Goal: Task Accomplishment & Management: Manage account settings

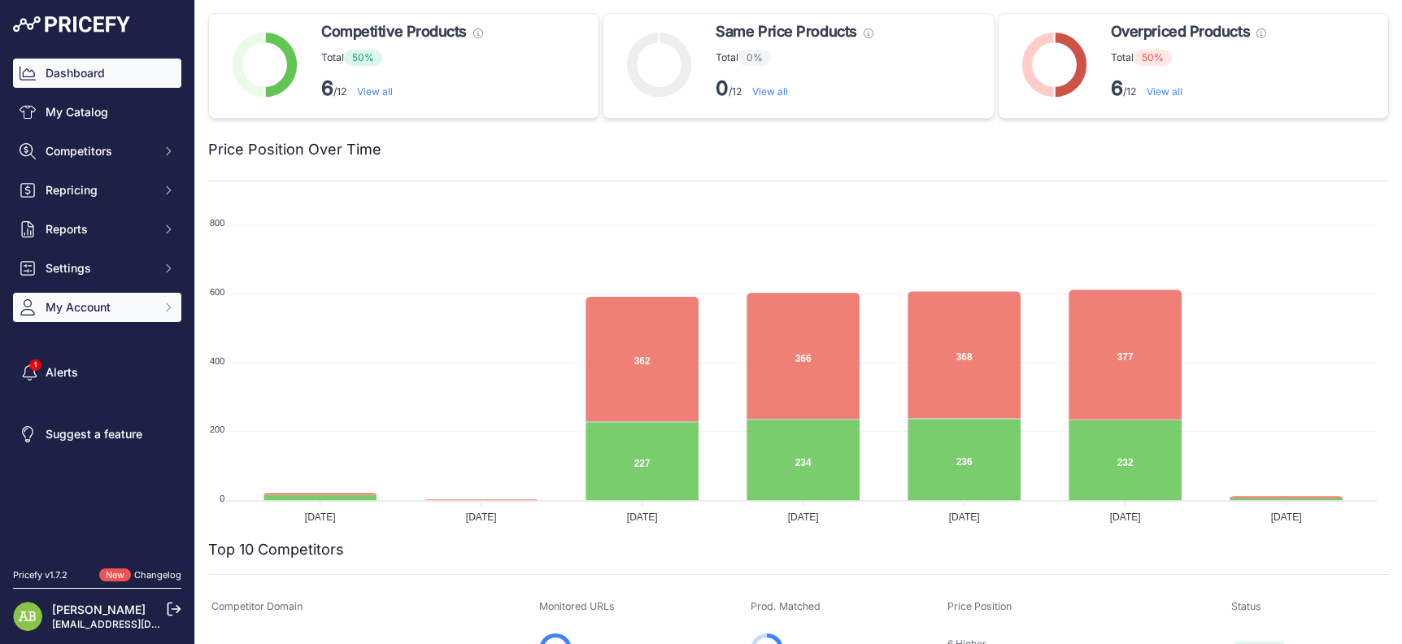
click at [67, 296] on button "My Account" at bounding box center [97, 307] width 168 height 29
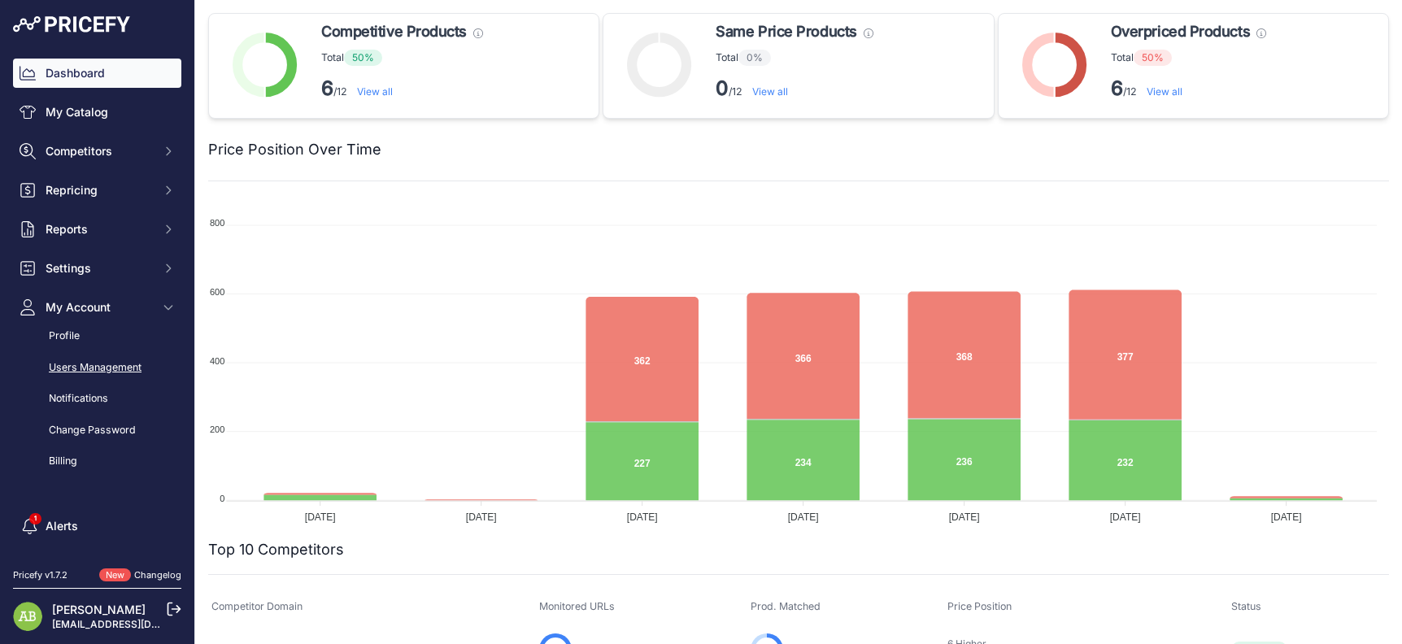
click at [67, 369] on link "Users Management" at bounding box center [97, 368] width 168 height 28
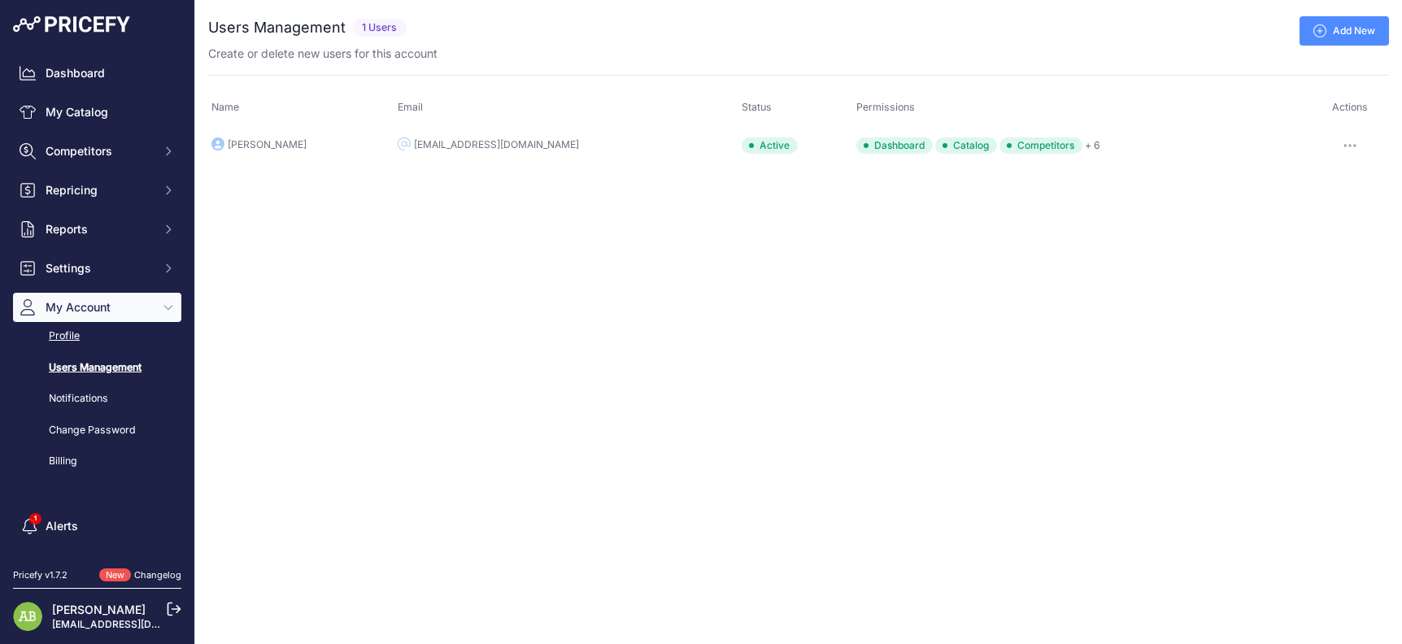
click at [67, 336] on link "Profile" at bounding box center [97, 336] width 168 height 28
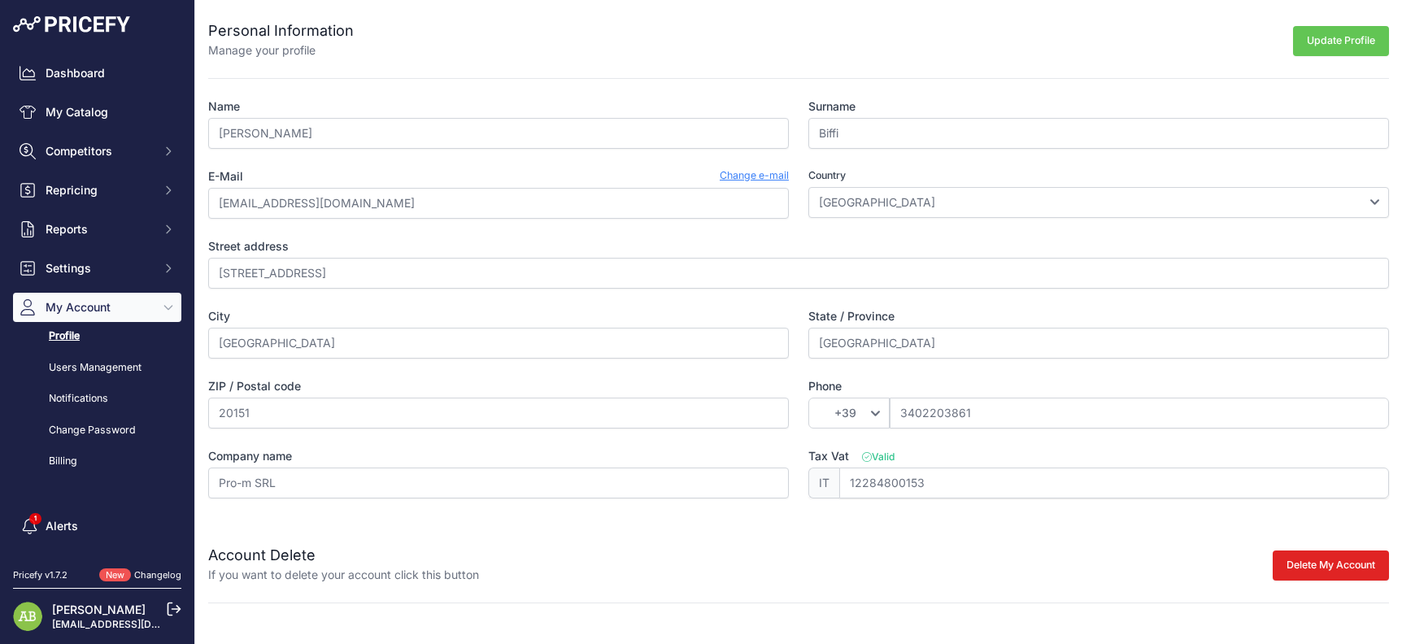
click at [67, 457] on link "Billing" at bounding box center [97, 461] width 168 height 28
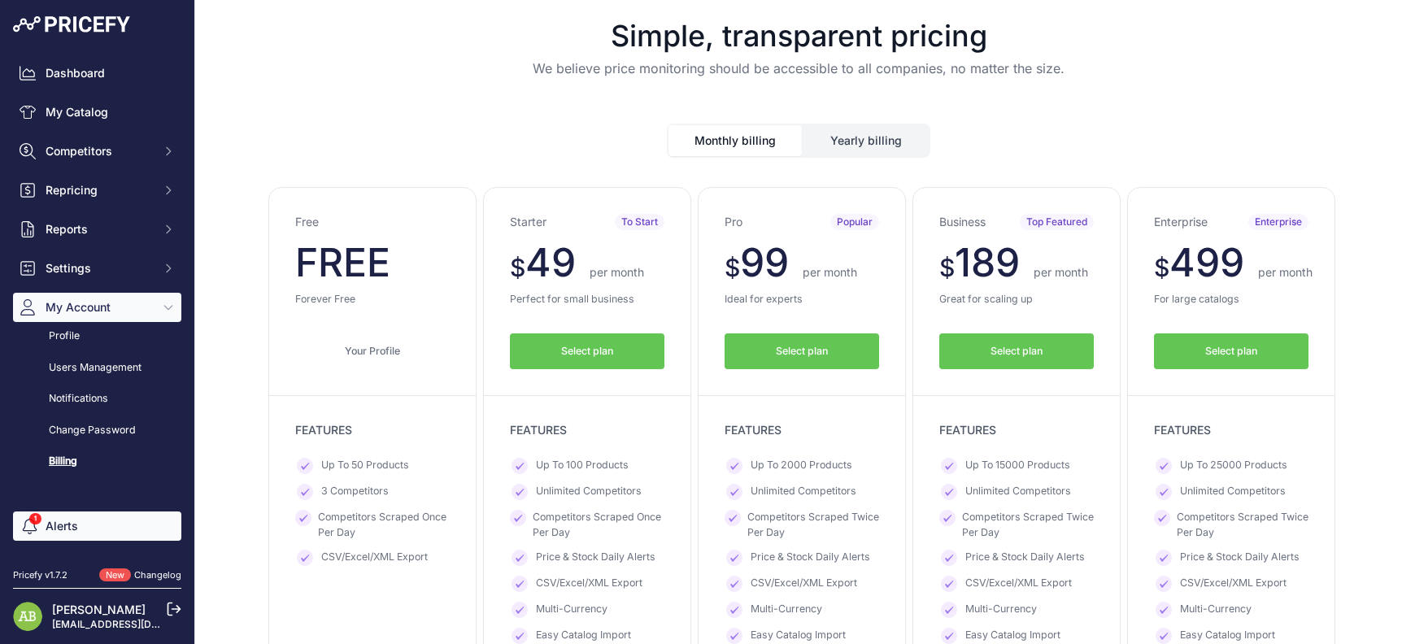
click at [60, 517] on link "Alerts" at bounding box center [97, 525] width 168 height 29
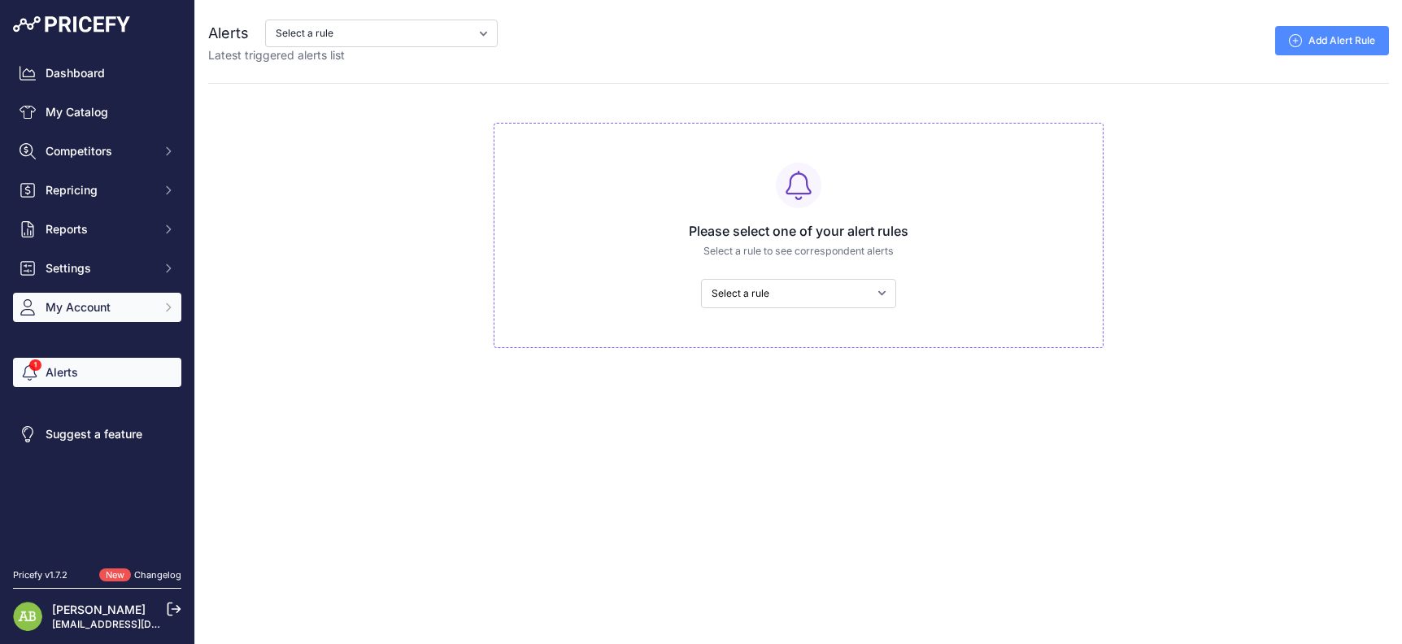
click at [96, 293] on button "My Account" at bounding box center [97, 307] width 168 height 29
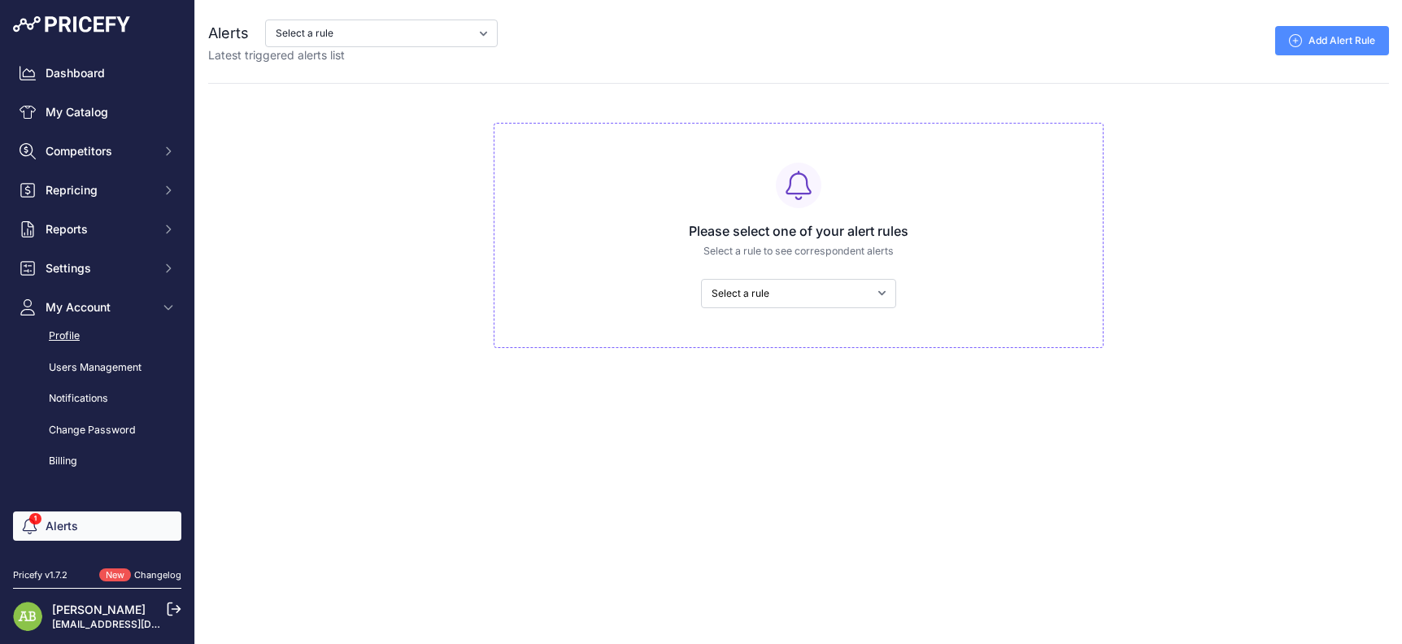
click at [89, 345] on link "Profile" at bounding box center [97, 336] width 168 height 28
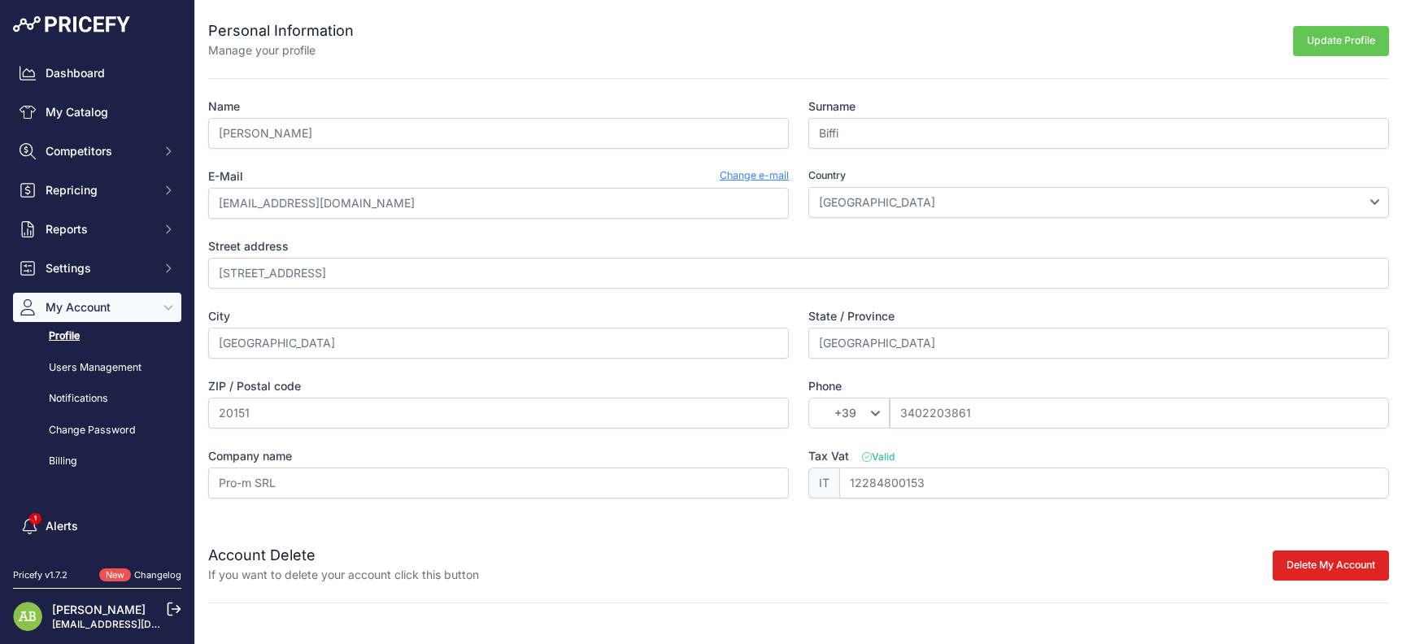
scroll to position [10, 0]
click at [94, 375] on link "Users Management" at bounding box center [97, 368] width 168 height 28
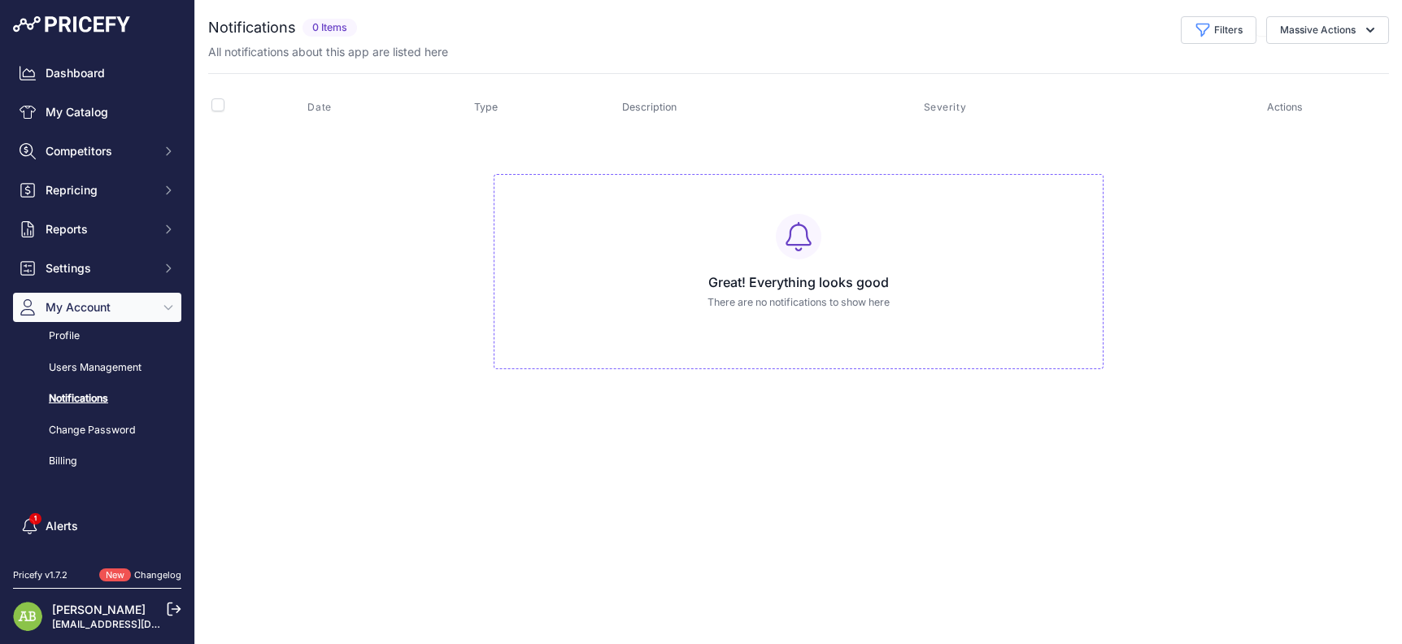
click at [77, 436] on link "Change Password" at bounding box center [97, 430] width 168 height 28
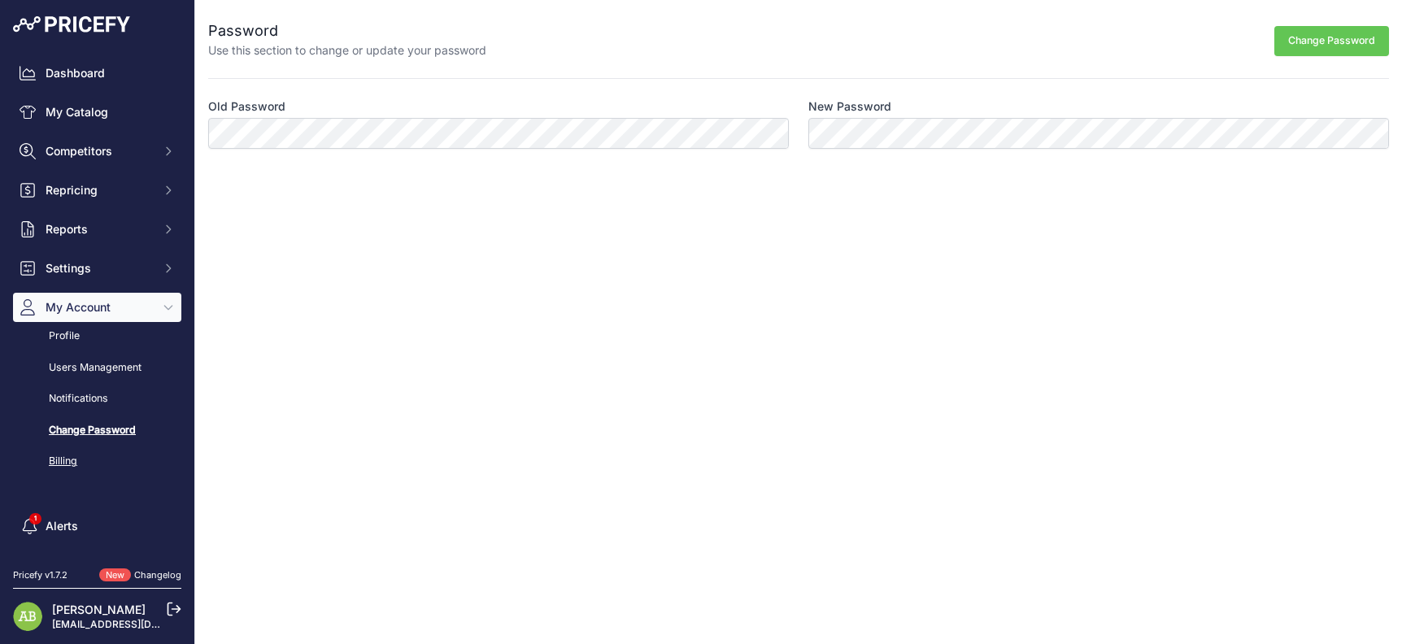
click at [65, 466] on link "Billing" at bounding box center [97, 461] width 168 height 28
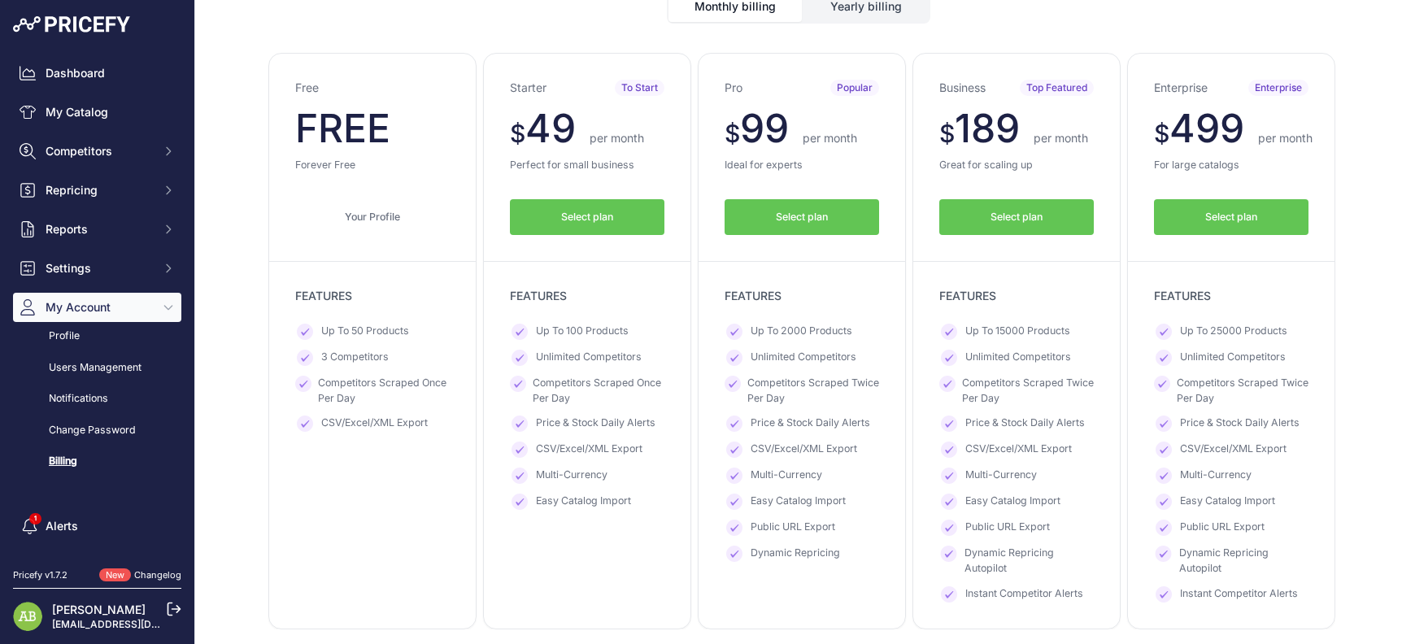
scroll to position [163, 0]
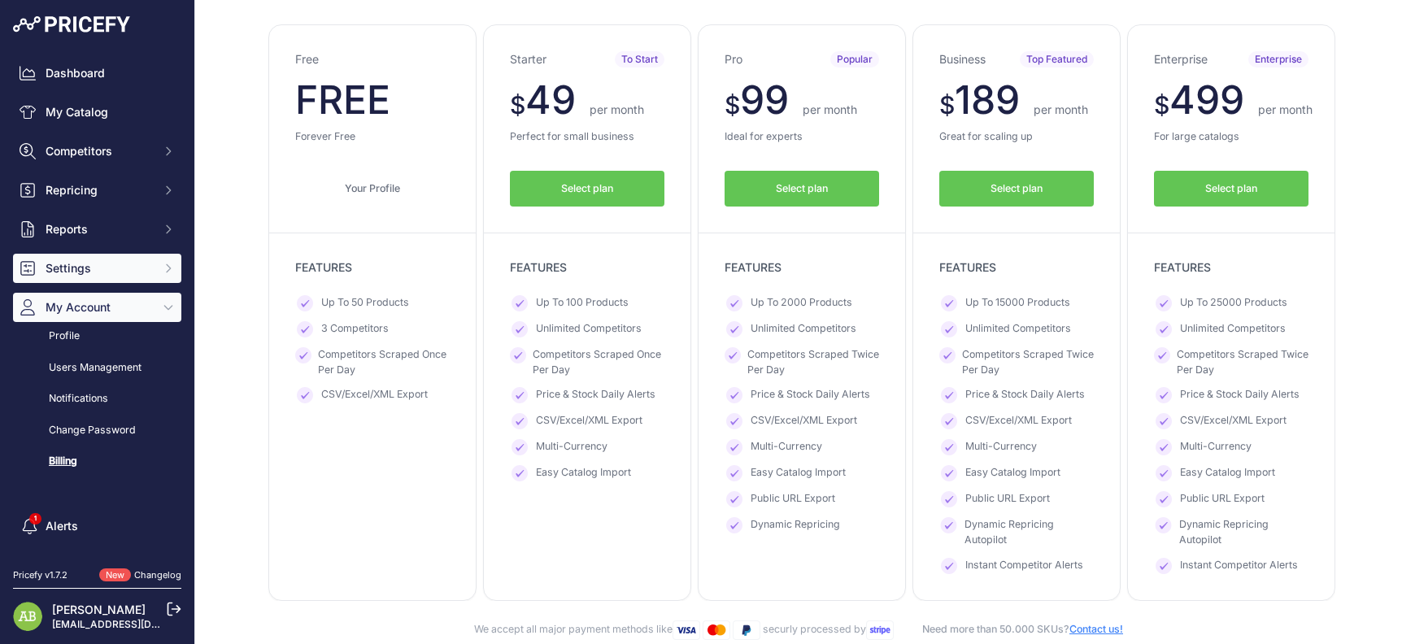
click at [111, 265] on span "Settings" at bounding box center [99, 268] width 106 height 16
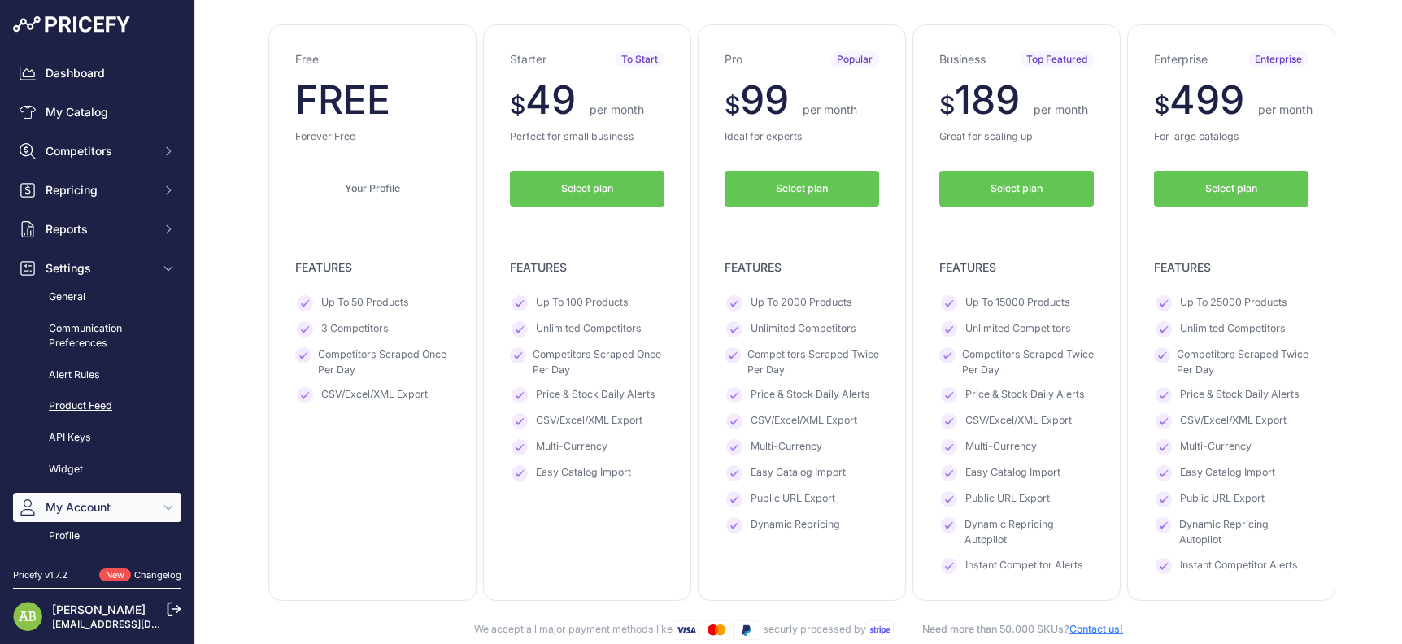
click at [75, 397] on link "Product Feed" at bounding box center [97, 406] width 168 height 28
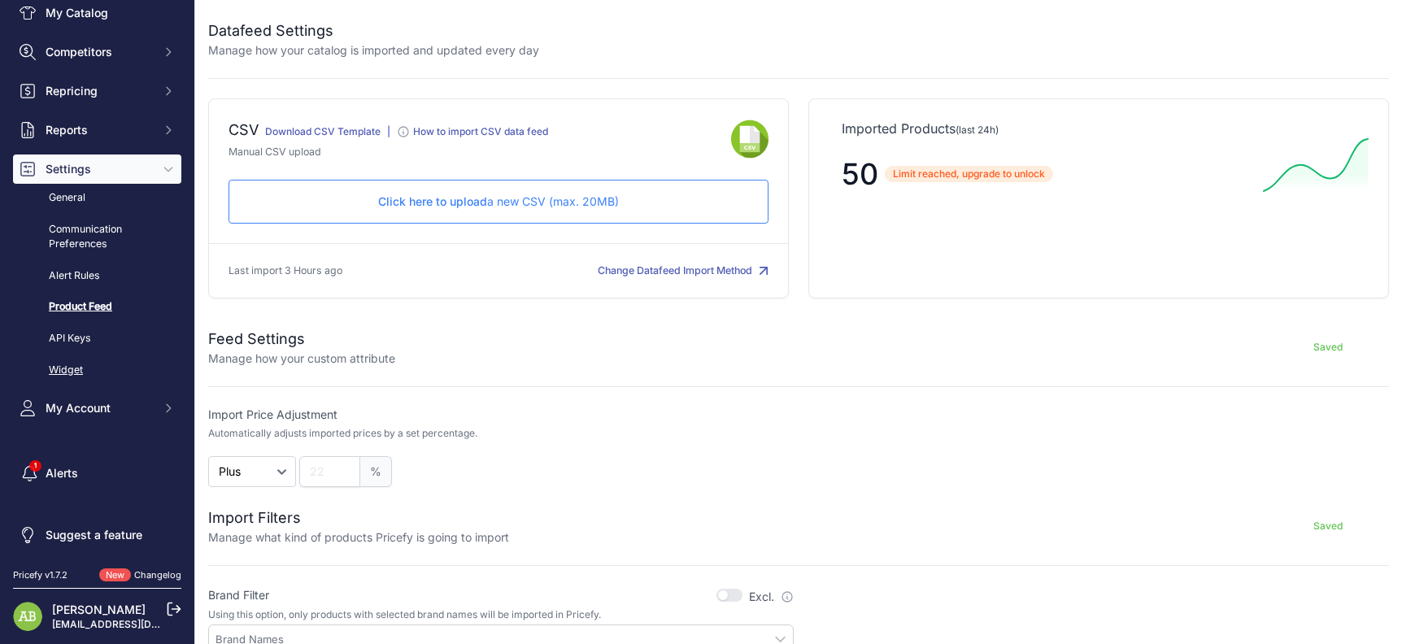
scroll to position [100, 0]
click at [85, 397] on button "My Account" at bounding box center [97, 407] width 168 height 29
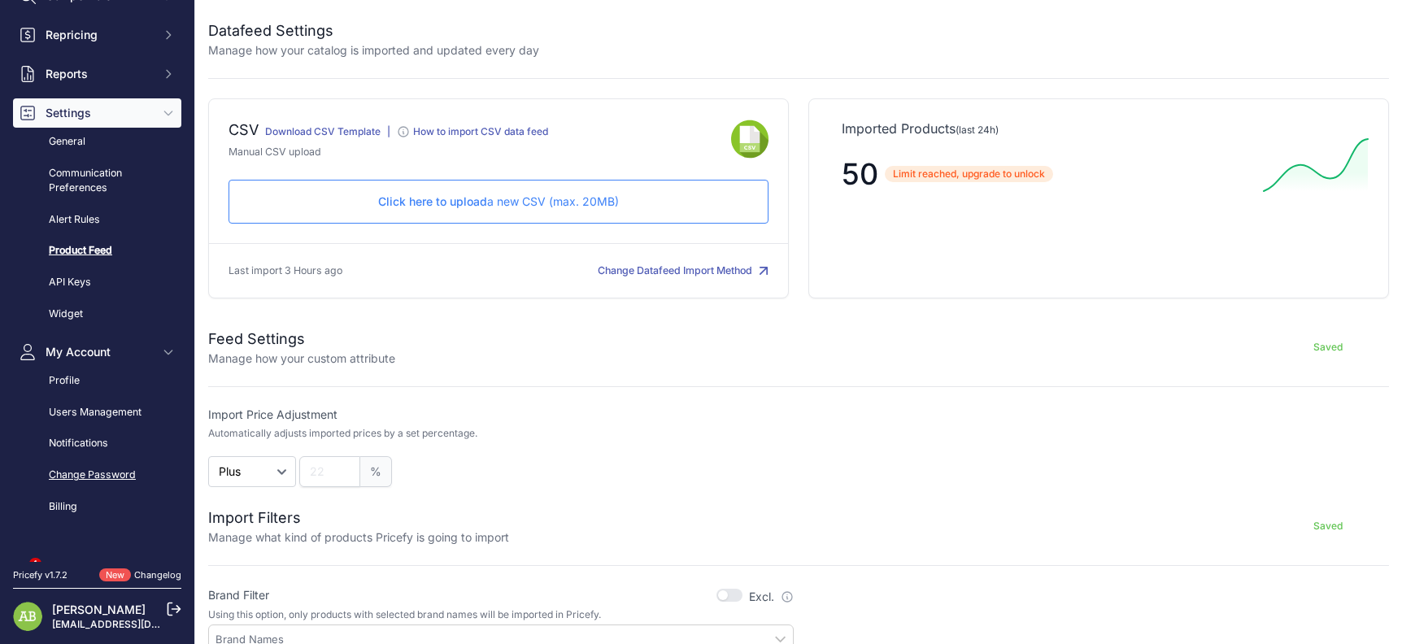
scroll to position [181, 0]
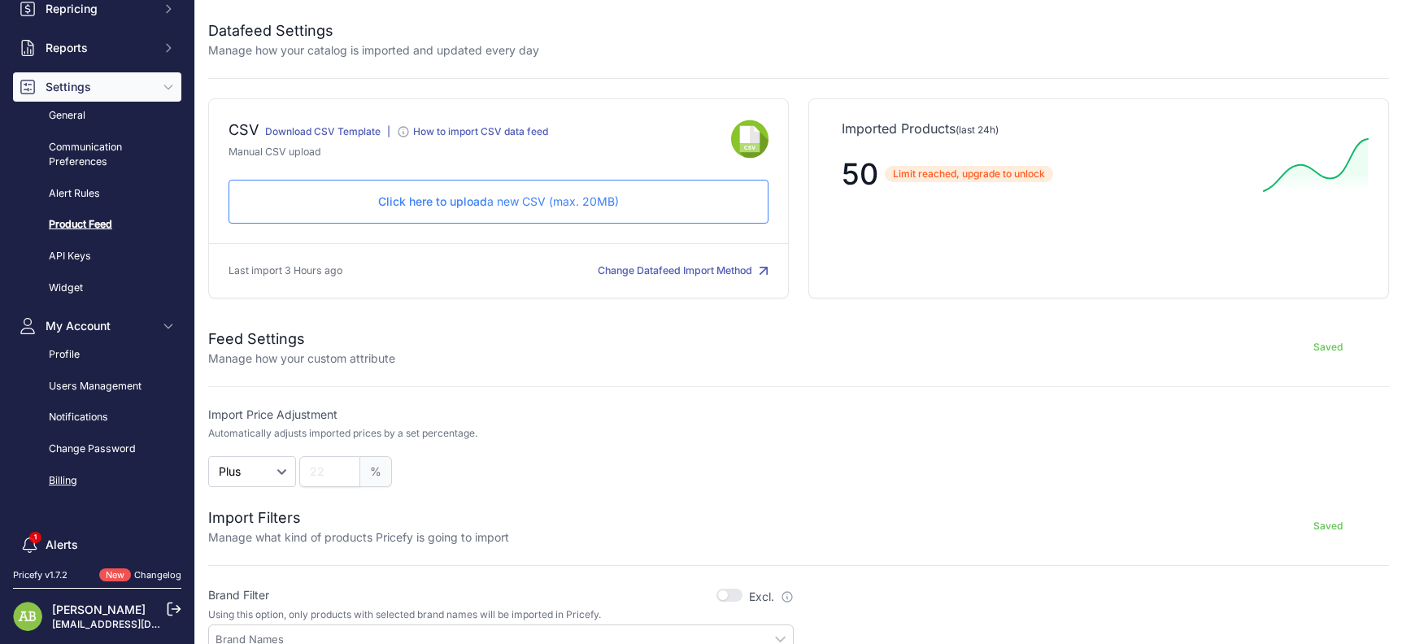
click at [55, 487] on link "Billing" at bounding box center [97, 481] width 168 height 28
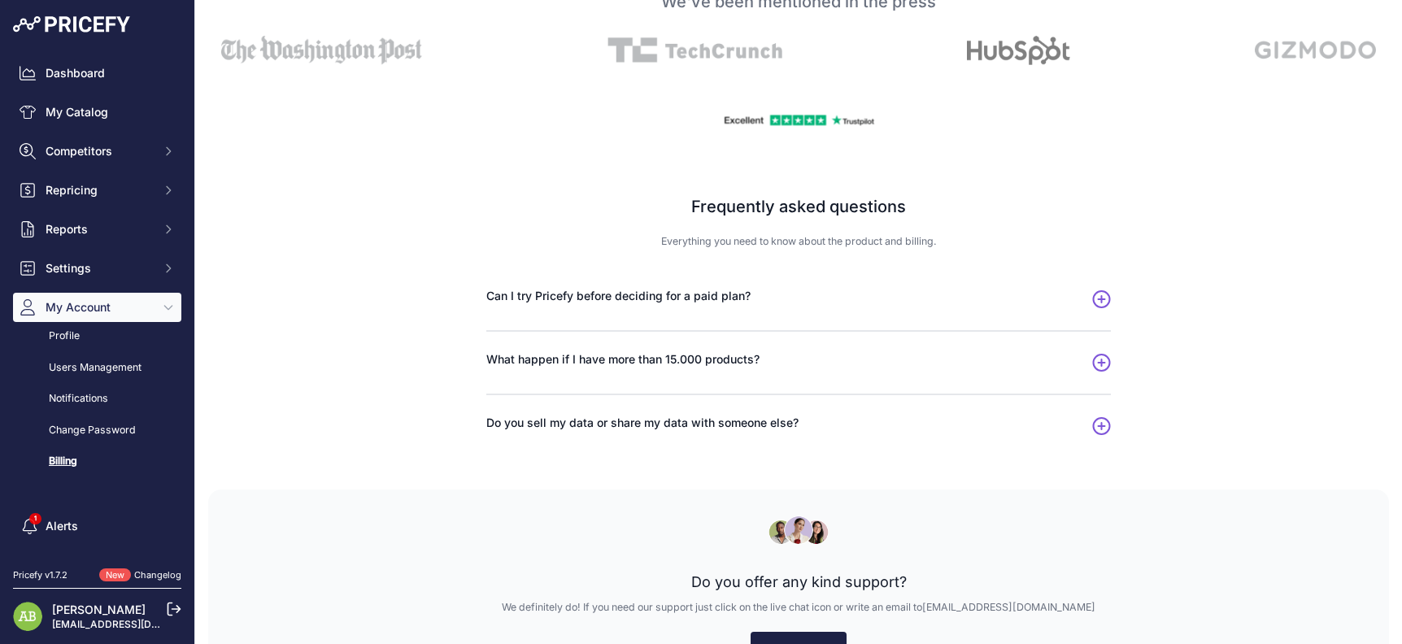
scroll to position [902, 0]
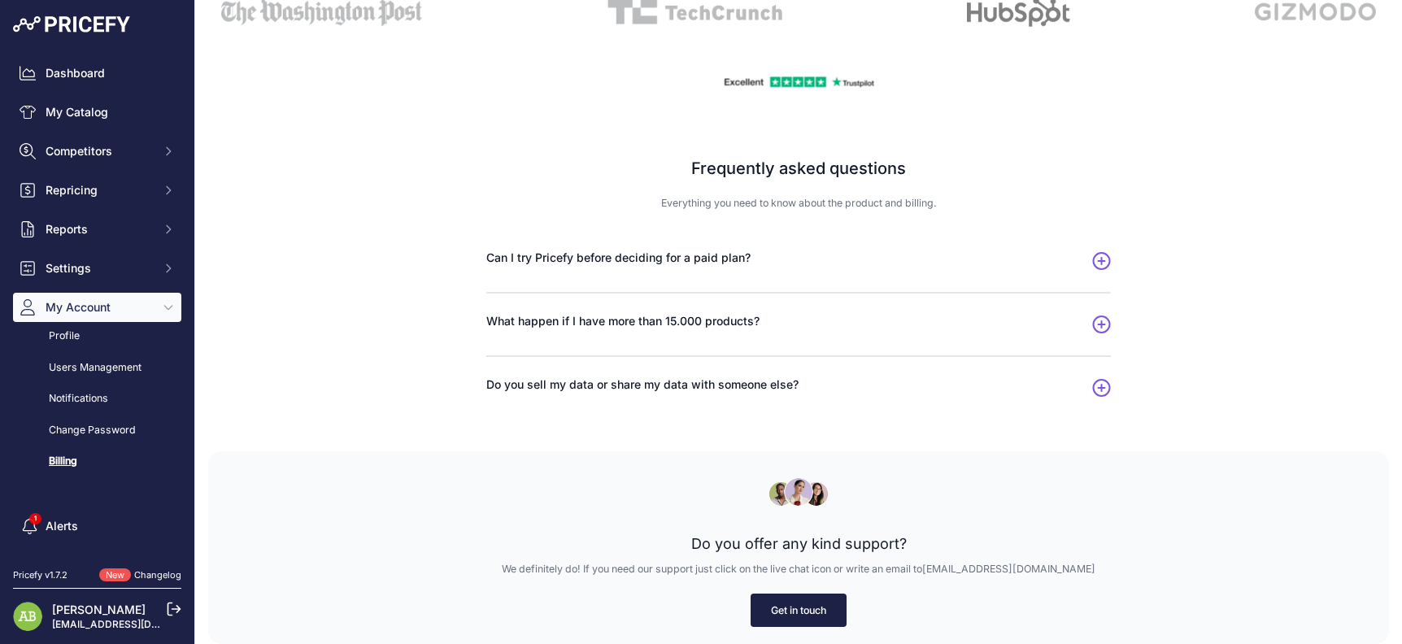
click at [977, 618] on div "Do you offer any kind support? We definitely do! If you need our support just c…" at bounding box center [798, 547] width 1180 height 193
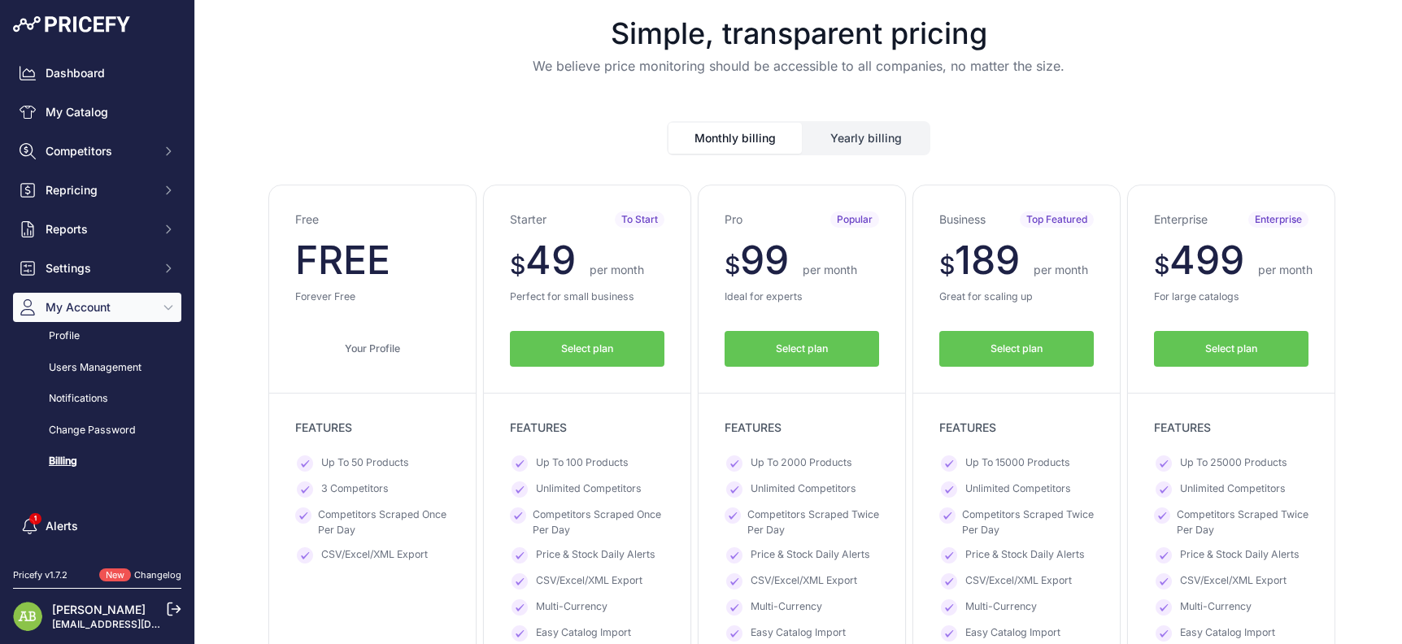
scroll to position [0, 0]
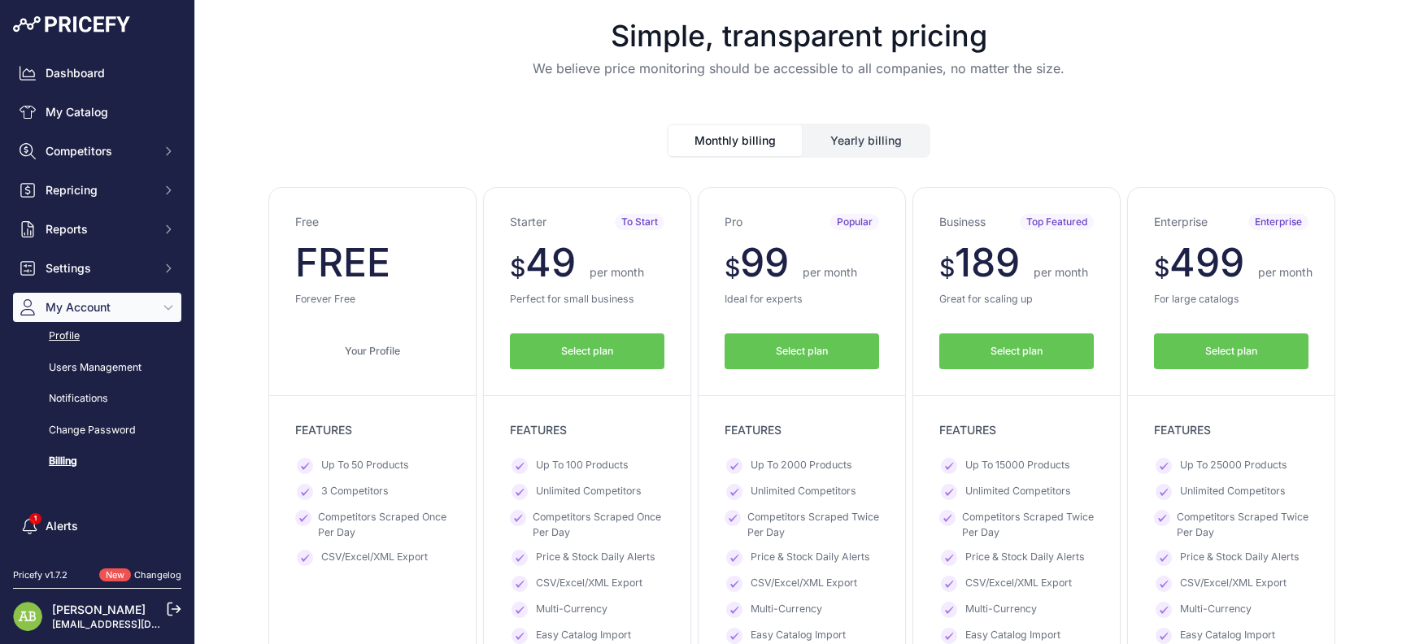
click at [70, 336] on link "Profile" at bounding box center [97, 336] width 168 height 28
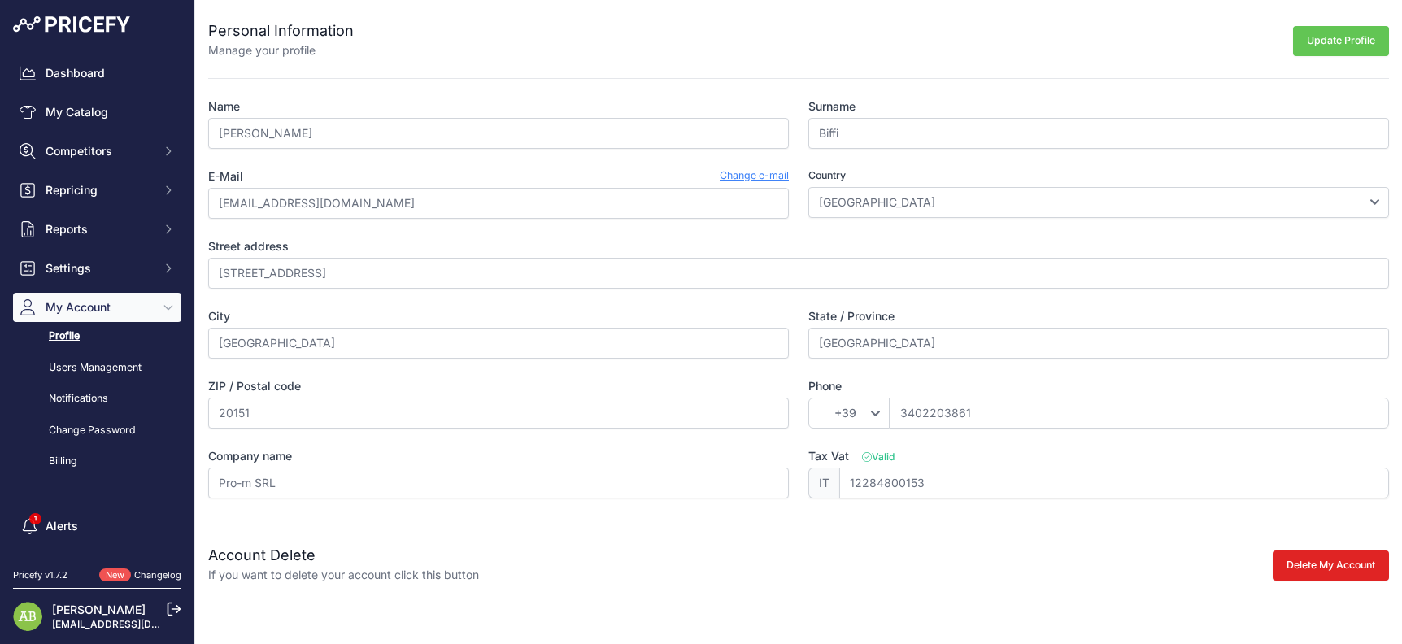
click at [87, 373] on link "Users Management" at bounding box center [97, 368] width 168 height 28
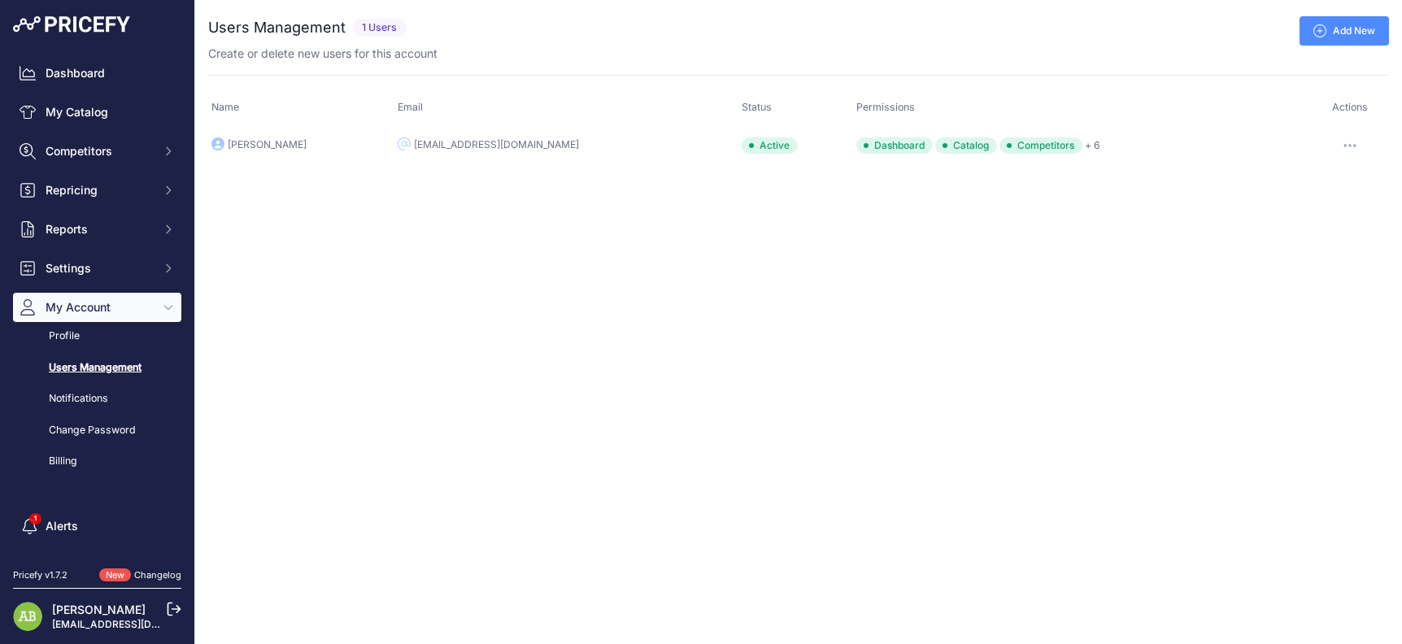
click at [80, 394] on link "Notifications" at bounding box center [97, 399] width 168 height 28
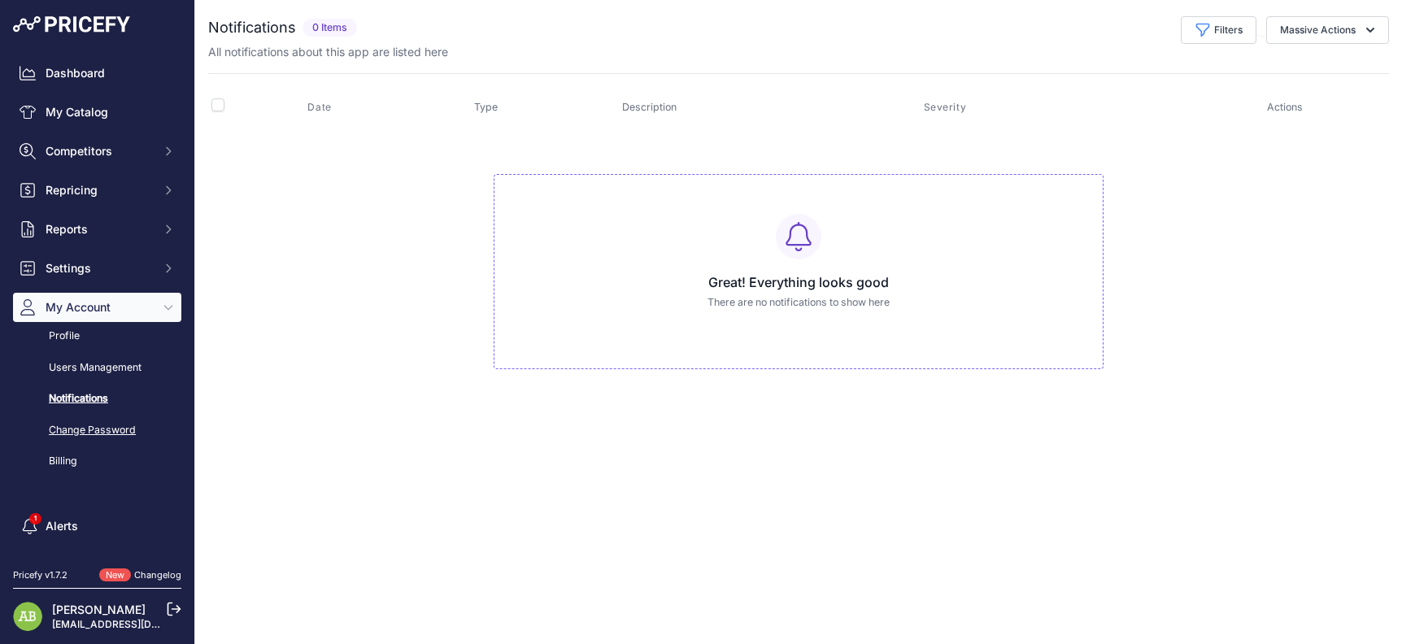
click at [97, 422] on link "Change Password" at bounding box center [97, 430] width 168 height 28
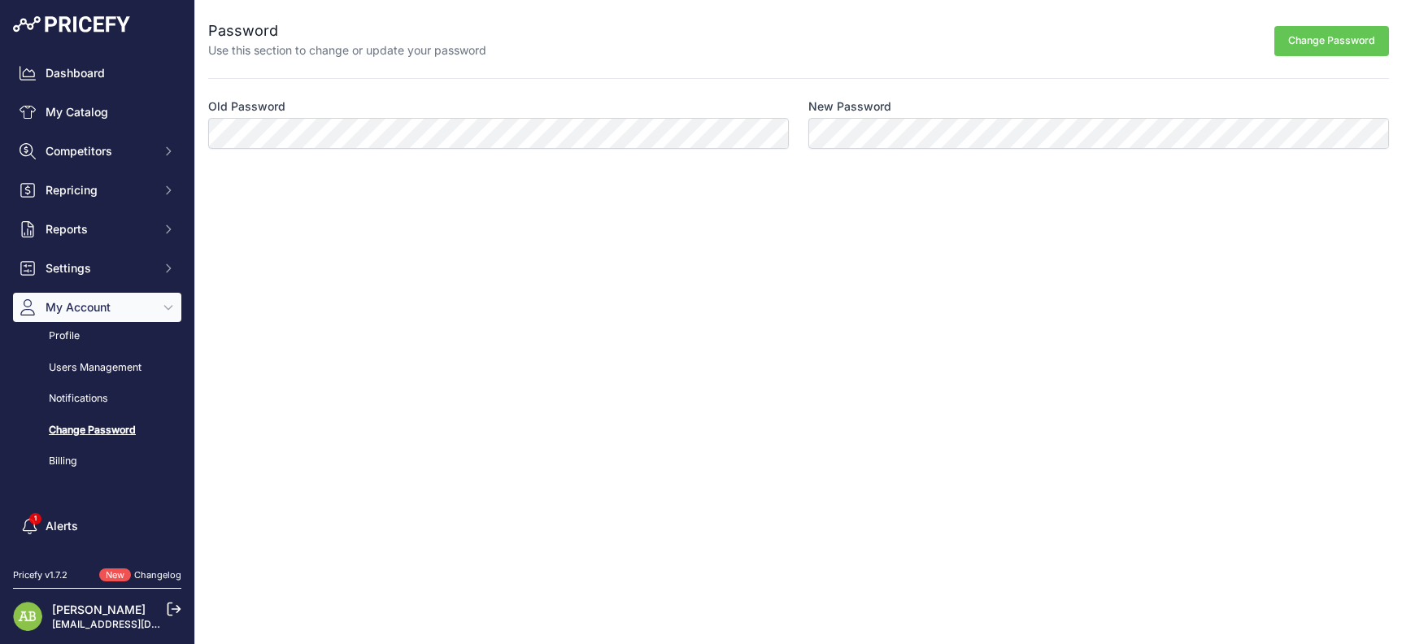
click at [58, 463] on link "Billing" at bounding box center [97, 461] width 168 height 28
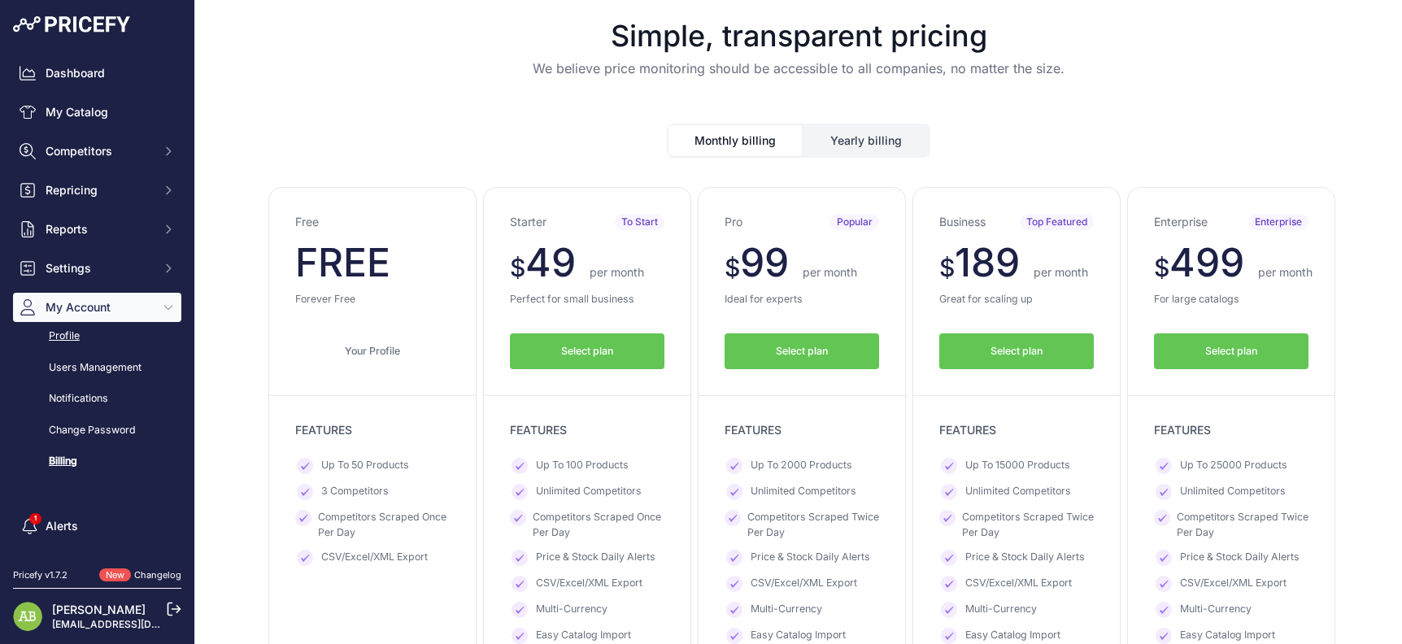
click at [60, 341] on link "Profile" at bounding box center [97, 336] width 168 height 28
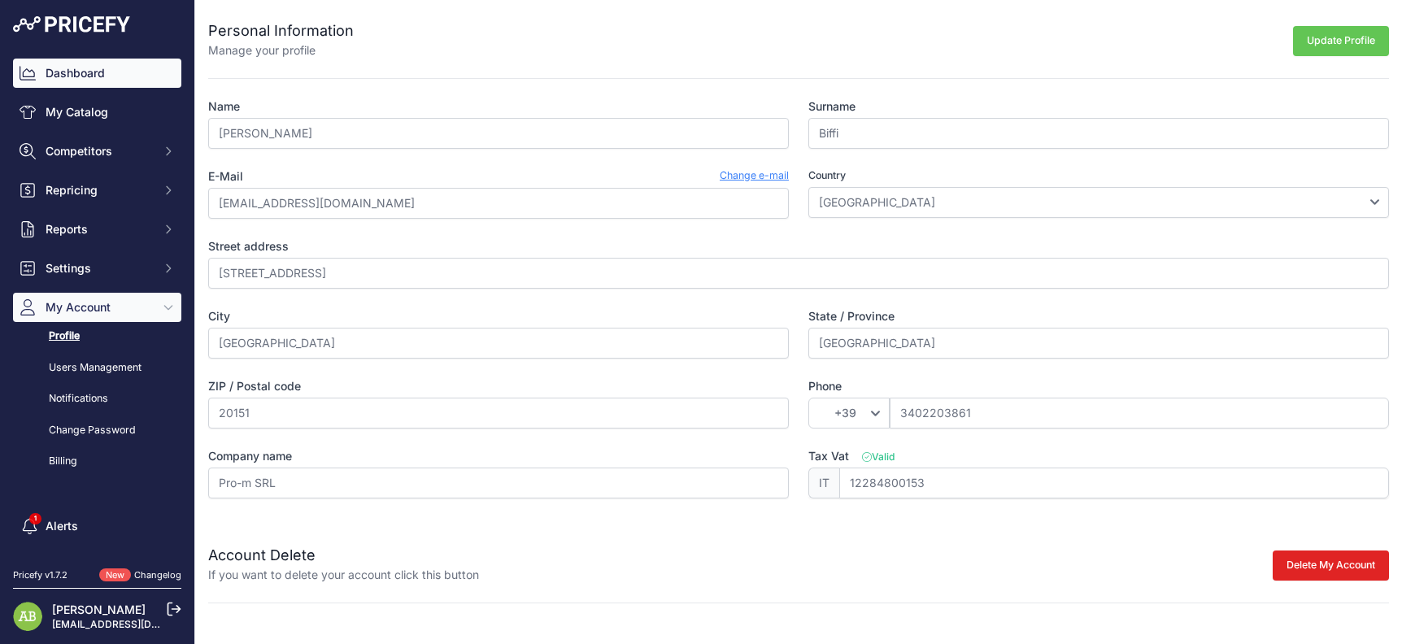
click at [95, 68] on link "Dashboard" at bounding box center [97, 73] width 168 height 29
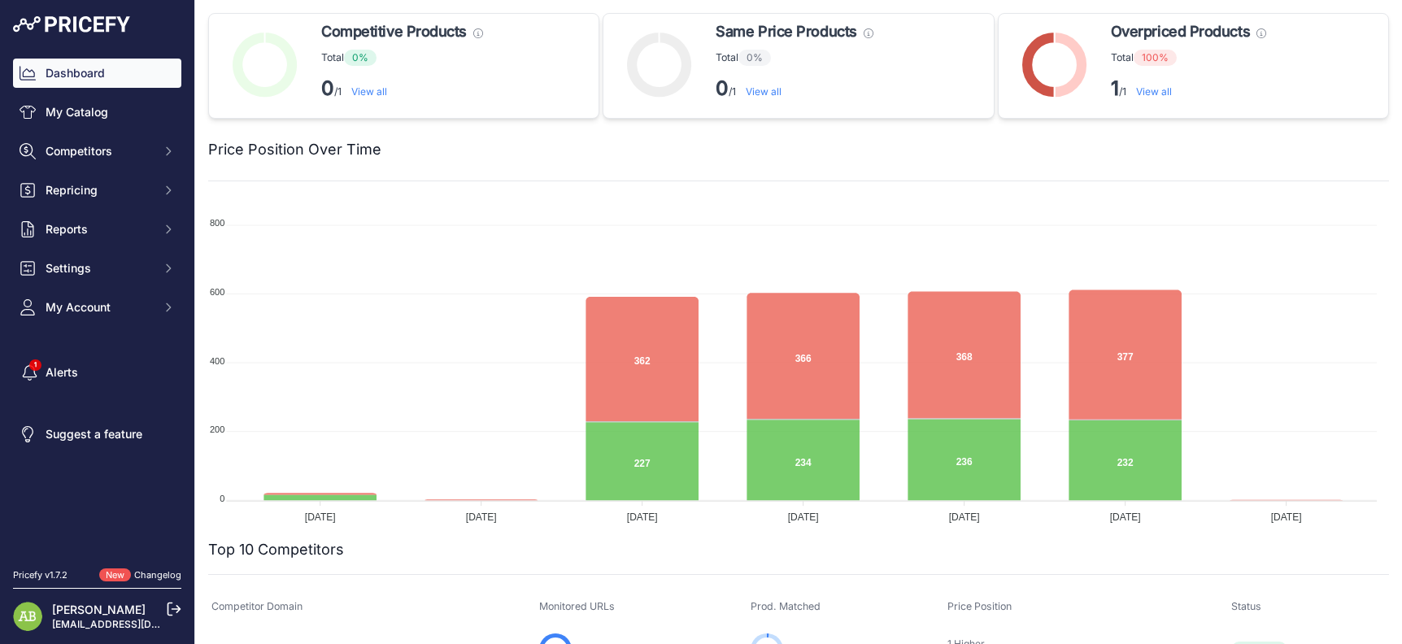
click at [84, 15] on div "Dashboard My Catalog Competitors Competitors Monitored URLs MAP infringements R…" at bounding box center [97, 281] width 194 height 562
click at [145, 575] on link "Changelog" at bounding box center [157, 574] width 47 height 11
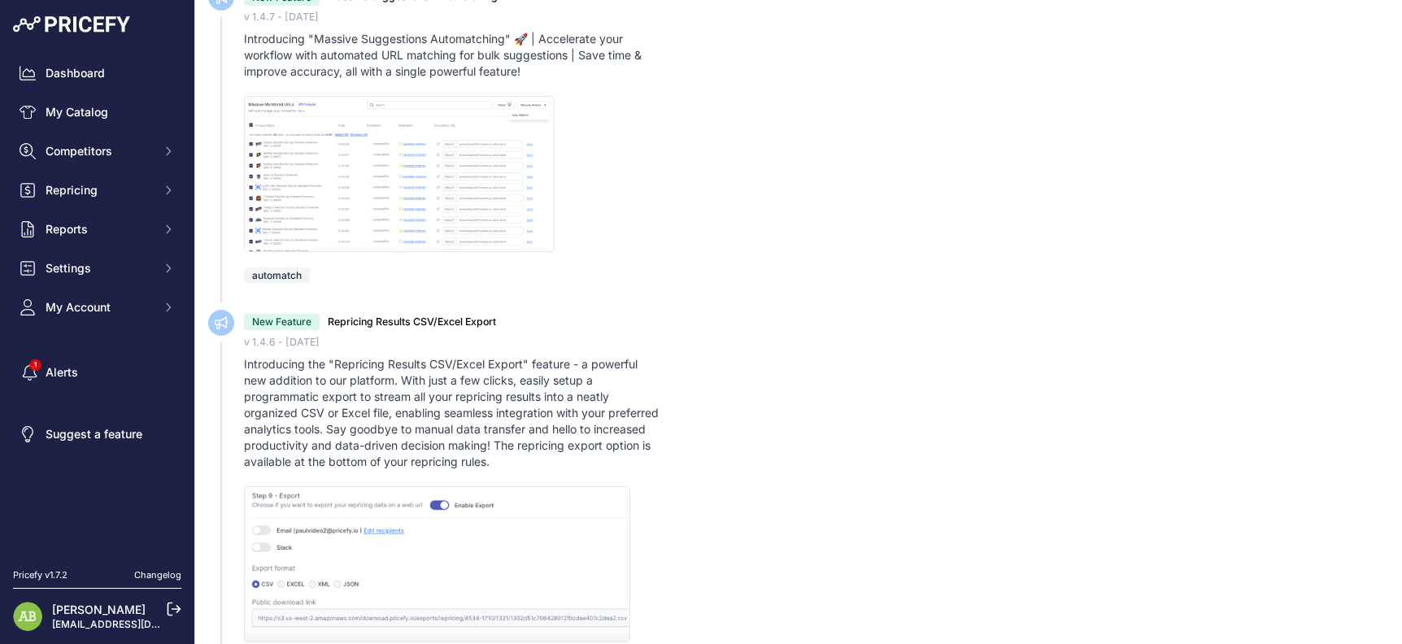
scroll to position [9268, 0]
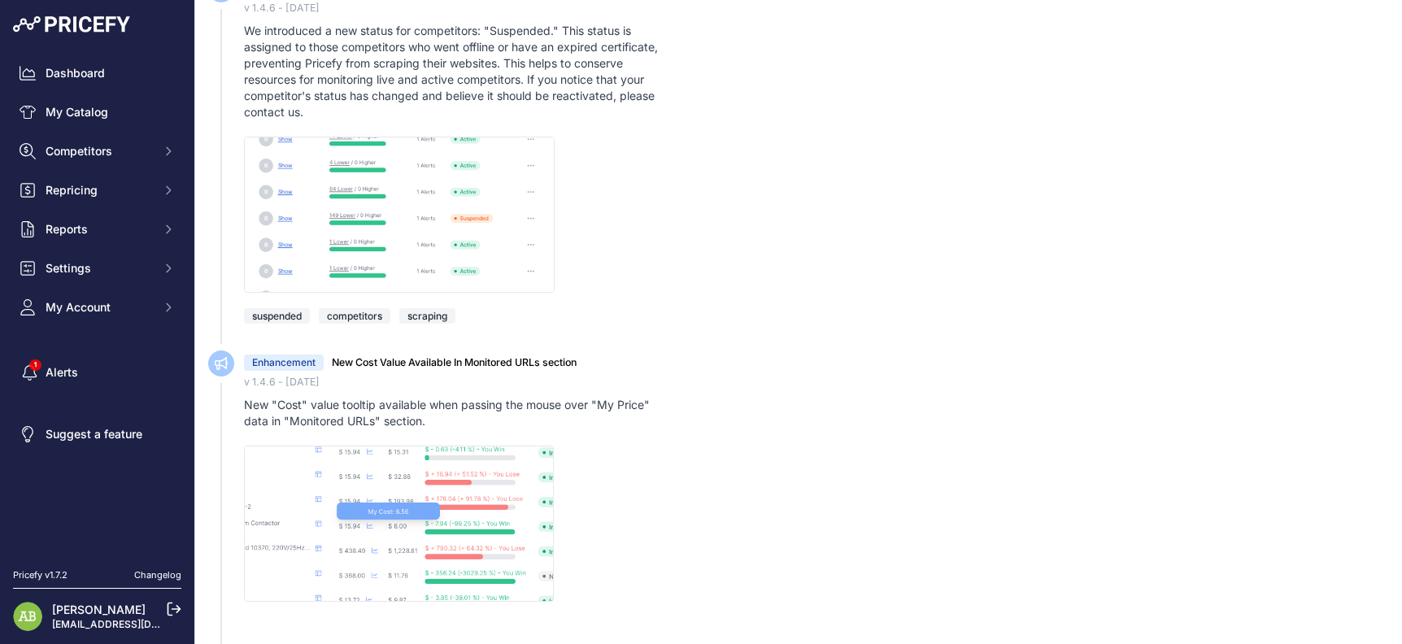
click at [76, 608] on link "[PERSON_NAME]" at bounding box center [98, 609] width 93 height 14
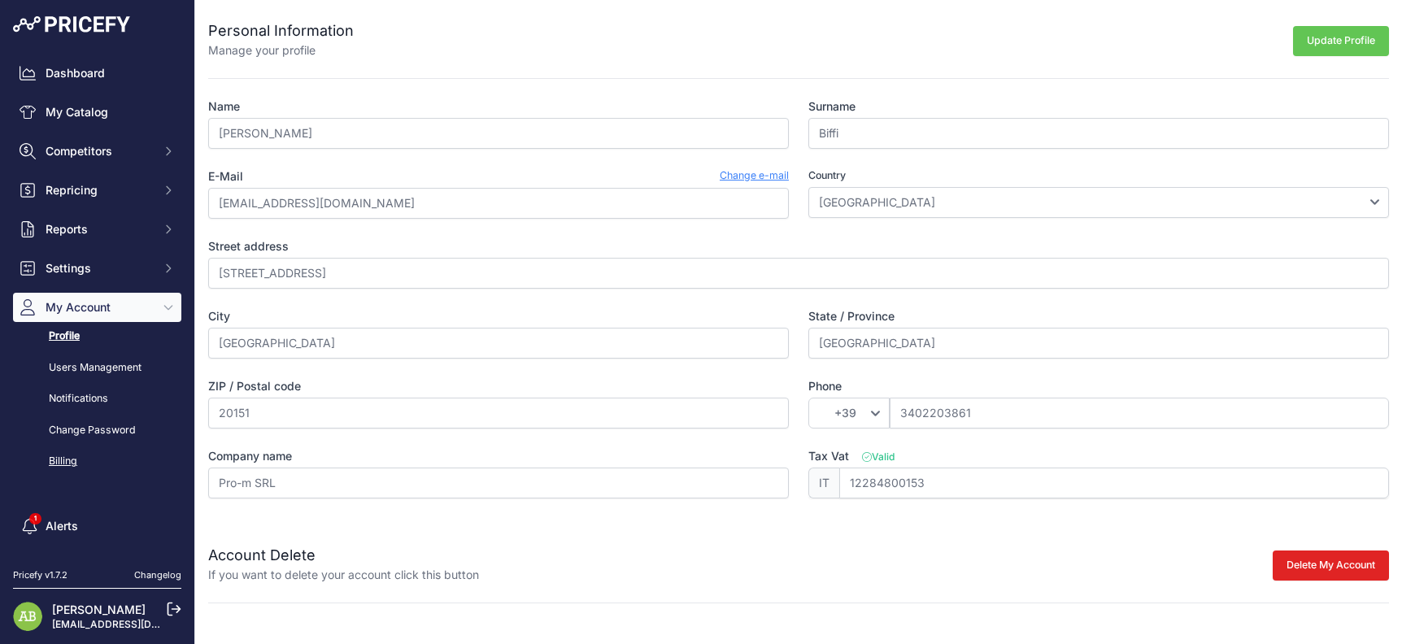
click at [59, 463] on link "Billing" at bounding box center [97, 461] width 168 height 28
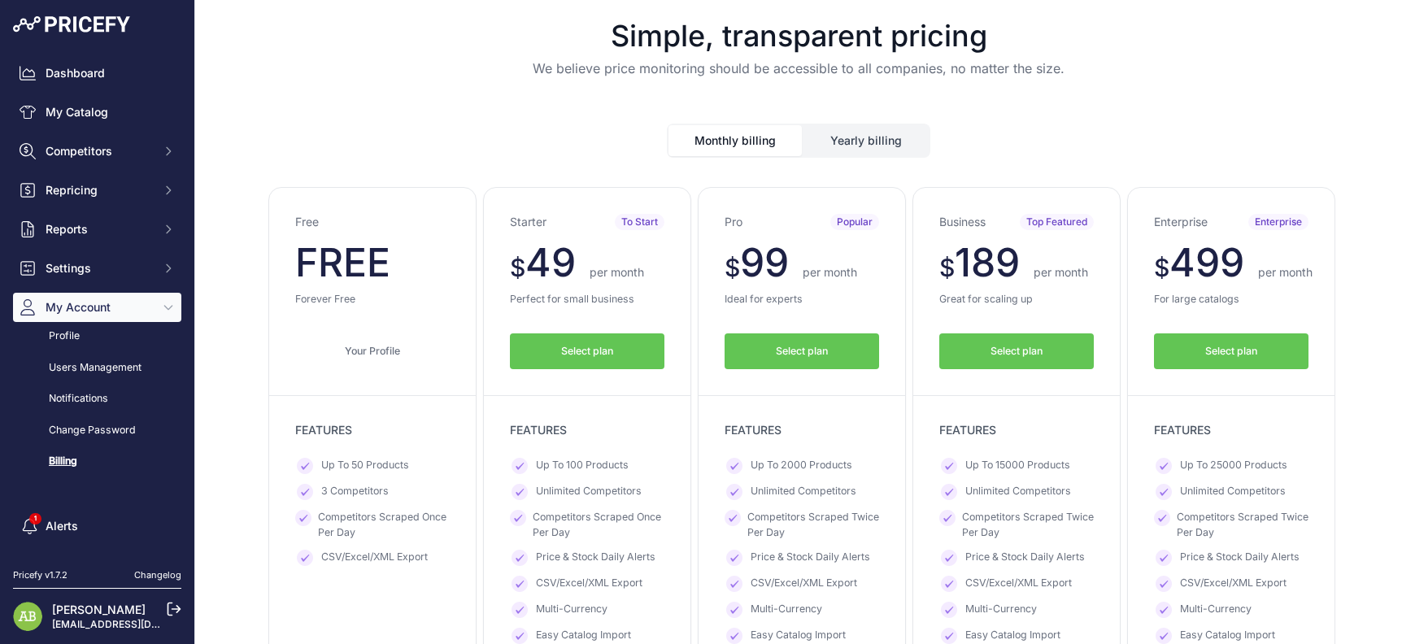
click at [1307, 137] on div "Monthly billing Yearly billing" at bounding box center [798, 128] width 1180 height 60
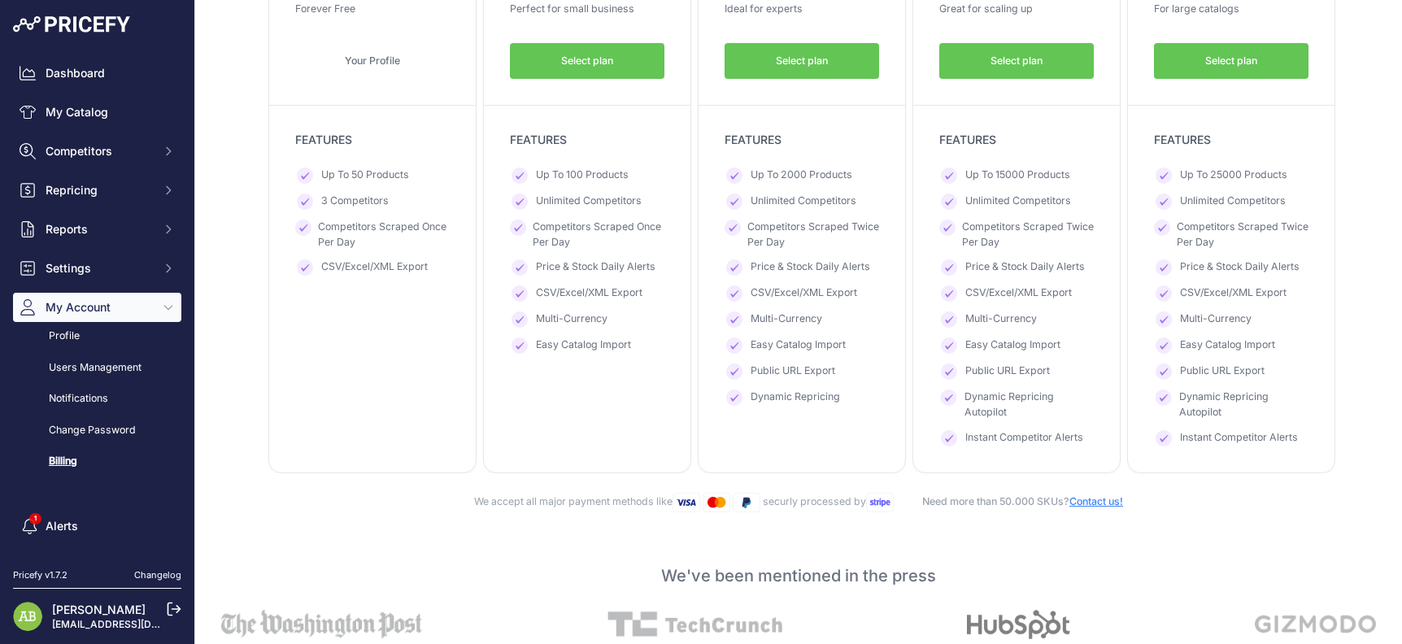
scroll to position [325, 0]
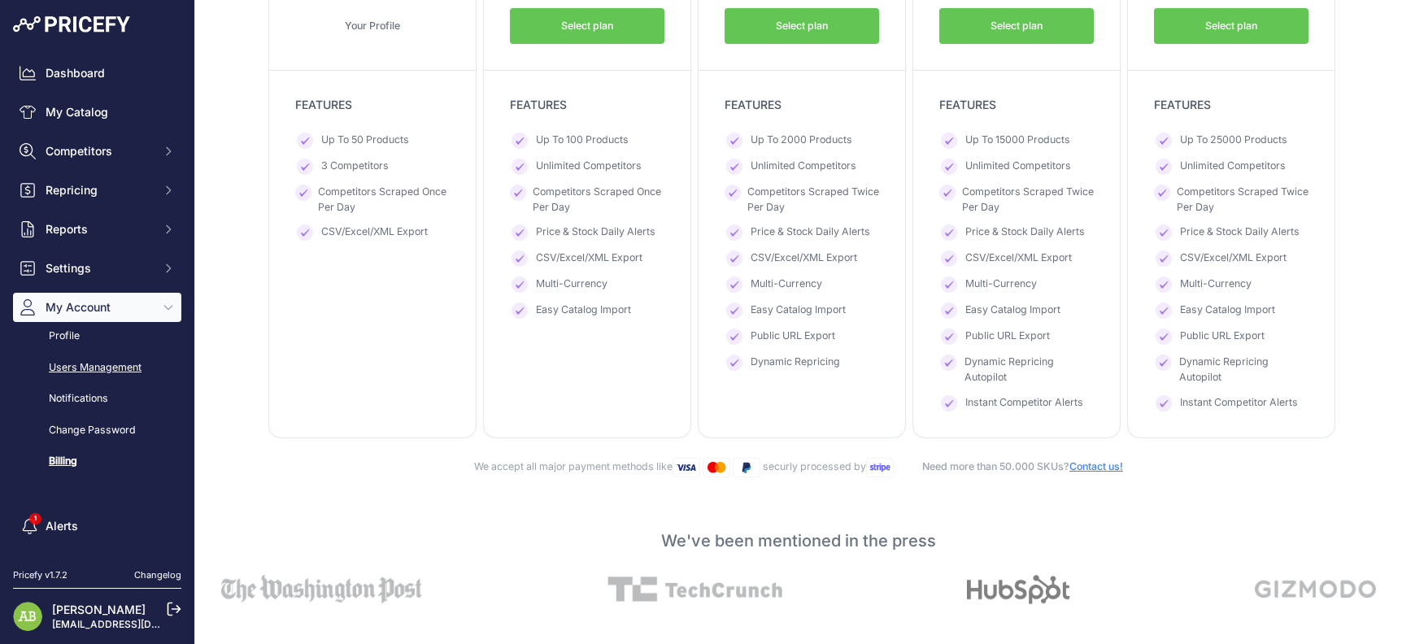
click at [63, 365] on link "Users Management" at bounding box center [97, 368] width 168 height 28
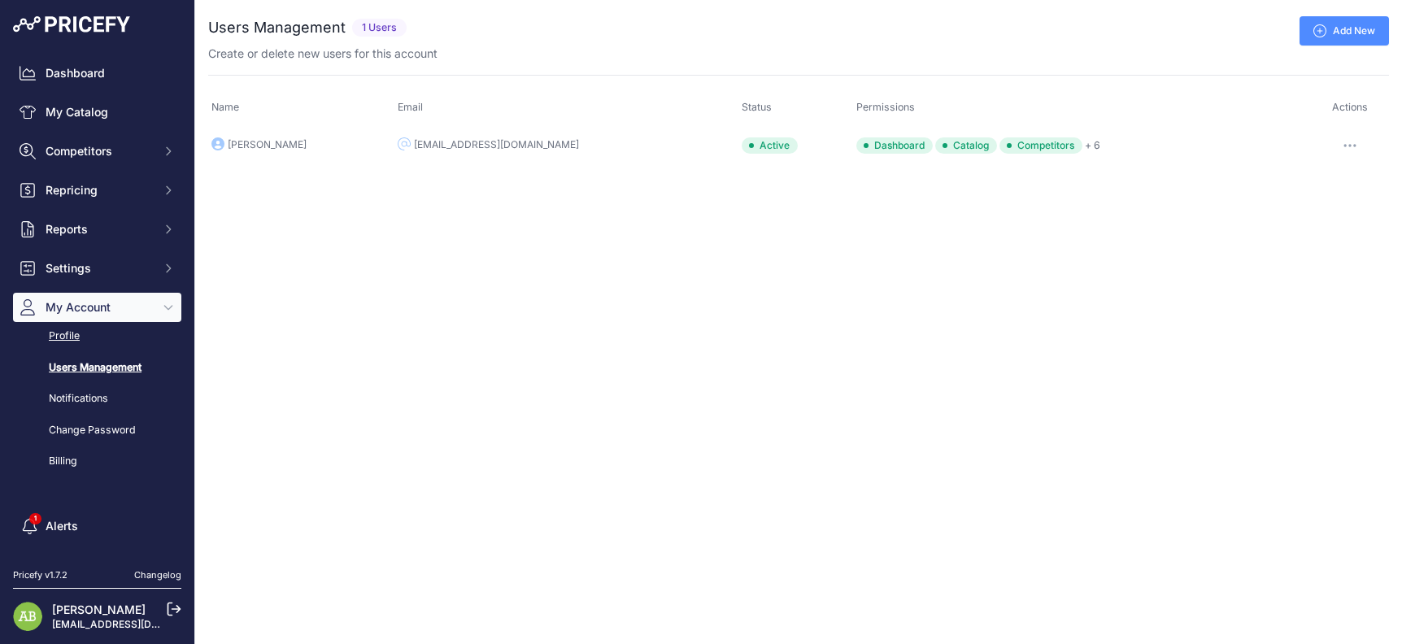
click at [67, 331] on link "Profile" at bounding box center [97, 336] width 168 height 28
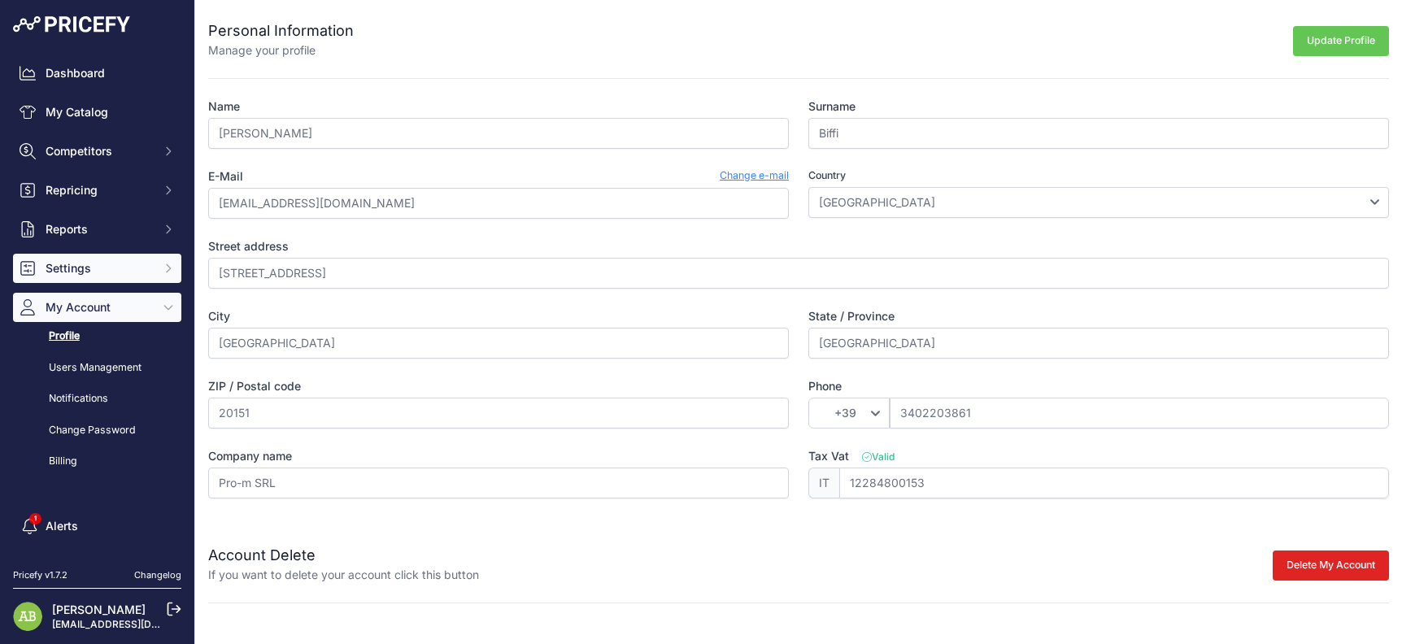
click at [72, 255] on button "Settings" at bounding box center [97, 268] width 168 height 29
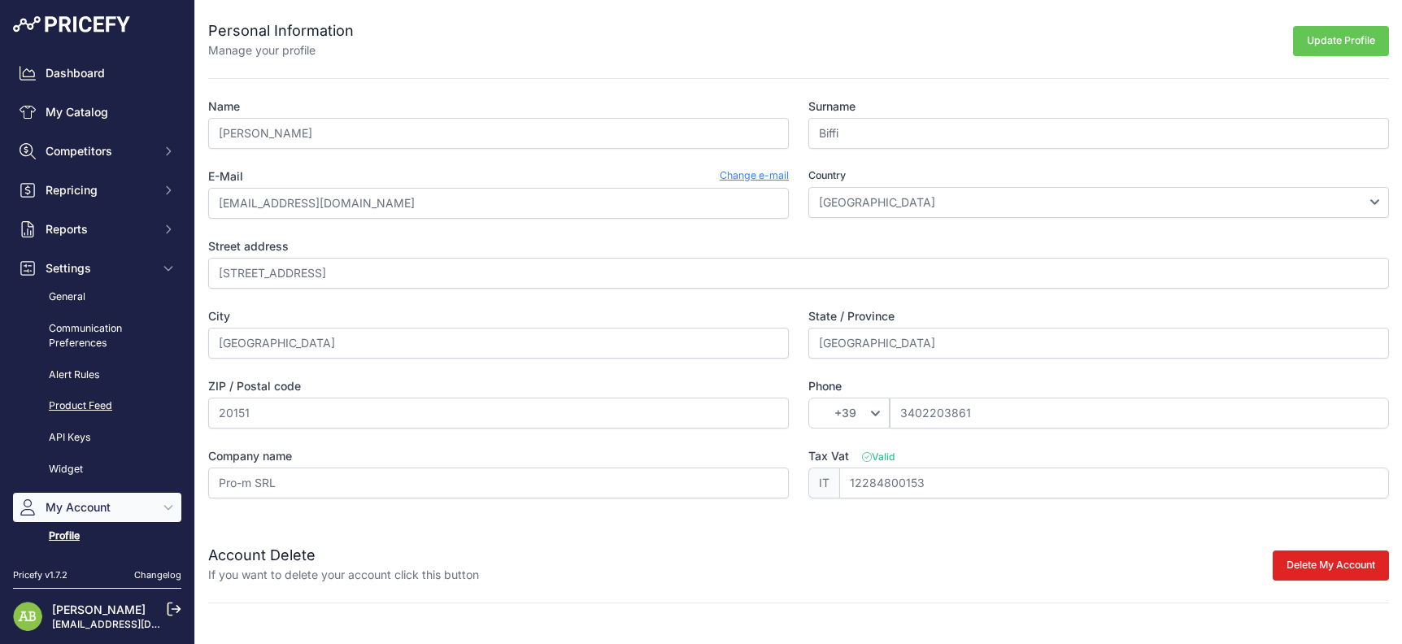
click at [64, 408] on link "Product Feed" at bounding box center [97, 406] width 168 height 28
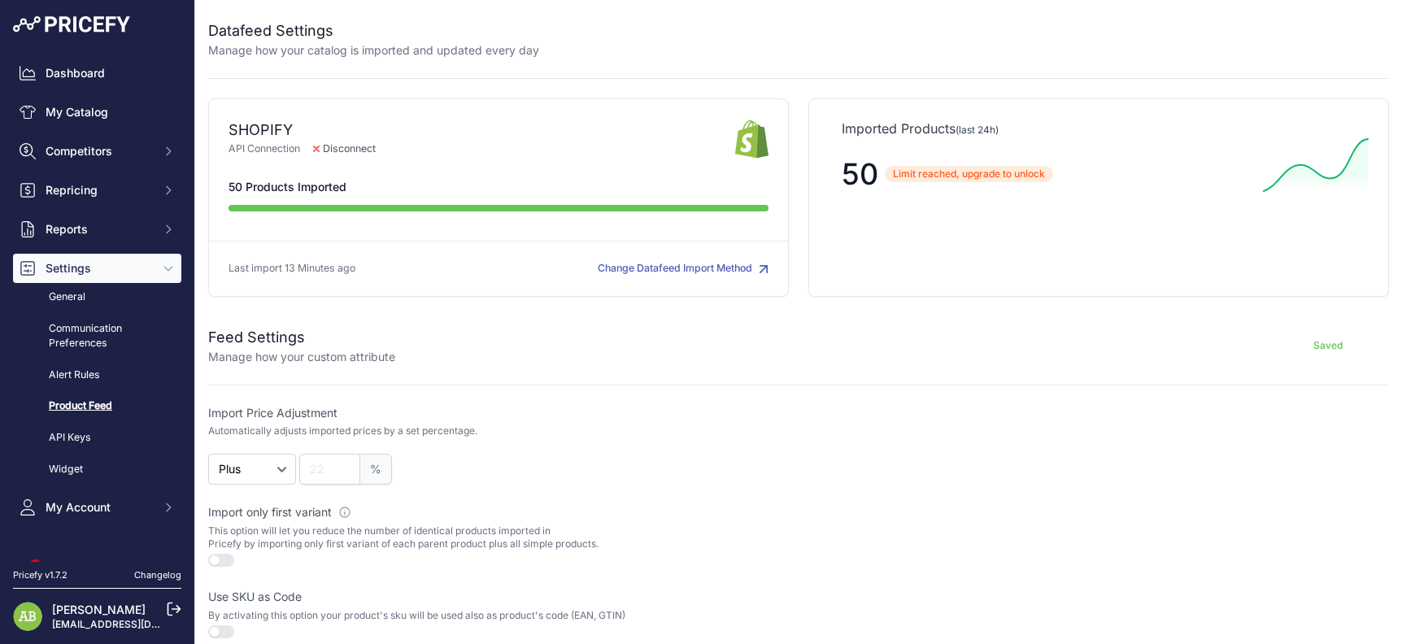
click at [671, 267] on button "Change Datafeed Import Method" at bounding box center [683, 268] width 171 height 15
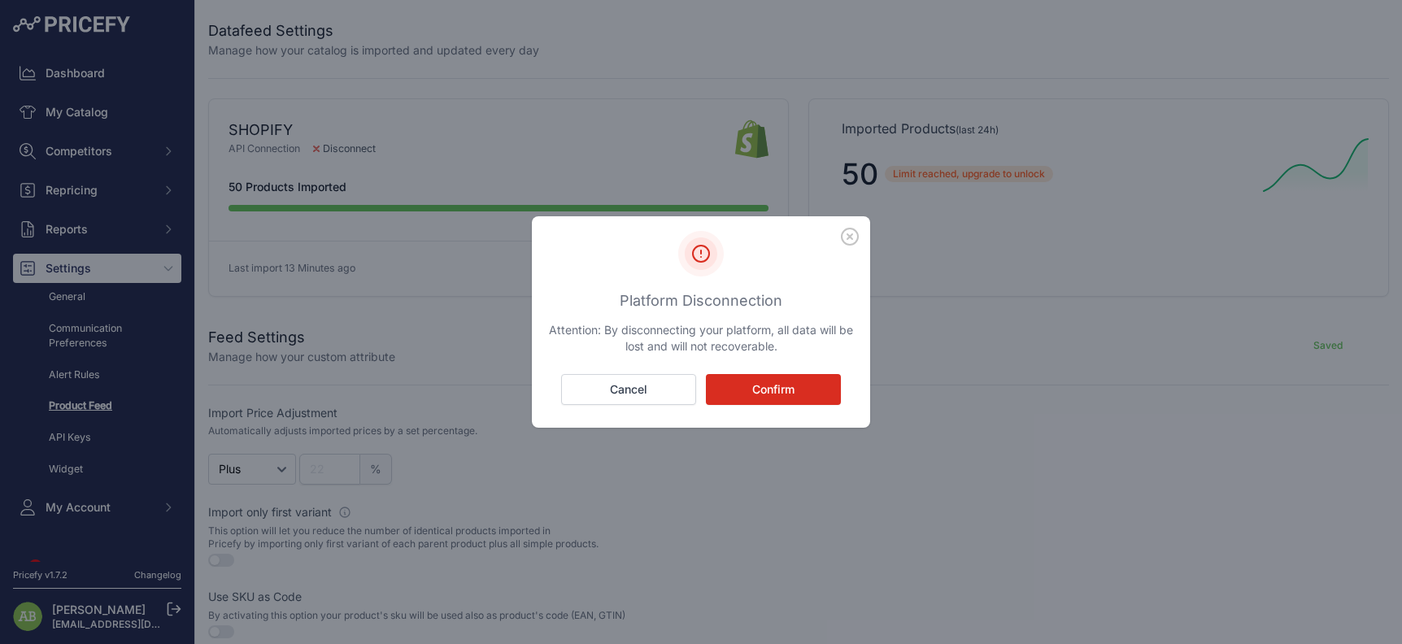
click at [734, 397] on button "Confirm" at bounding box center [773, 389] width 135 height 31
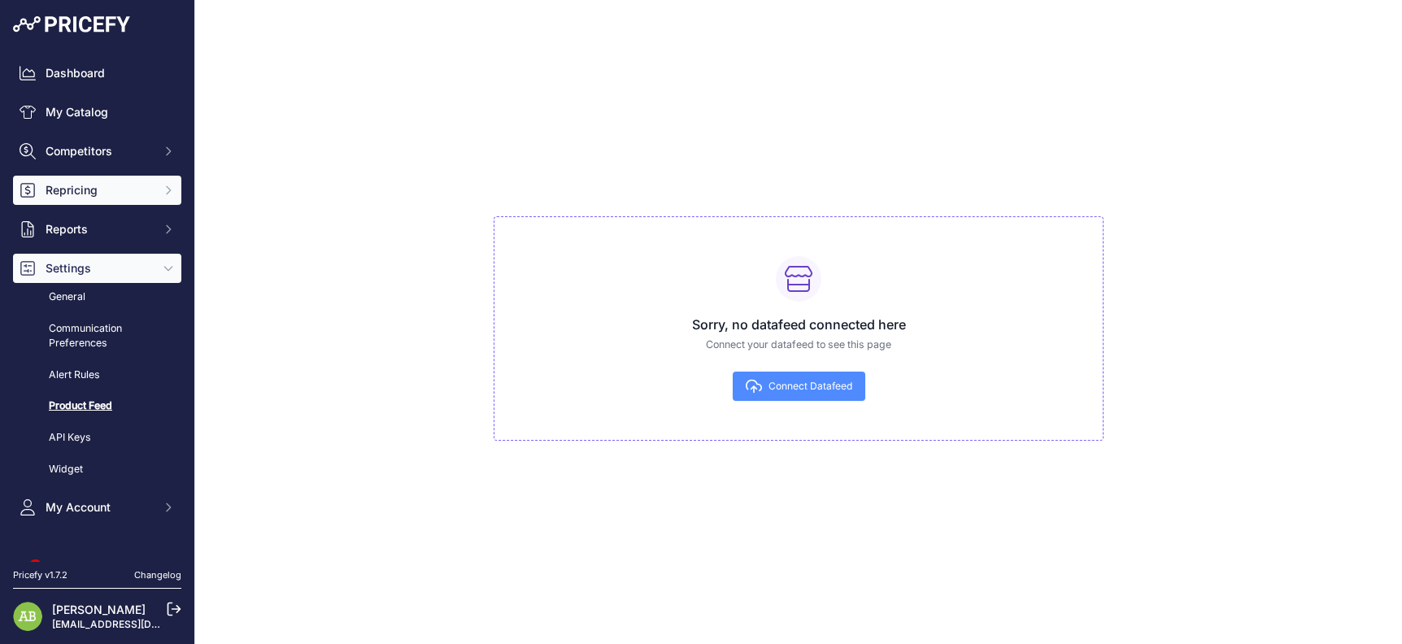
click at [76, 180] on button "Repricing" at bounding box center [97, 190] width 168 height 29
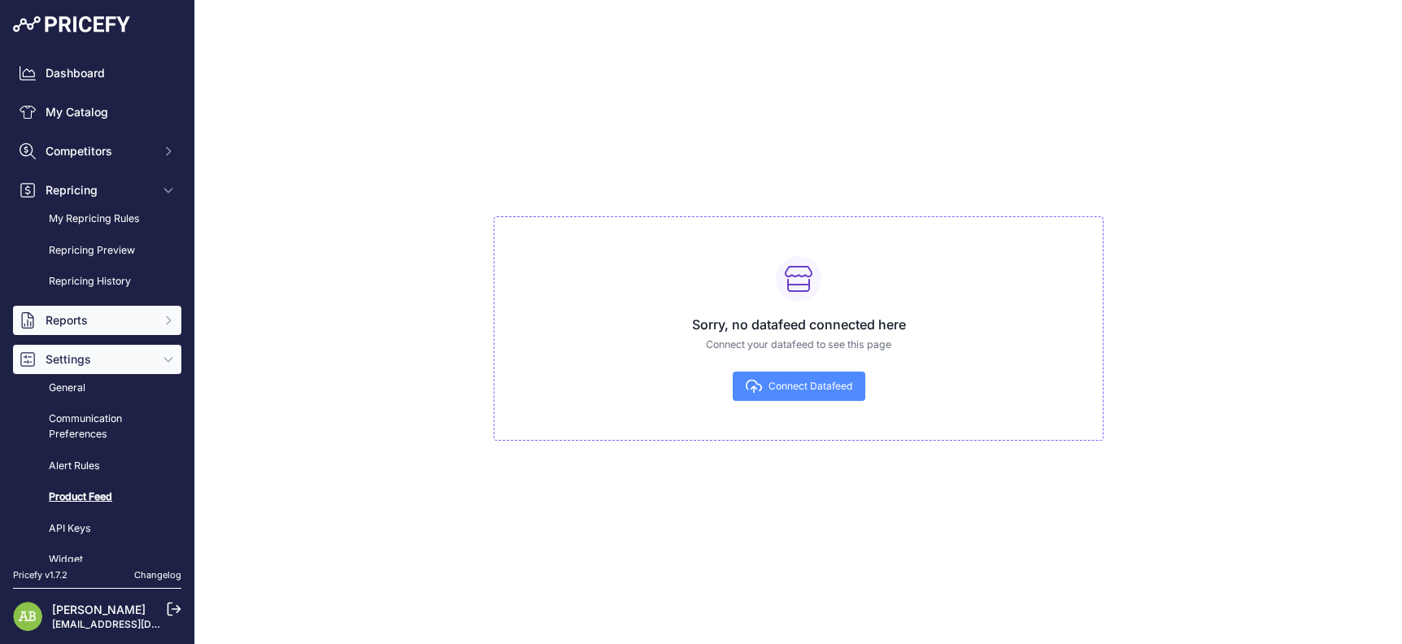
click at [93, 319] on span "Reports" at bounding box center [99, 320] width 106 height 16
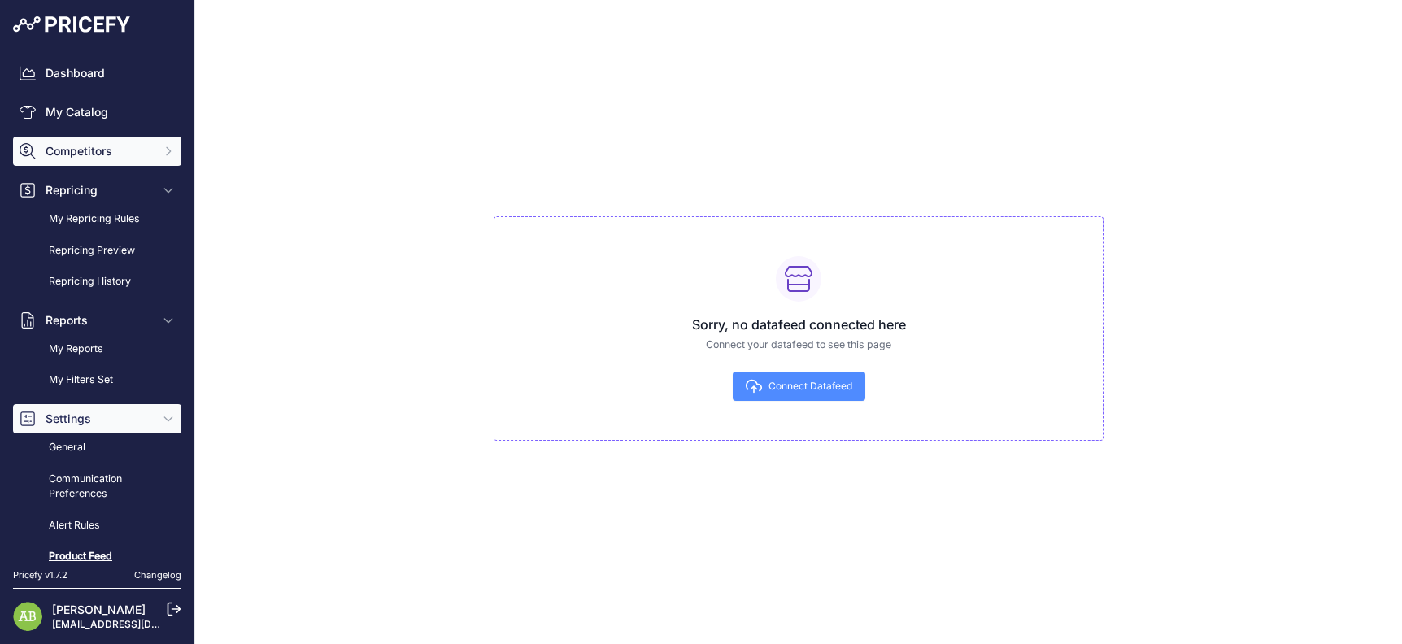
click at [83, 150] on span "Competitors" at bounding box center [99, 151] width 106 height 16
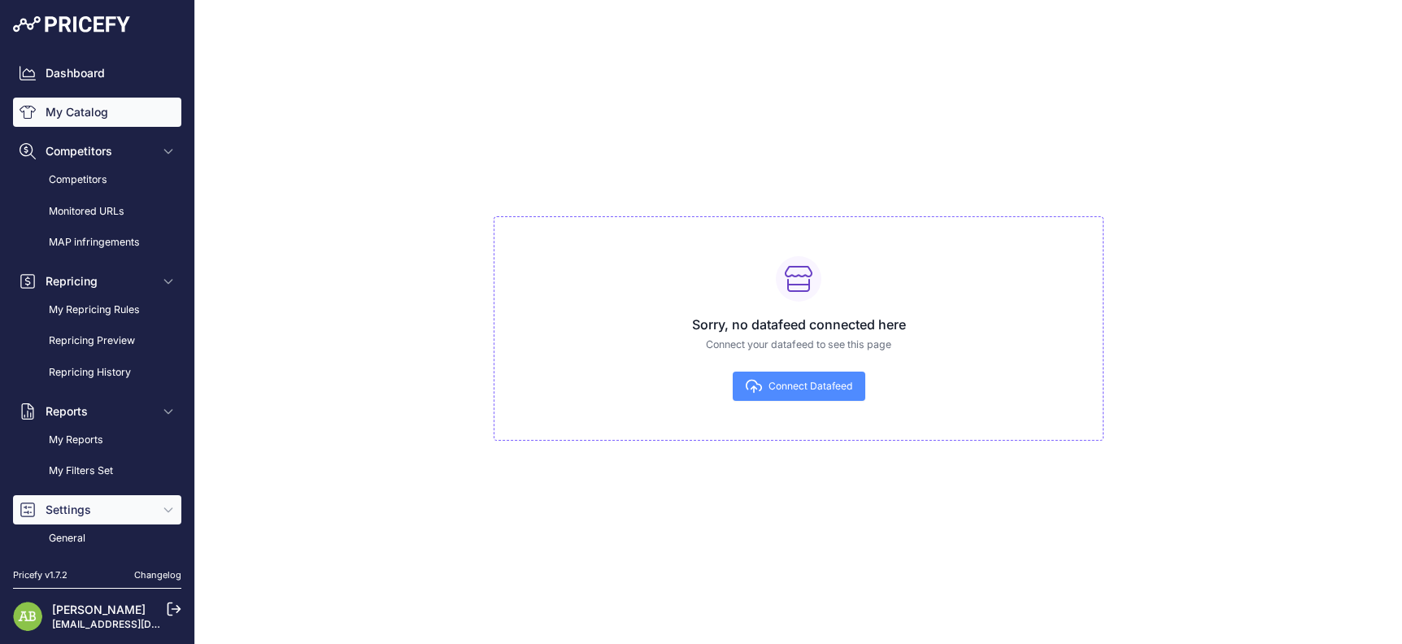
click at [80, 106] on link "My Catalog" at bounding box center [97, 112] width 168 height 29
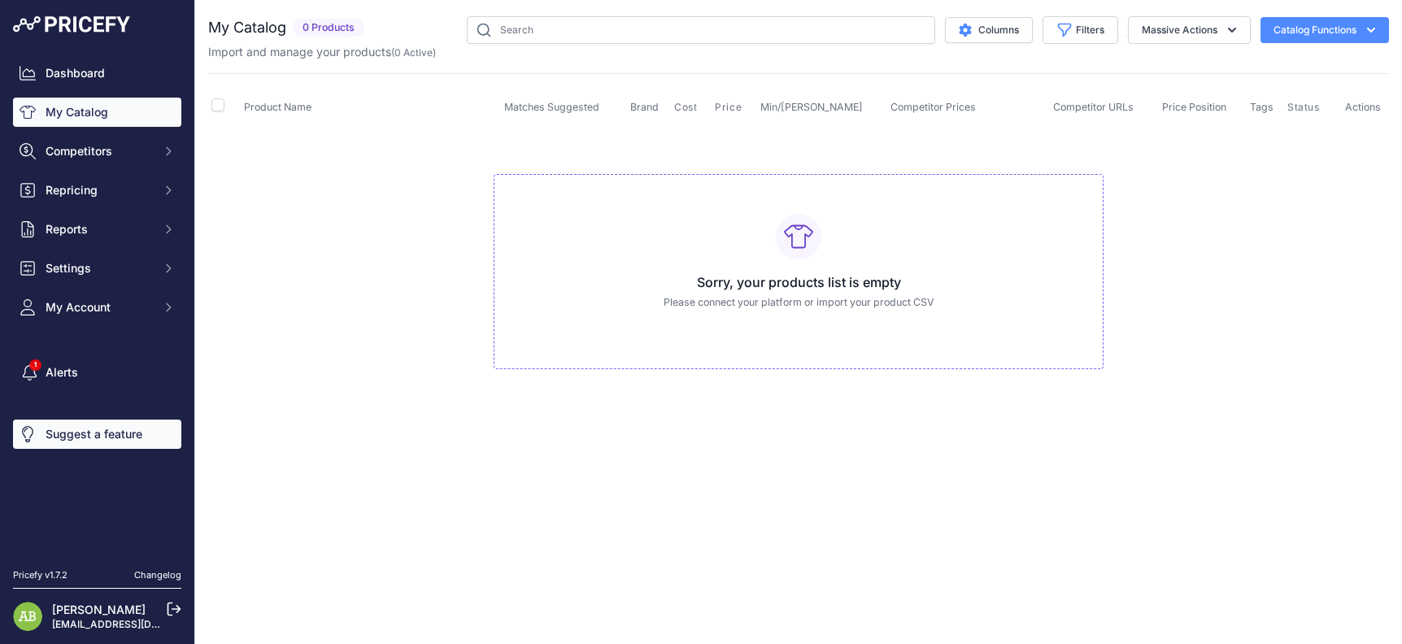
click at [58, 419] on link "Suggest a feature" at bounding box center [97, 433] width 168 height 29
click at [84, 322] on nav "Dashboard My Catalog Competitors Competitors Monitored URLs MAP infringements R…" at bounding box center [97, 304] width 168 height 490
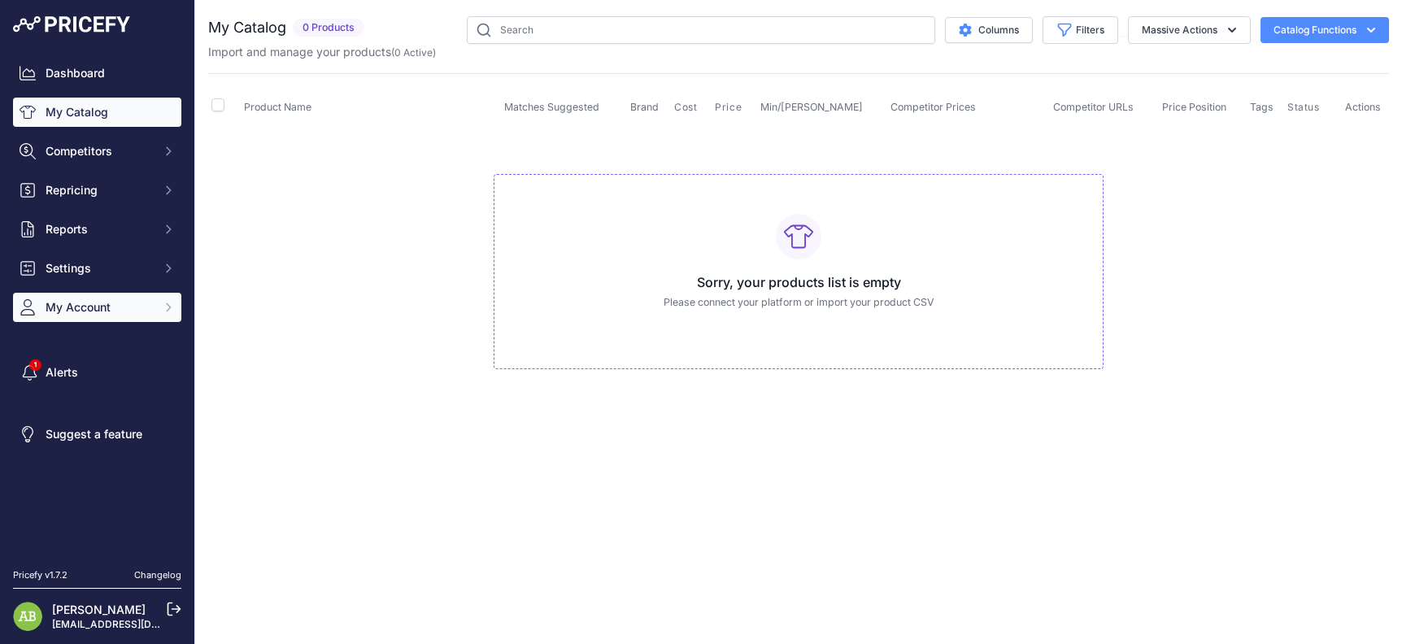
click at [72, 300] on span "My Account" at bounding box center [99, 307] width 106 height 16
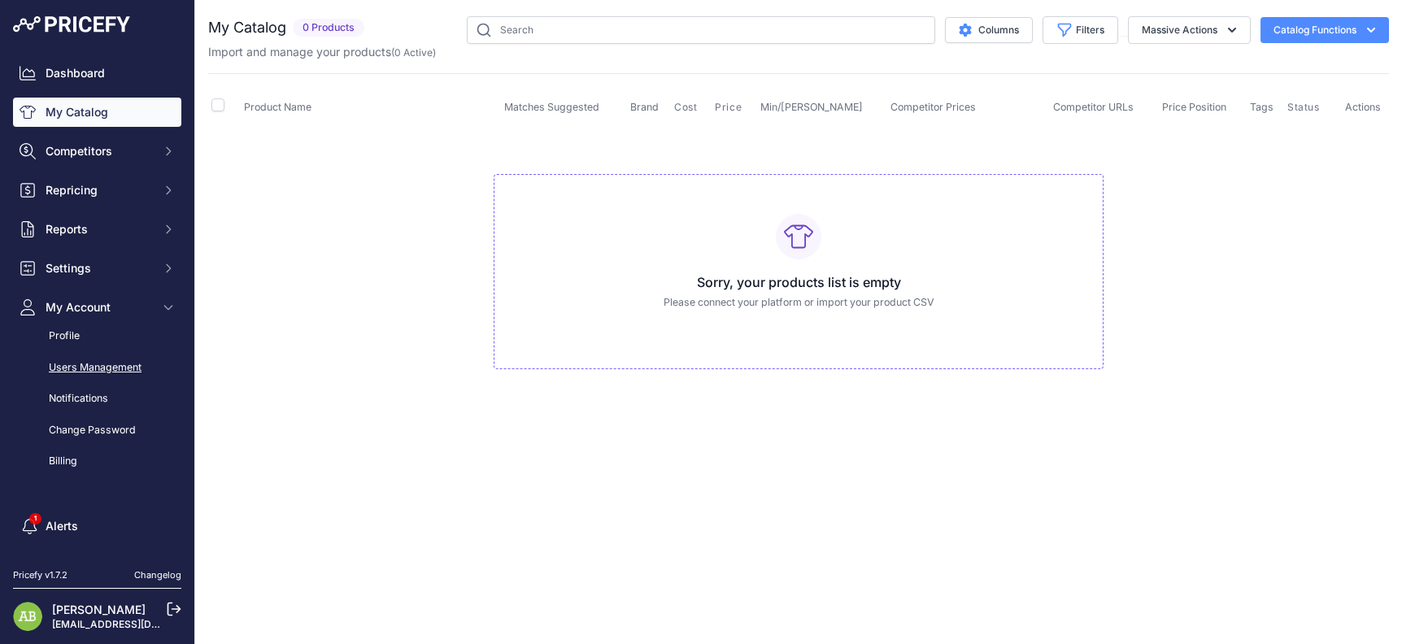
click at [90, 381] on link "Users Management" at bounding box center [97, 368] width 168 height 28
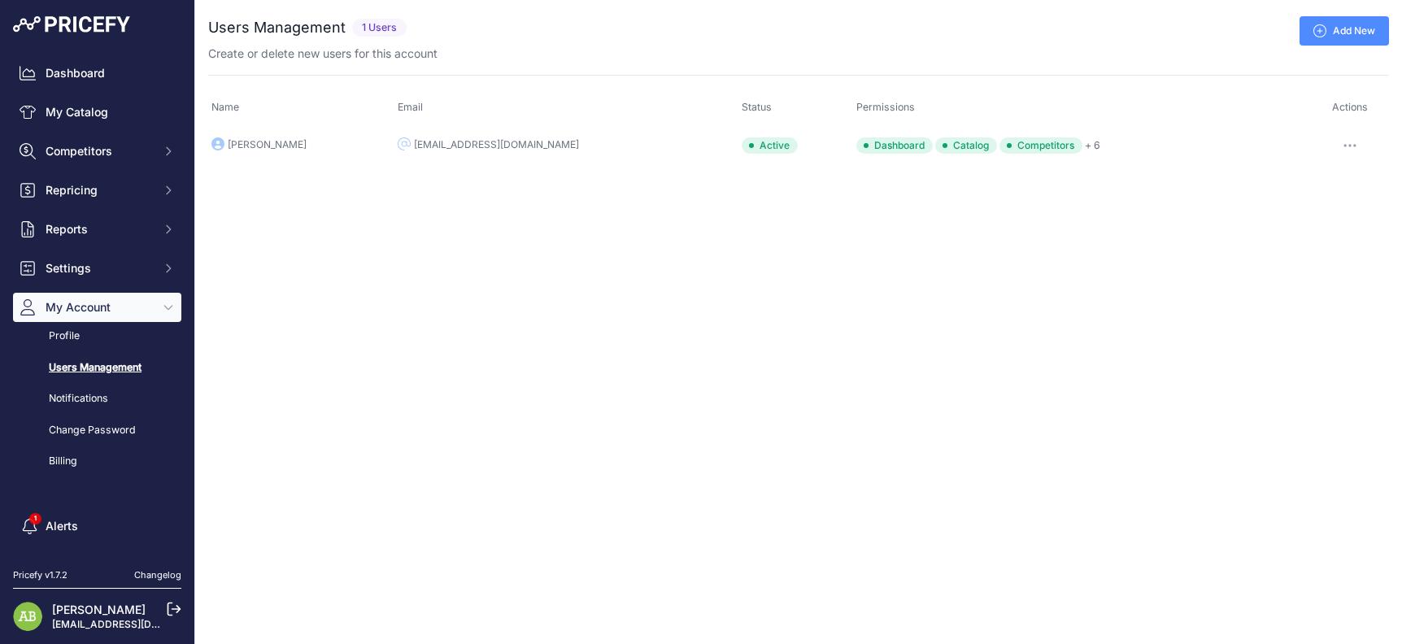
click at [1345, 145] on icon "button" at bounding box center [1349, 145] width 13 height 3
click at [74, 389] on link "Notifications" at bounding box center [97, 399] width 168 height 28
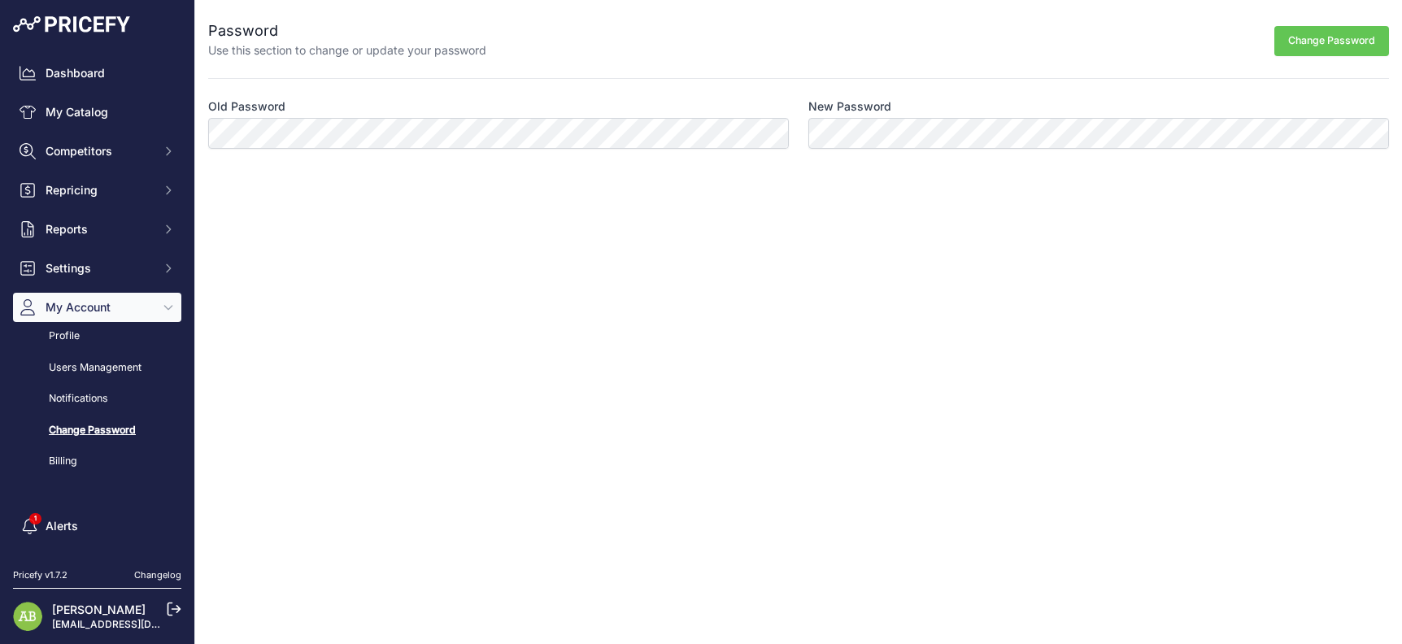
click at [62, 467] on link "Billing" at bounding box center [97, 461] width 168 height 28
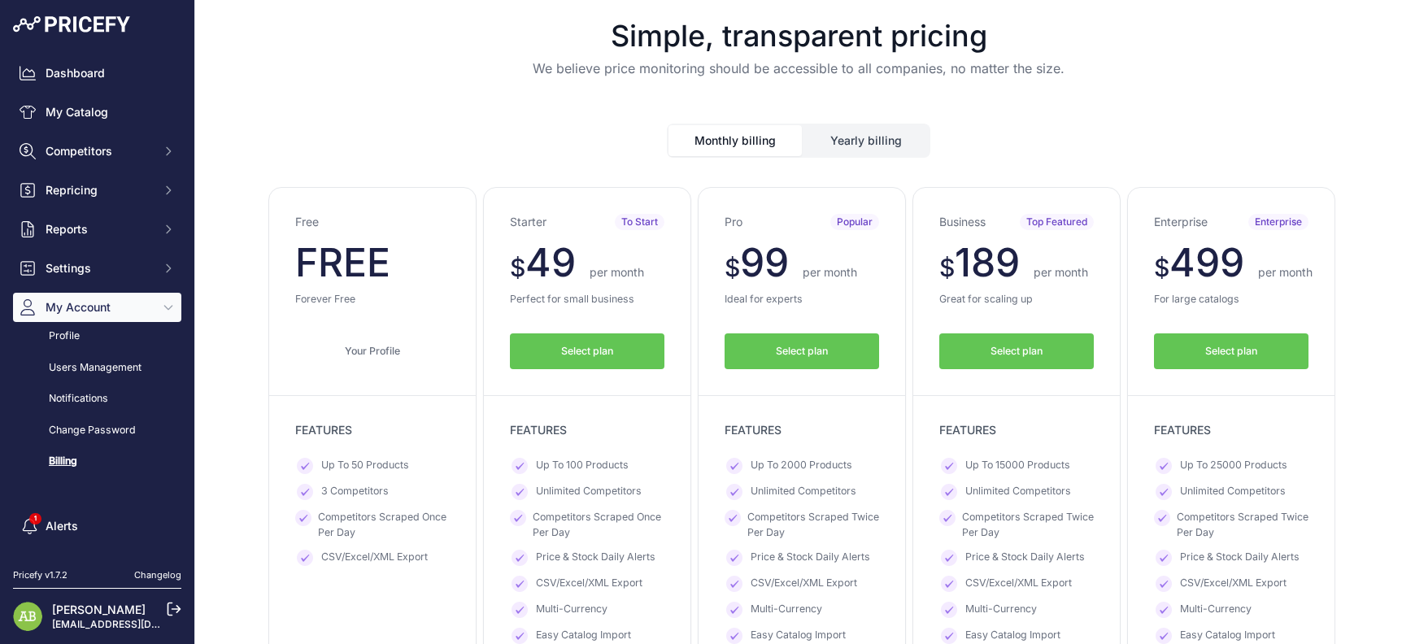
click at [66, 345] on link "Profile" at bounding box center [97, 336] width 168 height 28
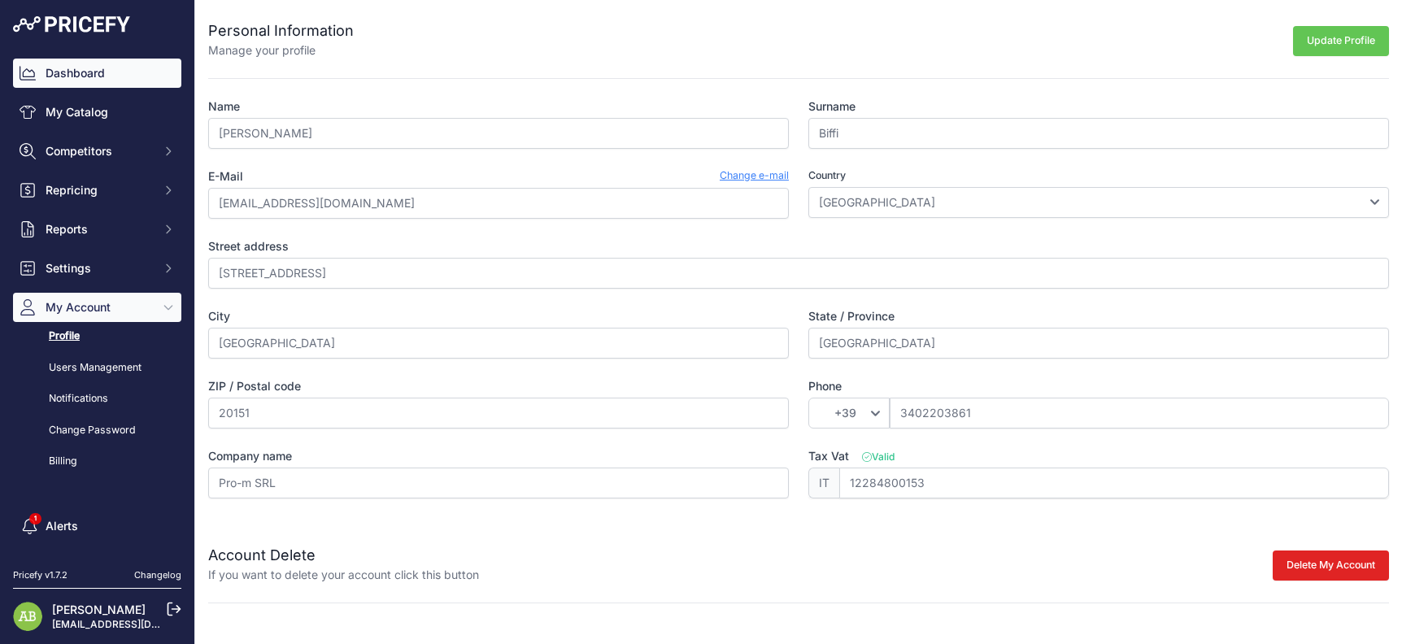
click at [72, 85] on link "Dashboard" at bounding box center [97, 73] width 168 height 29
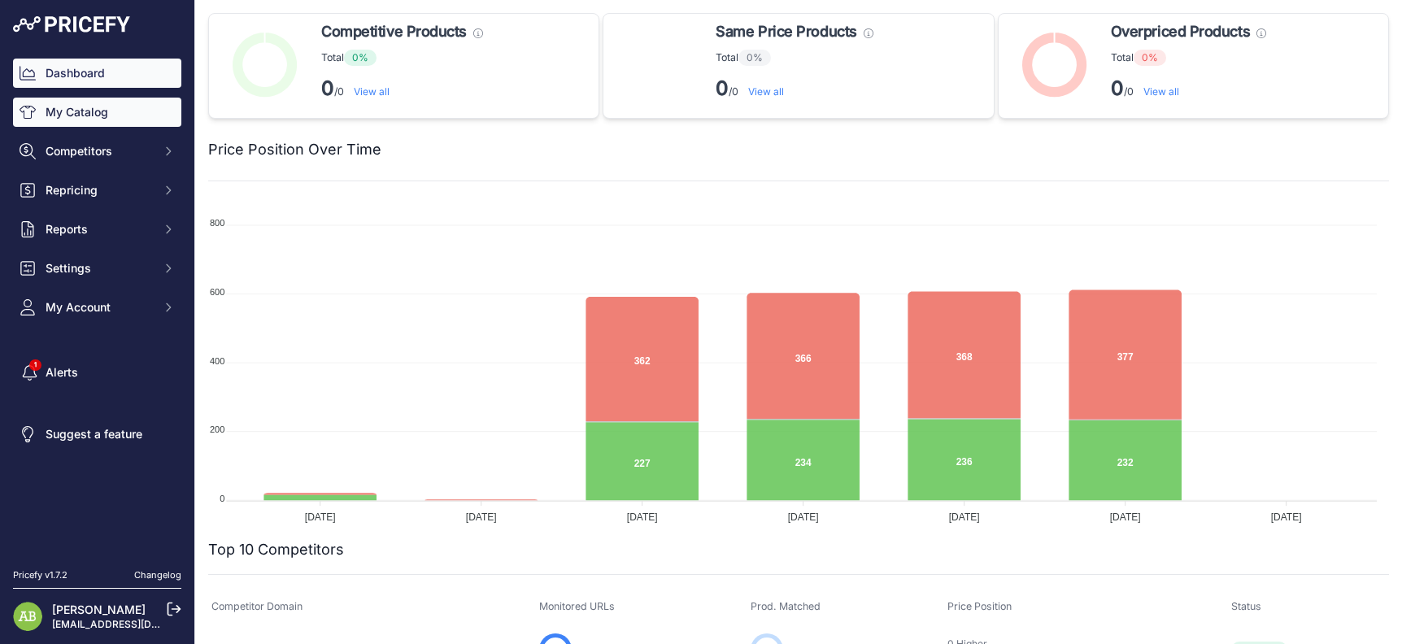
click at [115, 108] on link "My Catalog" at bounding box center [97, 112] width 168 height 29
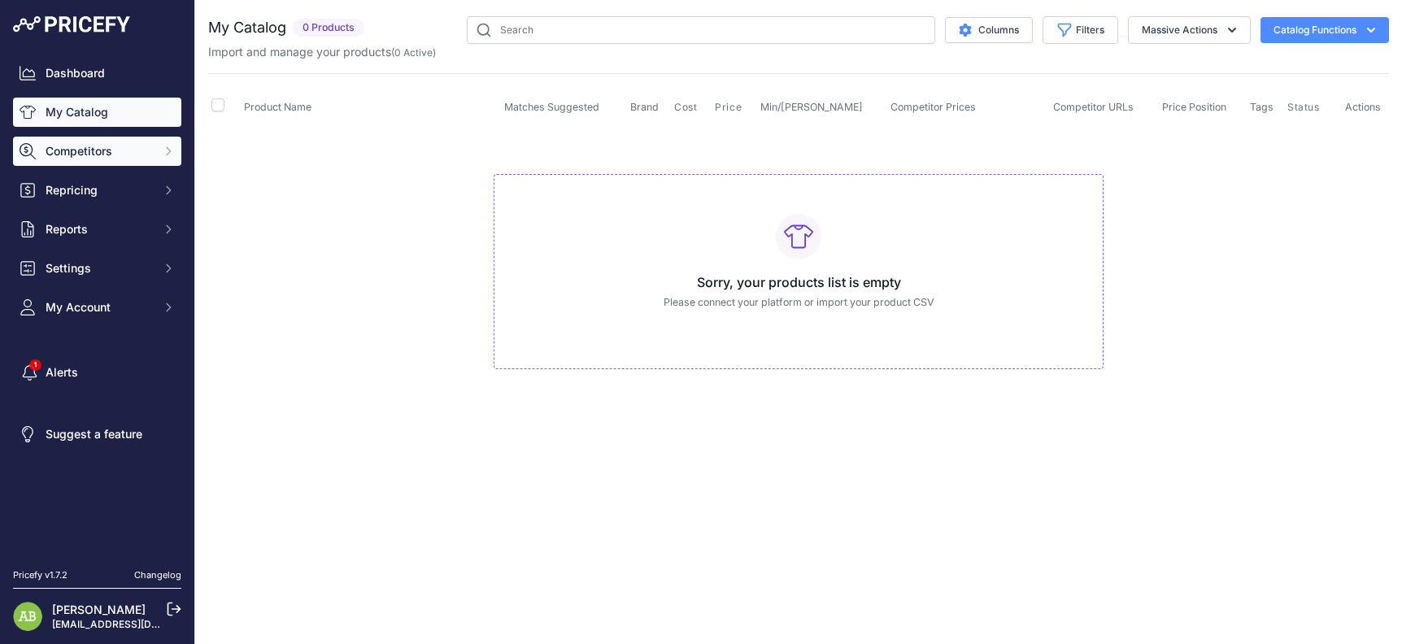
click at [111, 147] on span "Competitors" at bounding box center [99, 151] width 106 height 16
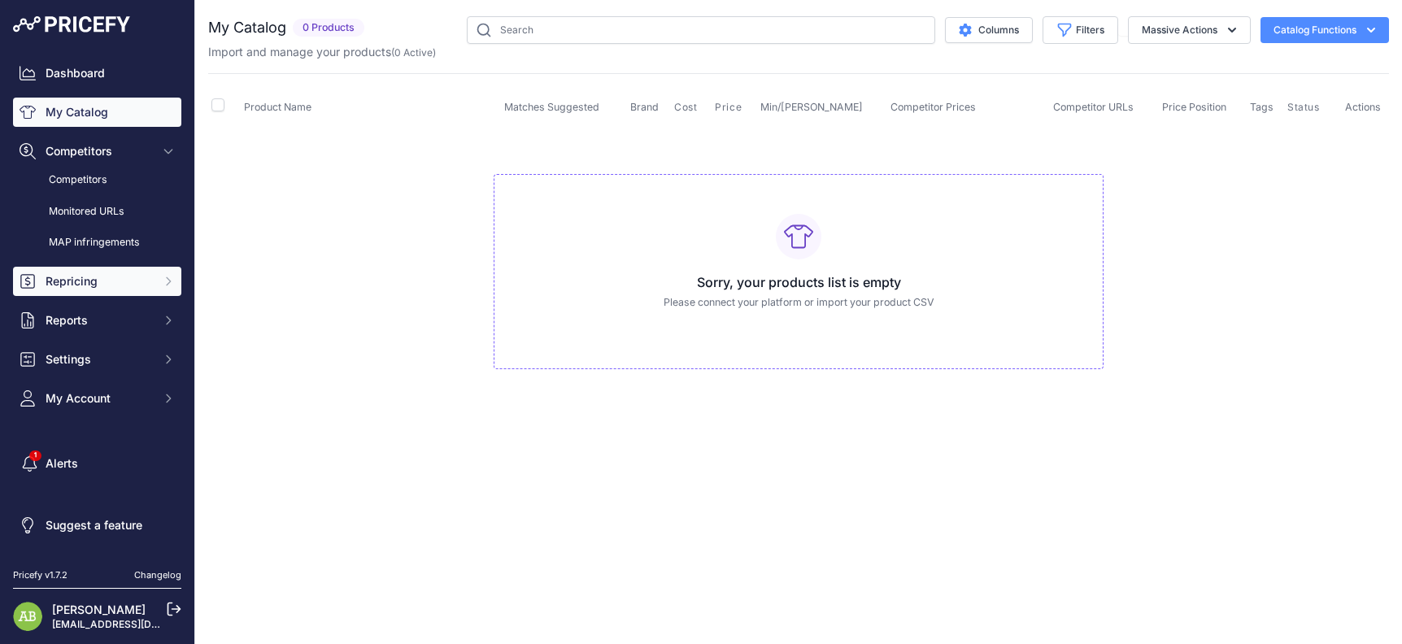
click at [70, 280] on span "Repricing" at bounding box center [99, 281] width 106 height 16
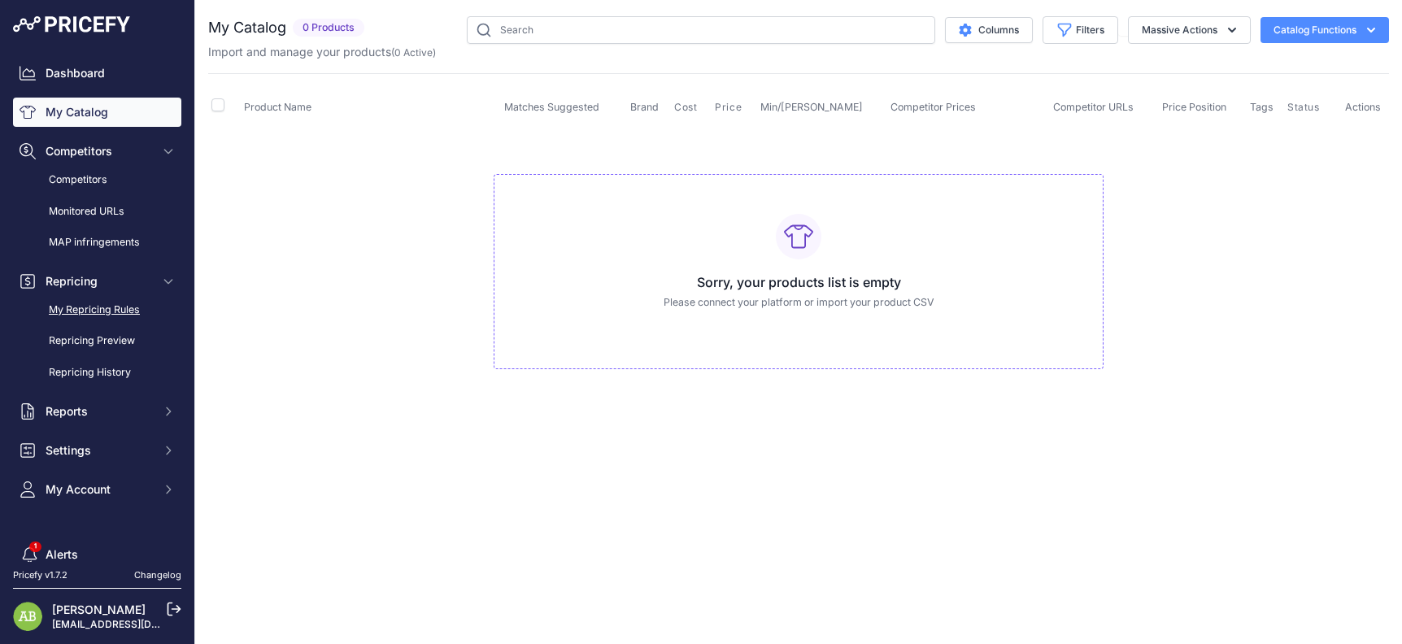
click at [61, 311] on link "My Repricing Rules" at bounding box center [97, 310] width 168 height 28
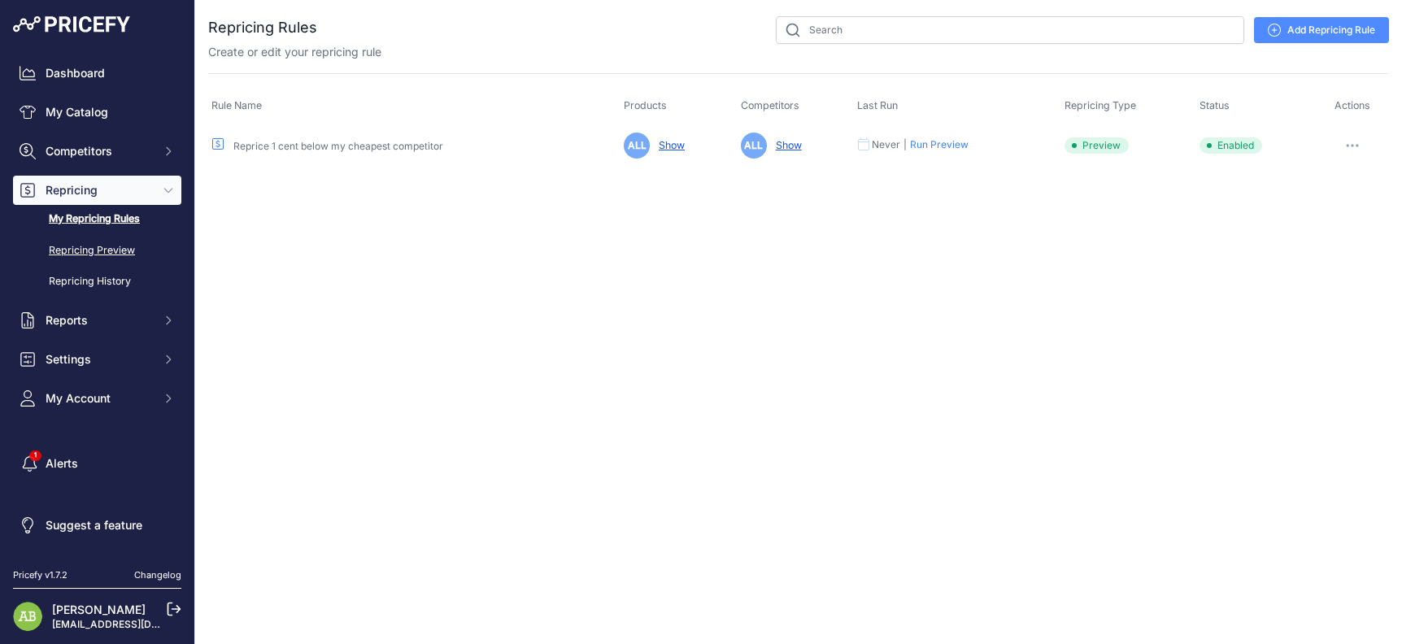
click at [96, 243] on link "Repricing Preview" at bounding box center [97, 251] width 168 height 28
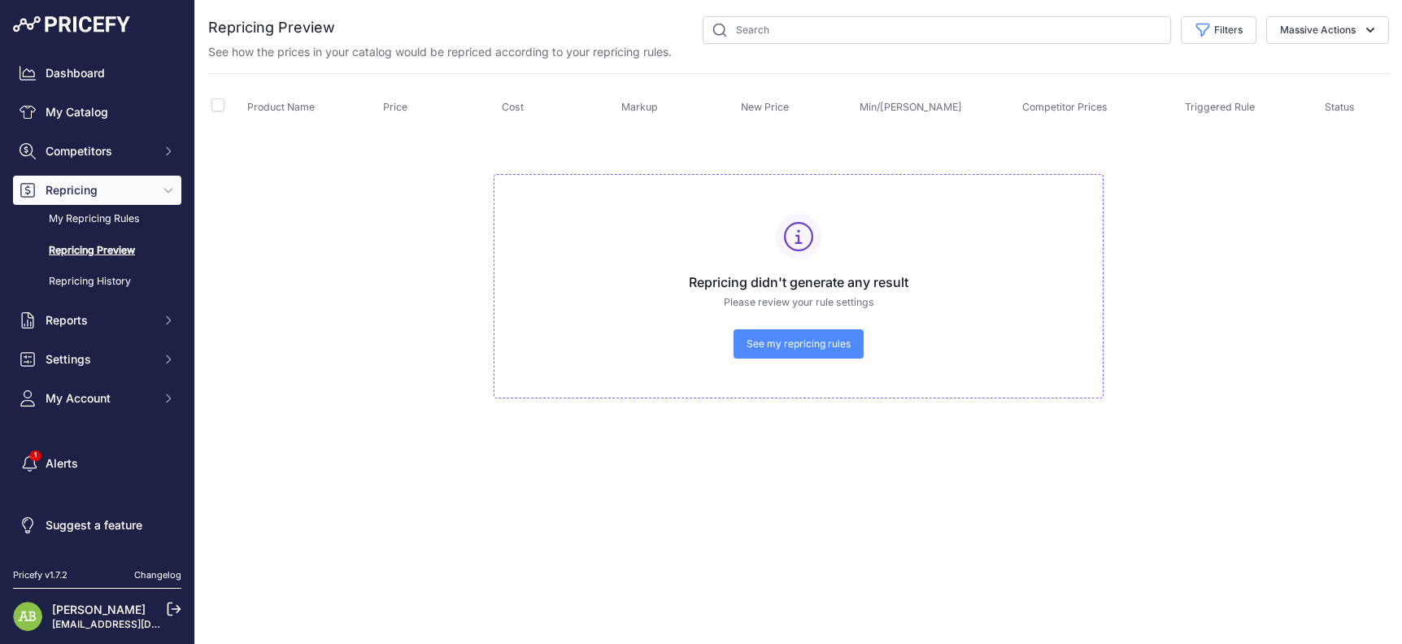
click at [112, 272] on link "Repricing History" at bounding box center [97, 281] width 168 height 28
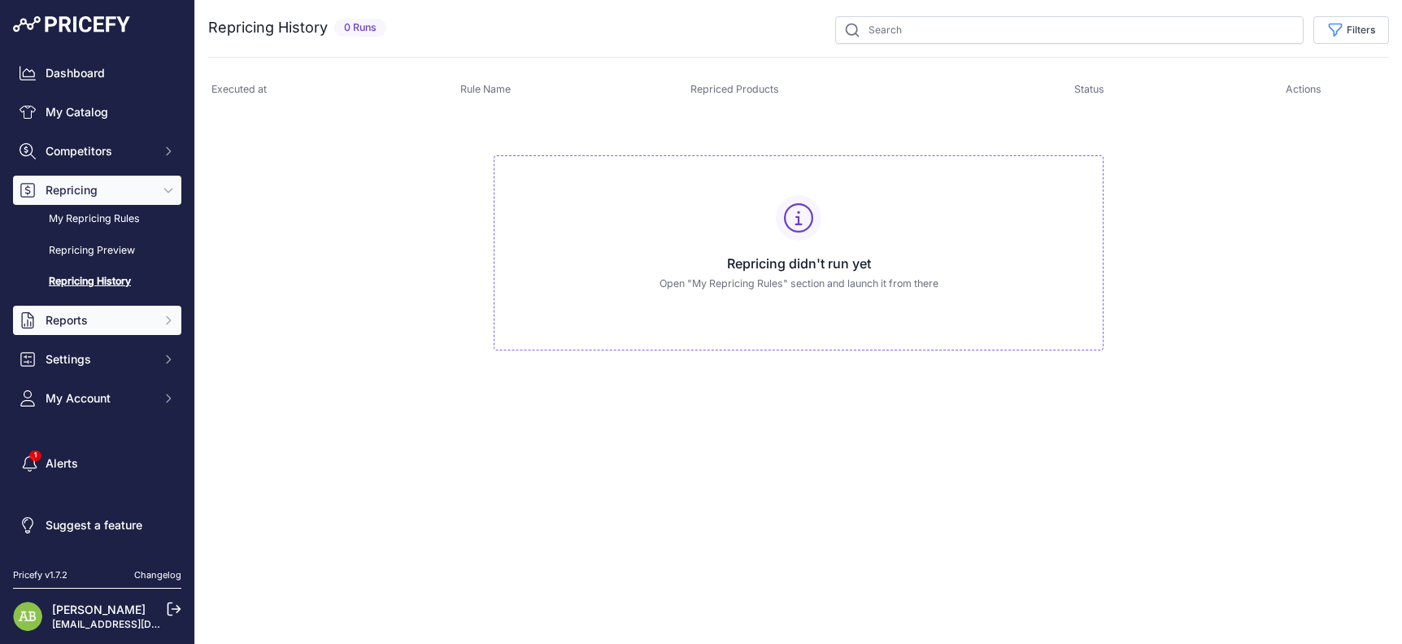
drag, startPoint x: 0, startPoint y: 0, endPoint x: 96, endPoint y: 312, distance: 326.6
click at [96, 312] on span "Reports" at bounding box center [99, 320] width 106 height 16
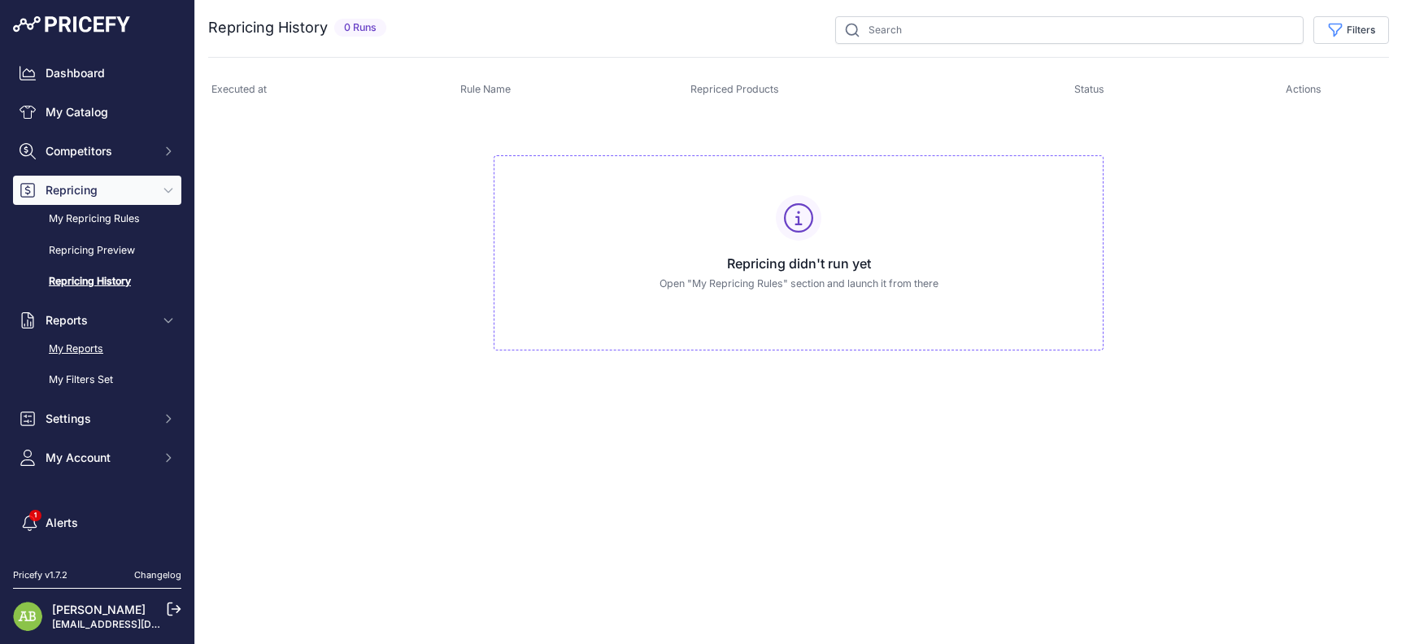
click at [82, 346] on link "My Reports" at bounding box center [97, 349] width 168 height 28
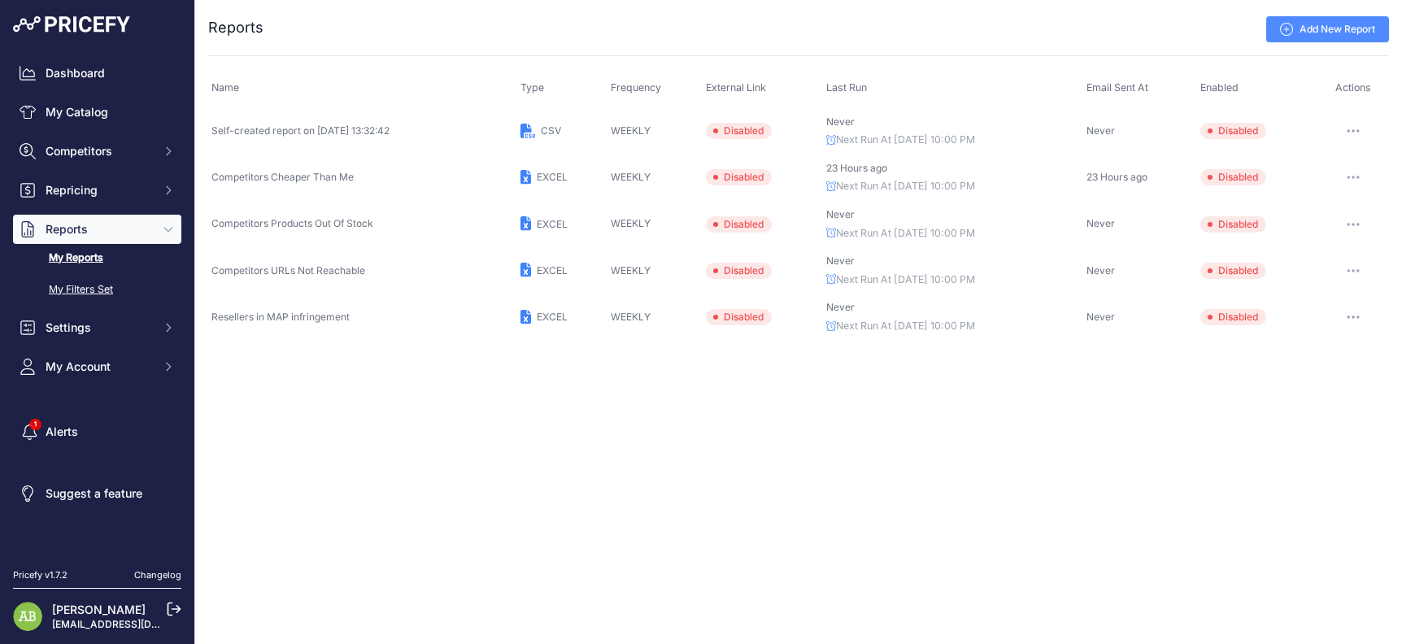
click at [85, 284] on link "My Filters Set" at bounding box center [97, 290] width 168 height 28
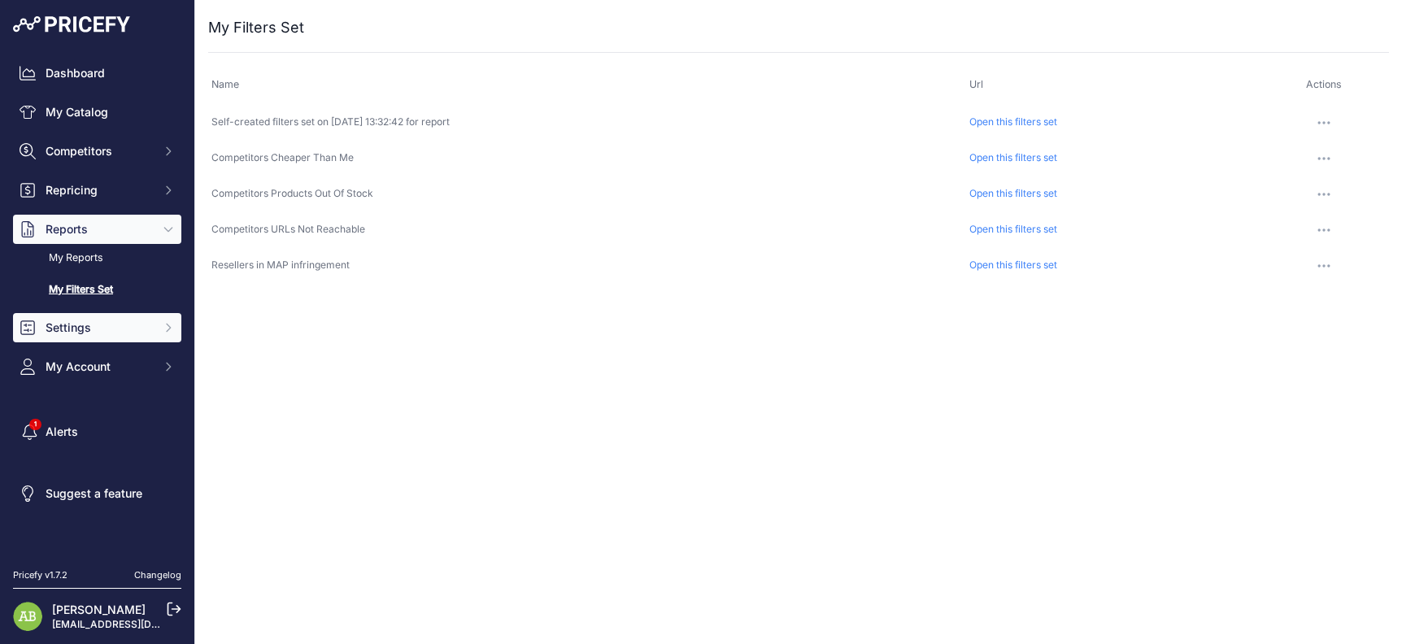
click at [89, 334] on span "Settings" at bounding box center [99, 327] width 106 height 16
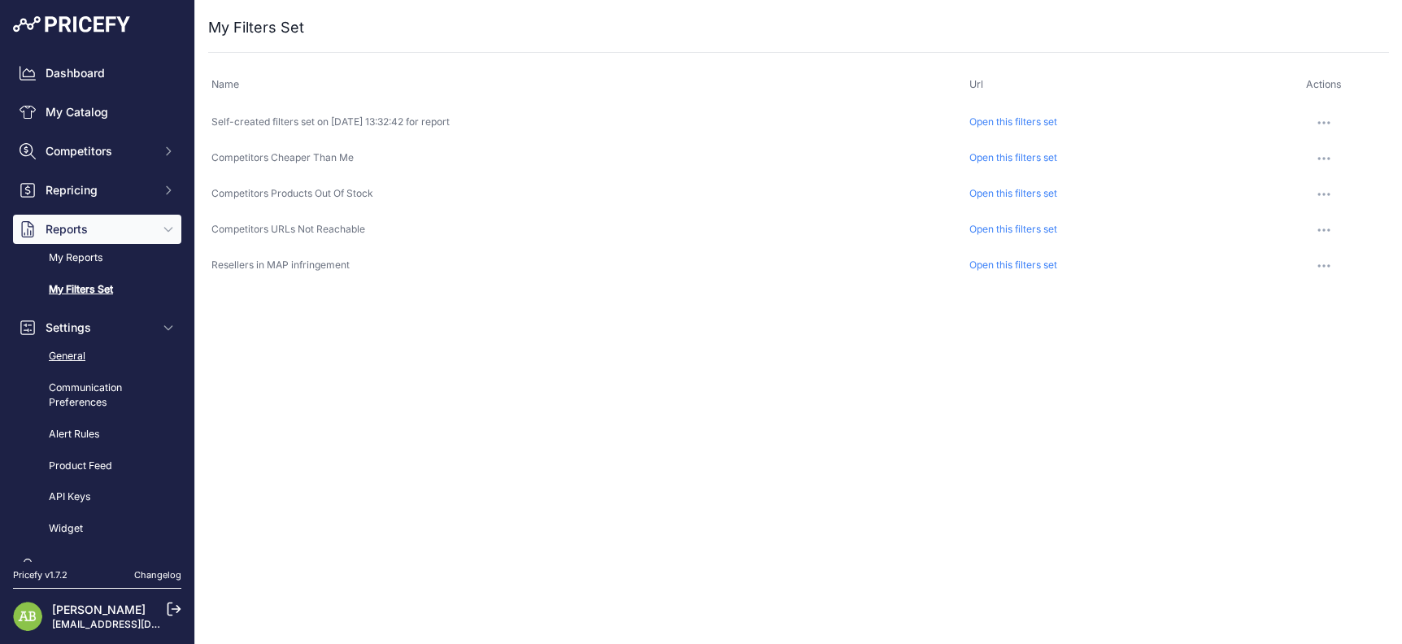
click at [77, 354] on link "General" at bounding box center [97, 356] width 168 height 28
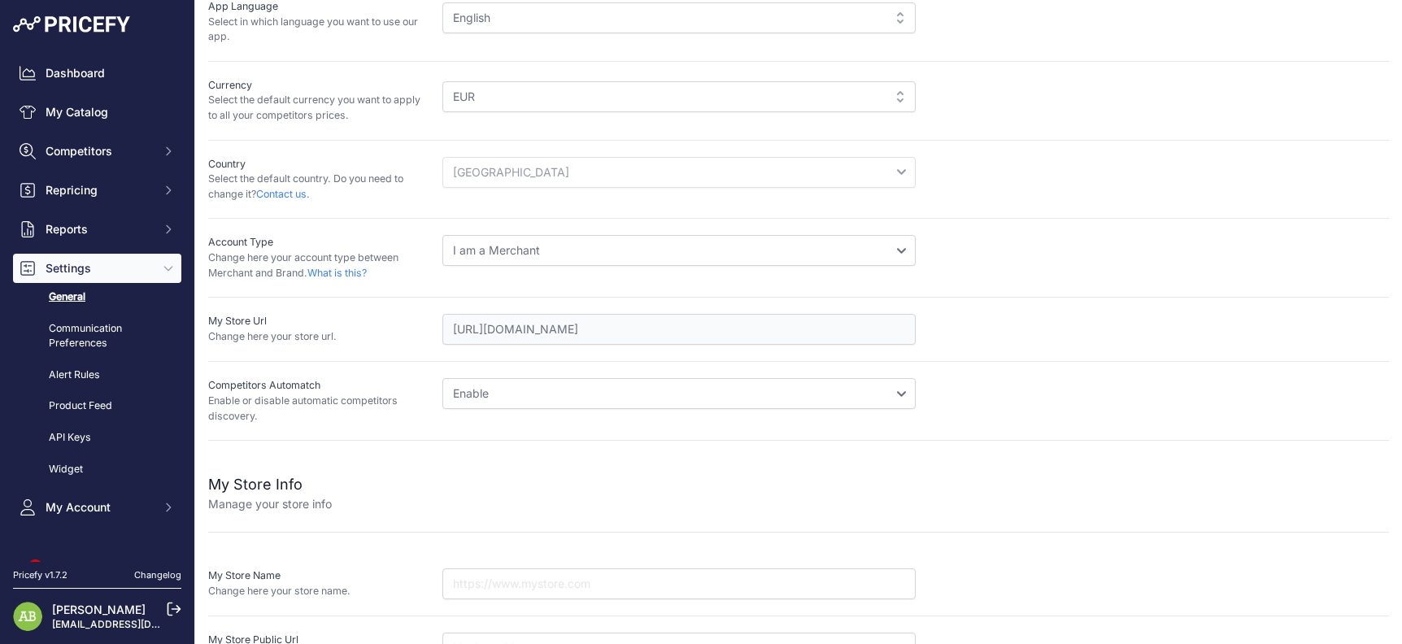
scroll to position [236, 0]
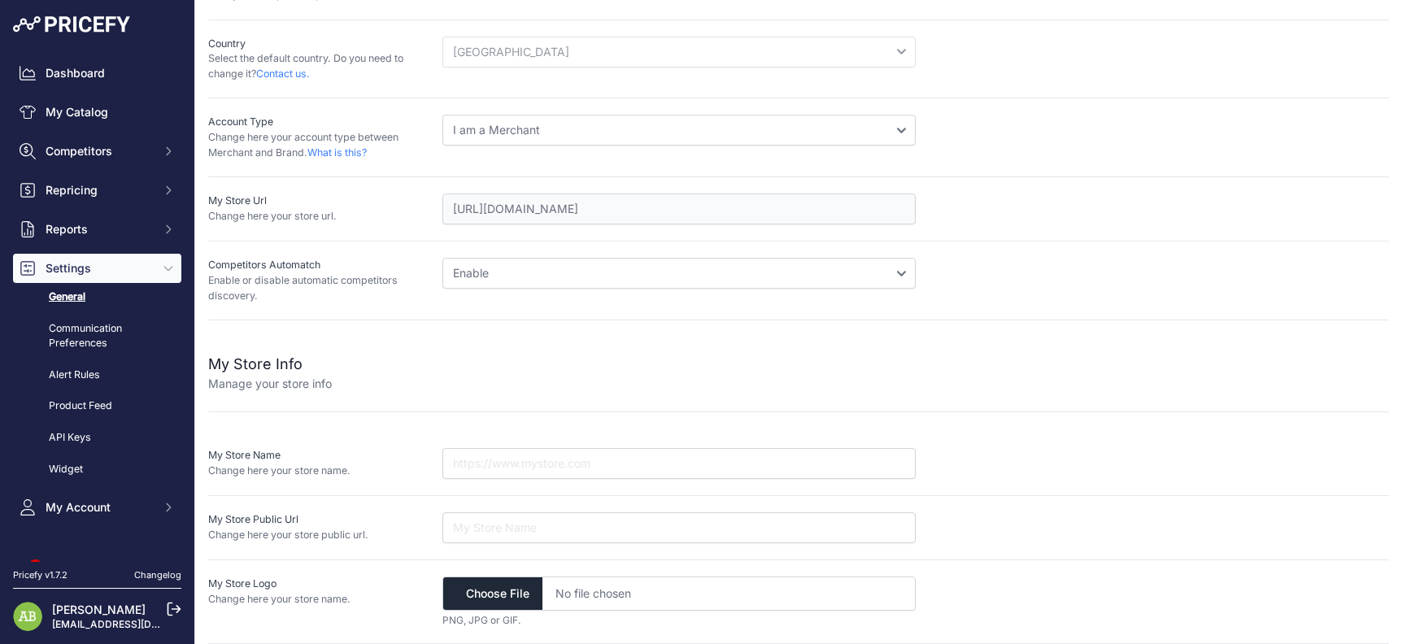
click at [314, 219] on p "Change here your store url." at bounding box center [318, 216] width 221 height 15
click at [359, 255] on div "Competitors Automatch Enable or disable automatic competitors discovery. Disabl…" at bounding box center [798, 280] width 1180 height 79
click at [418, 319] on div "Competitors Automatch Enable or disable automatic competitors discovery. Disabl…" at bounding box center [798, 280] width 1180 height 79
click at [104, 341] on link "Communication Preferences" at bounding box center [97, 336] width 168 height 43
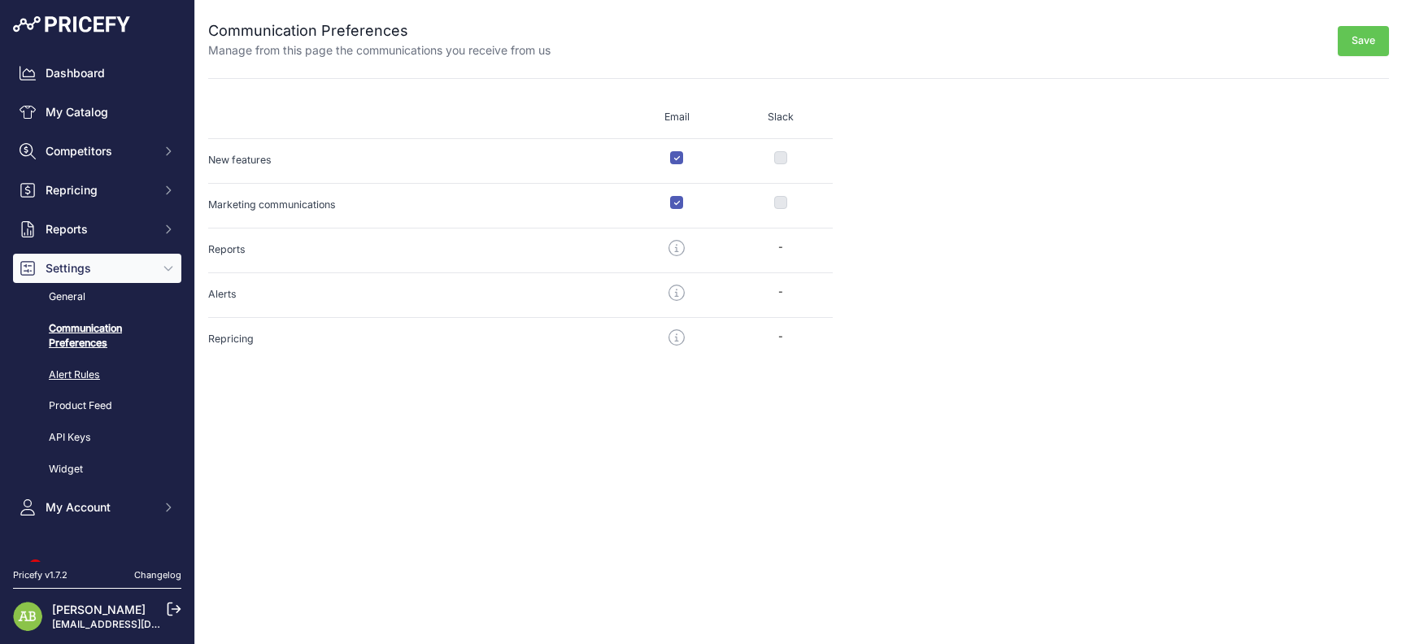
click at [92, 373] on link "Alert Rules" at bounding box center [97, 375] width 168 height 28
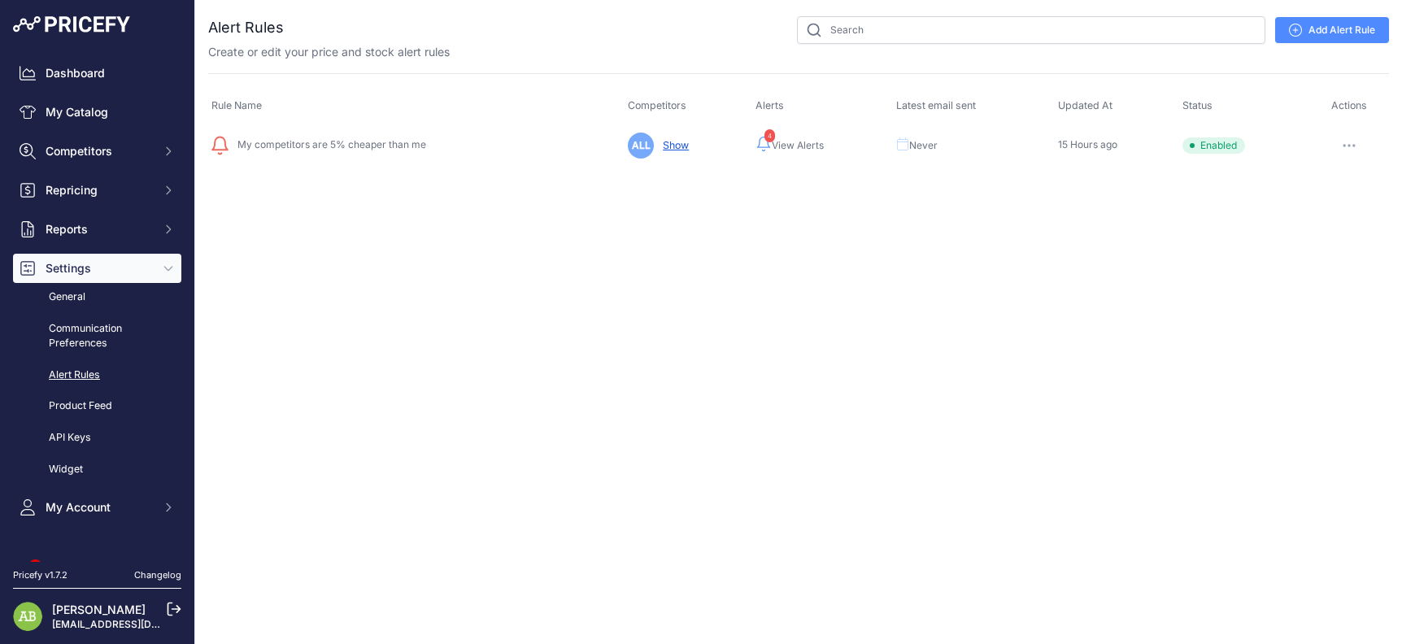
click at [98, 399] on link "Product Feed" at bounding box center [97, 406] width 168 height 28
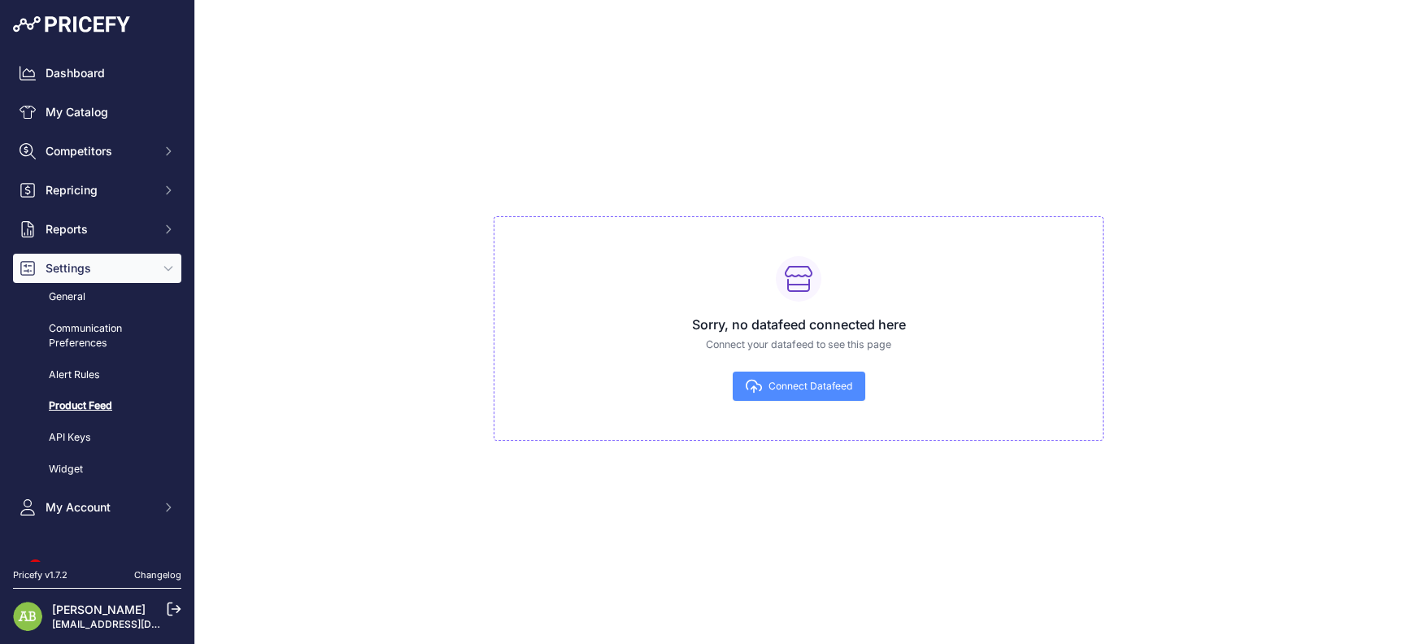
click at [77, 437] on link "API Keys" at bounding box center [97, 438] width 168 height 28
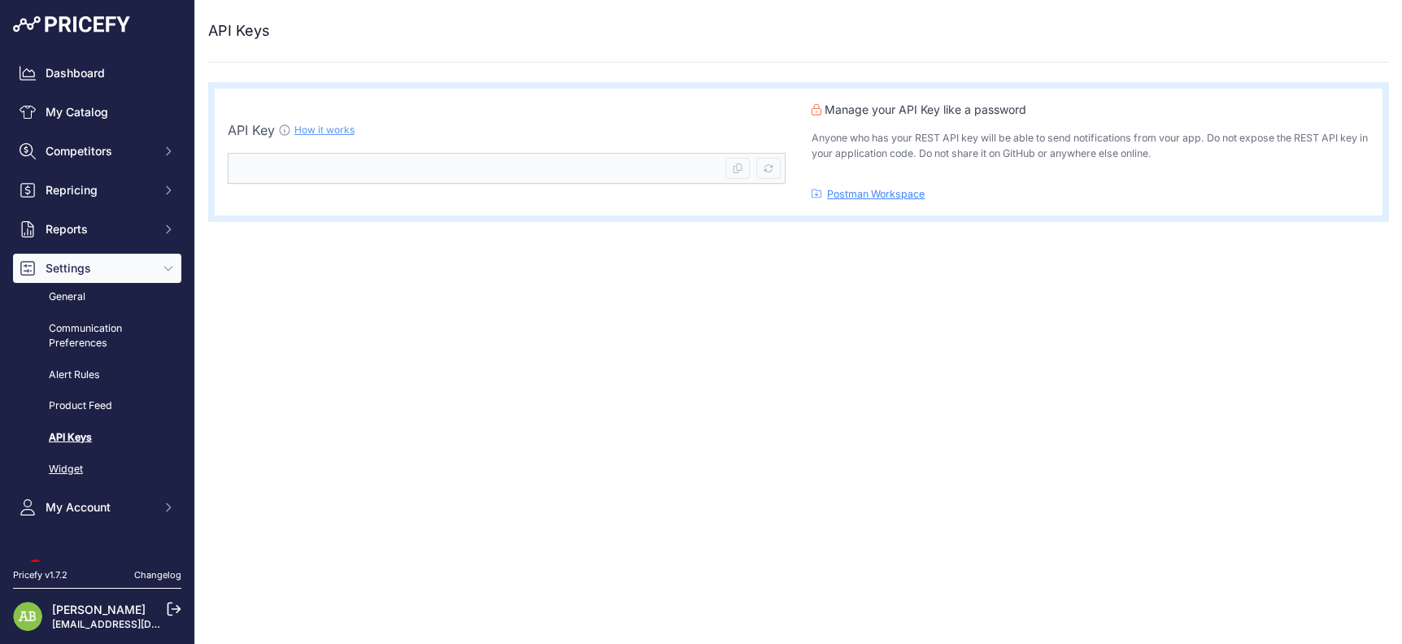
click at [70, 472] on link "Widget" at bounding box center [97, 469] width 168 height 28
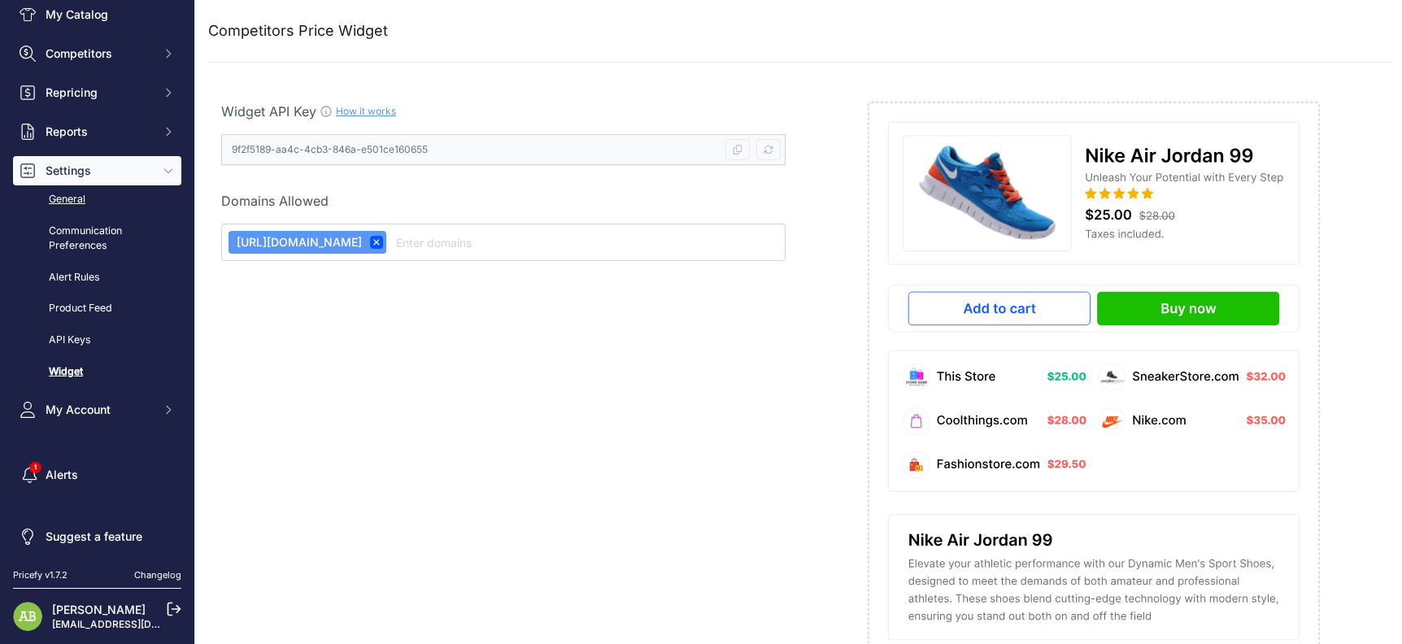
scroll to position [100, 0]
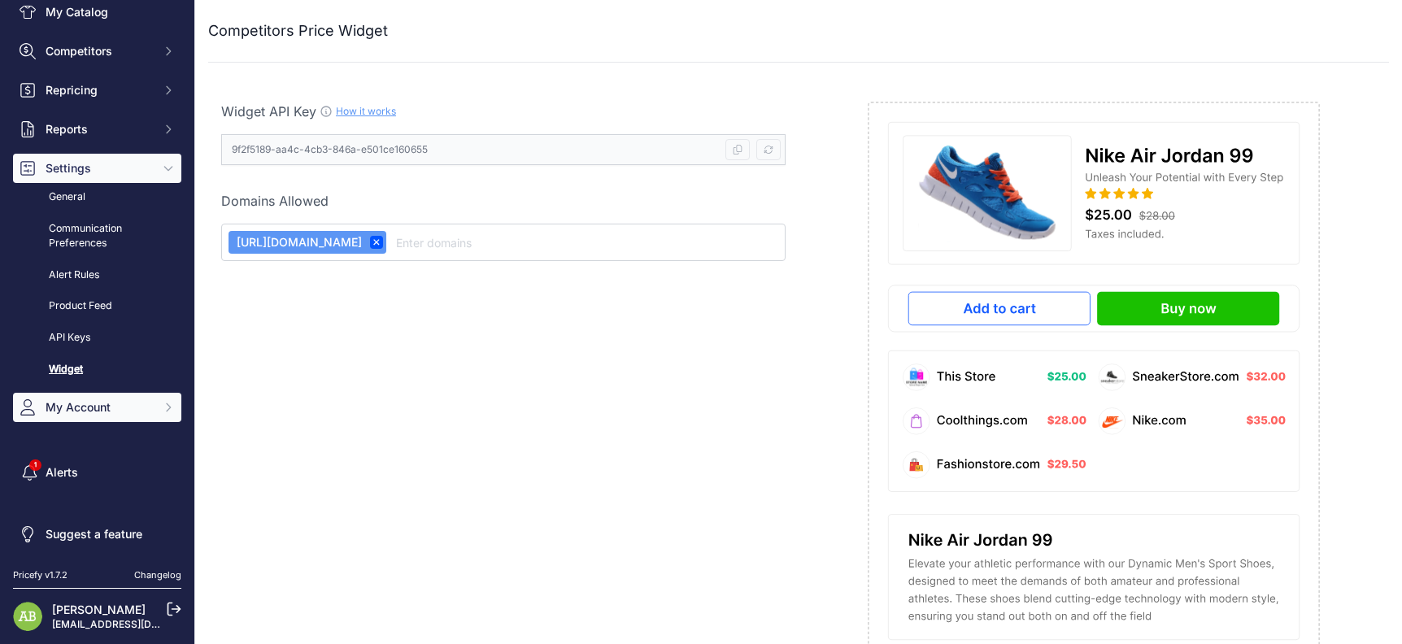
click at [85, 415] on span "My Account" at bounding box center [99, 407] width 106 height 16
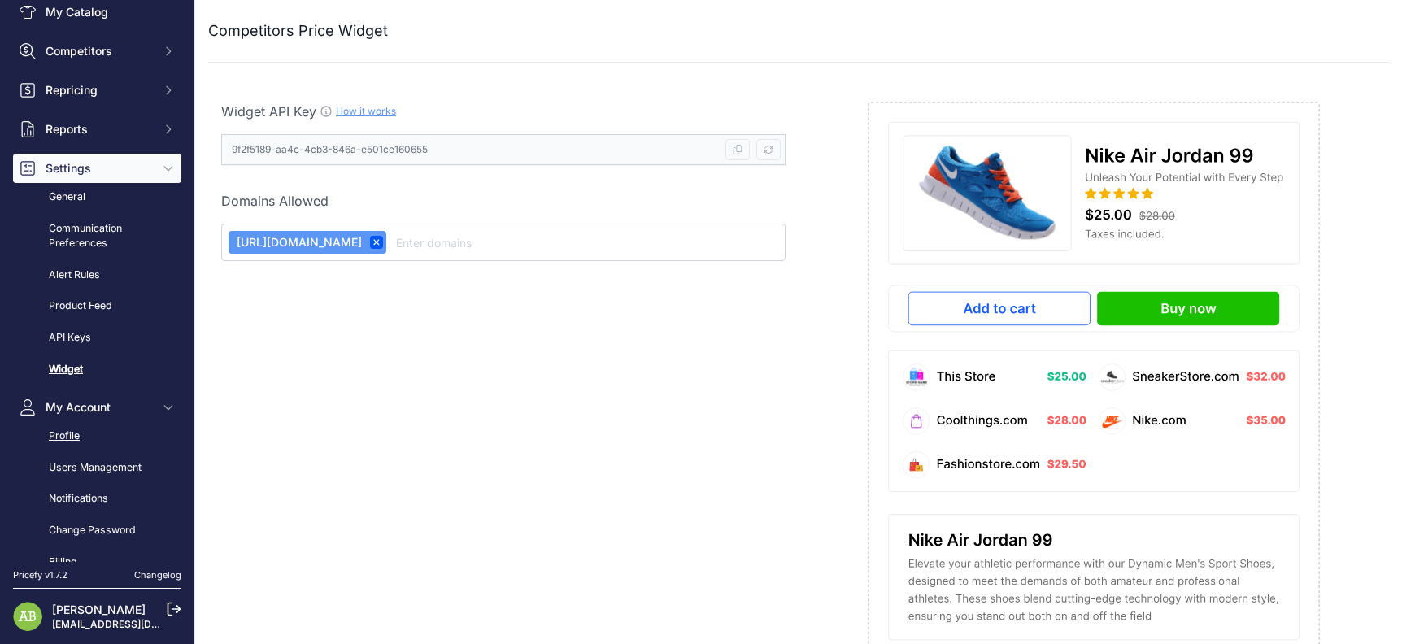
click at [61, 430] on link "Profile" at bounding box center [97, 436] width 168 height 28
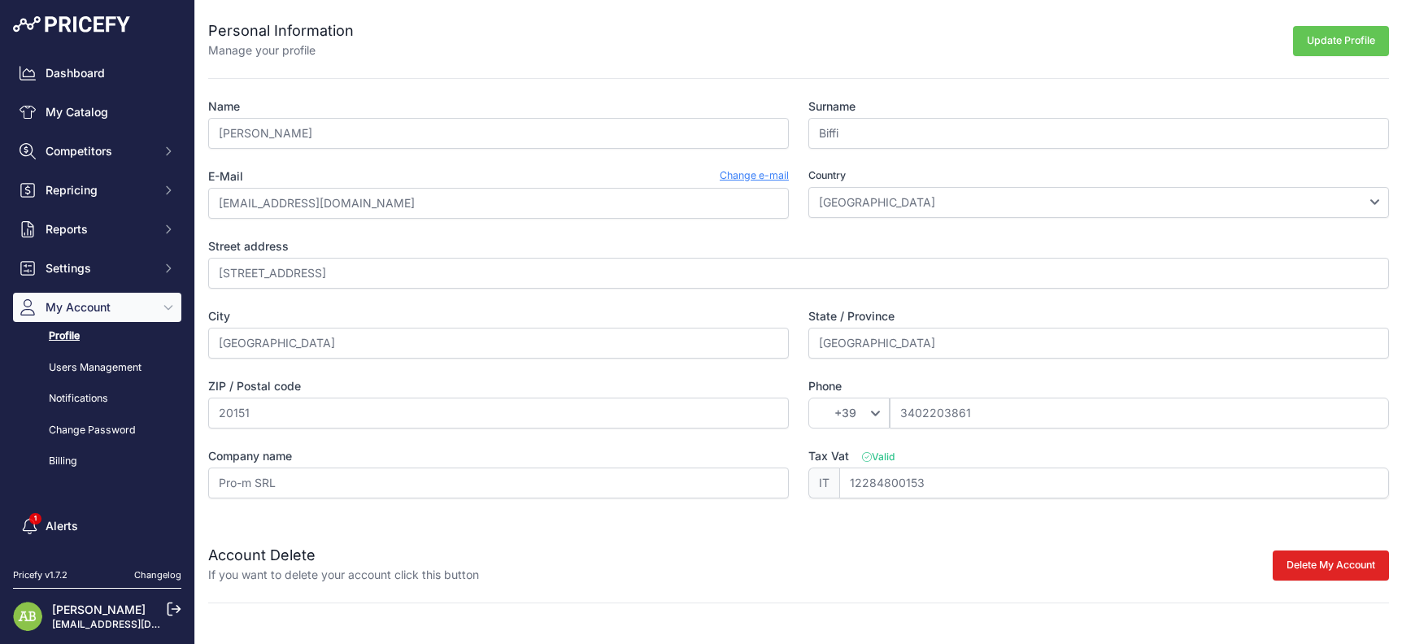
scroll to position [10, 0]
click at [108, 372] on link "Users Management" at bounding box center [97, 368] width 168 height 28
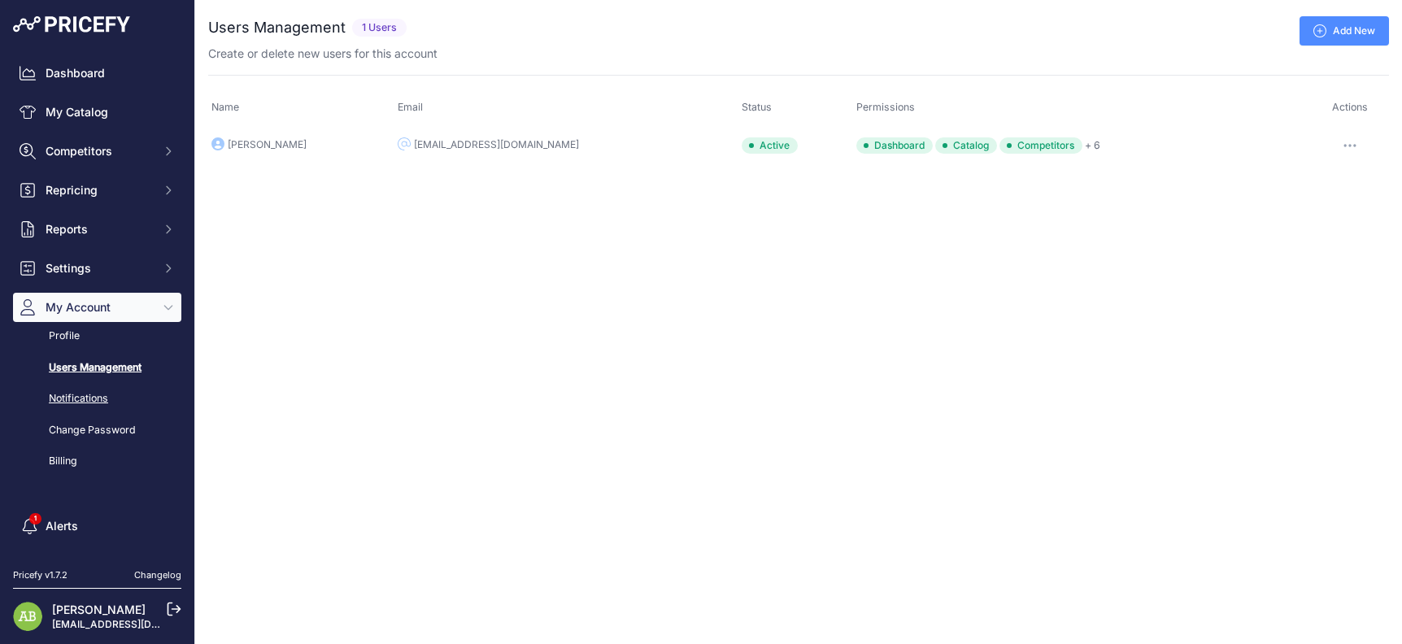
click at [98, 410] on link "Notifications" at bounding box center [97, 399] width 168 height 28
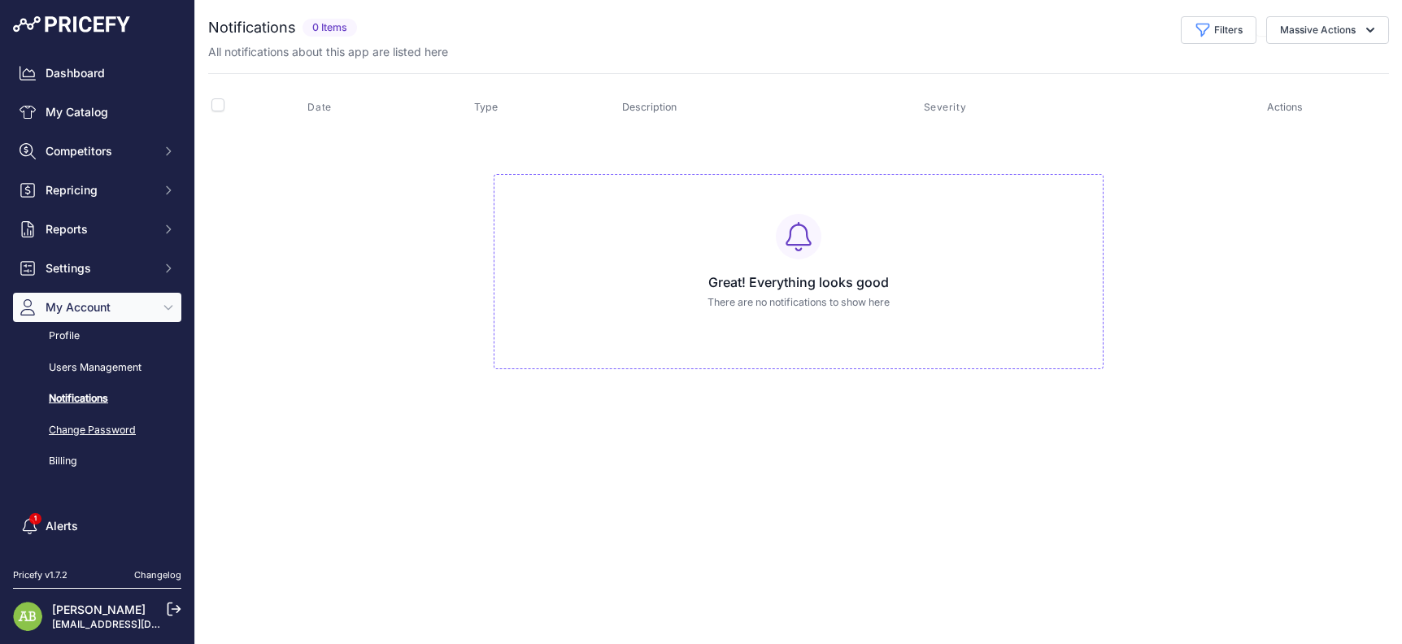
click at [107, 432] on link "Change Password" at bounding box center [97, 430] width 168 height 28
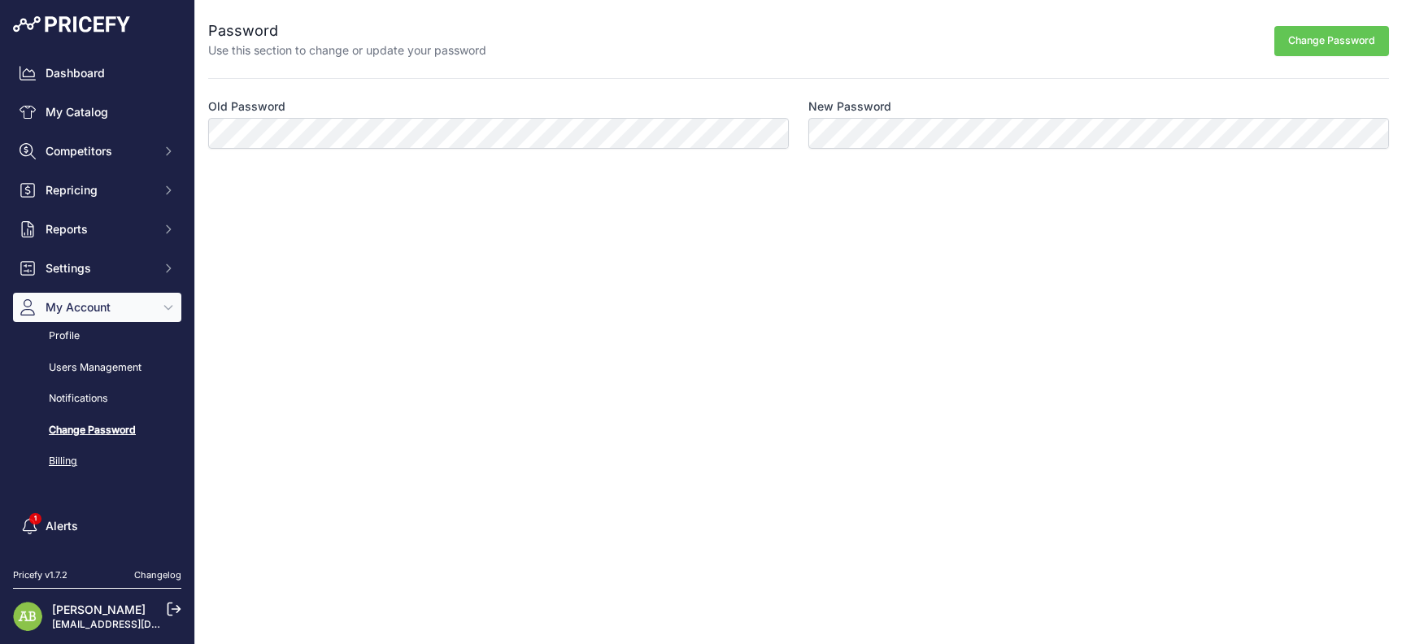
click at [63, 472] on link "Billing" at bounding box center [97, 461] width 168 height 28
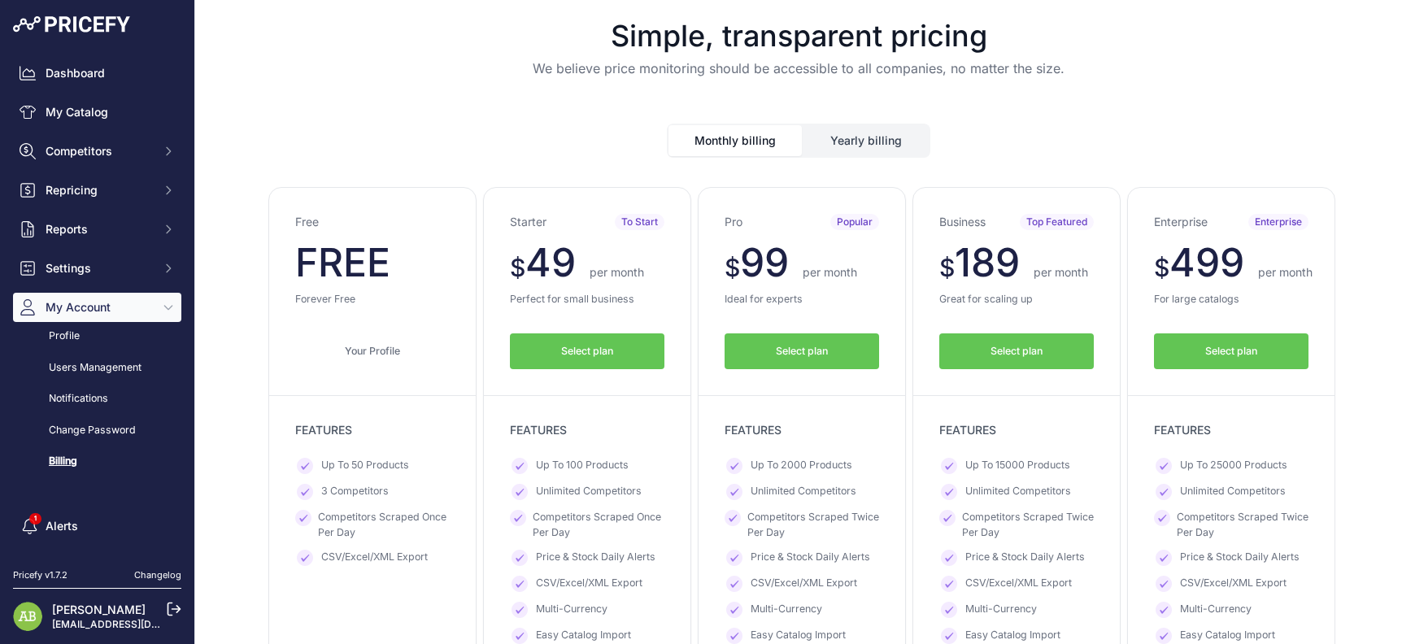
click at [842, 142] on button "Yearly billing" at bounding box center [865, 140] width 125 height 31
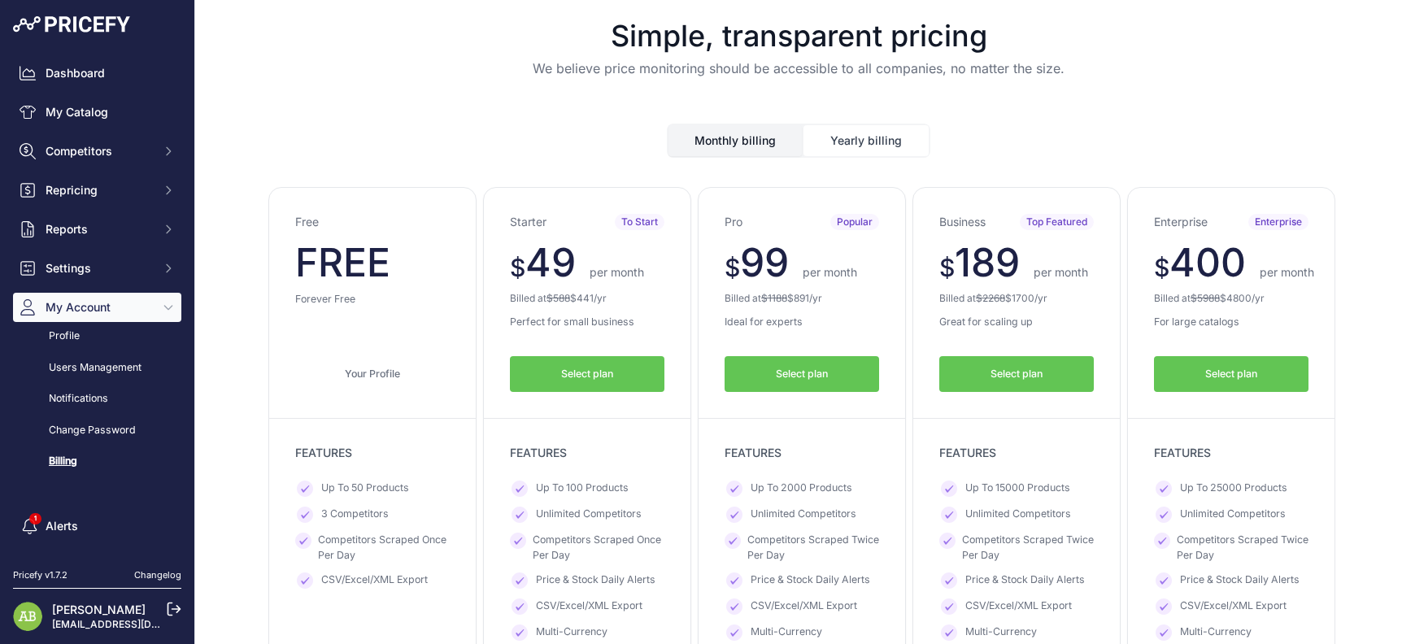
click at [689, 153] on button "Monthly billing" at bounding box center [734, 140] width 133 height 31
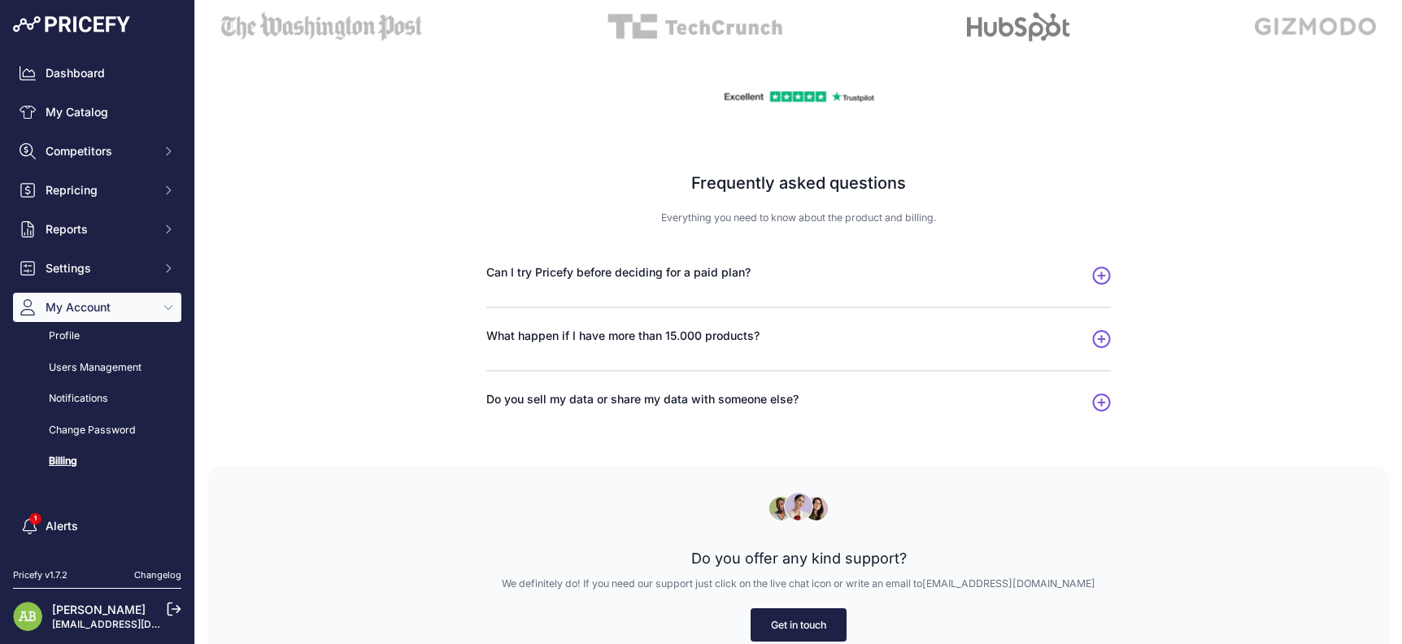
scroll to position [902, 0]
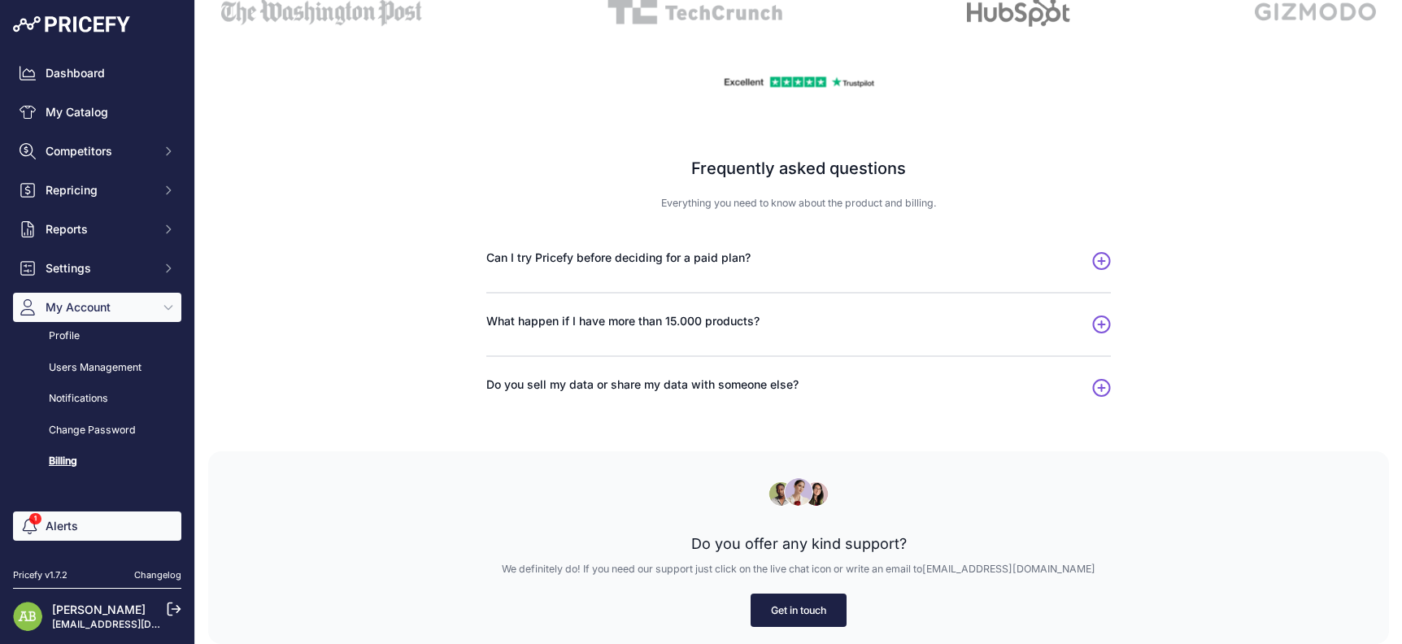
click at [78, 532] on link "Alerts" at bounding box center [97, 525] width 168 height 29
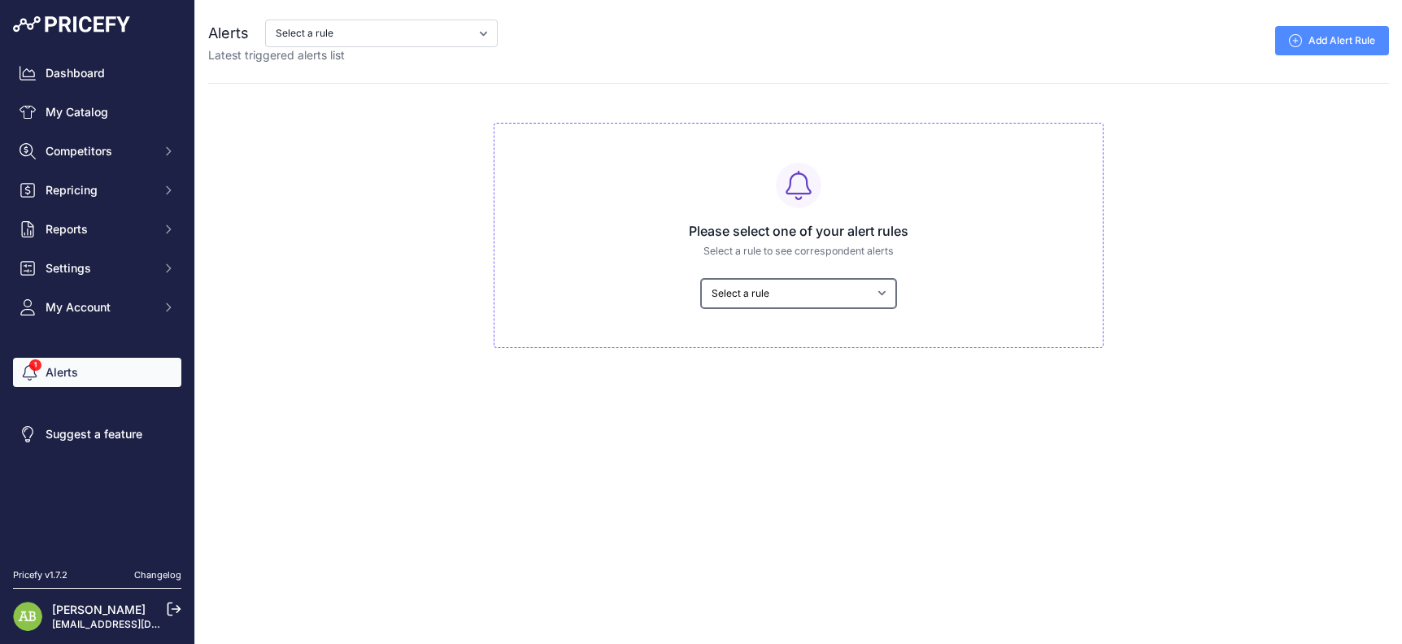
click at [805, 295] on select "Select a rule My competitors are 5% cheaper than me" at bounding box center [798, 293] width 195 height 29
click at [418, 258] on div "Alerts Select a rule My competitors are 5% cheaper than me Latest triggered ale…" at bounding box center [798, 174] width 1206 height 348
click at [336, 48] on p "Latest triggered alerts list" at bounding box center [352, 55] width 289 height 16
click at [333, 34] on select "Select a rule My competitors are 5% cheaper than me" at bounding box center [381, 34] width 233 height 28
click at [332, 34] on select "Select a rule My competitors are 5% cheaper than me" at bounding box center [381, 34] width 233 height 28
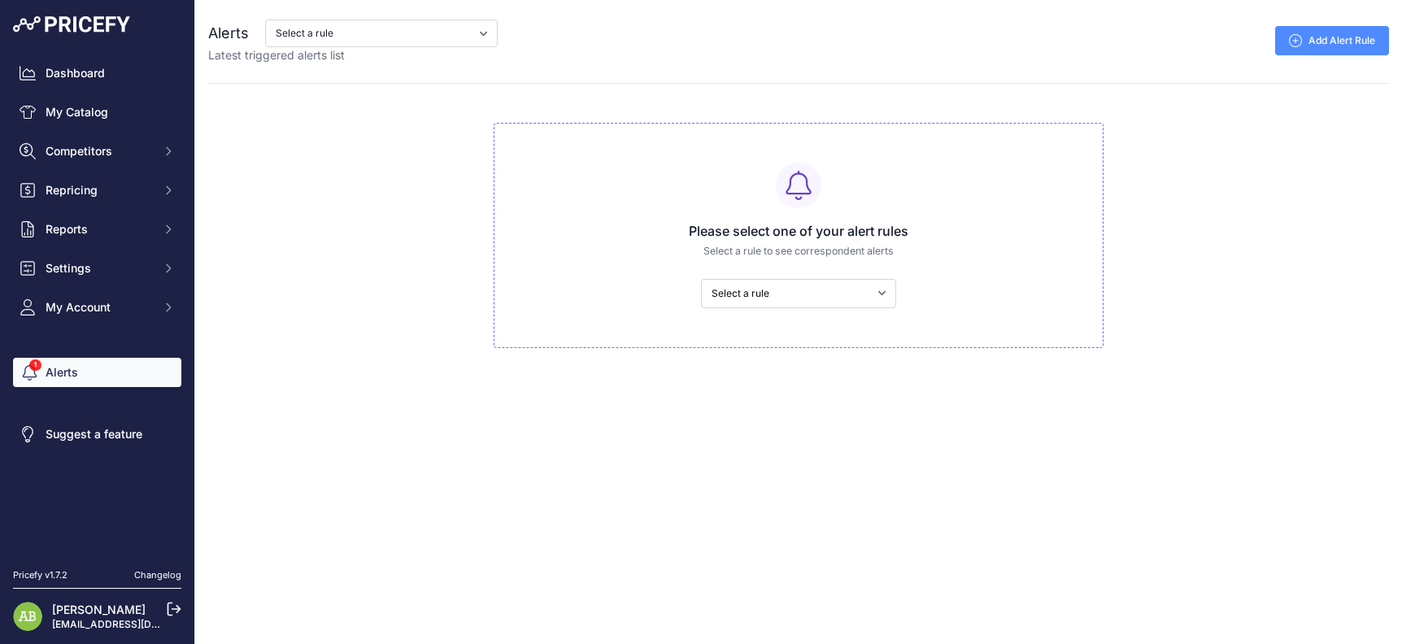
click at [25, 606] on img at bounding box center [27, 616] width 29 height 29
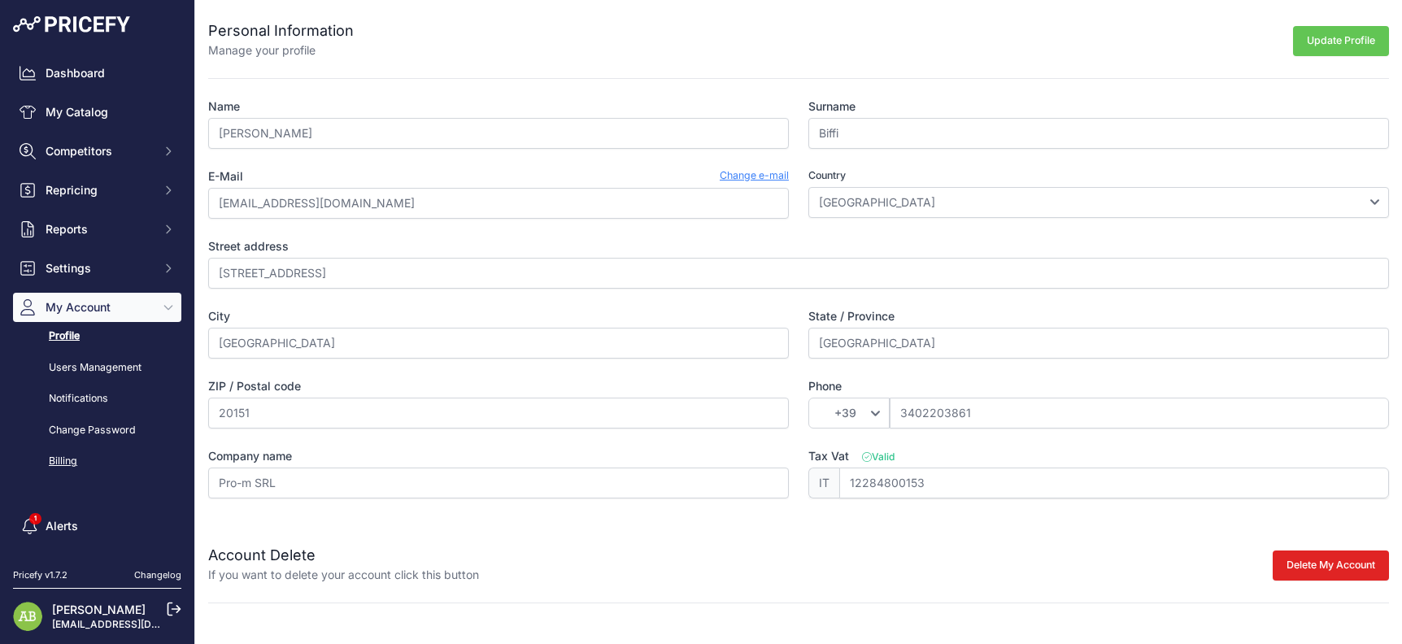
click at [80, 455] on link "Billing" at bounding box center [97, 461] width 168 height 28
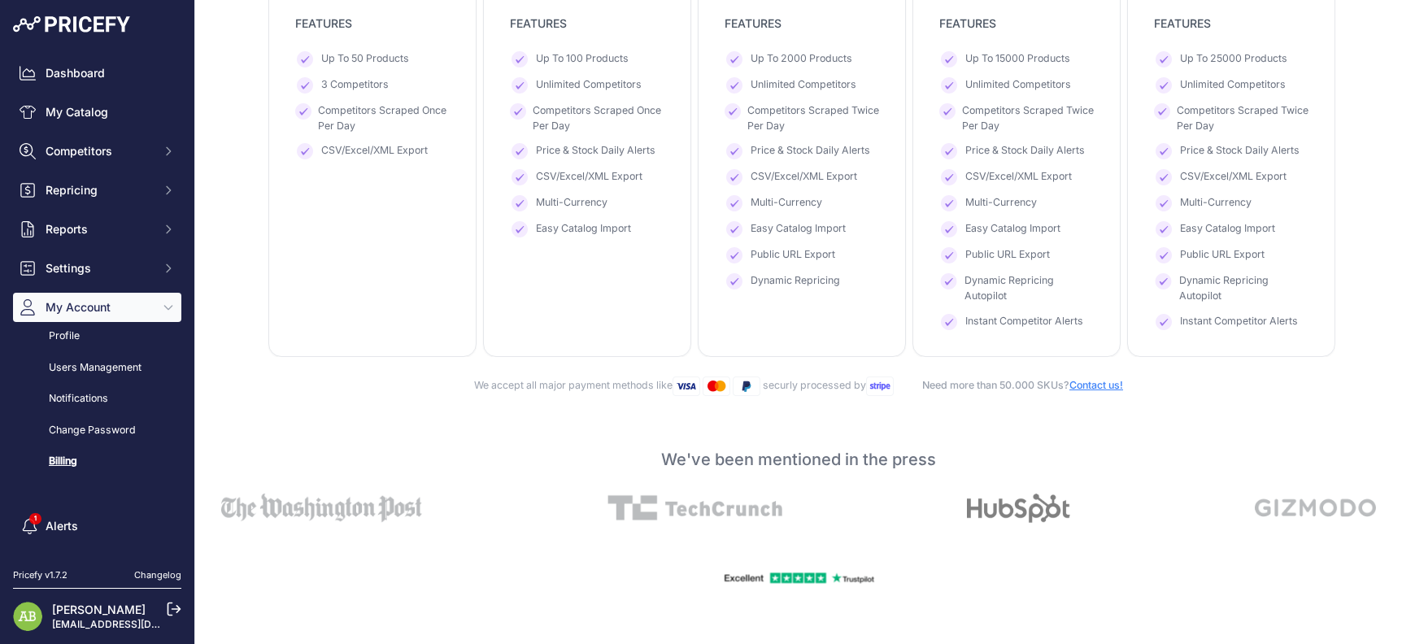
scroll to position [813, 0]
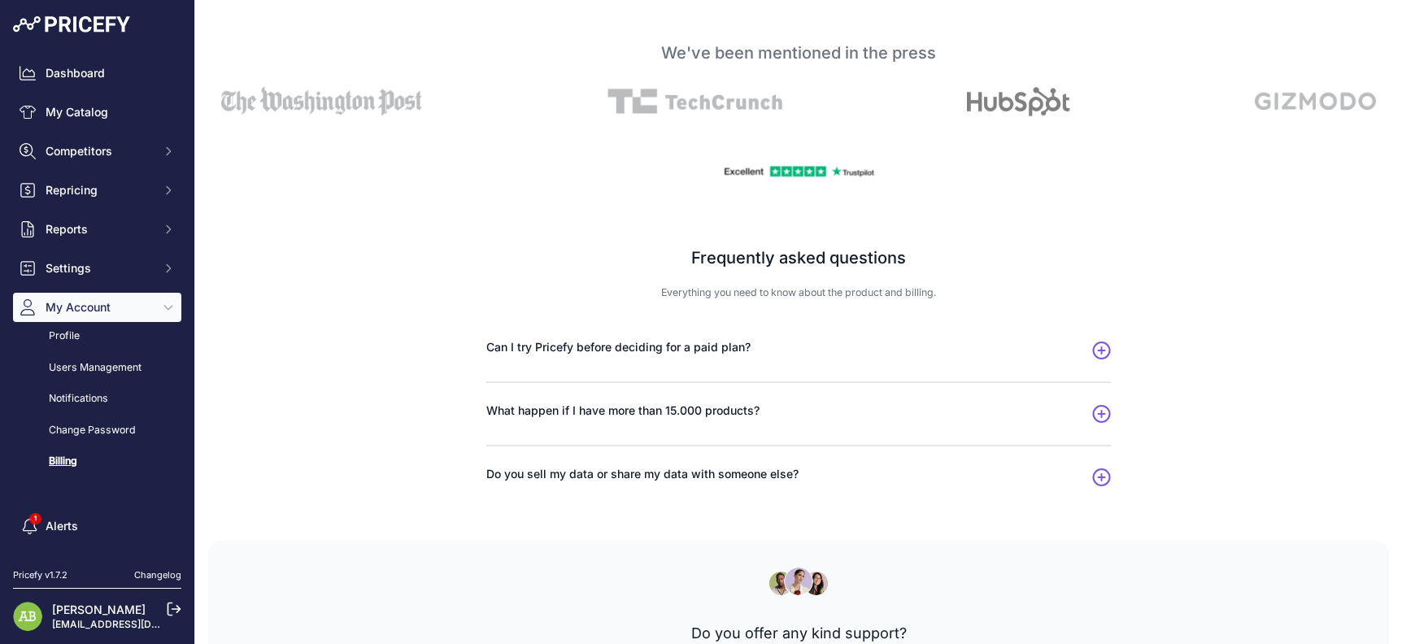
click at [708, 472] on span "Do you sell my data or share my data with someone else?" at bounding box center [642, 474] width 312 height 16
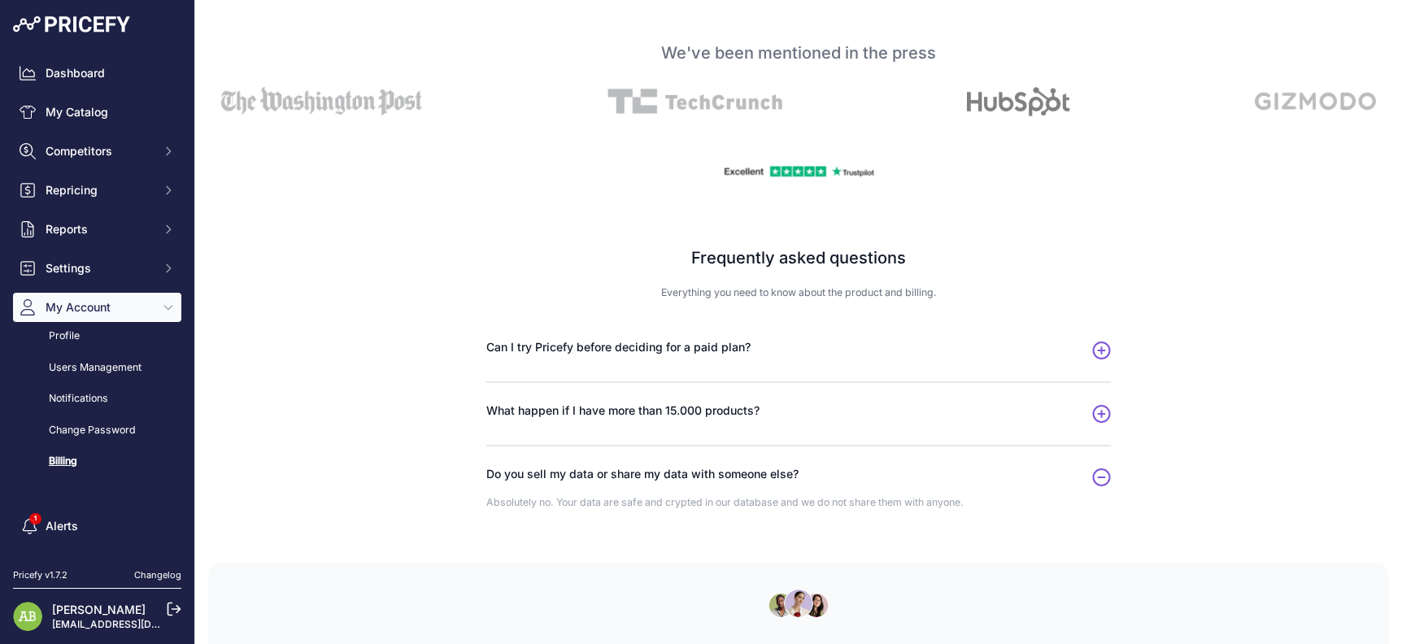
click at [692, 420] on button "What happen if I have more than 15.000 products?" at bounding box center [798, 413] width 624 height 23
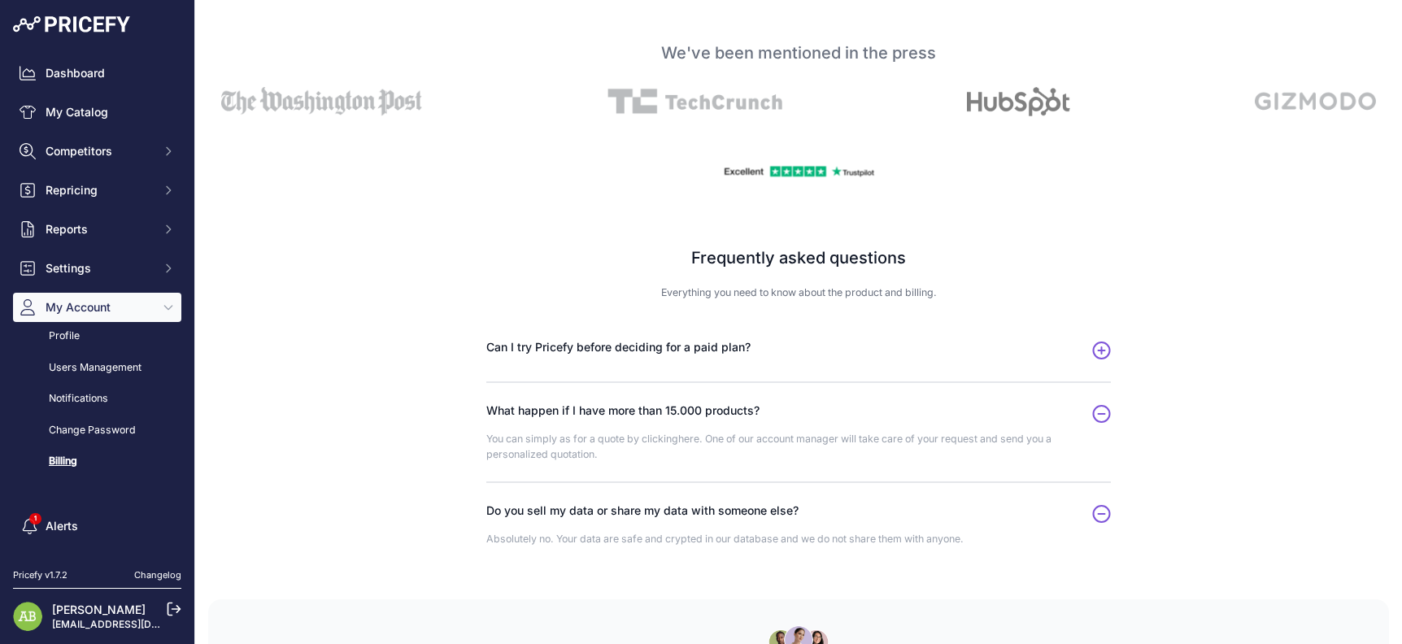
click at [685, 348] on span "Can I try Pricefy before deciding for a paid plan?" at bounding box center [618, 347] width 264 height 16
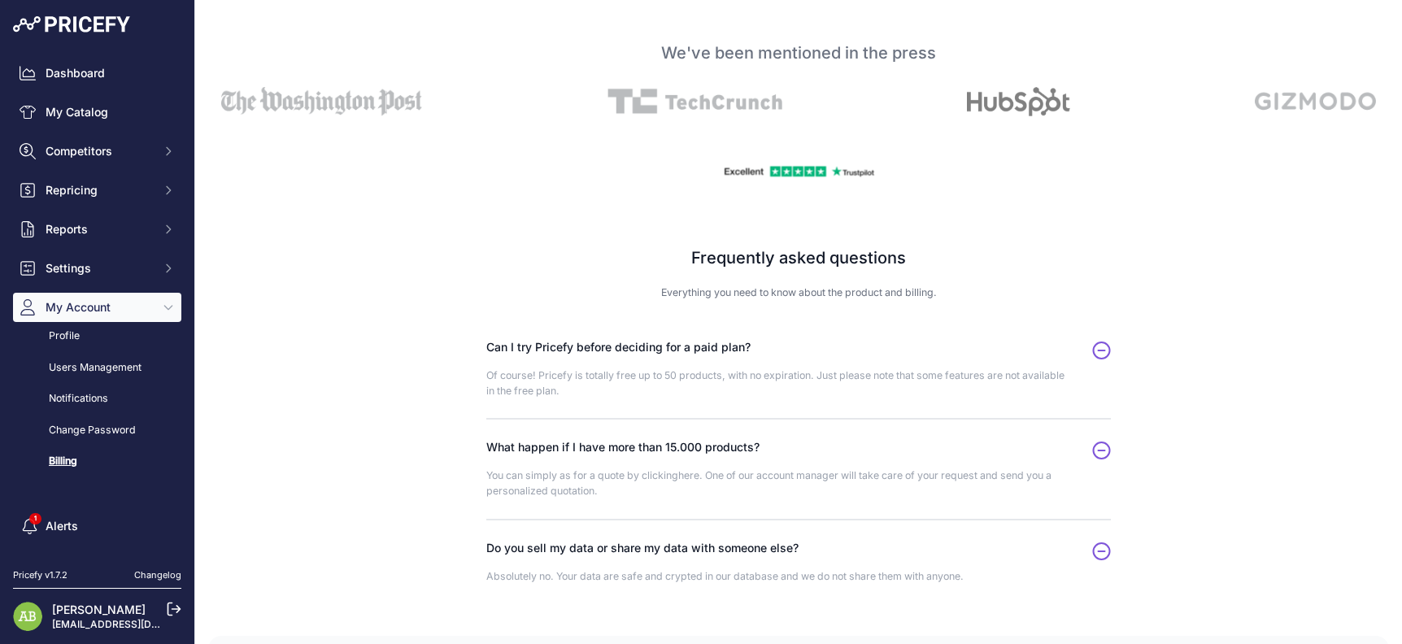
scroll to position [0, 0]
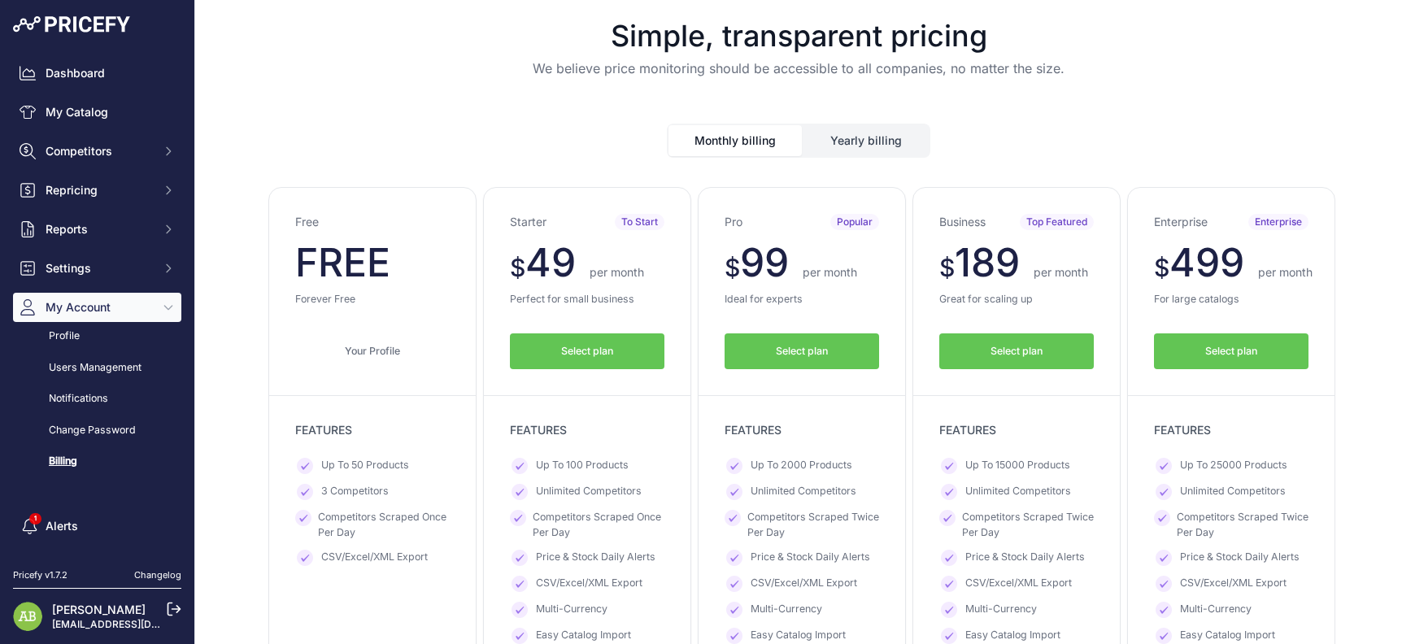
click at [861, 140] on button "Yearly billing" at bounding box center [865, 140] width 125 height 31
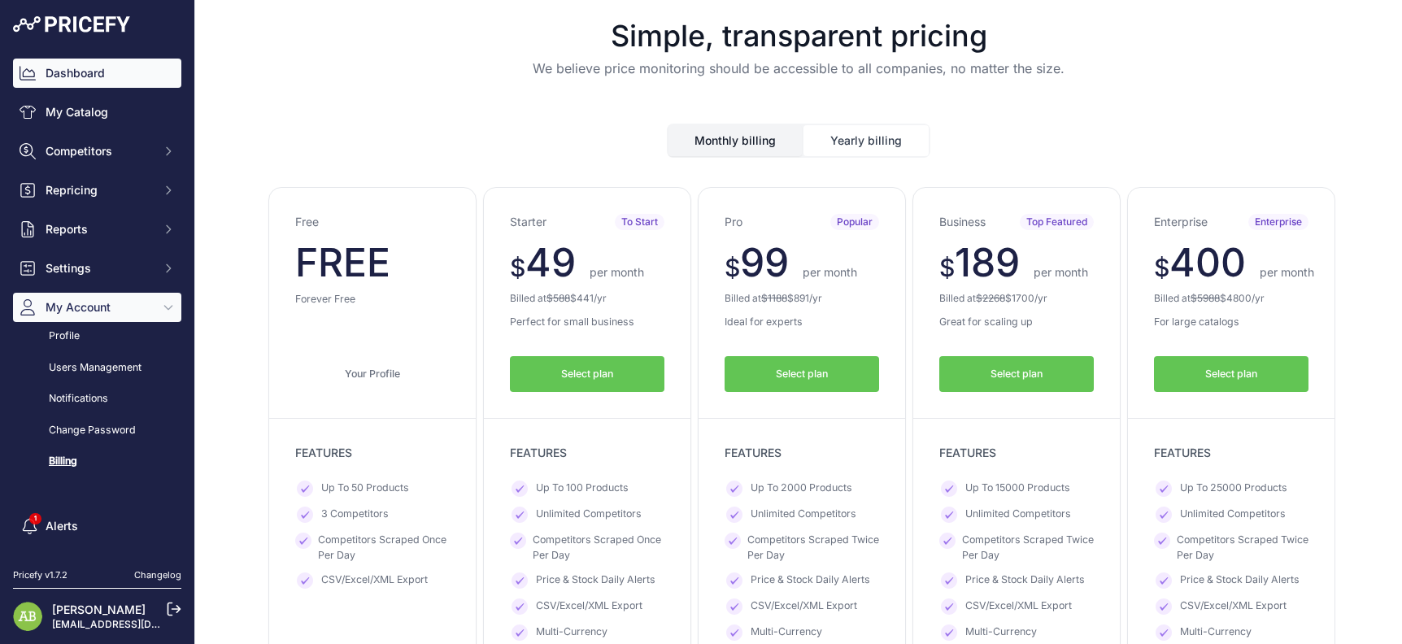
click at [131, 81] on link "Dashboard" at bounding box center [97, 73] width 168 height 29
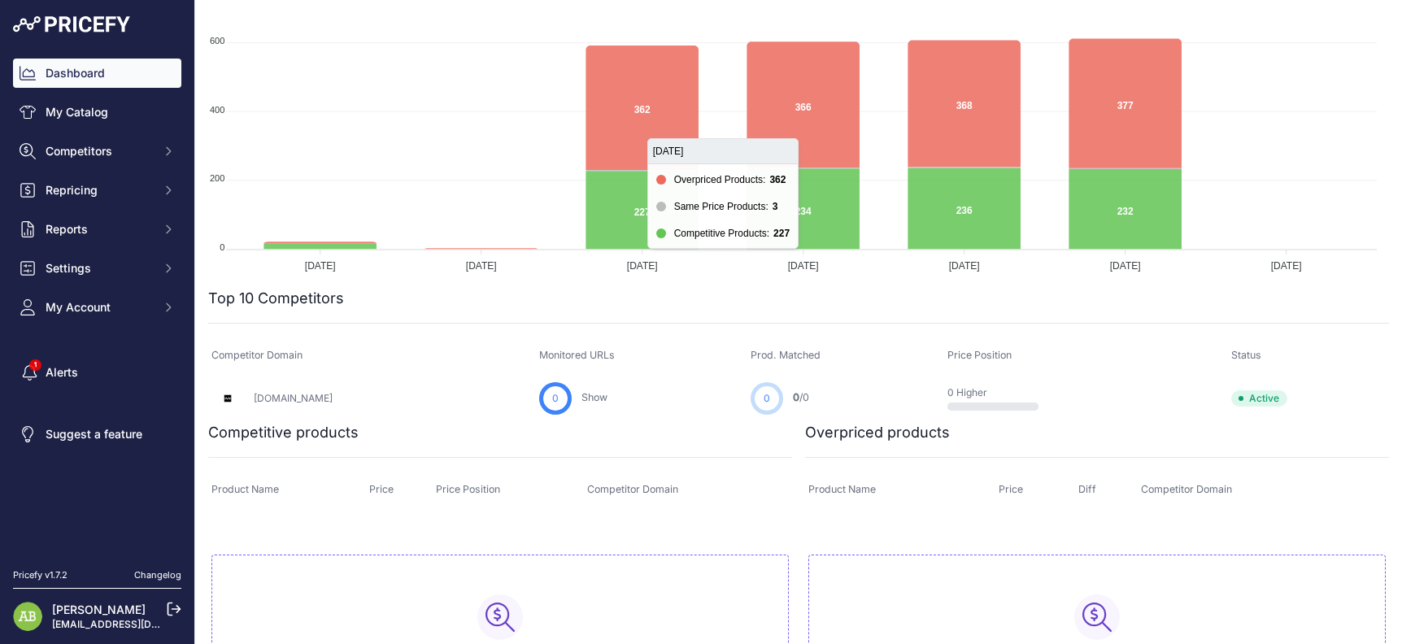
scroll to position [390, 0]
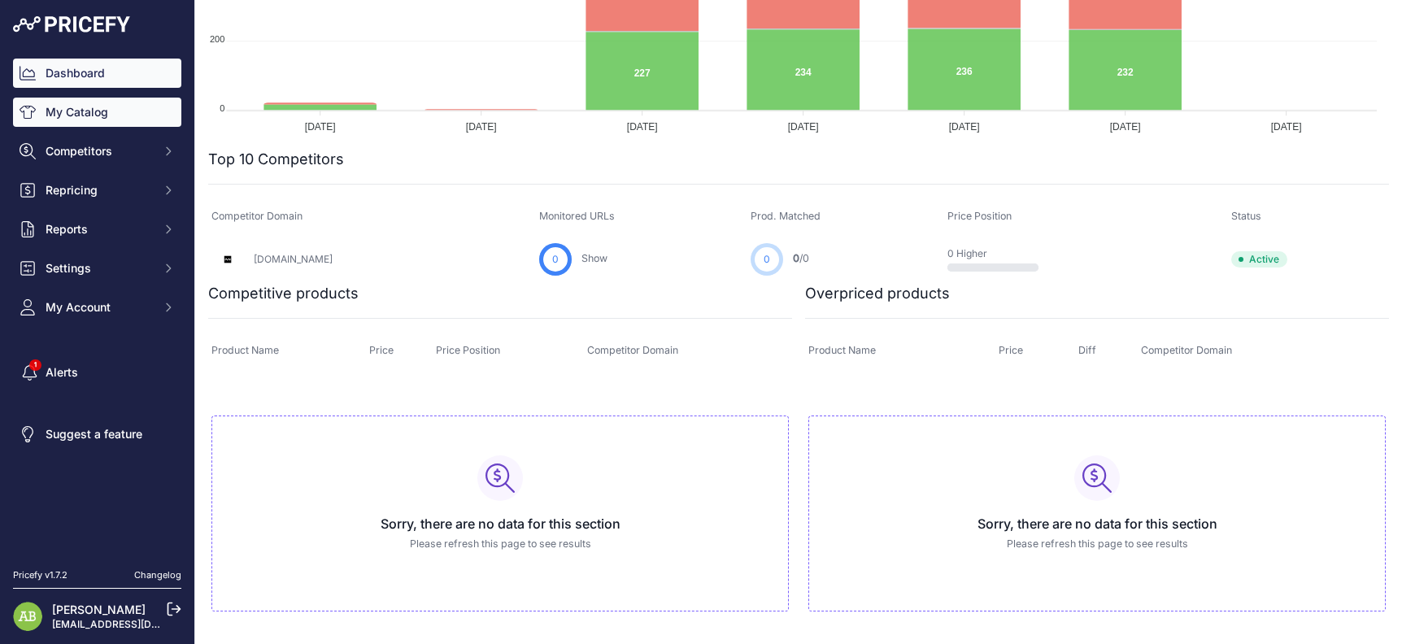
click at [67, 117] on link "My Catalog" at bounding box center [97, 112] width 168 height 29
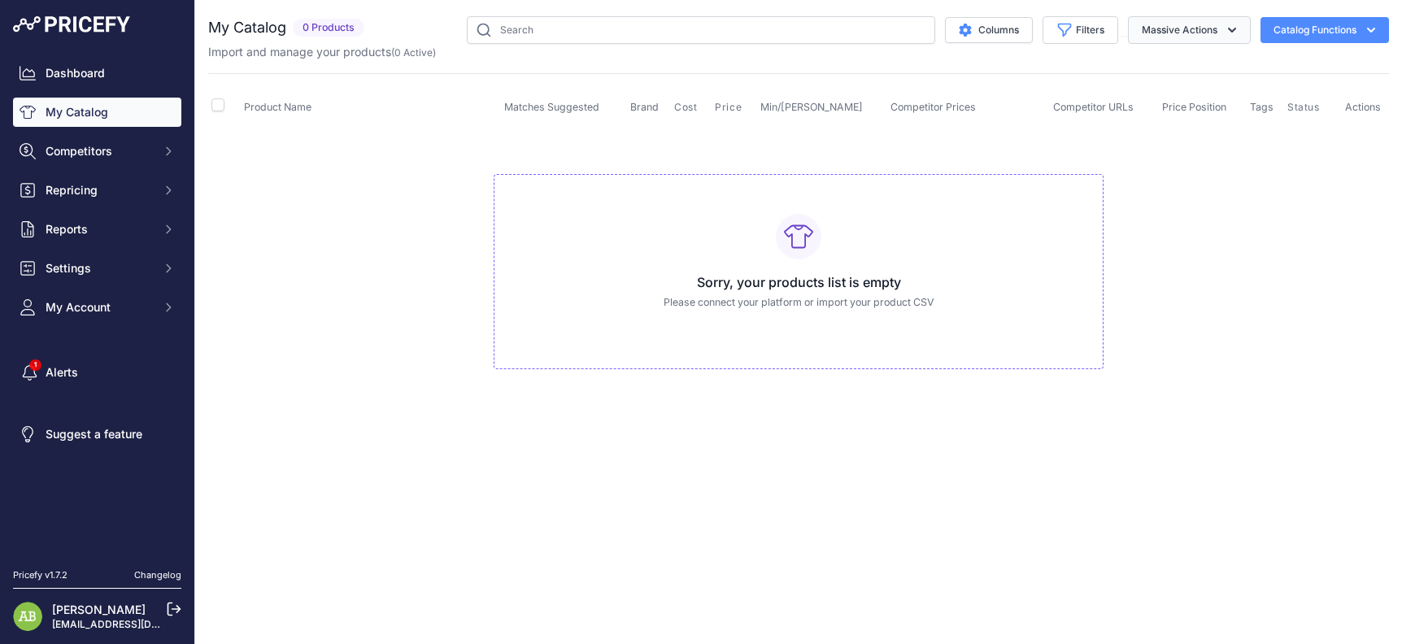
click at [1146, 36] on button "Massive Actions" at bounding box center [1189, 30] width 123 height 28
click at [88, 158] on span "Competitors" at bounding box center [99, 151] width 106 height 16
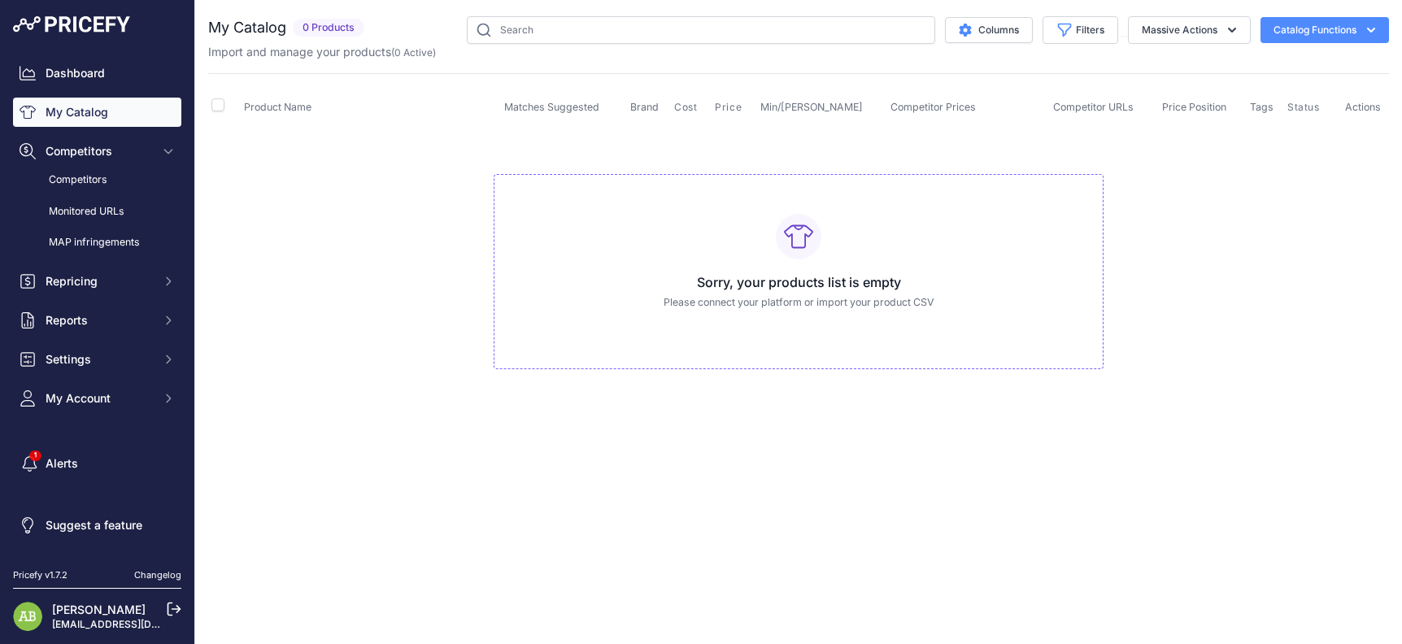
click at [59, 28] on img at bounding box center [71, 24] width 117 height 16
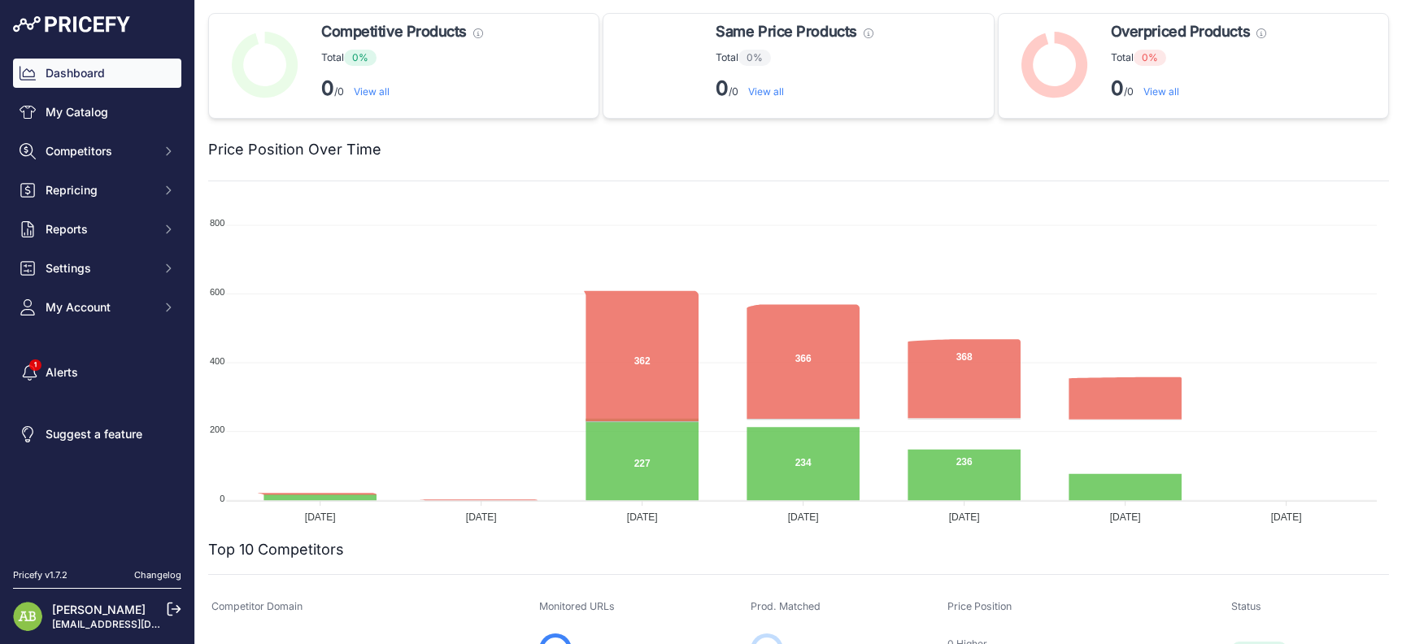
click at [20, 28] on img at bounding box center [71, 24] width 117 height 16
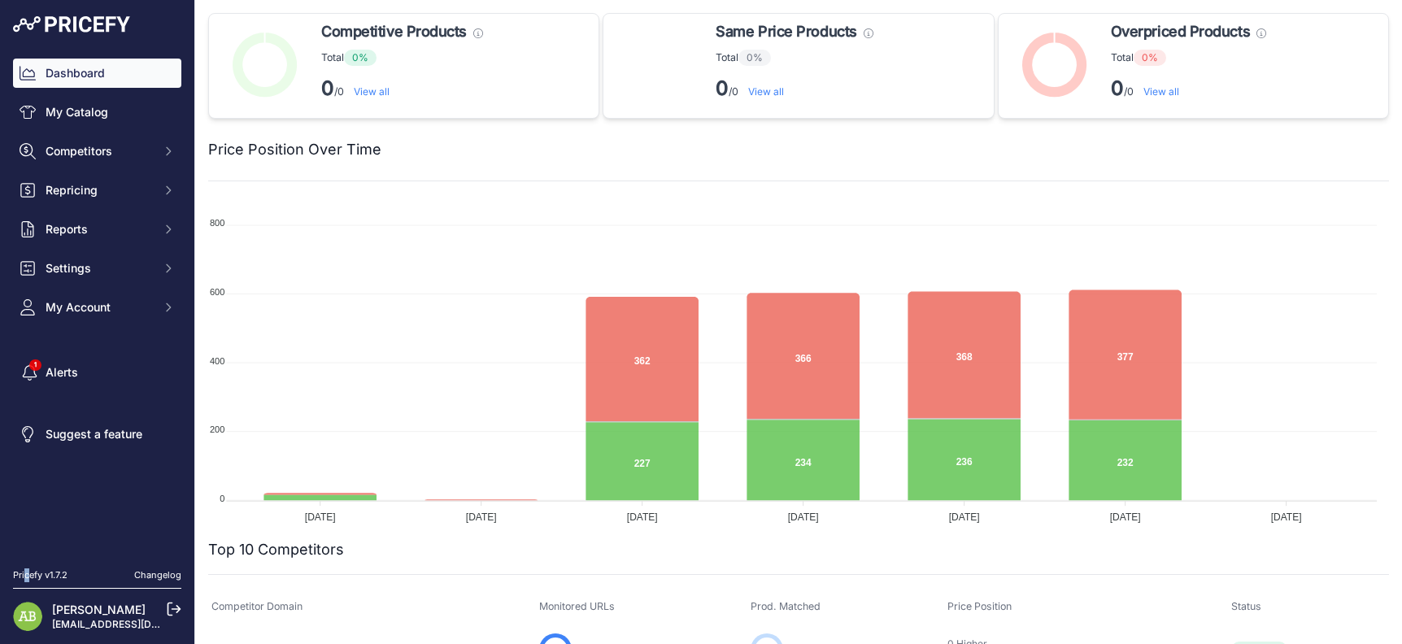
click at [31, 575] on div "Pricefy v1.7.2" at bounding box center [40, 575] width 54 height 14
click at [89, 611] on link "[PERSON_NAME]" at bounding box center [98, 609] width 93 height 14
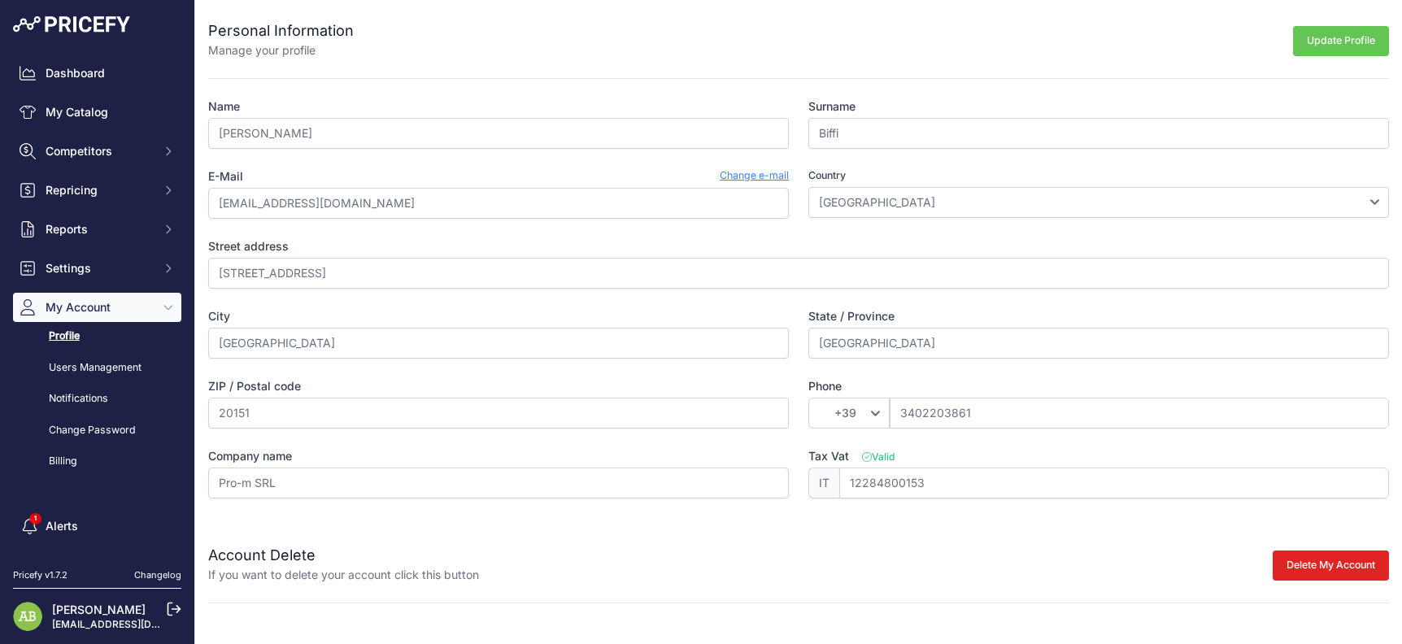
click at [170, 607] on icon at bounding box center [174, 609] width 15 height 15
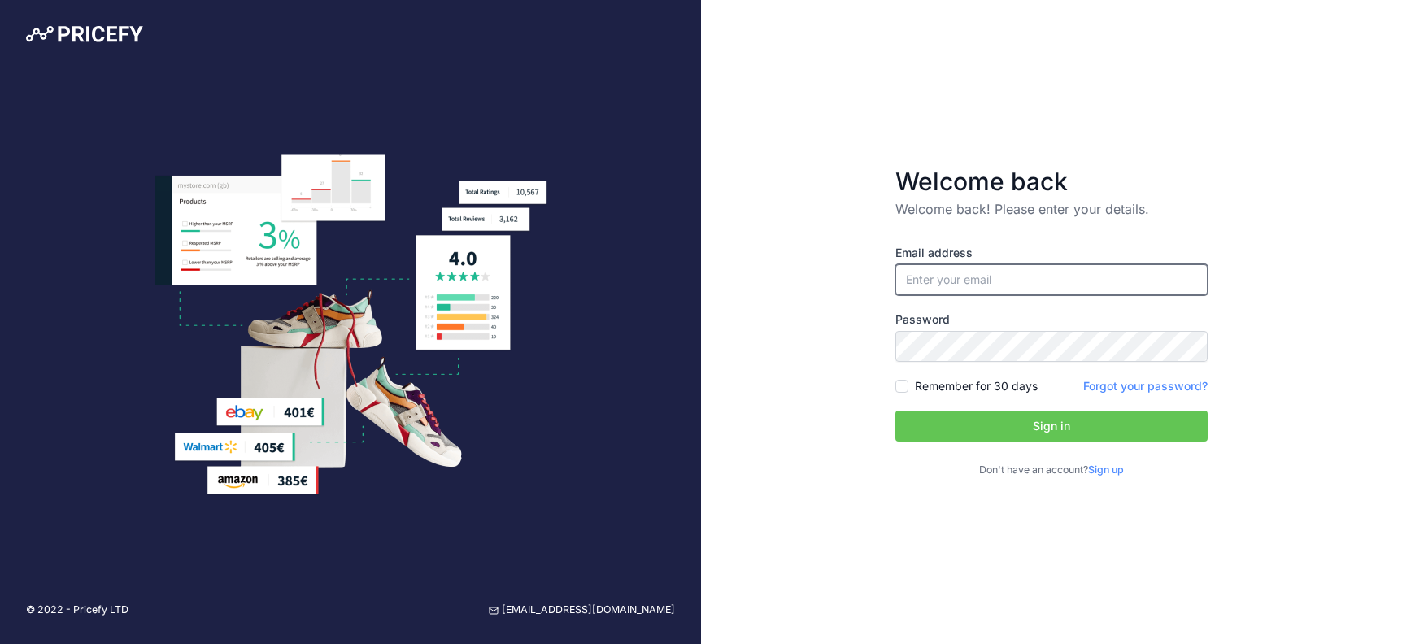
type input "[EMAIL_ADDRESS][DOMAIN_NAME]"
click at [1041, 429] on button "Sign in" at bounding box center [1051, 426] width 312 height 31
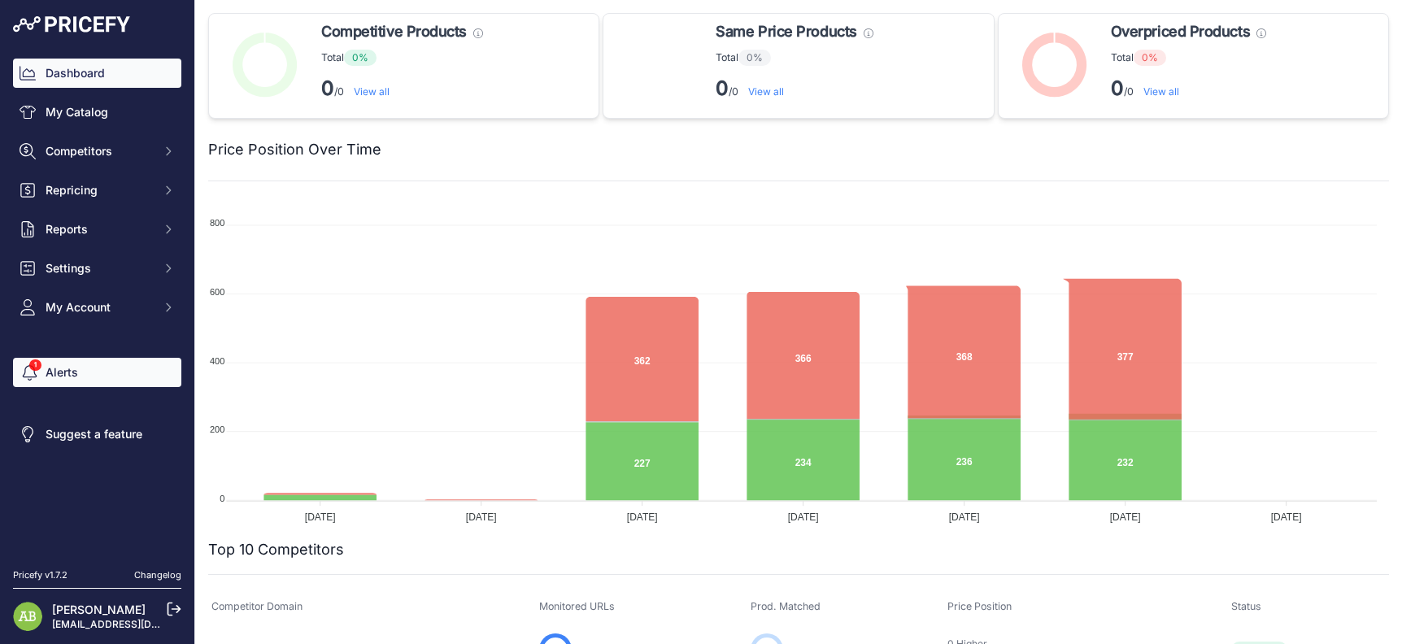
click at [95, 383] on link "Alerts" at bounding box center [97, 372] width 168 height 29
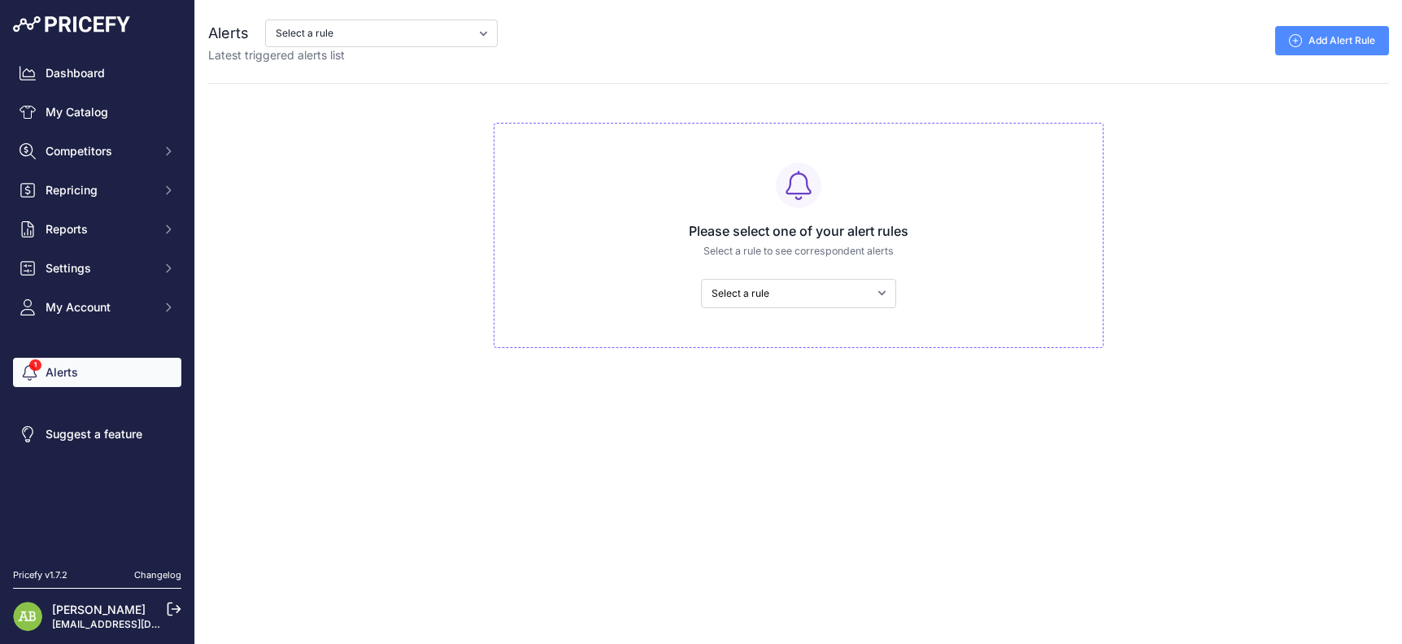
click at [78, 329] on nav "Dashboard My Catalog Competitors Competitors Monitored URLs MAP infringements R…" at bounding box center [97, 304] width 168 height 490
click at [72, 315] on span "My Account" at bounding box center [99, 307] width 106 height 16
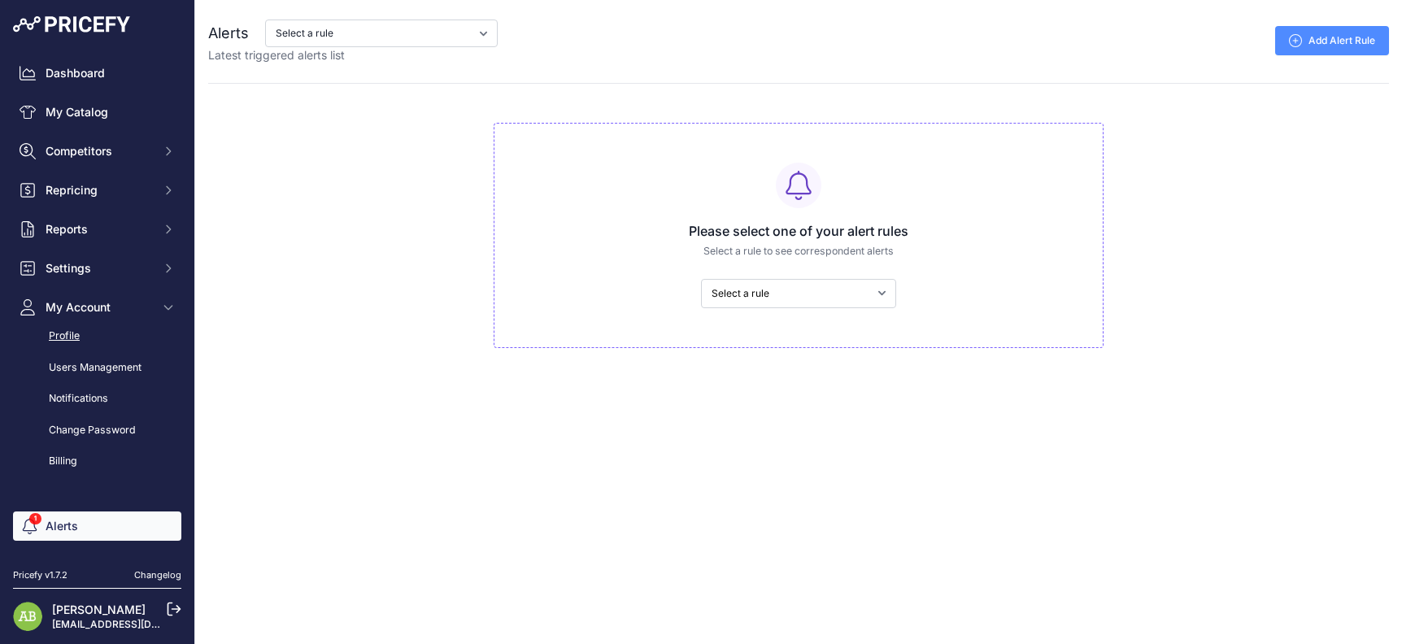
click at [60, 340] on link "Profile" at bounding box center [97, 336] width 168 height 28
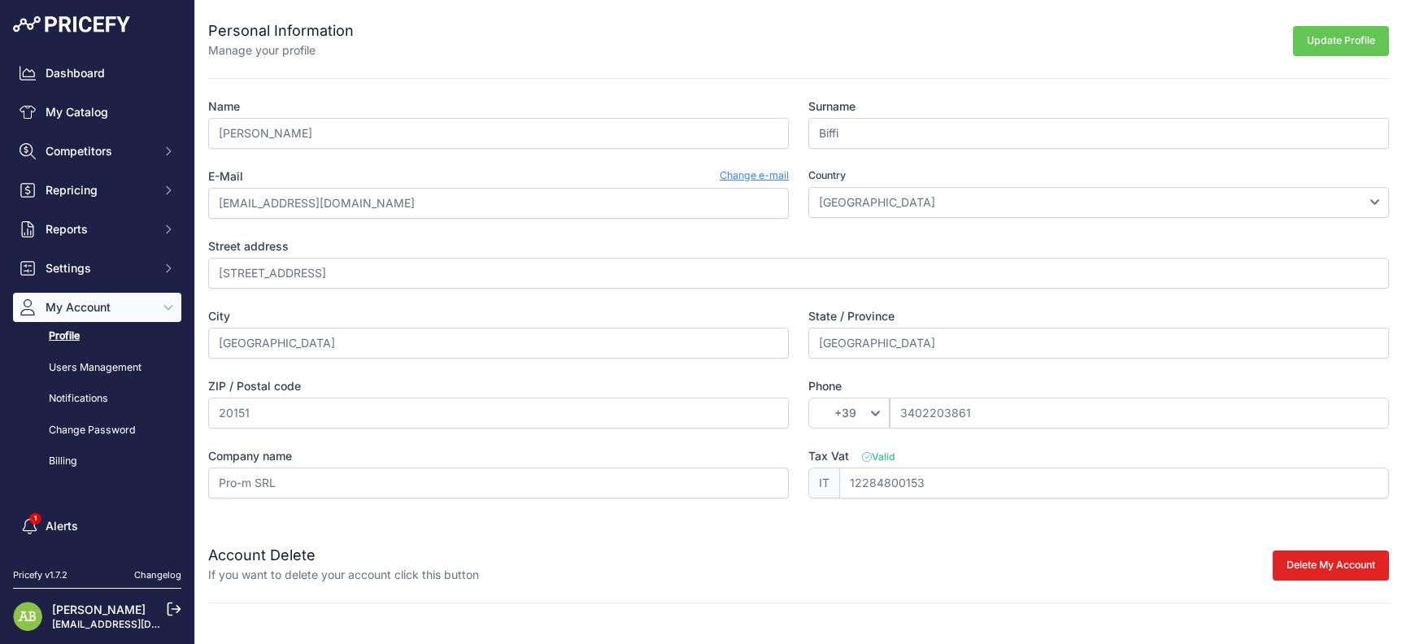
click at [85, 366] on link "Users Management" at bounding box center [97, 368] width 168 height 28
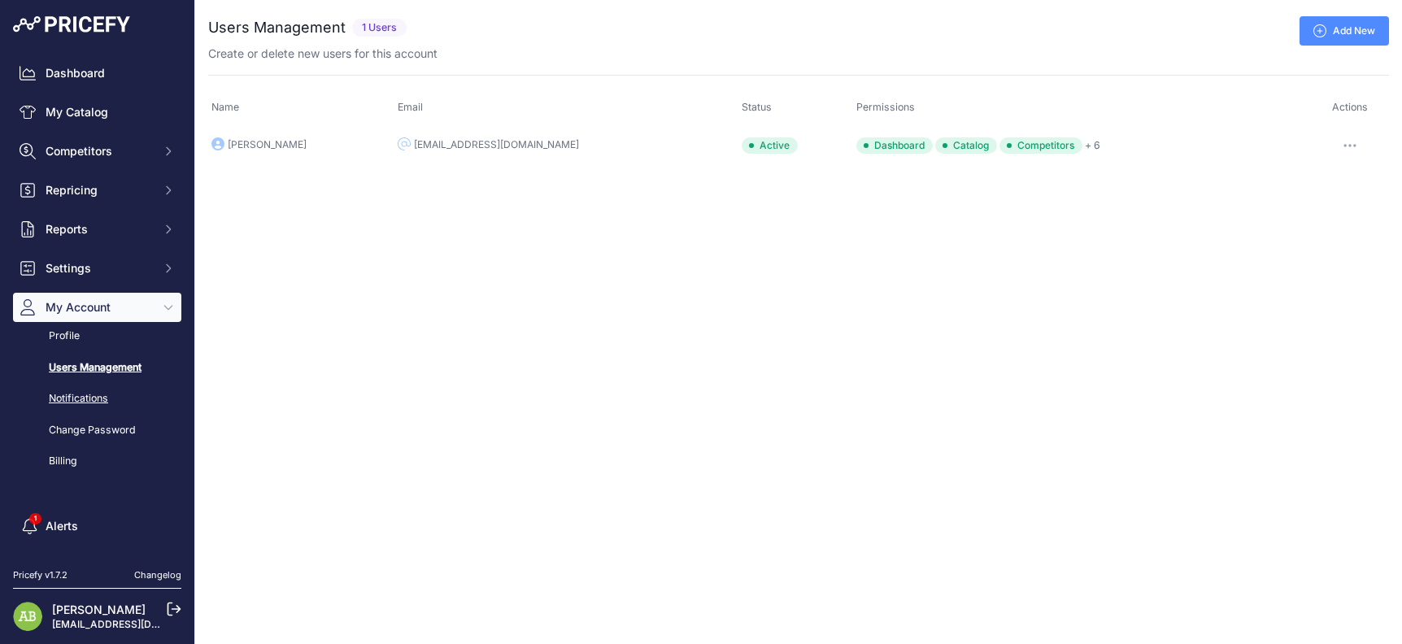
click at [78, 398] on link "Notifications" at bounding box center [97, 399] width 168 height 28
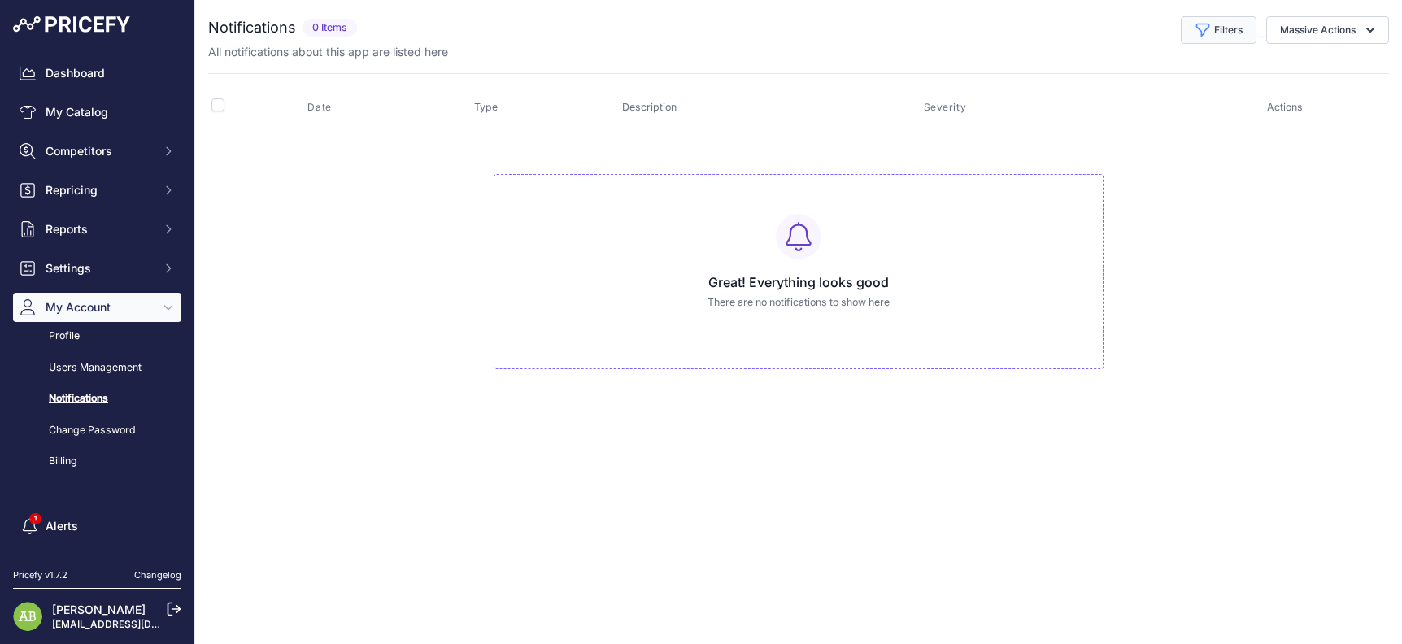
click at [1203, 40] on button "Filters" at bounding box center [1218, 30] width 76 height 28
click at [1098, 90] on select "Select an option INFO LOW MEDIUM HIGH" at bounding box center [1165, 94] width 156 height 28
click at [1087, 80] on select "Select an option INFO LOW MEDIUM HIGH" at bounding box center [1165, 94] width 156 height 28
click at [86, 413] on div "Profile Users Management Notifications Change Password Billing" at bounding box center [97, 399] width 168 height 154
click at [85, 427] on link "Change Password" at bounding box center [97, 430] width 168 height 28
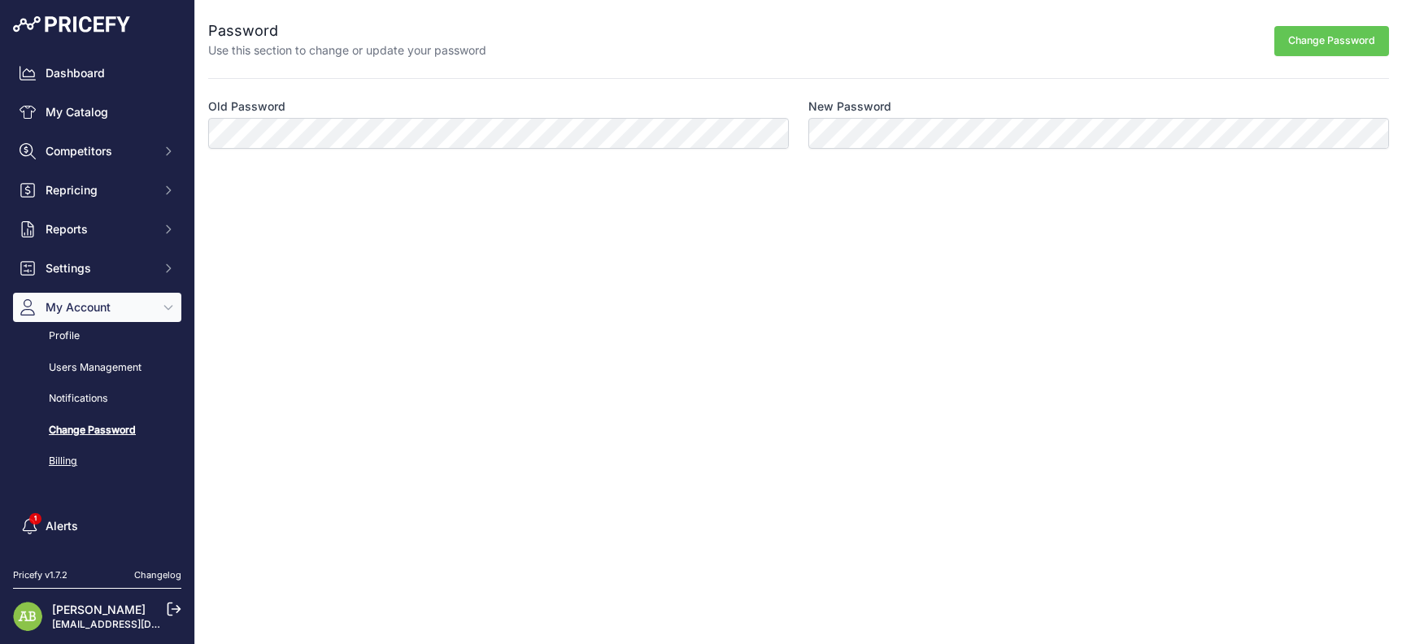
click at [69, 454] on link "Billing" at bounding box center [97, 461] width 168 height 28
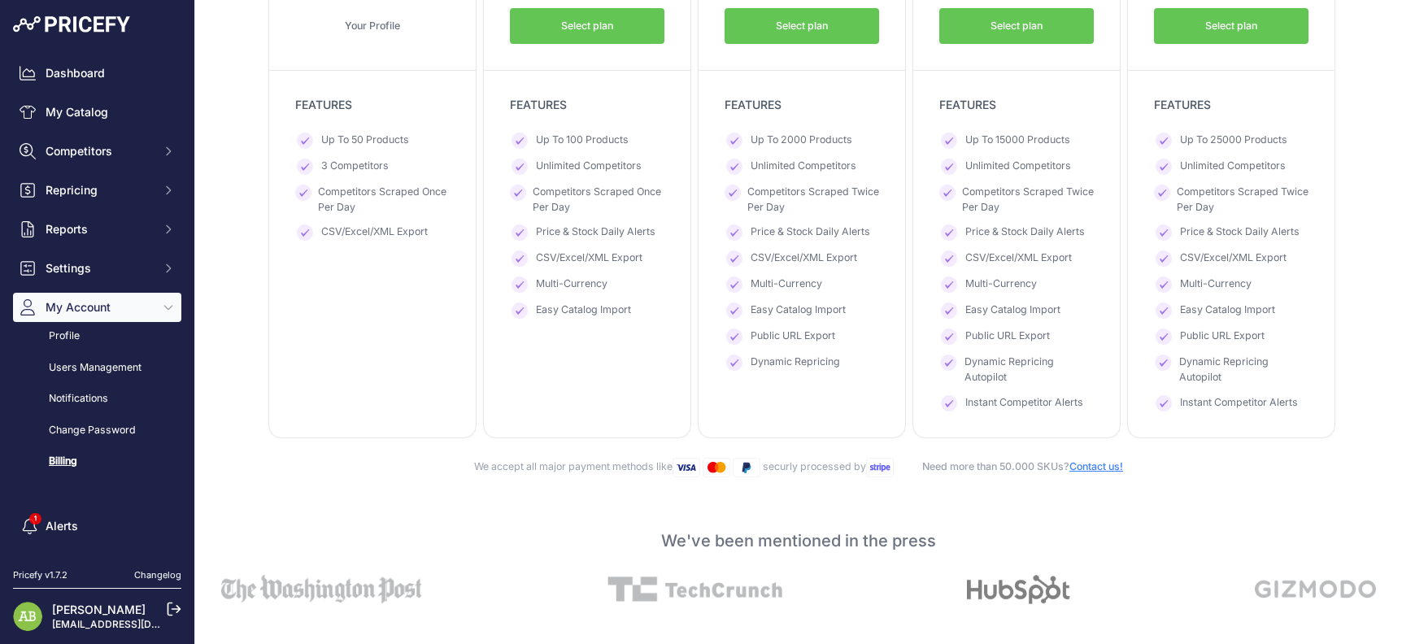
click at [318, 294] on div "Free $ 0 $ 0 per month FREE $ 0 0 Forever Free Your Profile" at bounding box center [372, 150] width 208 height 576
click at [572, 212] on span "Competitors Scraped Once Per Day" at bounding box center [598, 200] width 132 height 30
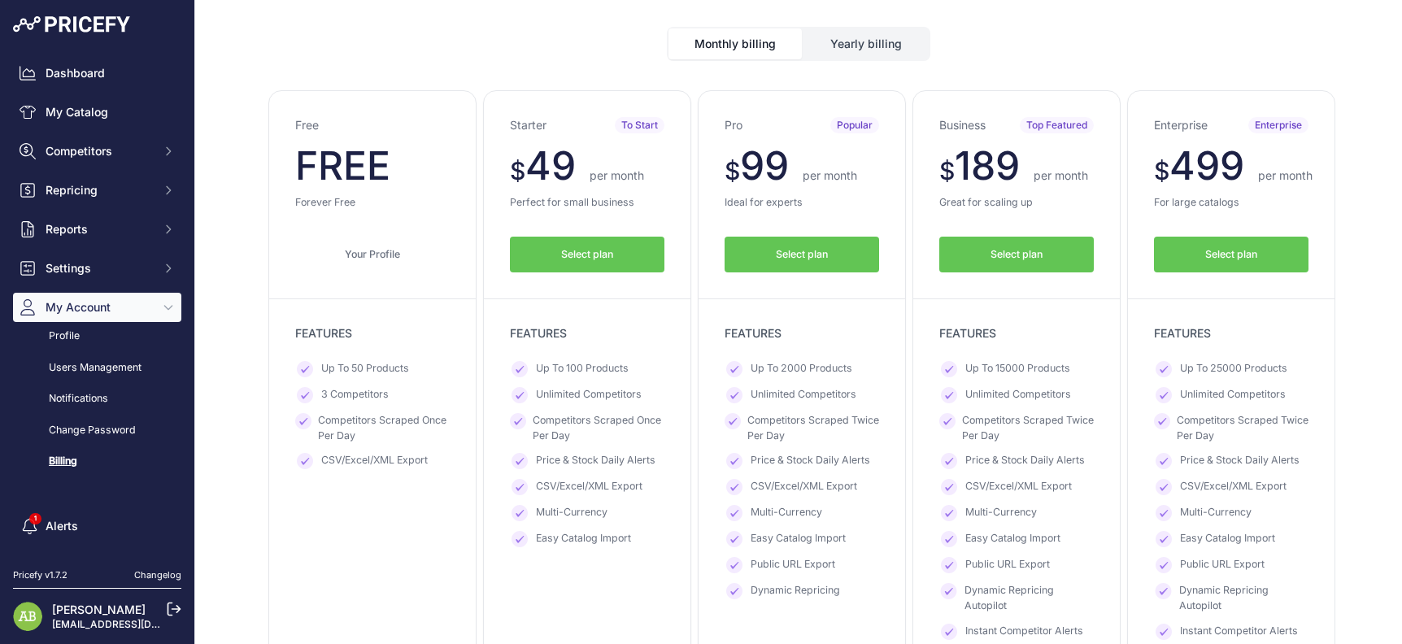
scroll to position [81, 0]
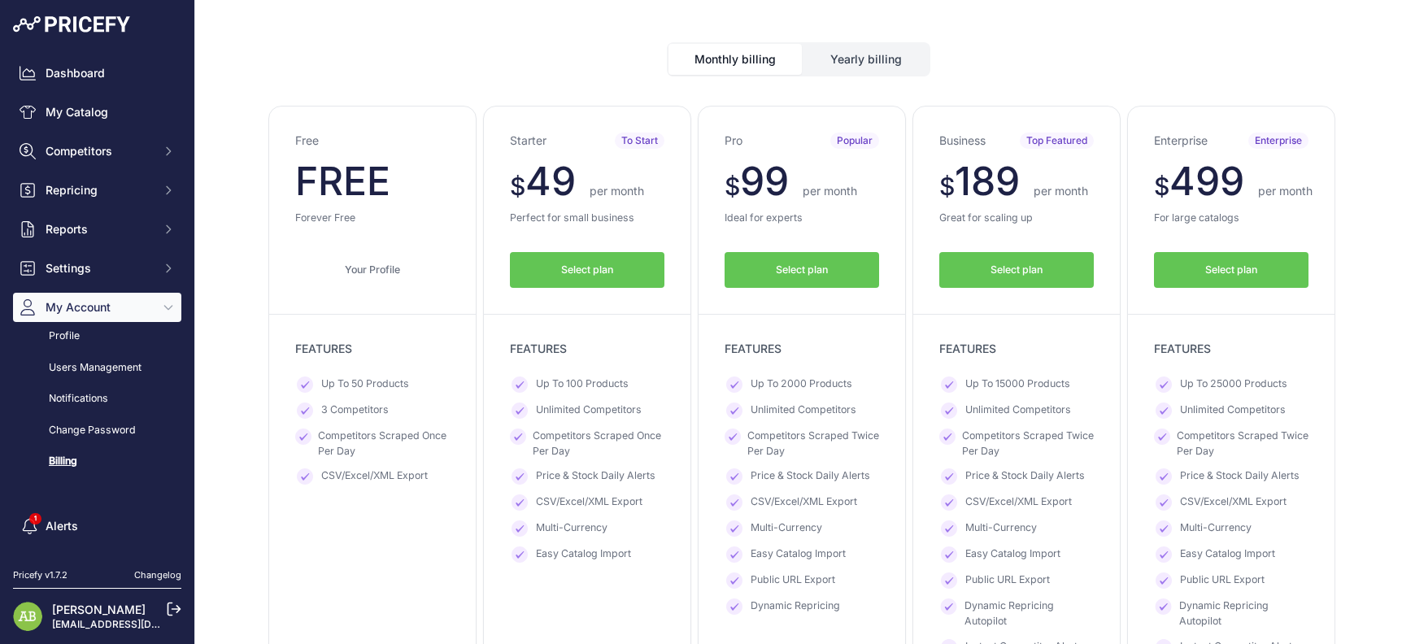
click at [46, 249] on div "Dashboard My Catalog Competitors Competitors Monitored URLs MAP infringements R…" at bounding box center [97, 267] width 168 height 417
click at [54, 262] on span "Settings" at bounding box center [99, 268] width 106 height 16
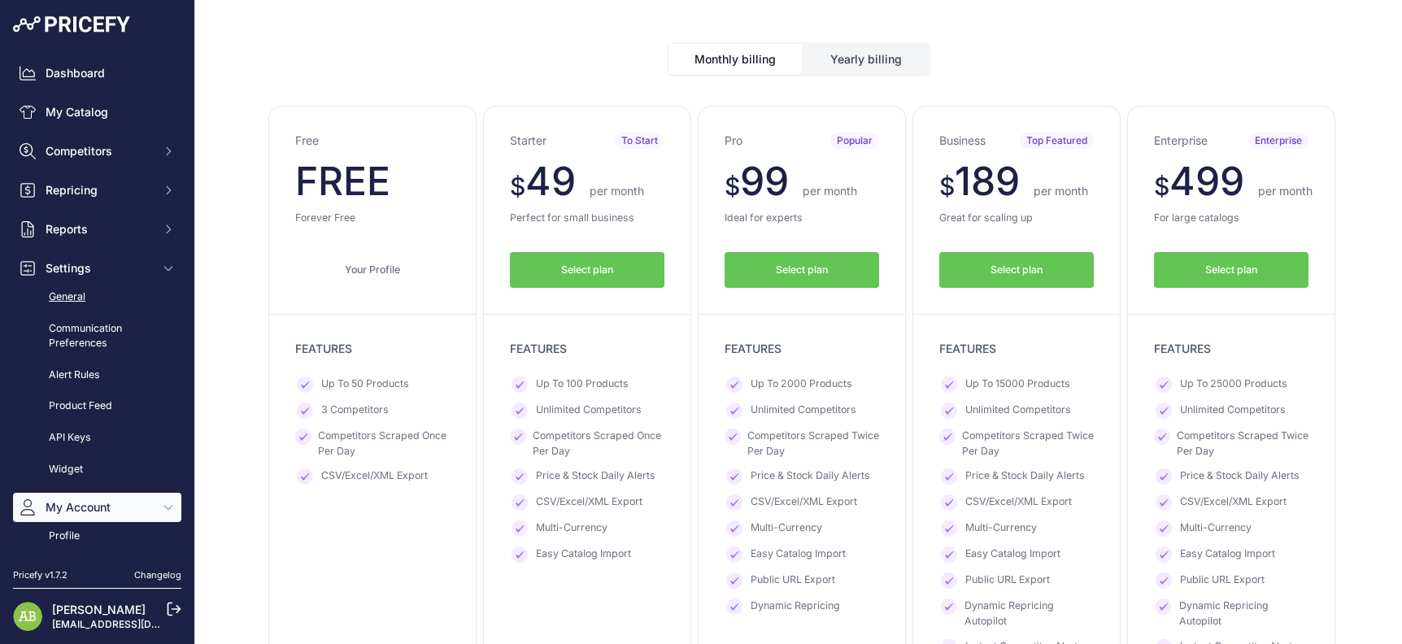
click at [72, 298] on link "General" at bounding box center [97, 297] width 168 height 28
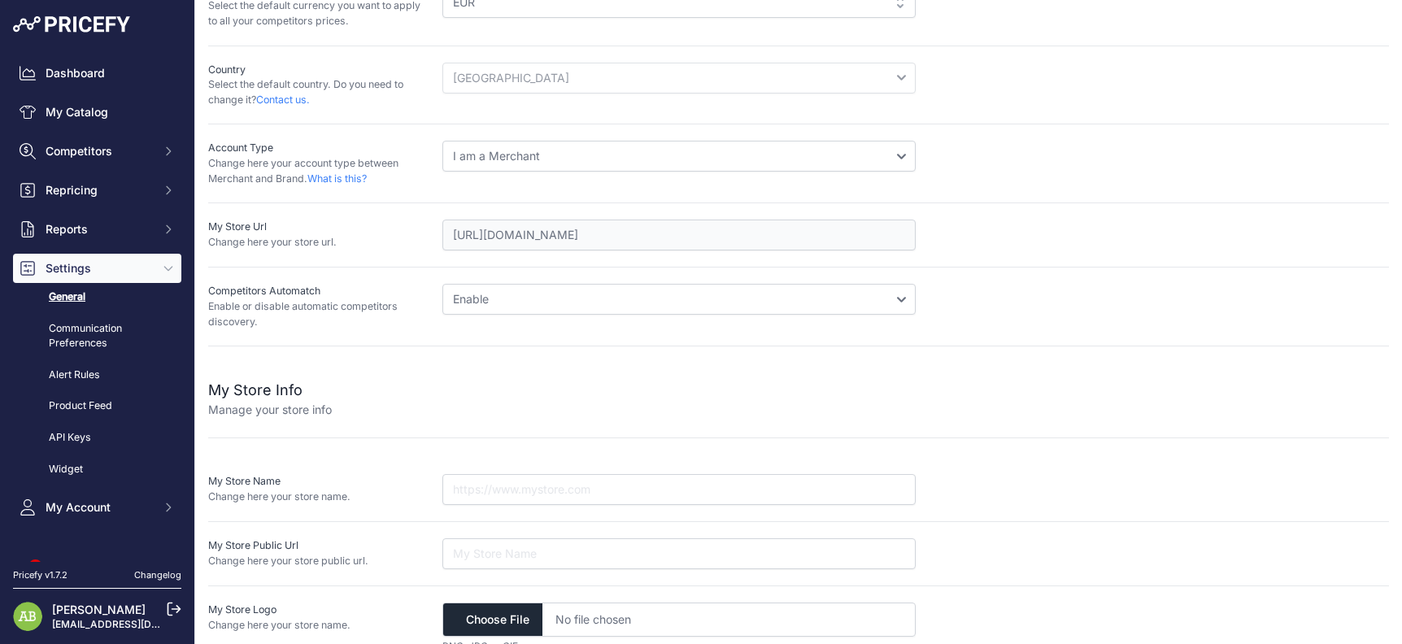
scroll to position [236, 0]
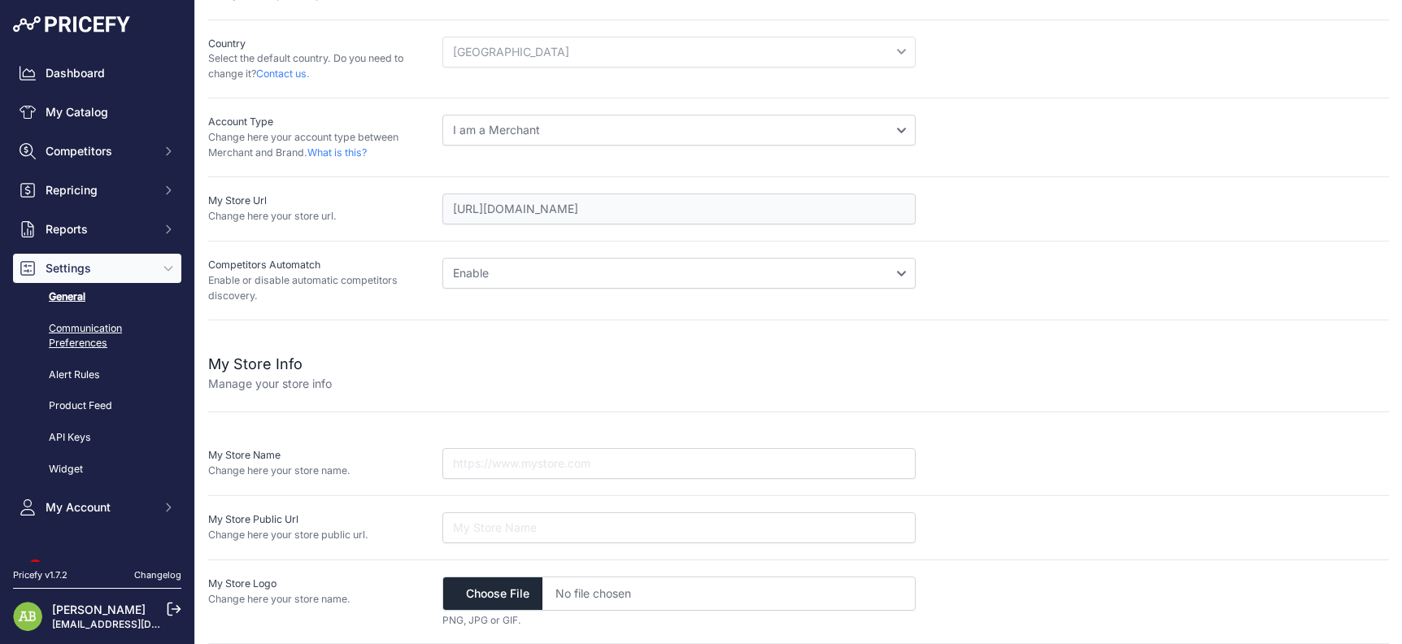
click at [98, 318] on link "Communication Preferences" at bounding box center [97, 336] width 168 height 43
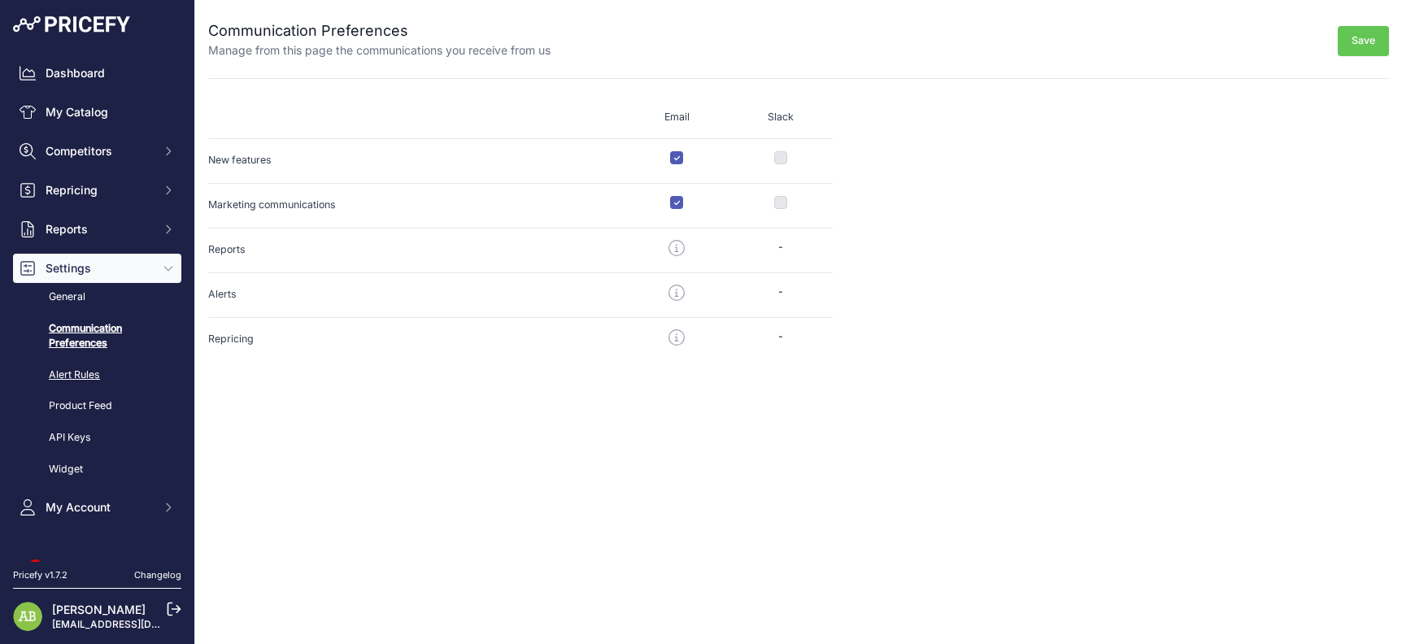
click at [91, 372] on link "Alert Rules" at bounding box center [97, 375] width 168 height 28
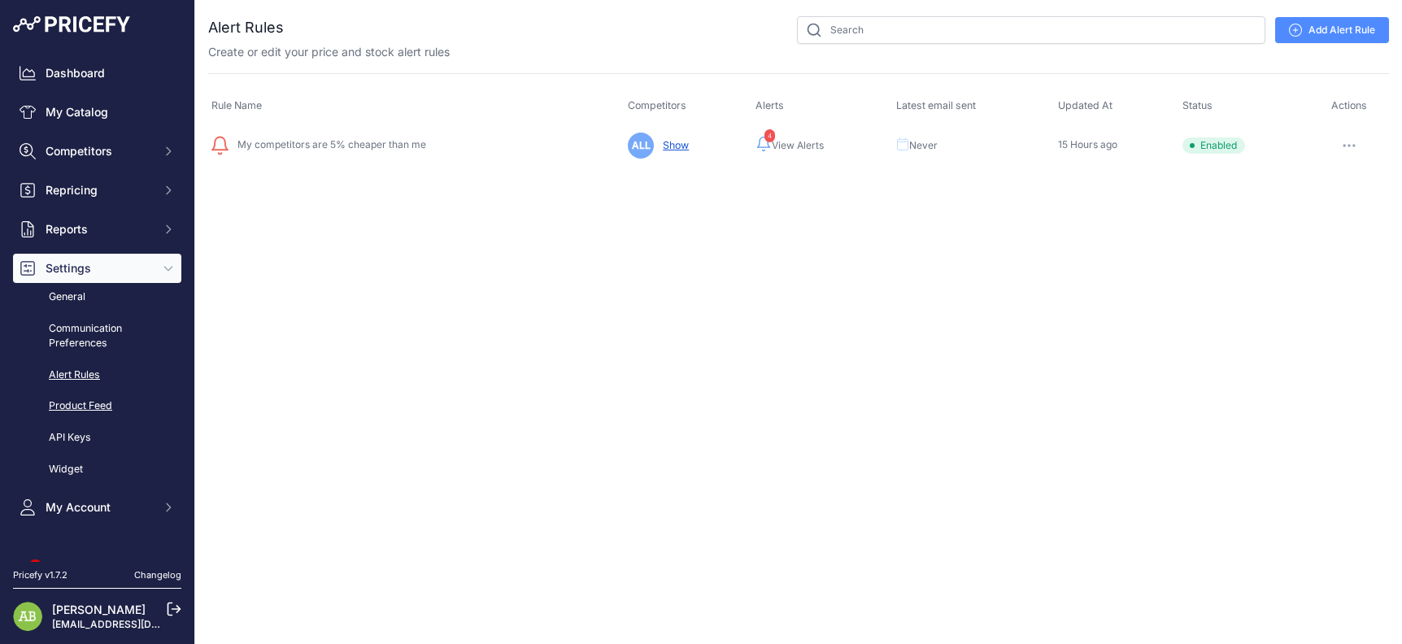
click at [85, 408] on link "Product Feed" at bounding box center [97, 406] width 168 height 28
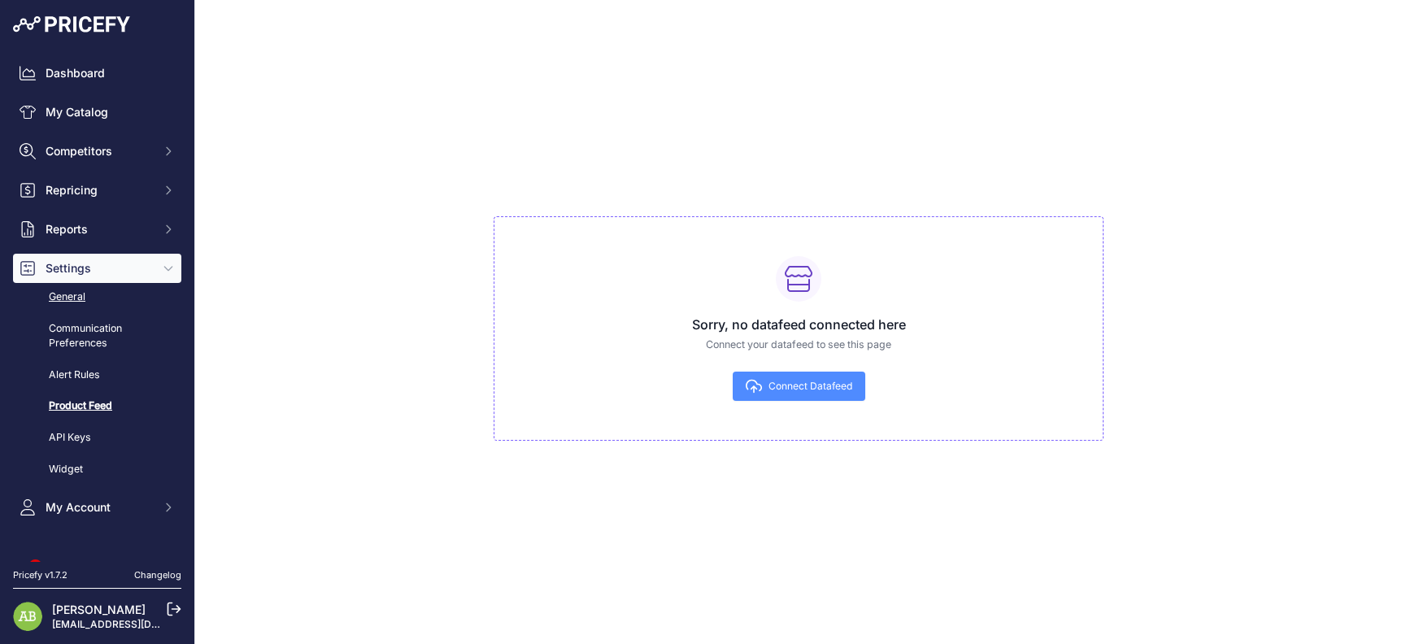
click at [99, 302] on link "General" at bounding box center [97, 297] width 168 height 28
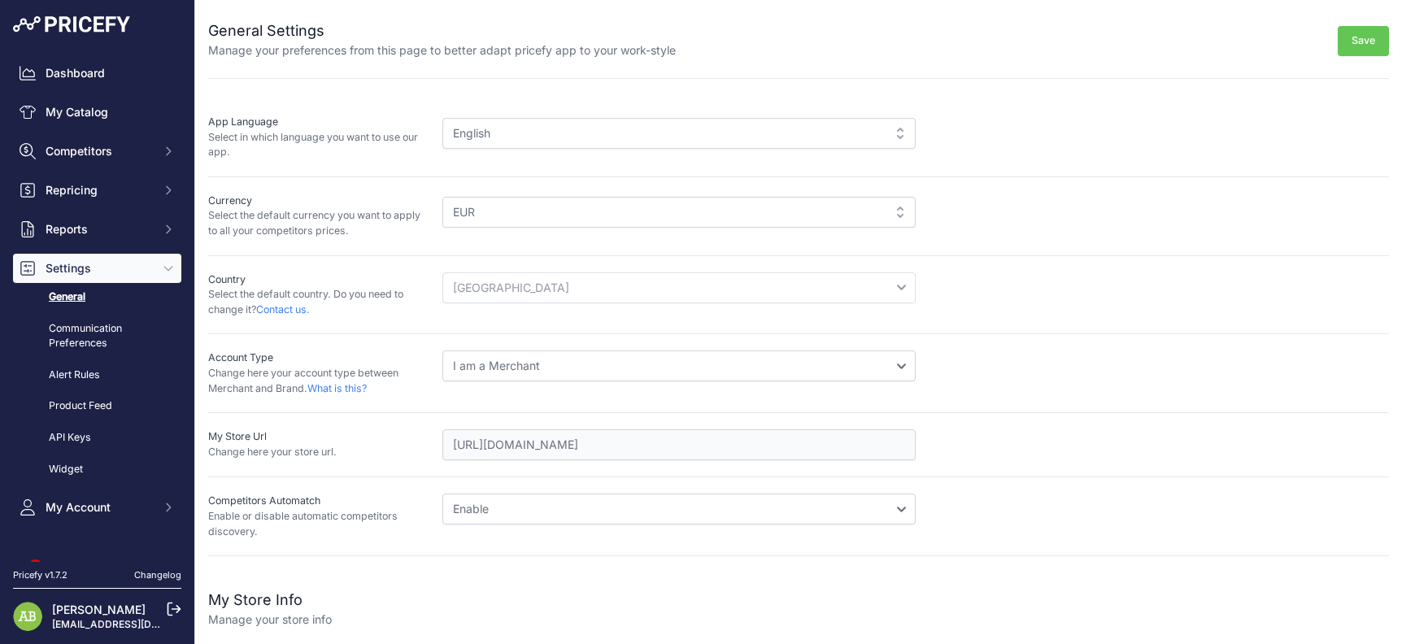
click at [78, 478] on link "Widget" at bounding box center [97, 469] width 168 height 28
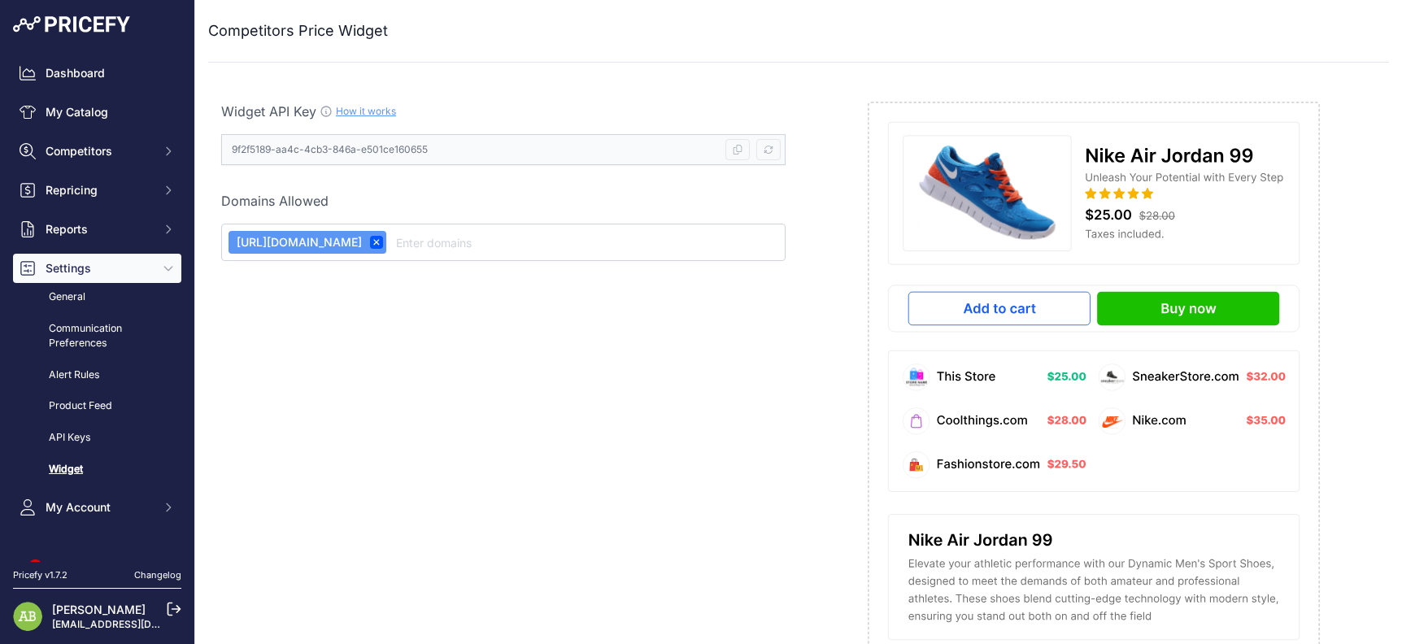
click at [106, 237] on span "Reports" at bounding box center [99, 229] width 106 height 16
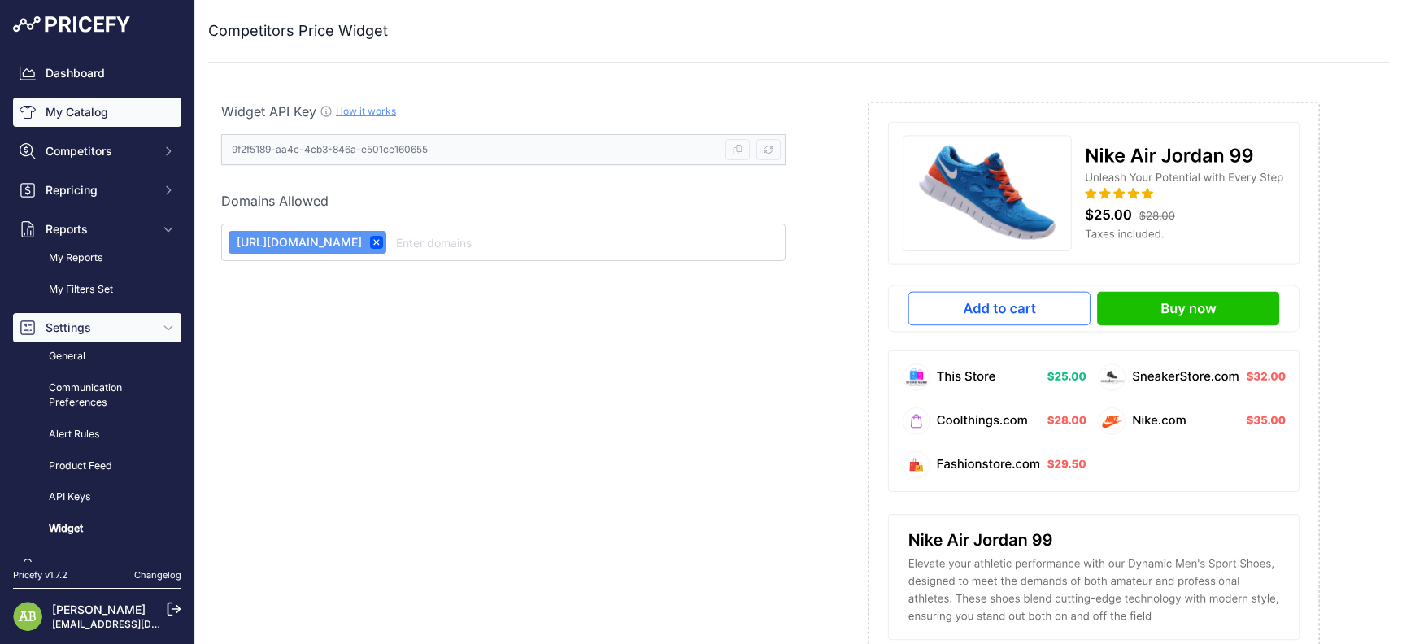
click at [99, 110] on link "My Catalog" at bounding box center [97, 112] width 168 height 29
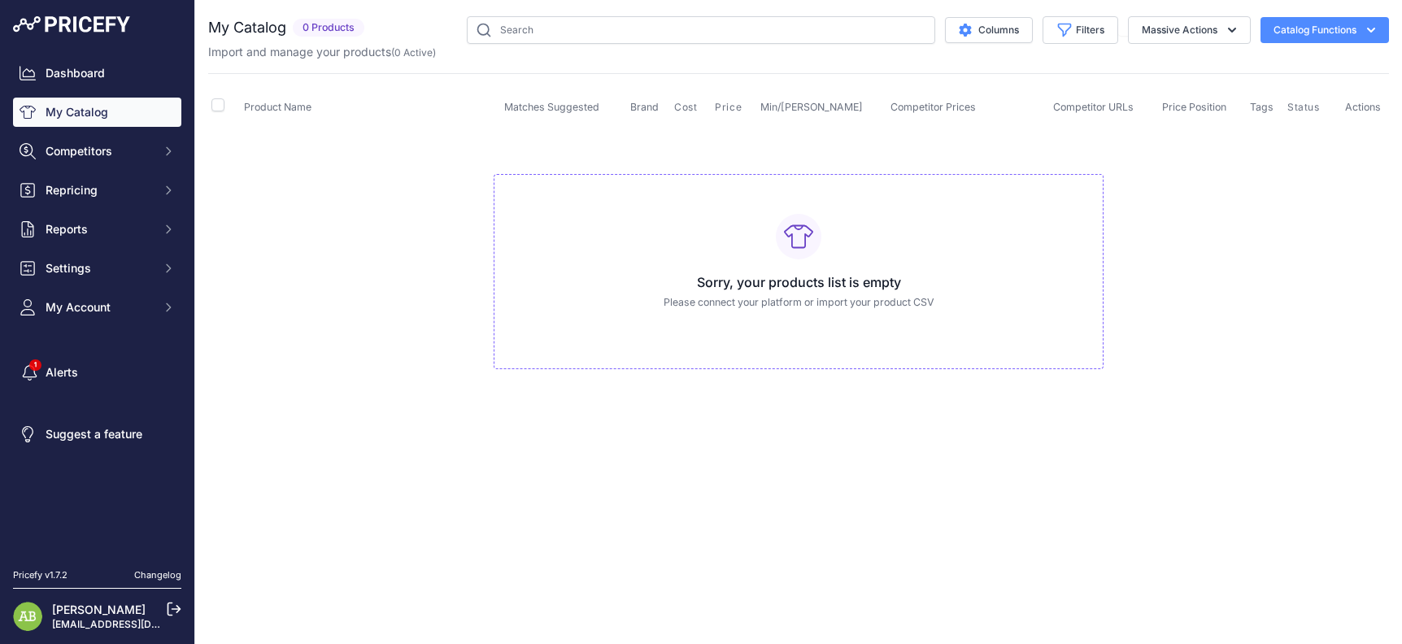
click at [1335, 402] on td "Sorry, your products list is empty Please connect your platform or import your …" at bounding box center [798, 265] width 1180 height 274
click at [1326, 215] on td "Sorry, your products list is empty Please connect your platform or import your …" at bounding box center [798, 265] width 1180 height 274
click at [108, 279] on button "Settings" at bounding box center [97, 268] width 168 height 29
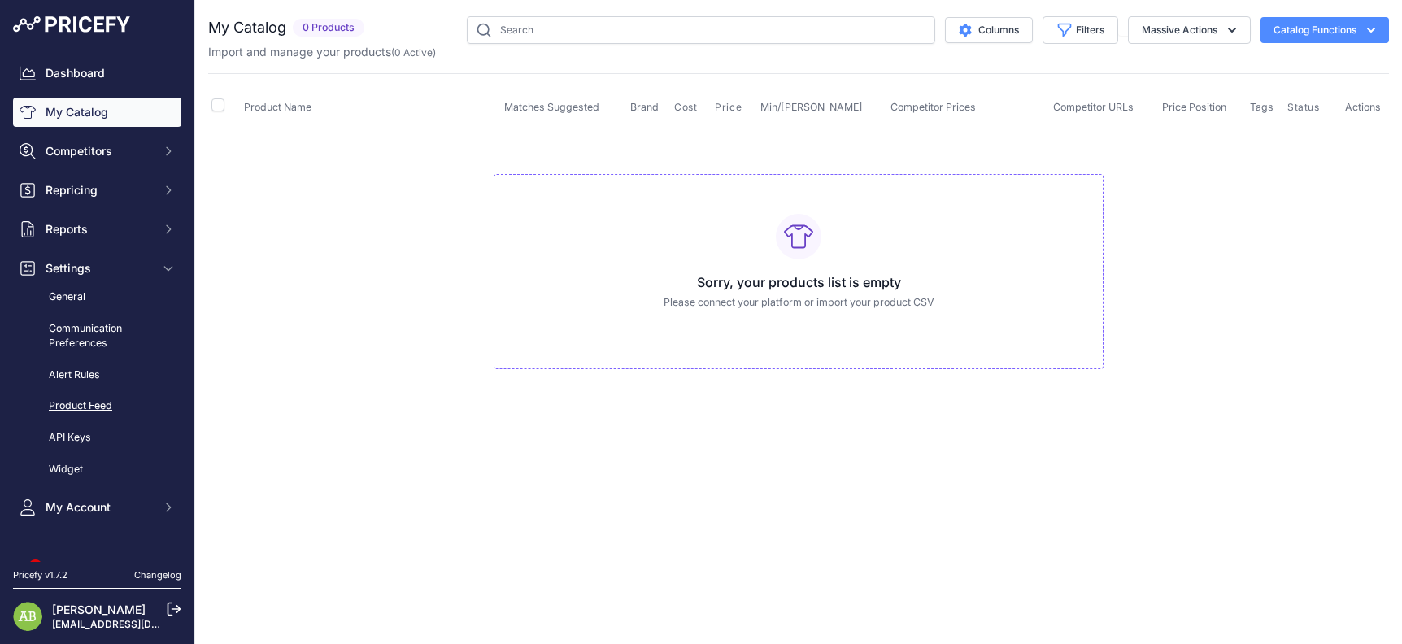
click at [98, 403] on link "Product Feed" at bounding box center [97, 406] width 168 height 28
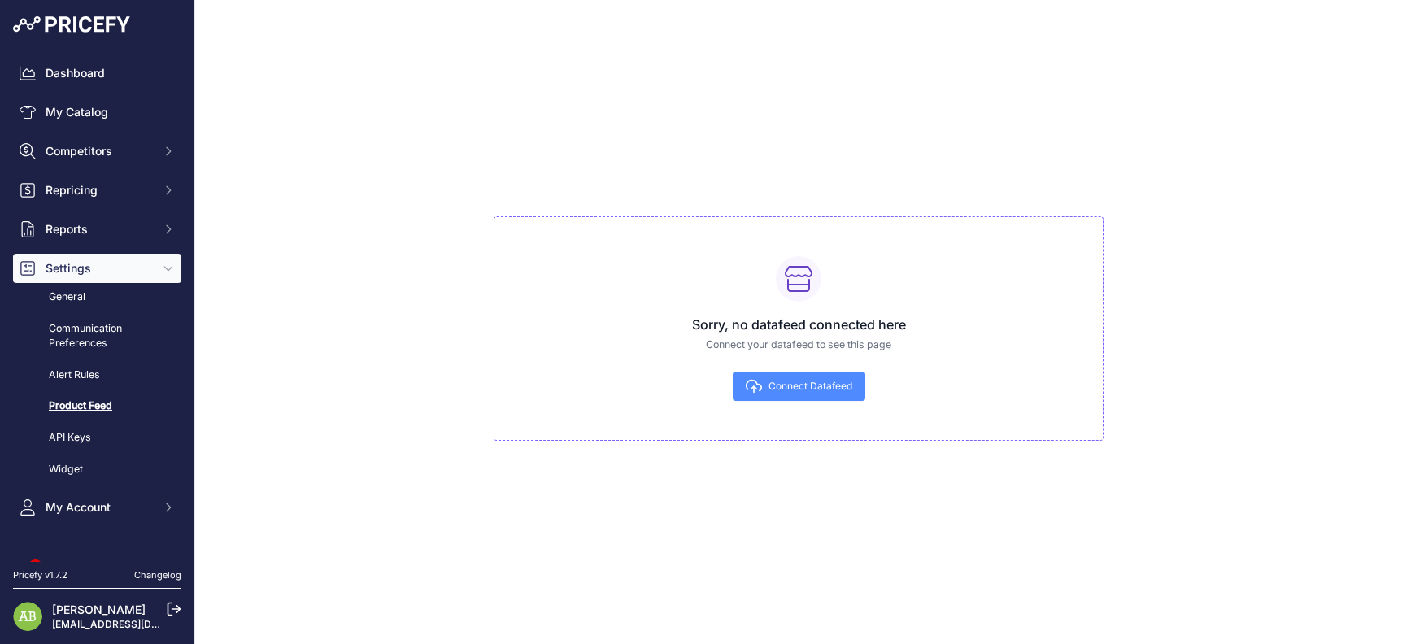
click at [828, 381] on span "Connect Datafeed" at bounding box center [810, 386] width 84 height 13
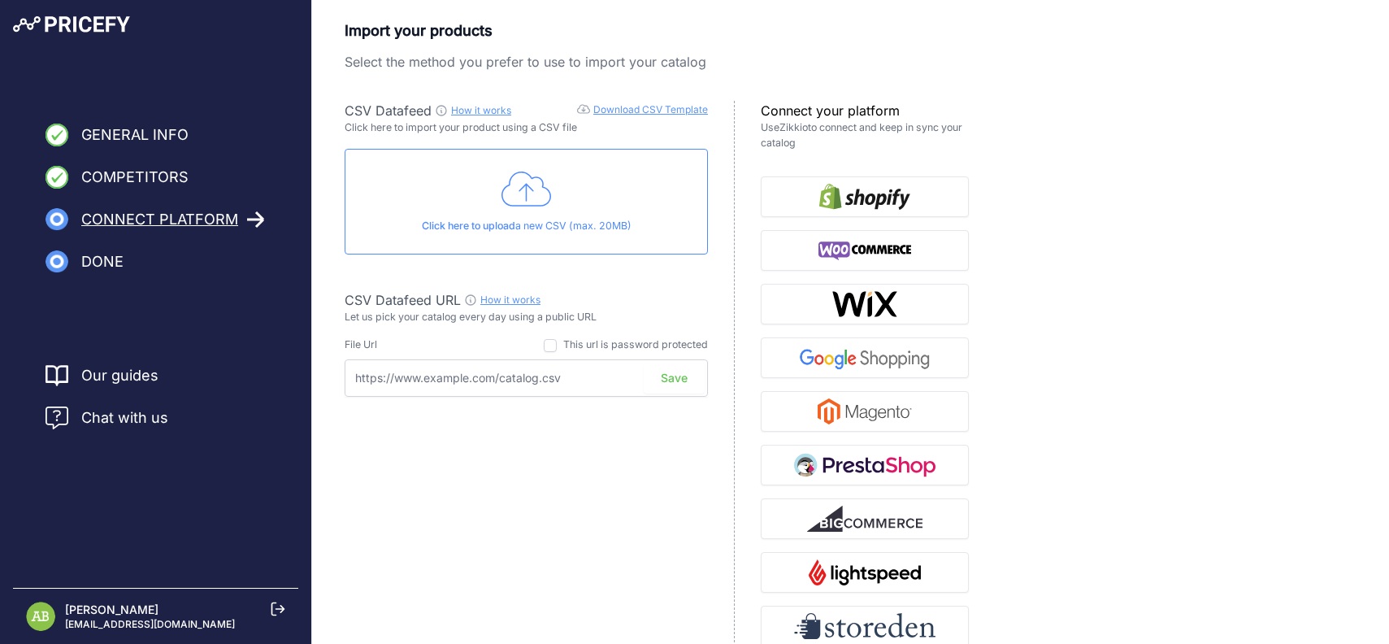
click at [530, 191] on icon at bounding box center [527, 189] width 50 height 41
click at [551, 186] on icon at bounding box center [527, 189] width 50 height 41
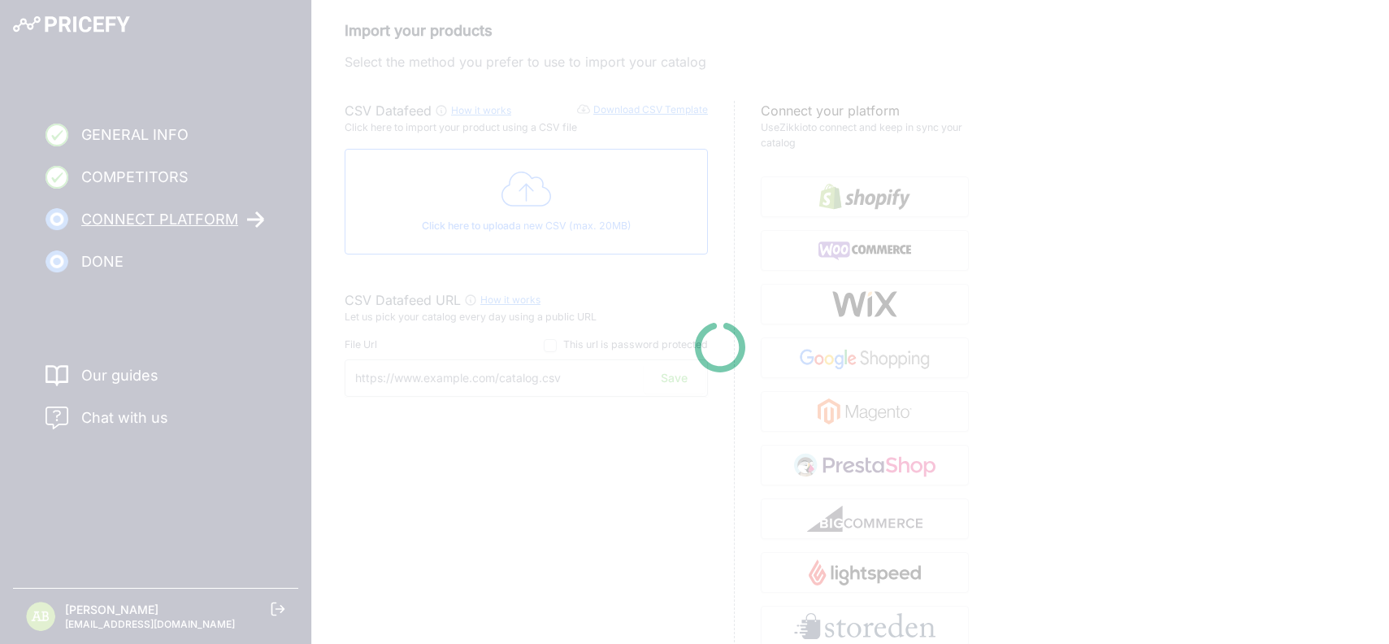
type input "[URL][DOMAIN_NAME]"
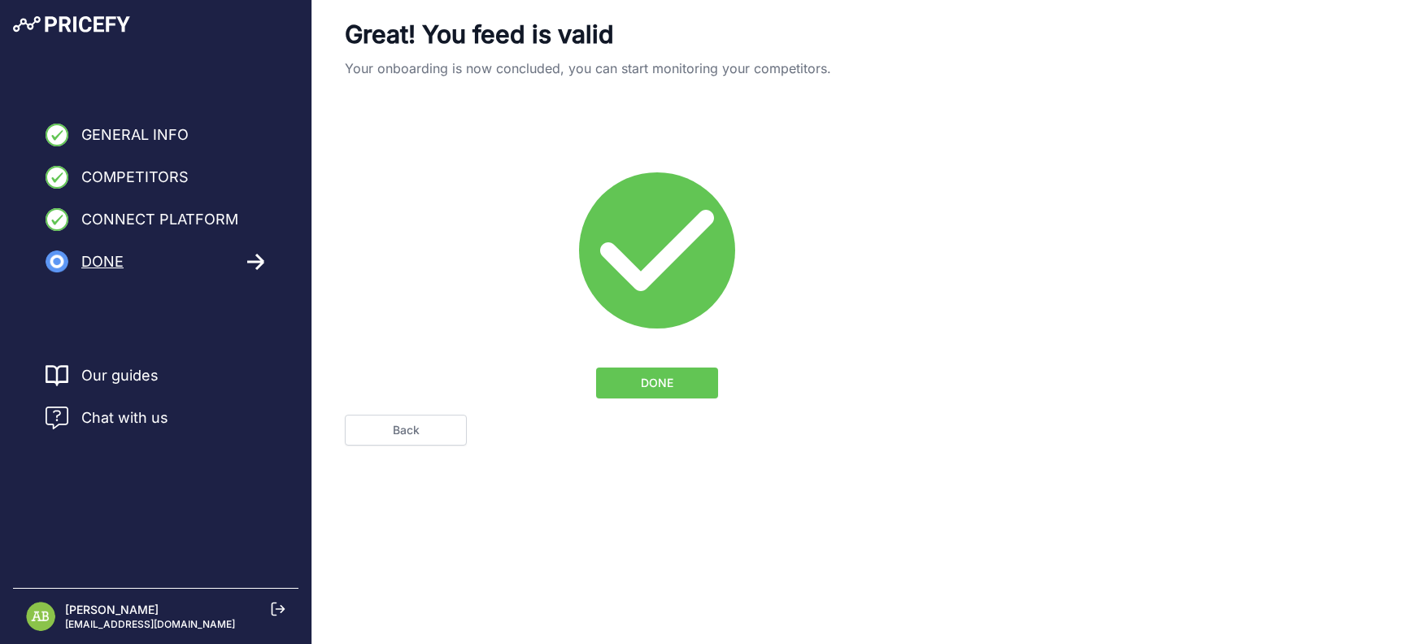
click at [672, 394] on button "DONE" at bounding box center [657, 382] width 122 height 31
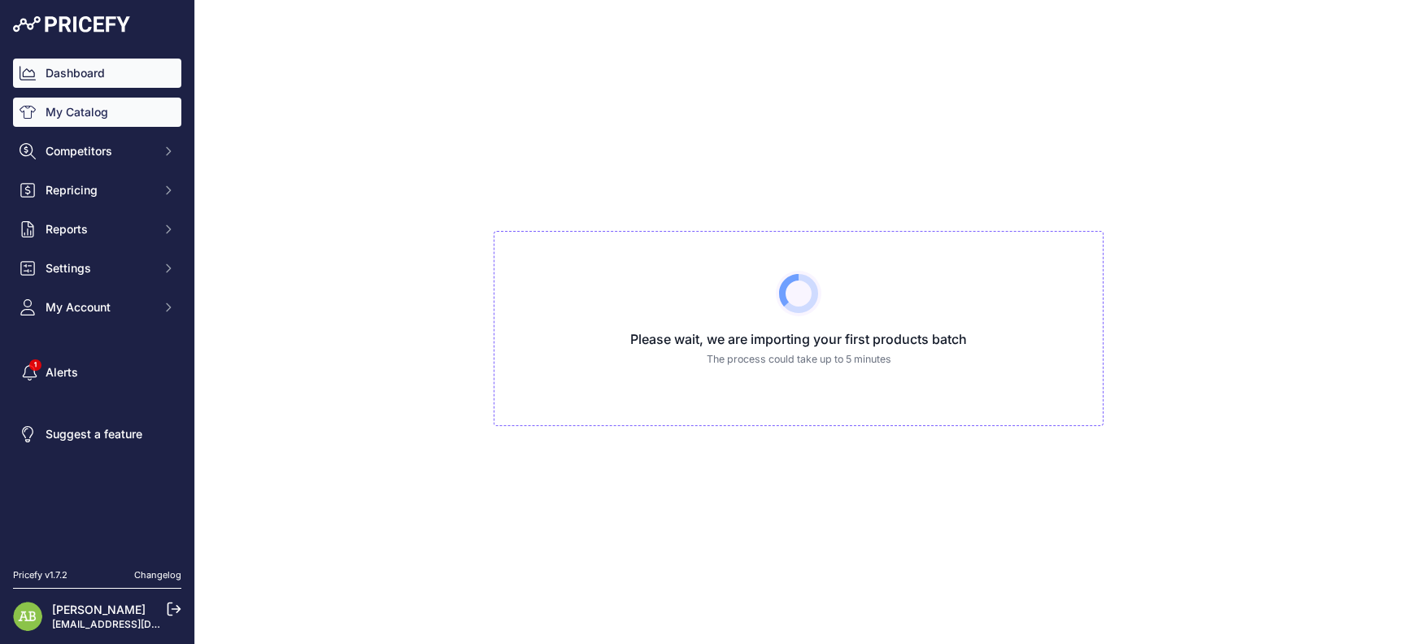
click at [106, 72] on link "Dashboard" at bounding box center [97, 73] width 168 height 29
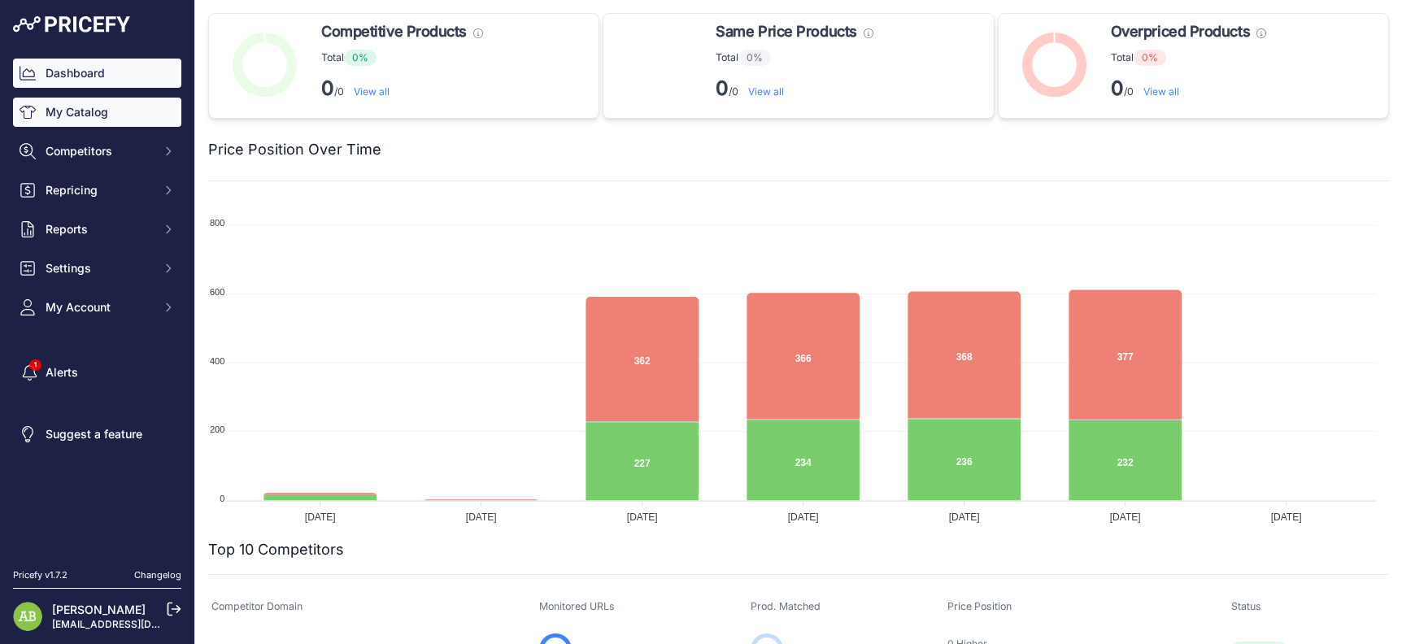
click at [94, 106] on link "My Catalog" at bounding box center [97, 112] width 168 height 29
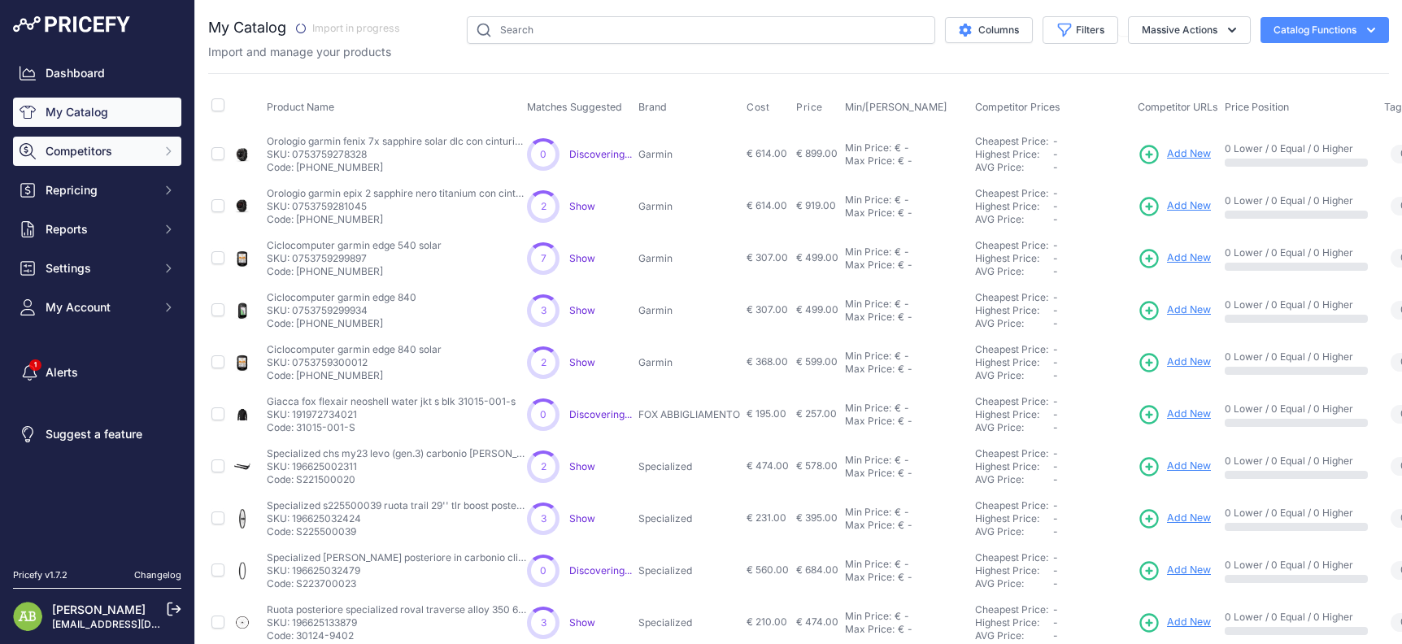
click at [88, 141] on button "Competitors" at bounding box center [97, 151] width 168 height 29
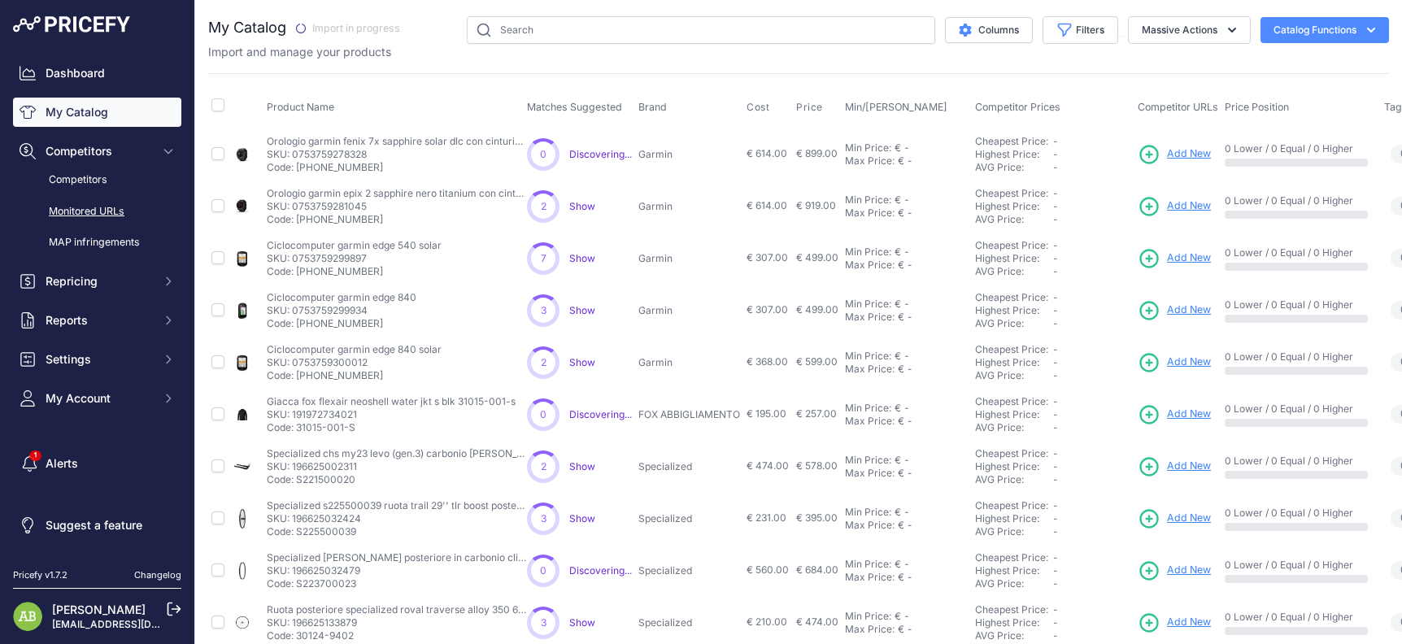
click at [92, 216] on link "Monitored URLs" at bounding box center [97, 212] width 168 height 28
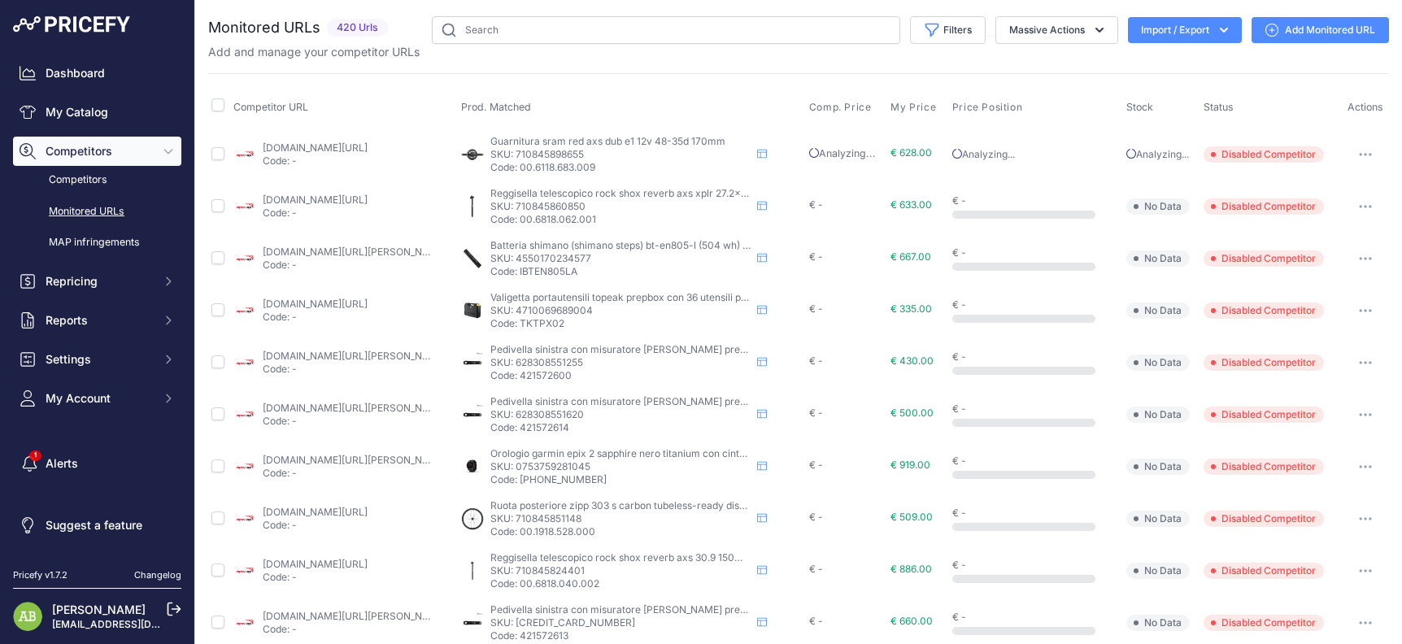
click at [927, 48] on div "Add and manage your competitor URLs" at bounding box center [798, 52] width 1180 height 16
click at [53, 184] on link "Competitors" at bounding box center [97, 180] width 168 height 28
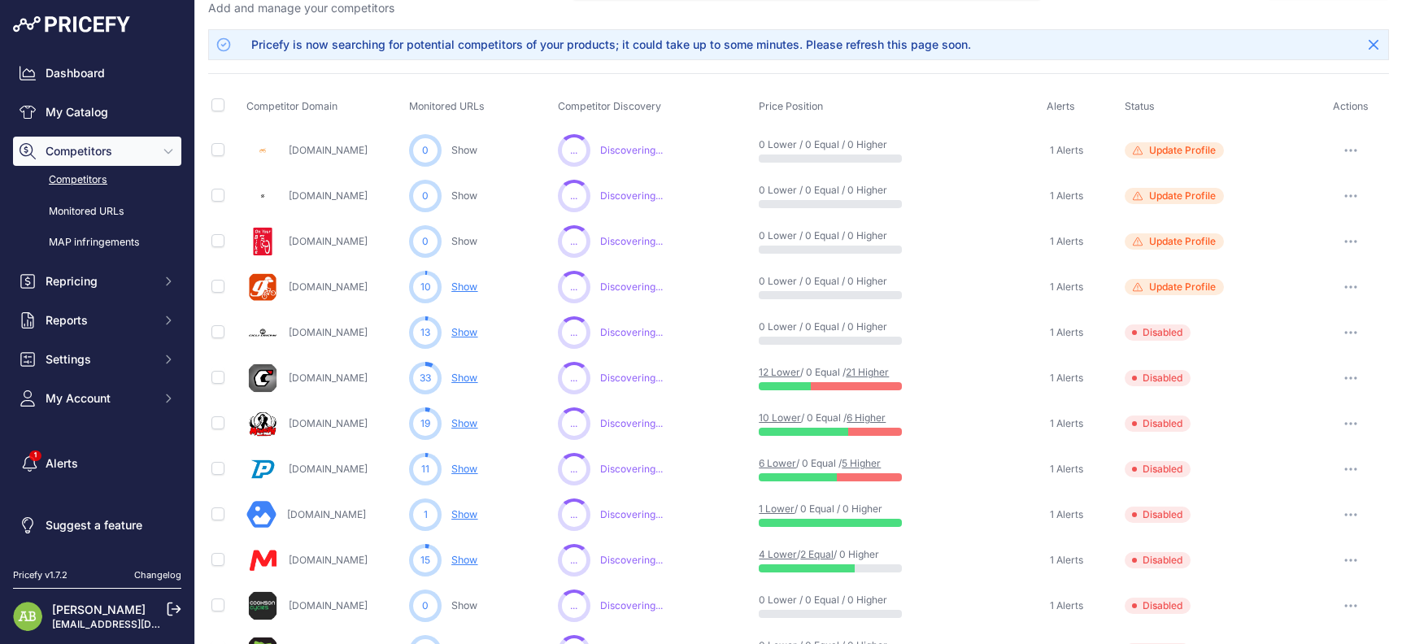
scroll to position [163, 0]
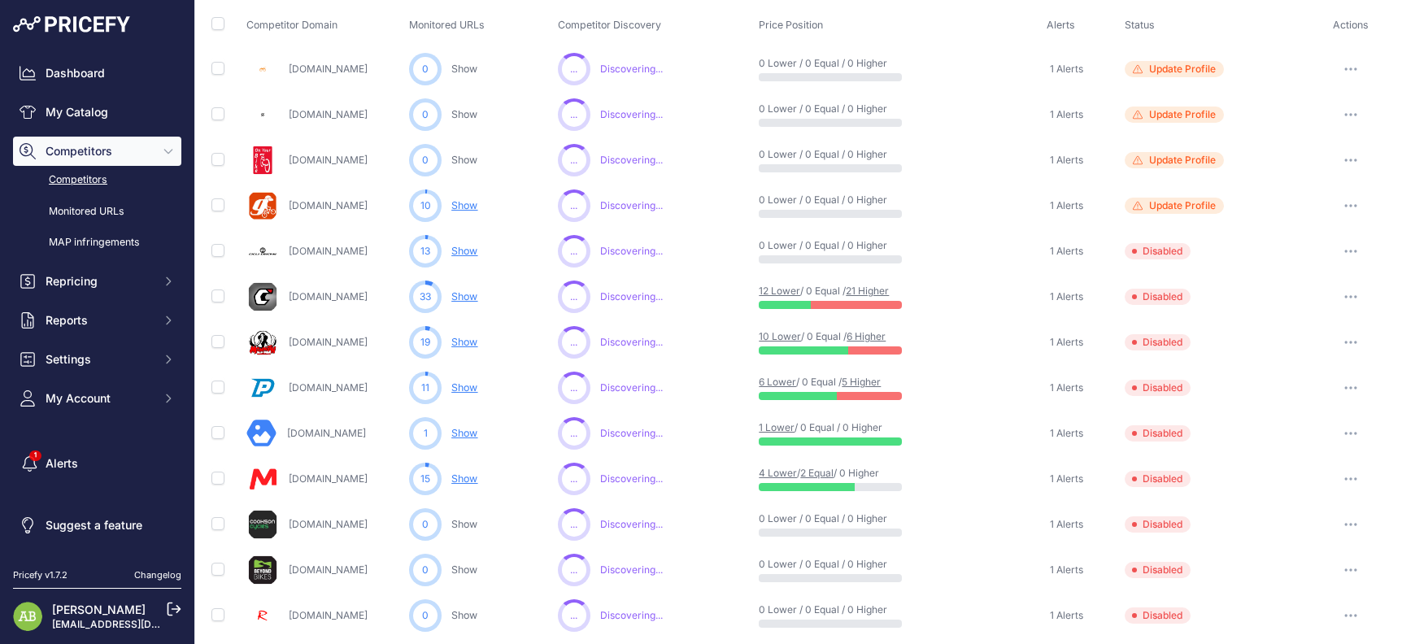
click at [1348, 293] on button "button" at bounding box center [1350, 296] width 33 height 23
click at [1286, 350] on button "Enable" at bounding box center [1318, 357] width 136 height 26
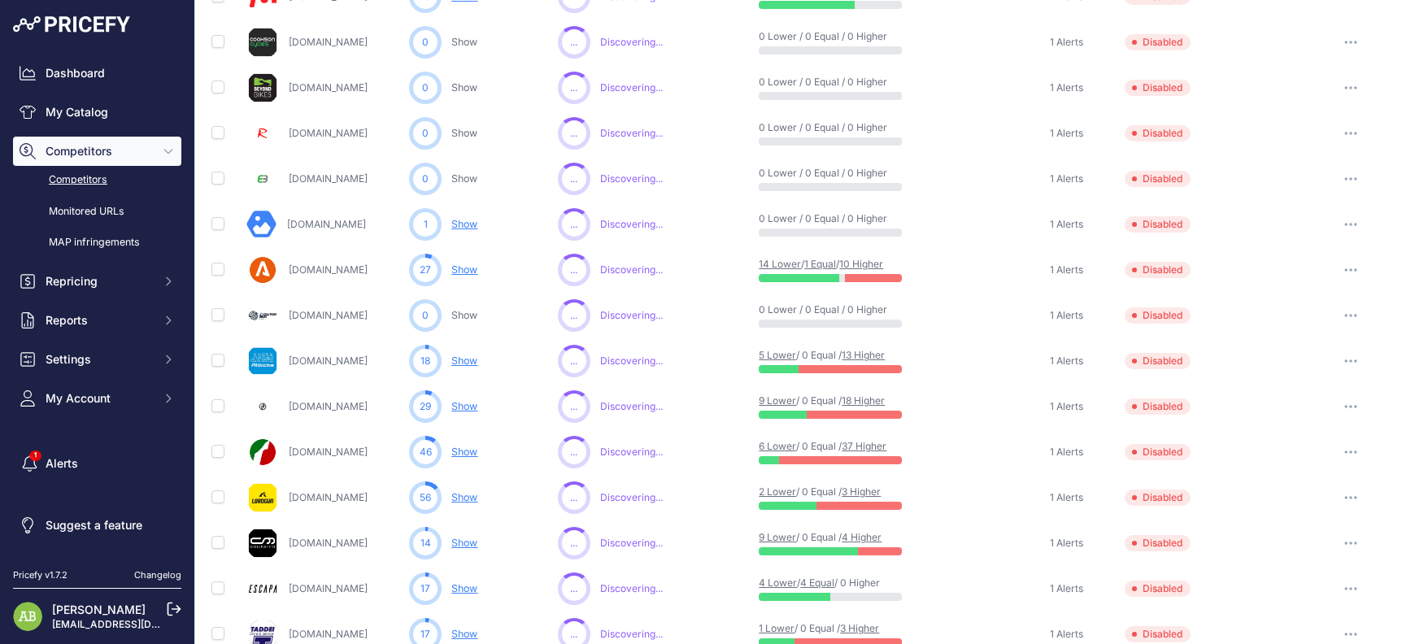
scroll to position [732, 0]
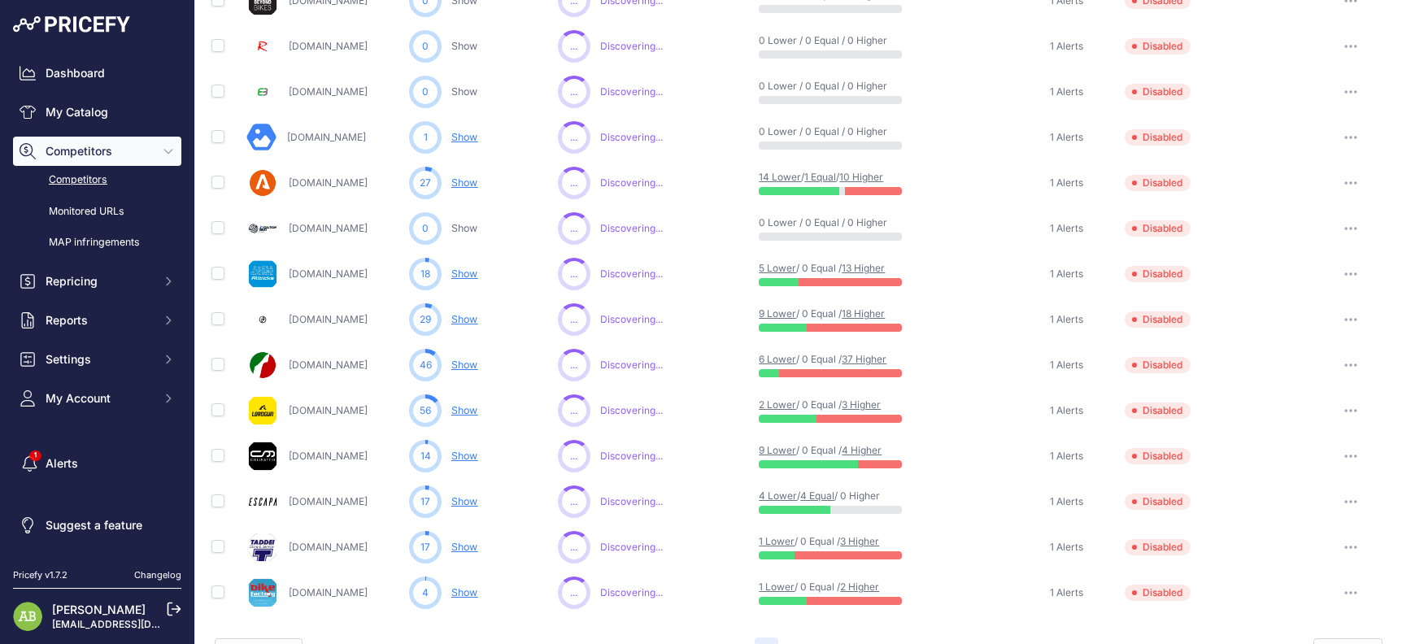
click at [1334, 368] on button "button" at bounding box center [1350, 365] width 33 height 23
click at [1295, 424] on button "Enable" at bounding box center [1318, 425] width 136 height 26
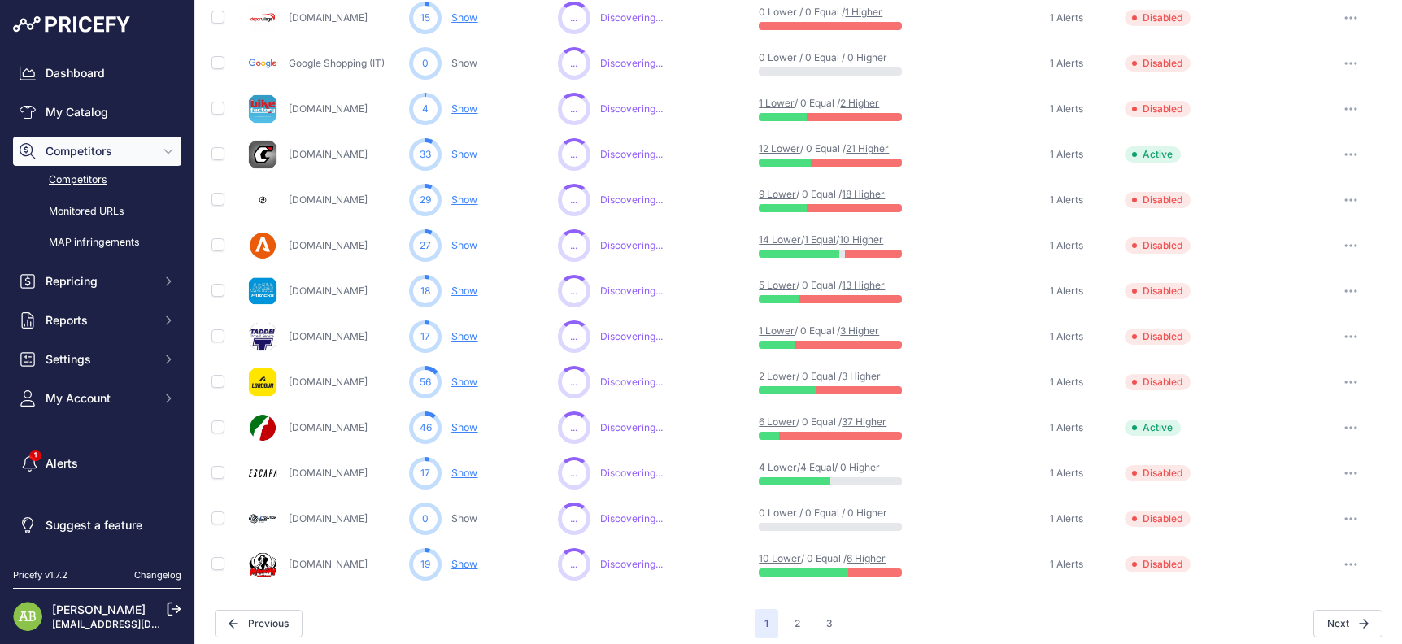
scroll to position [732, 0]
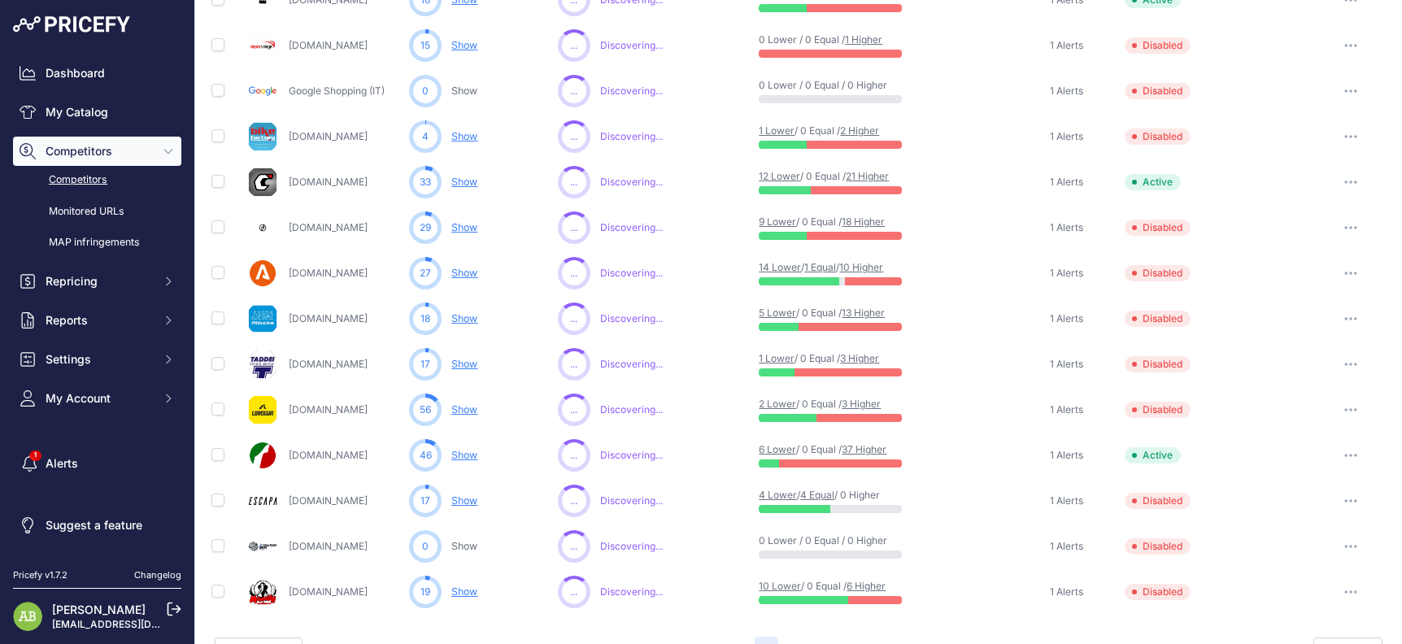
click at [1347, 405] on button "button" at bounding box center [1350, 409] width 33 height 23
click at [1305, 468] on button "Enable" at bounding box center [1318, 470] width 136 height 26
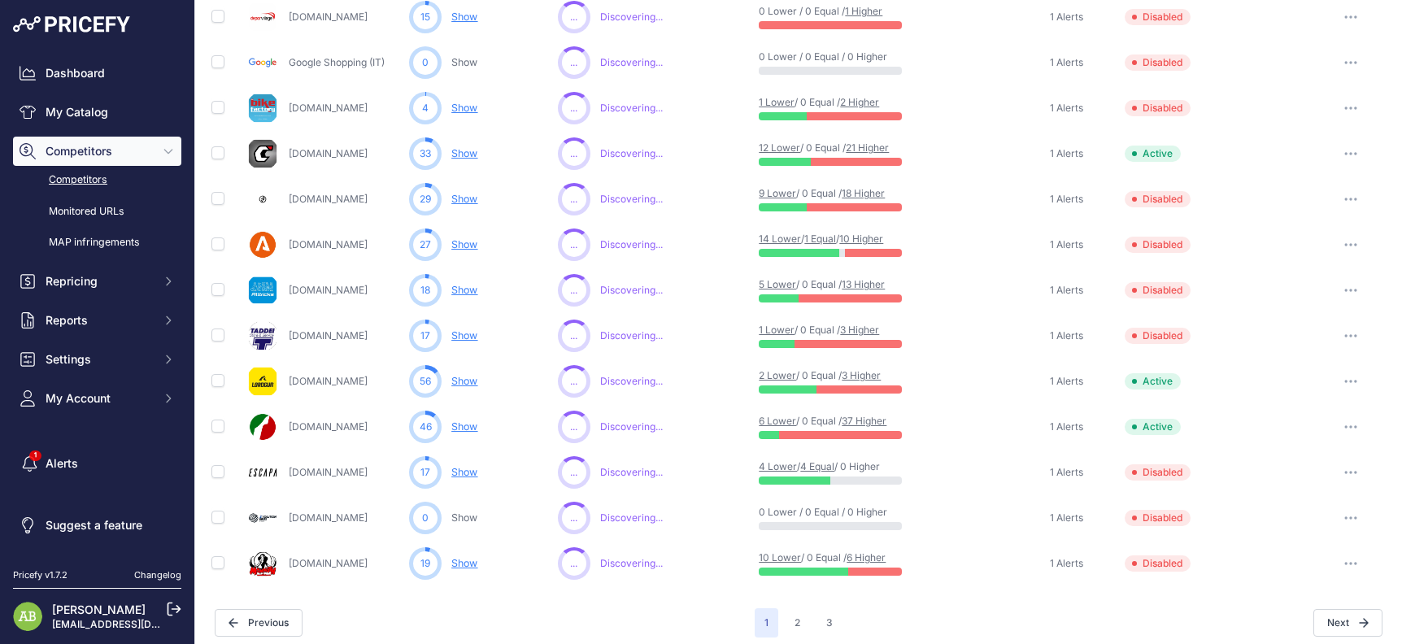
scroll to position [733, 0]
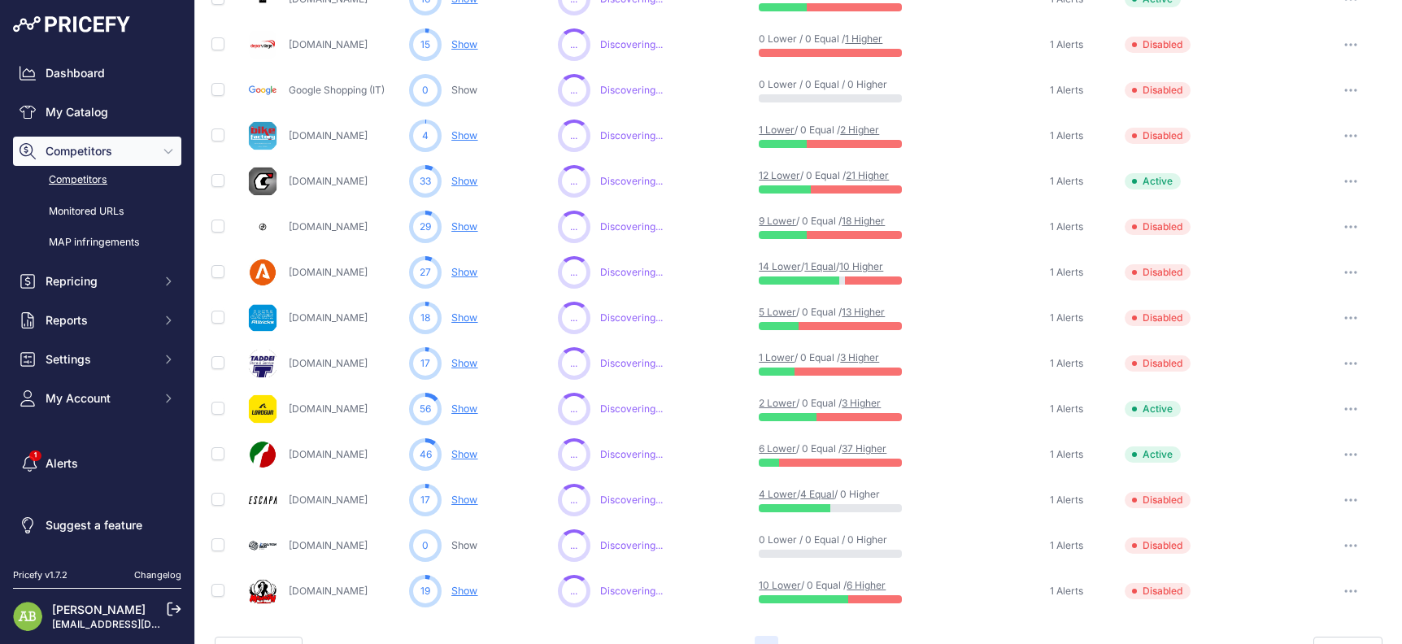
drag, startPoint x: 1341, startPoint y: 274, endPoint x: 1335, endPoint y: 304, distance: 30.6
click at [1344, 274] on icon "button" at bounding box center [1350, 272] width 13 height 3
click at [1313, 340] on button "Enable" at bounding box center [1318, 332] width 136 height 26
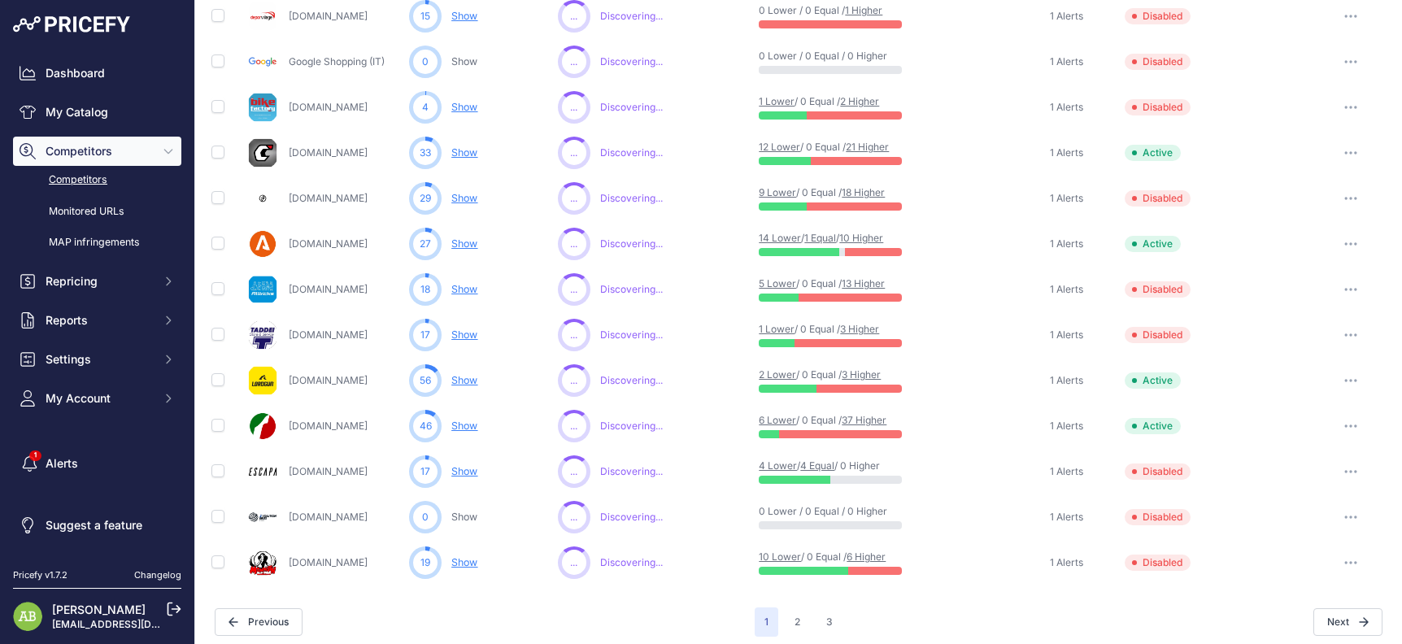
scroll to position [734, 0]
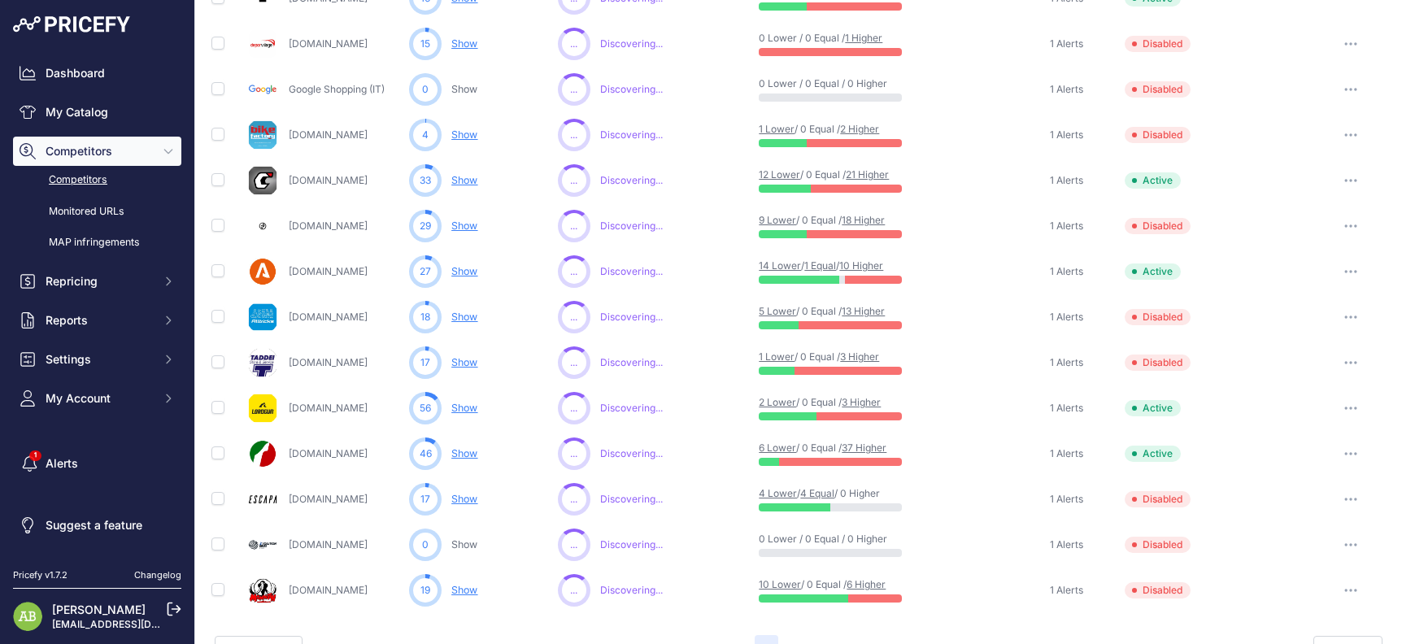
click at [1345, 226] on button "button" at bounding box center [1350, 226] width 33 height 23
click at [1315, 283] on button "Enable" at bounding box center [1318, 286] width 136 height 26
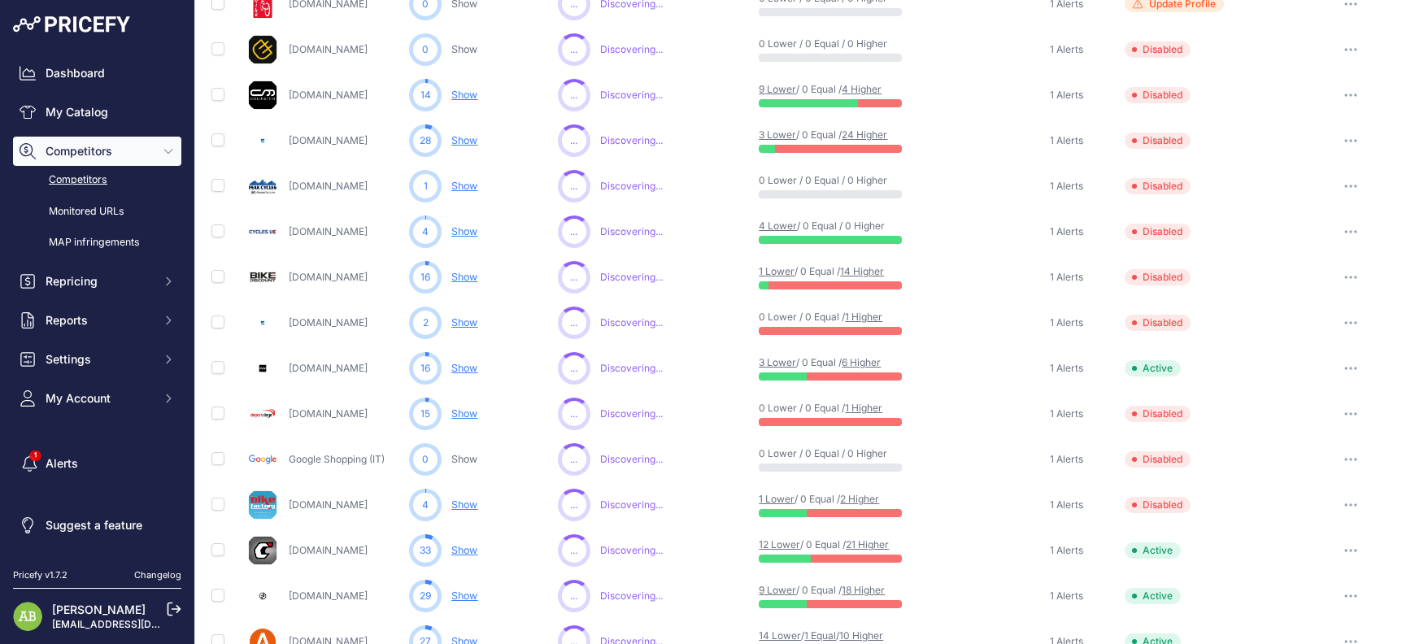
scroll to position [283, 0]
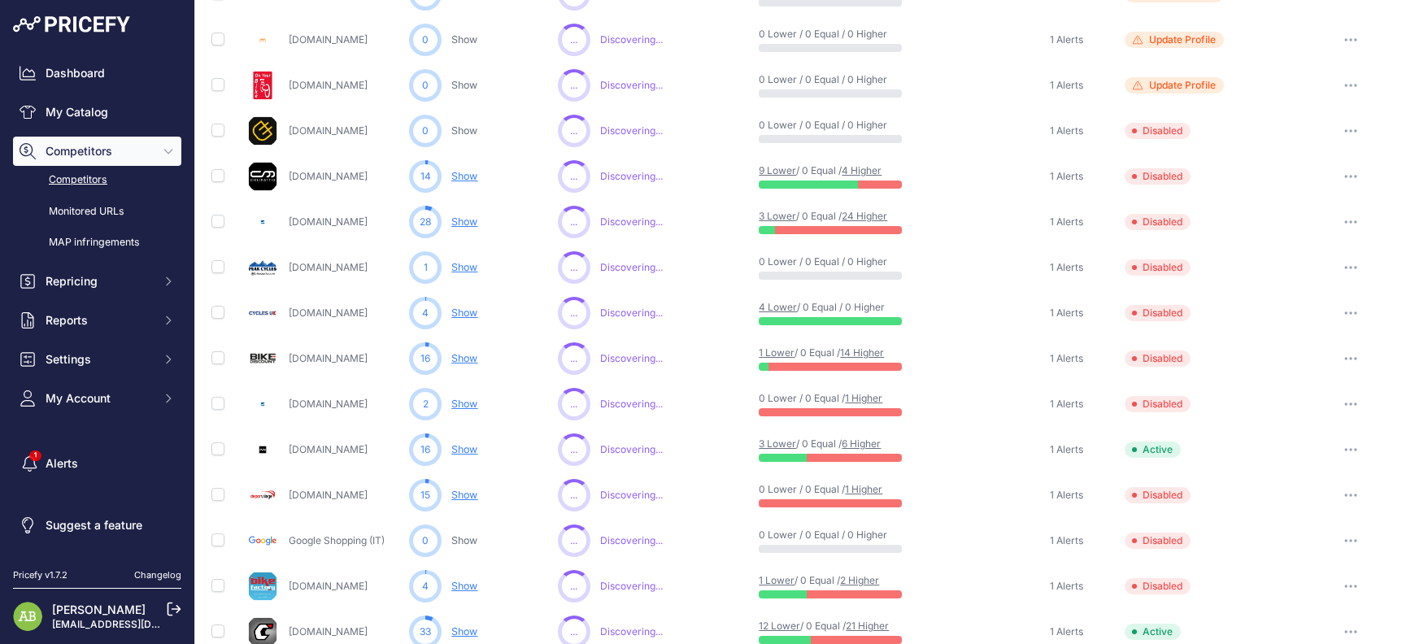
click at [1335, 219] on button "button" at bounding box center [1350, 222] width 33 height 23
click at [1288, 280] on button "Enable" at bounding box center [1318, 282] width 136 height 26
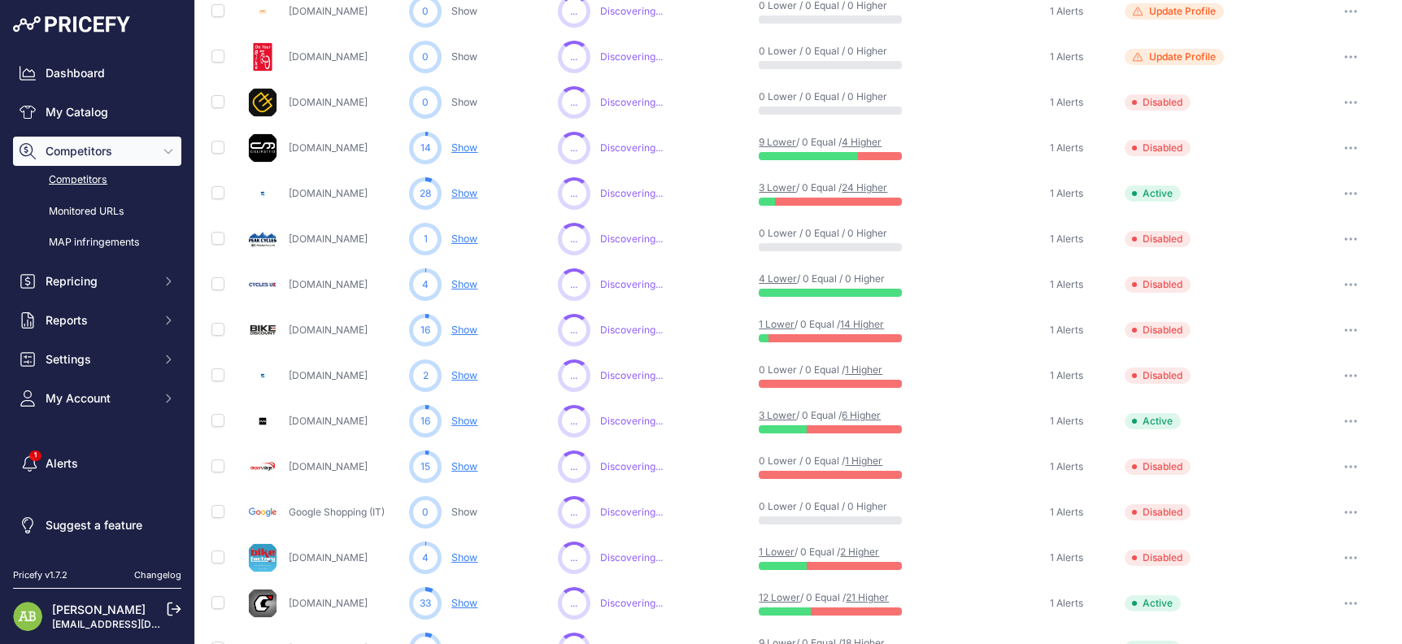
scroll to position [284, 0]
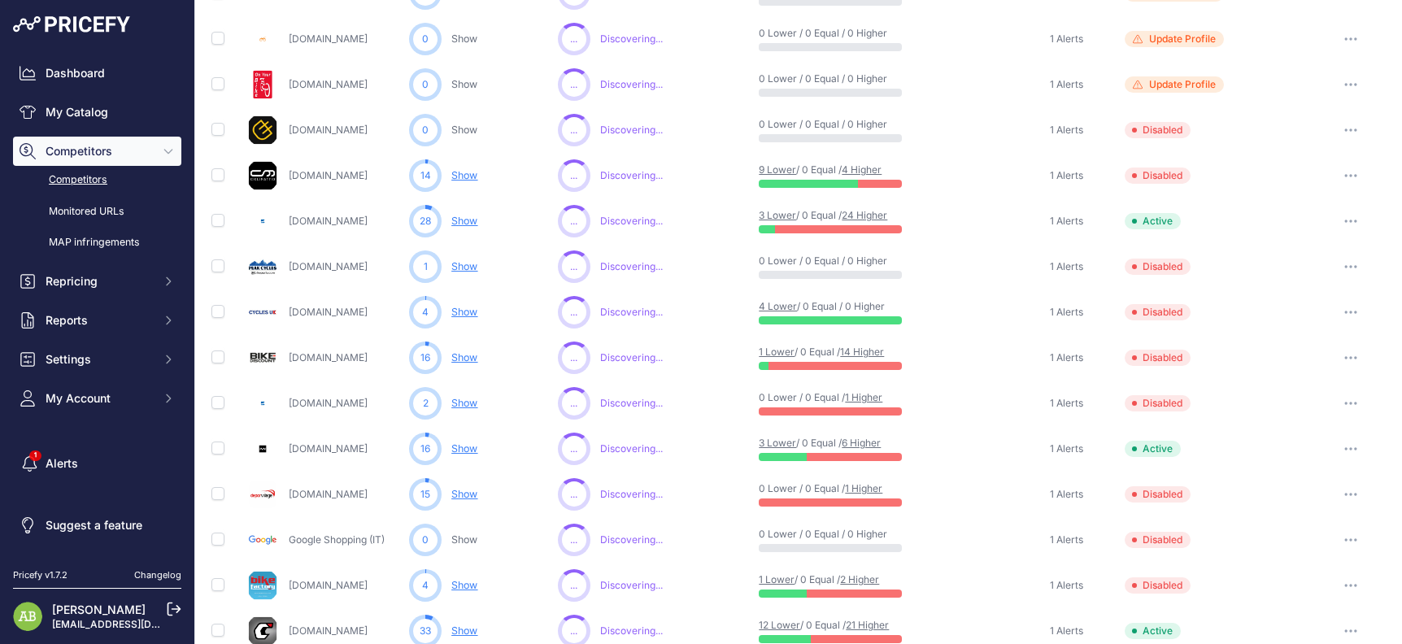
click at [1354, 175] on icon "button" at bounding box center [1355, 176] width 2 height 2
click at [1306, 241] on button "Enable" at bounding box center [1318, 236] width 136 height 26
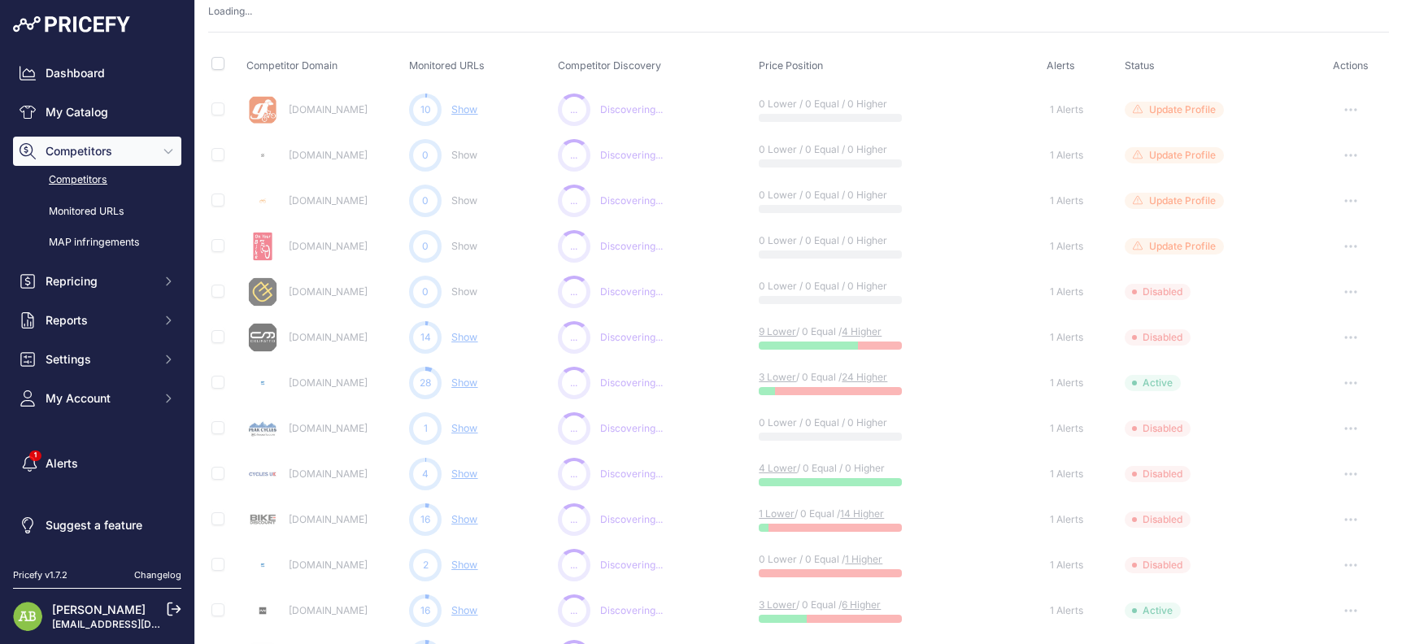
scroll to position [0, 0]
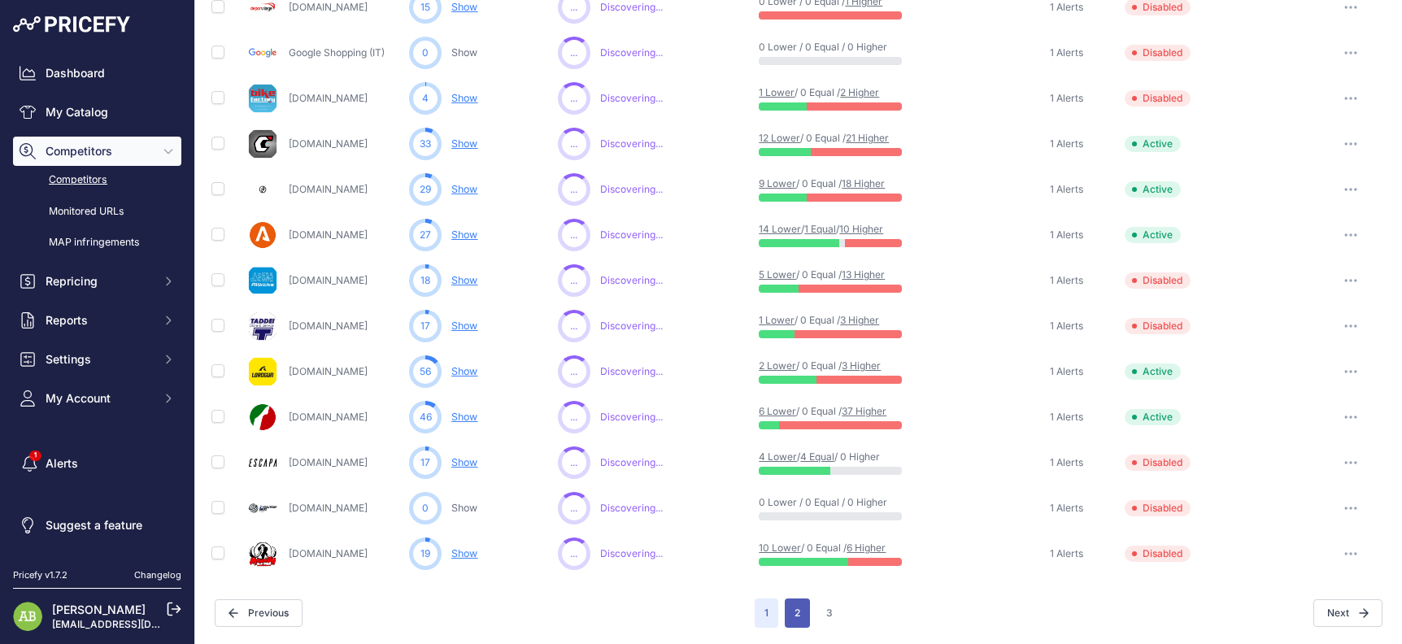
click at [786, 605] on button "2" at bounding box center [797, 612] width 25 height 29
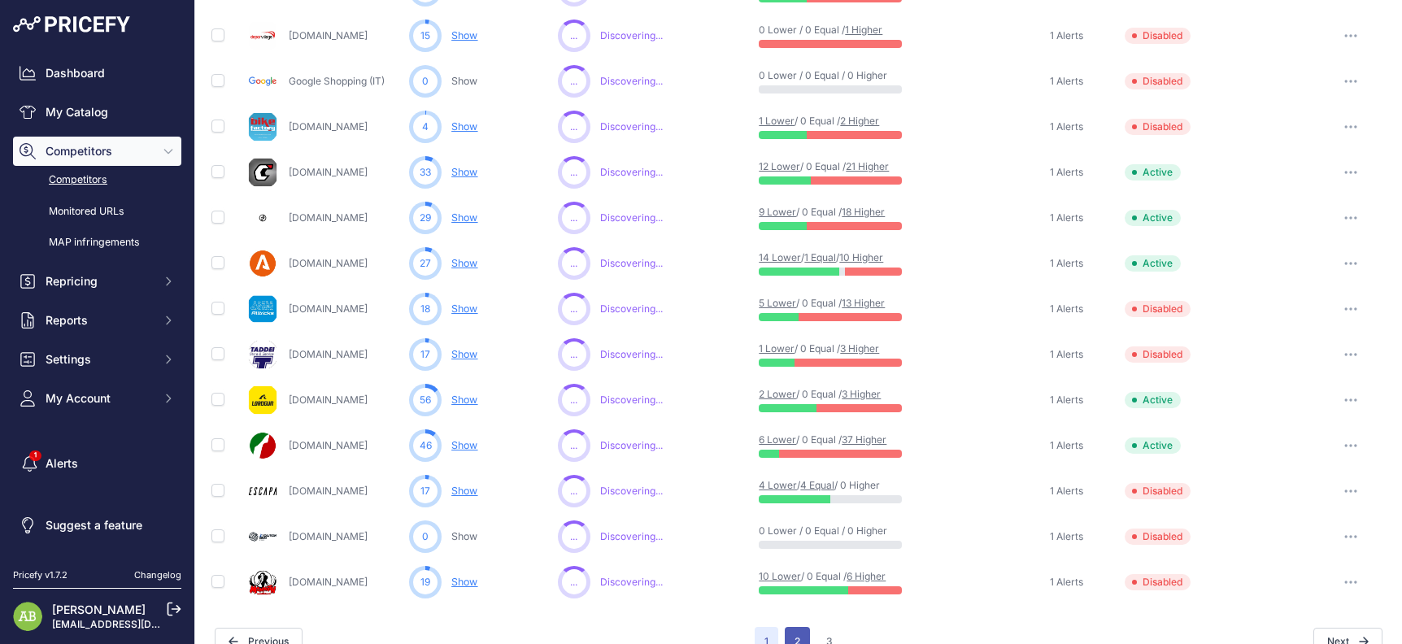
scroll to position [799, 0]
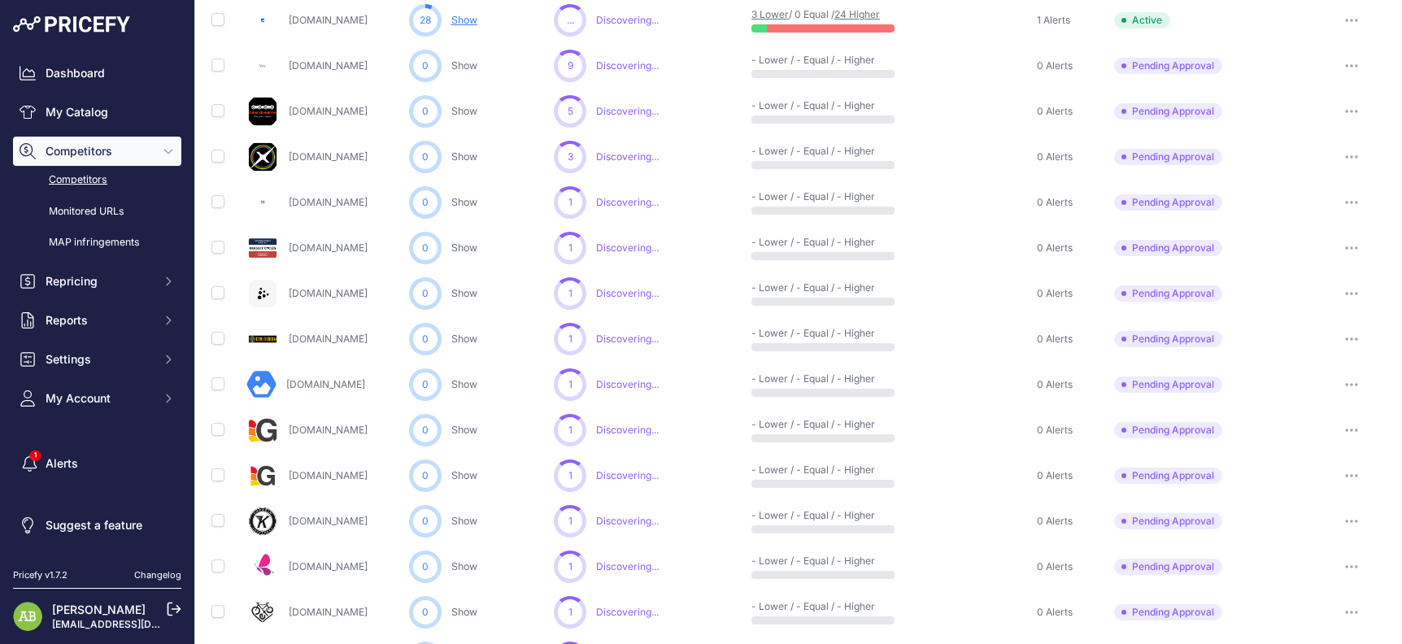
scroll to position [771, 0]
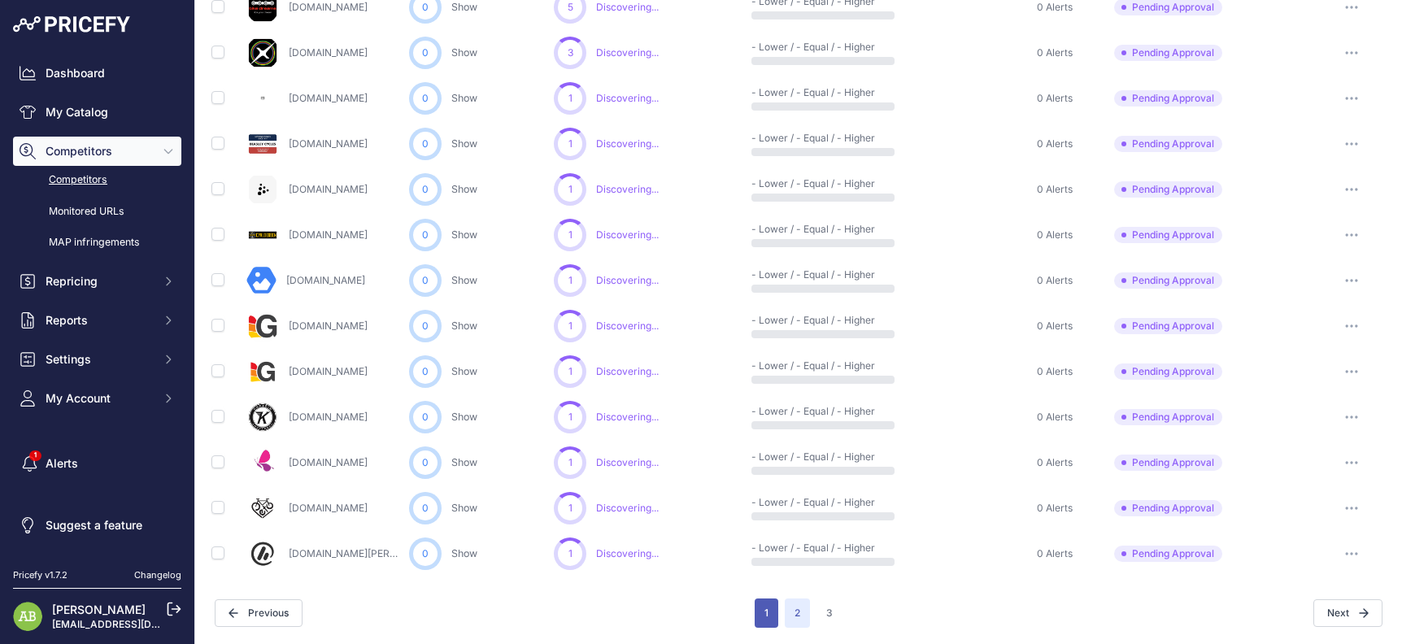
click at [756, 614] on button "1" at bounding box center [766, 612] width 24 height 29
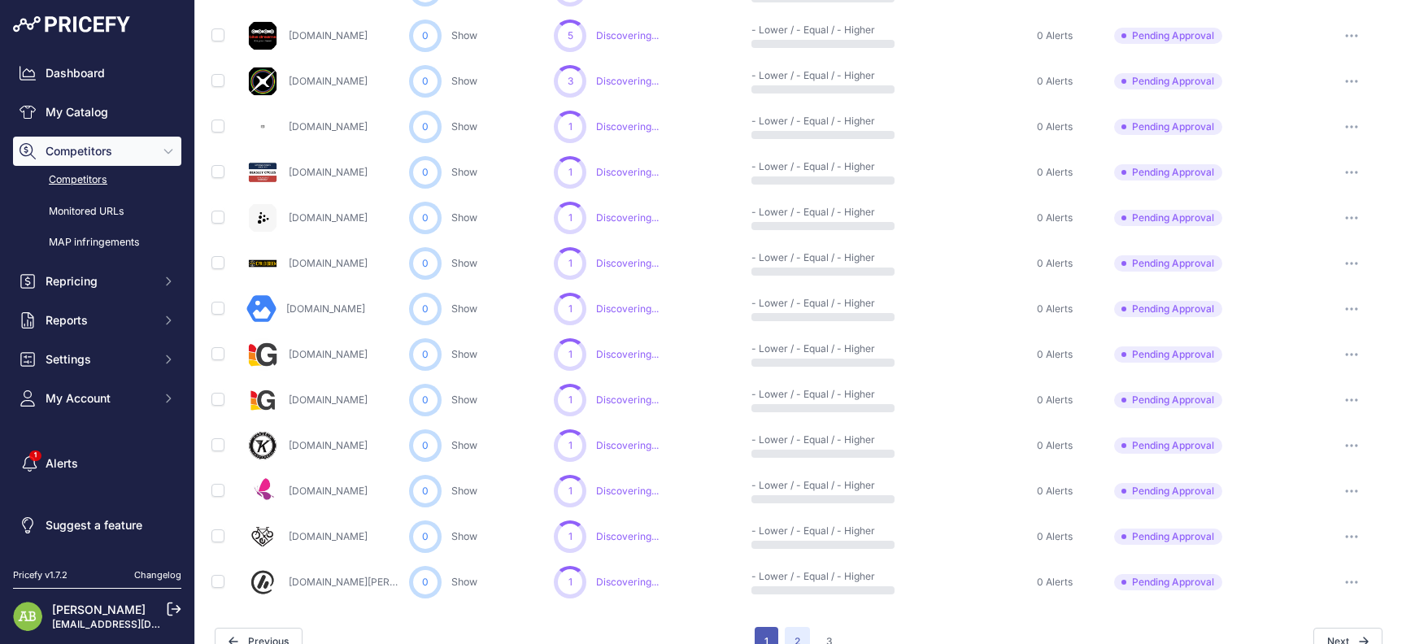
scroll to position [799, 0]
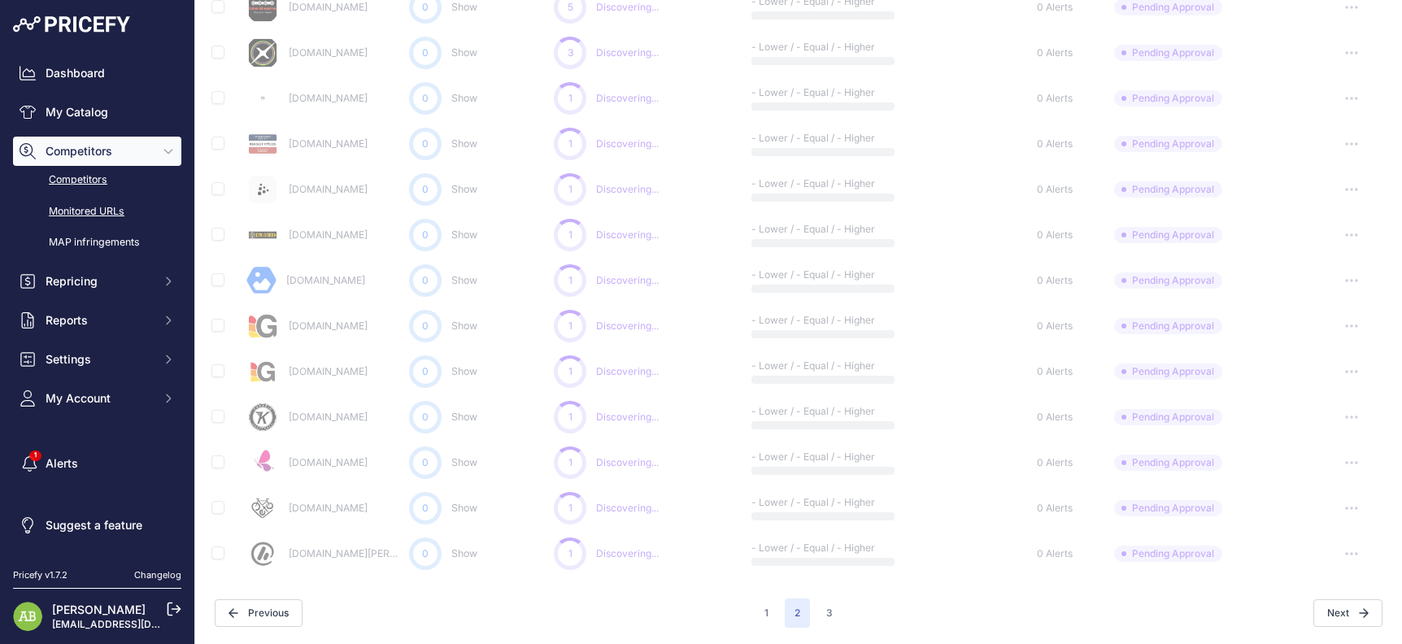
click at [74, 219] on link "Monitored URLs" at bounding box center [97, 212] width 168 height 28
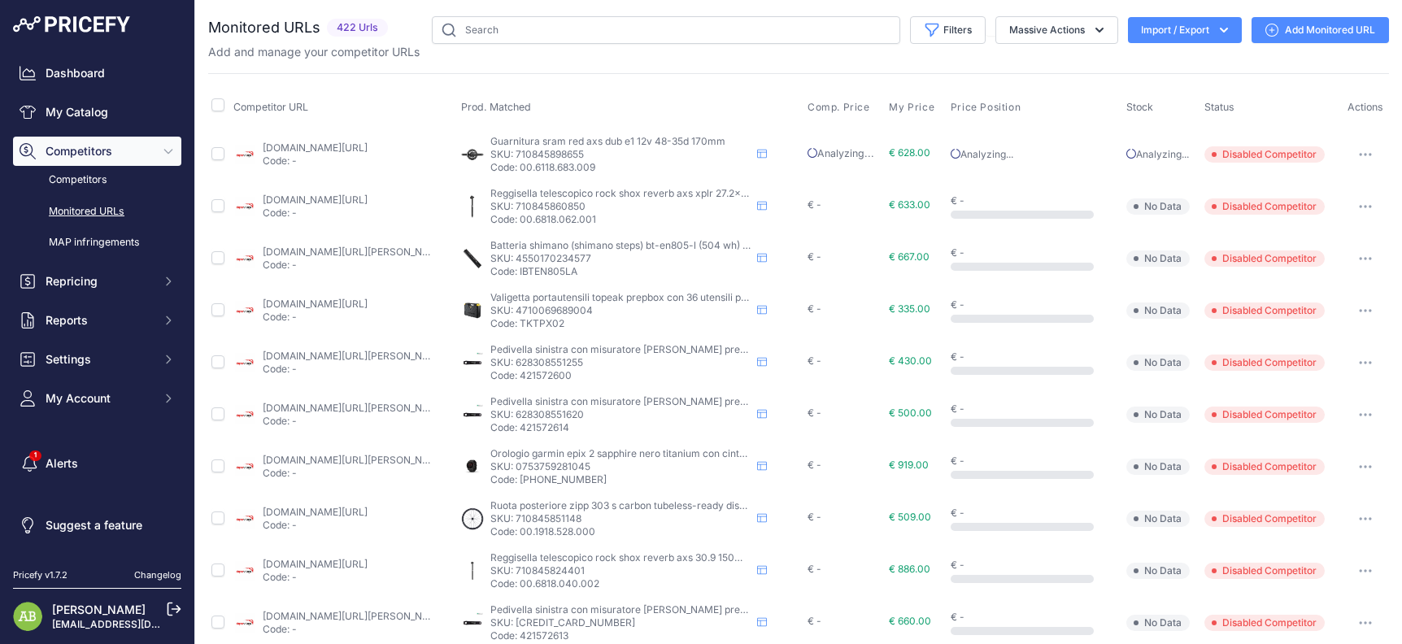
click at [98, 212] on link "Monitored URLs" at bounding box center [97, 212] width 168 height 28
click at [949, 34] on button "Filters" at bounding box center [948, 30] width 76 height 28
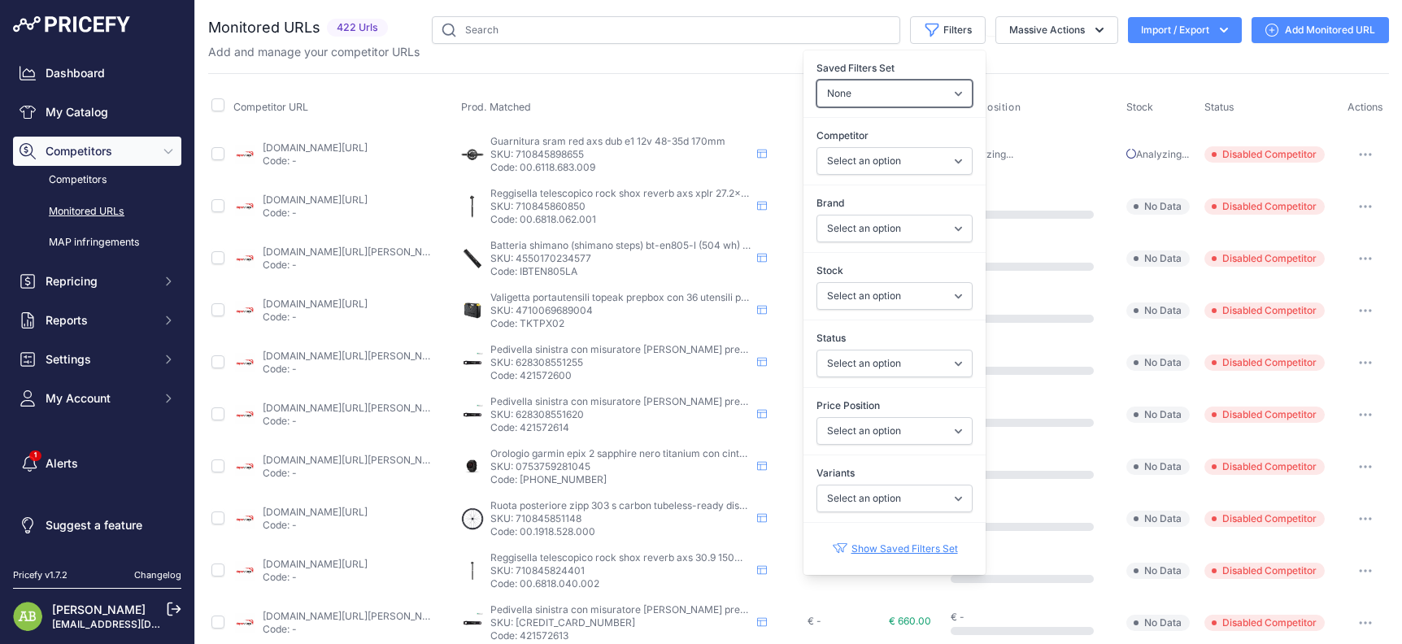
click at [895, 95] on select "None Competitors Cheaper Than Me Competitors Products Out Of Stock Competitors …" at bounding box center [894, 94] width 156 height 28
click at [861, 104] on select "None Competitors Cheaper Than Me Competitors Products Out Of Stock Competitors …" at bounding box center [894, 94] width 156 height 28
click at [863, 286] on select "Select an option In Stock Out Of Stock" at bounding box center [894, 296] width 156 height 28
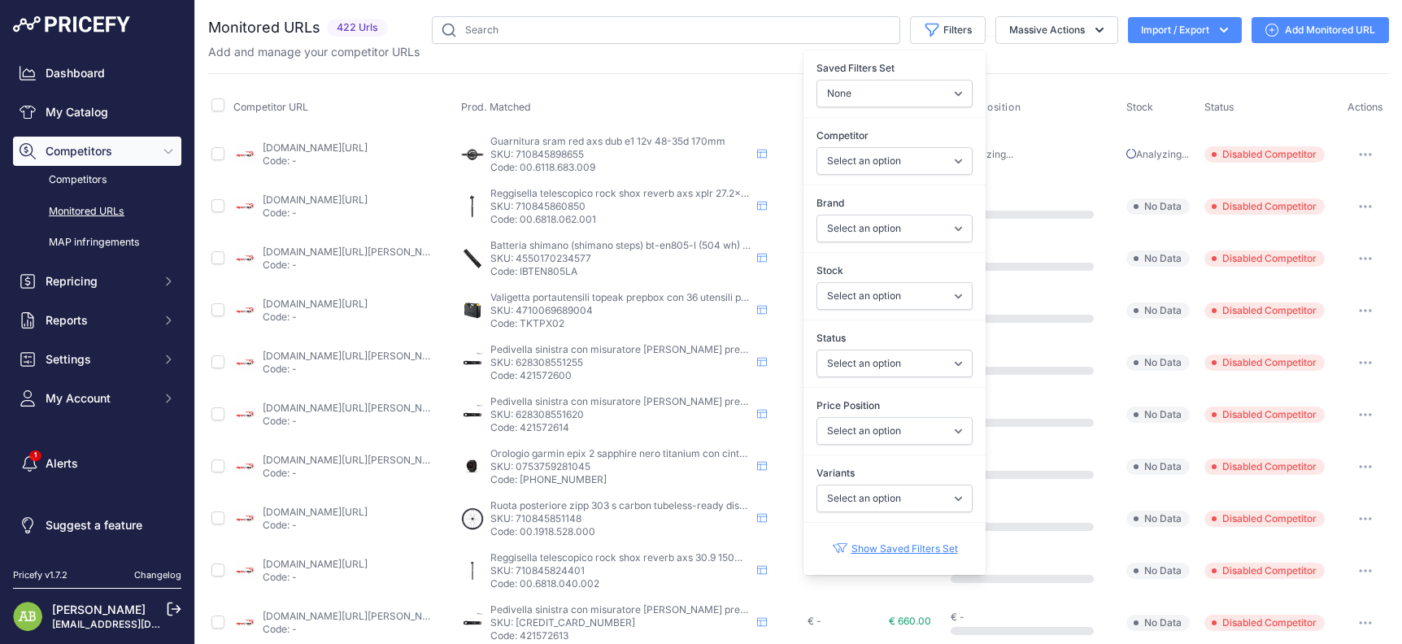
click at [847, 384] on div "Status Select an option Enabled Disabled In progress Scraping Failed Not Found …" at bounding box center [894, 352] width 182 height 67
click at [846, 370] on select "Select an option Enabled Disabled In progress Scraping Failed Not Found Missing…" at bounding box center [894, 364] width 156 height 28
click at [845, 426] on select "Select an option I am lower Same price I am higher" at bounding box center [894, 431] width 156 height 28
select select "0"
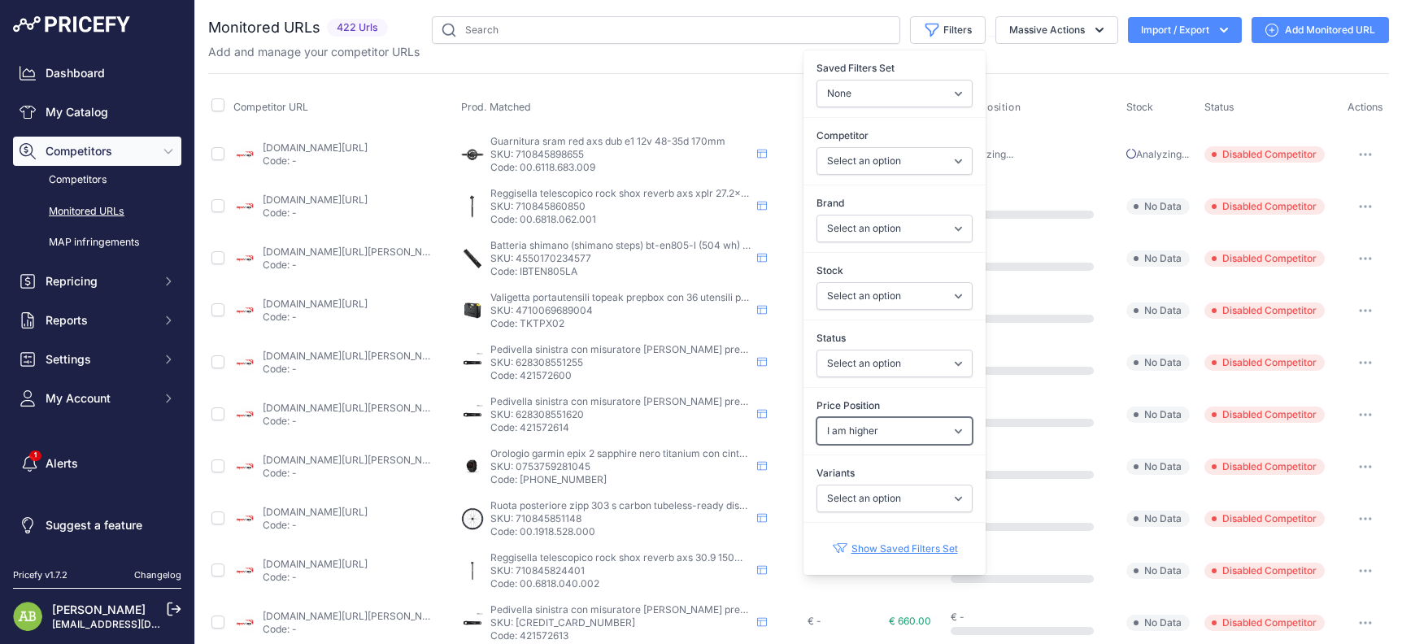
click at [816, 417] on select "Select an option I am lower Same price I am higher" at bounding box center [894, 431] width 156 height 28
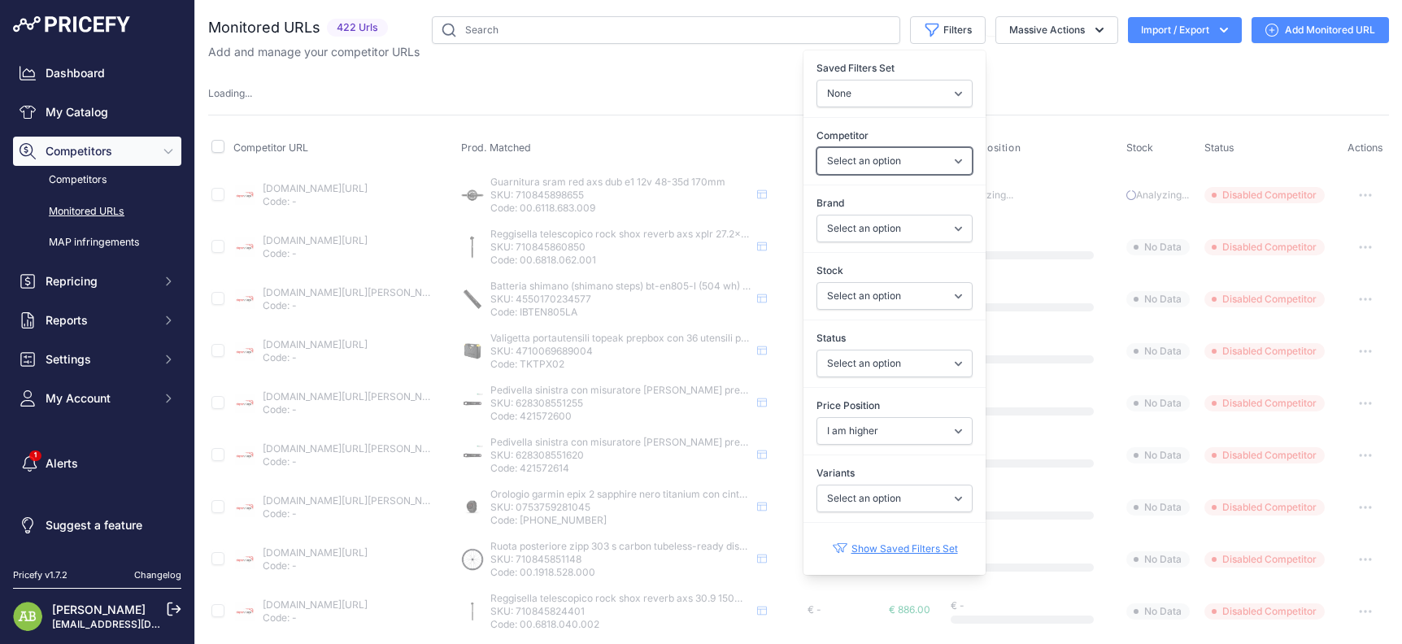
click at [881, 171] on select "Select an option all4cycling.com alltricks.it amflowbikes.com berkshirecycles.c…" at bounding box center [894, 161] width 156 height 28
click at [859, 237] on select "Select an option 4iiii Bosch CANNONDALE ceramicspeed Crank Brothers DT Swiss Ev…" at bounding box center [894, 229] width 156 height 28
select select
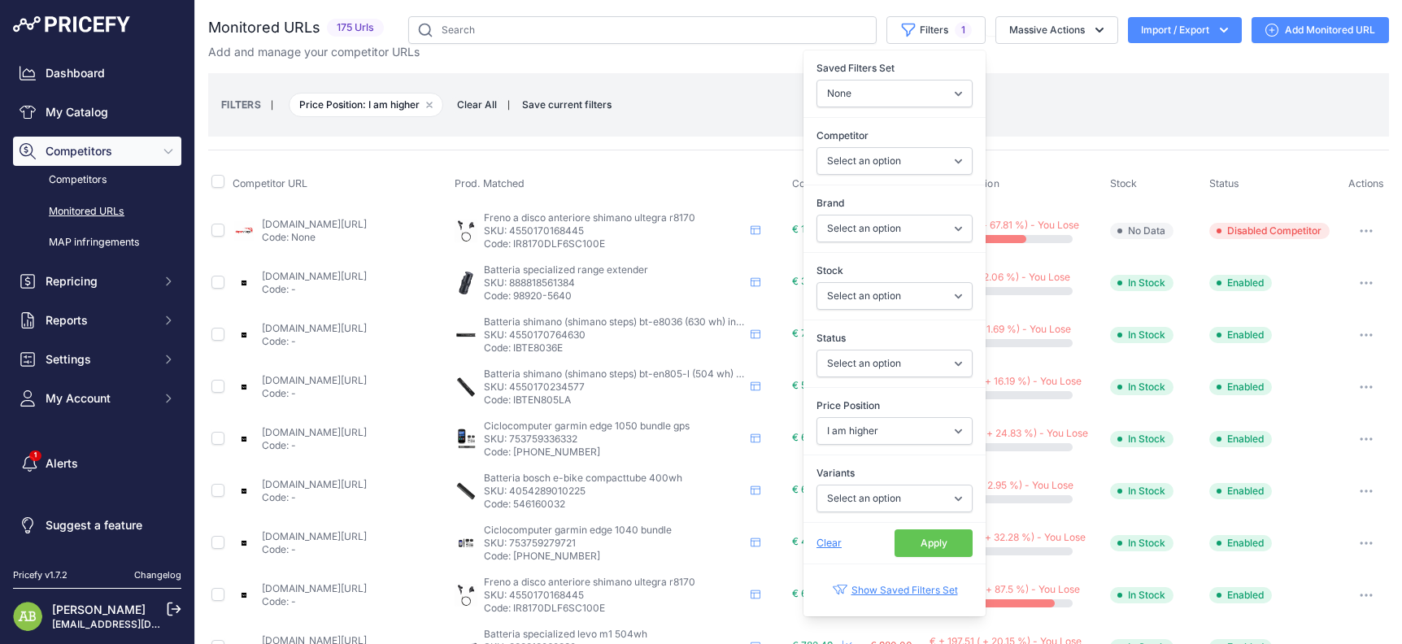
click at [732, 147] on div "Monitored URLs 175 Urls None" at bounding box center [798, 656] width 1180 height 1280
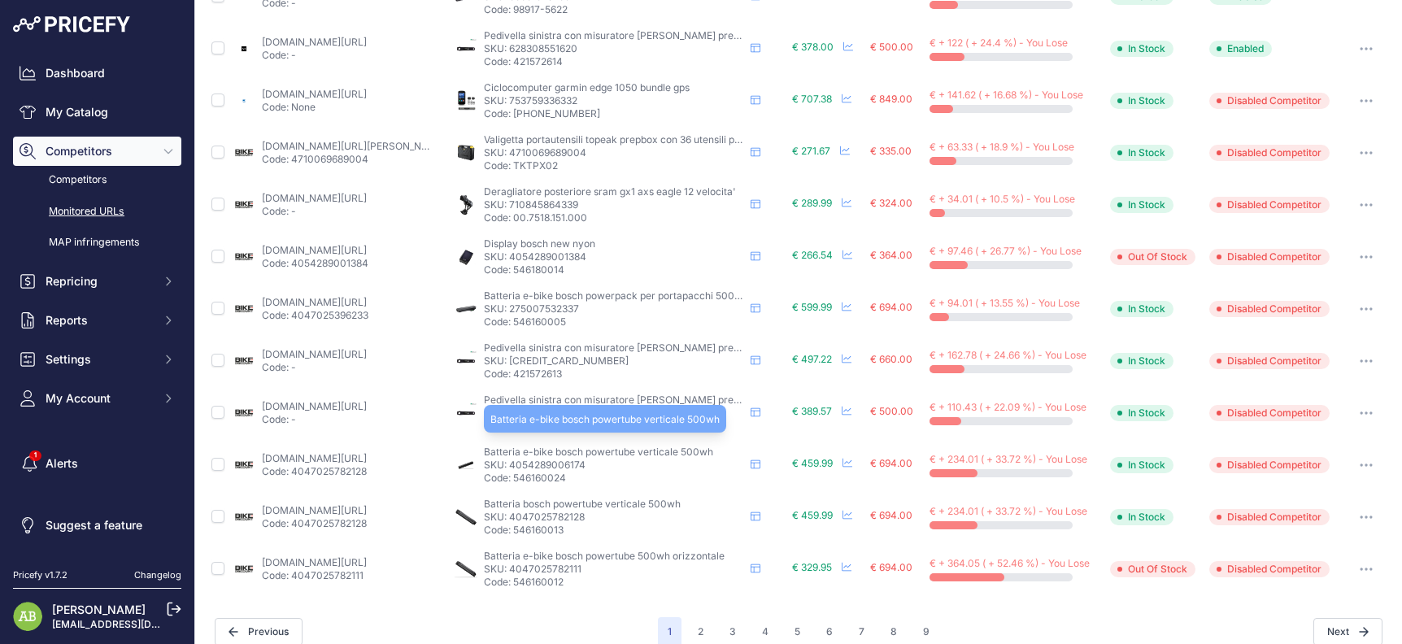
scroll to position [669, 0]
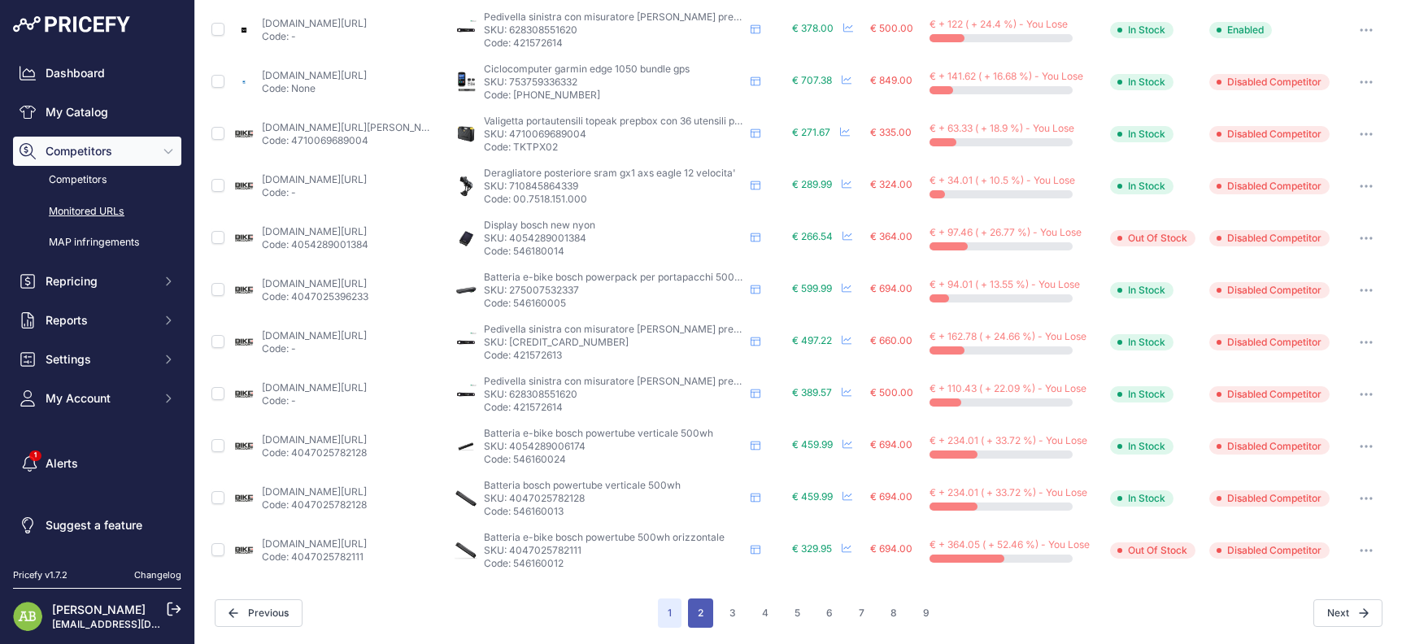
click at [701, 615] on button "2" at bounding box center [700, 612] width 25 height 29
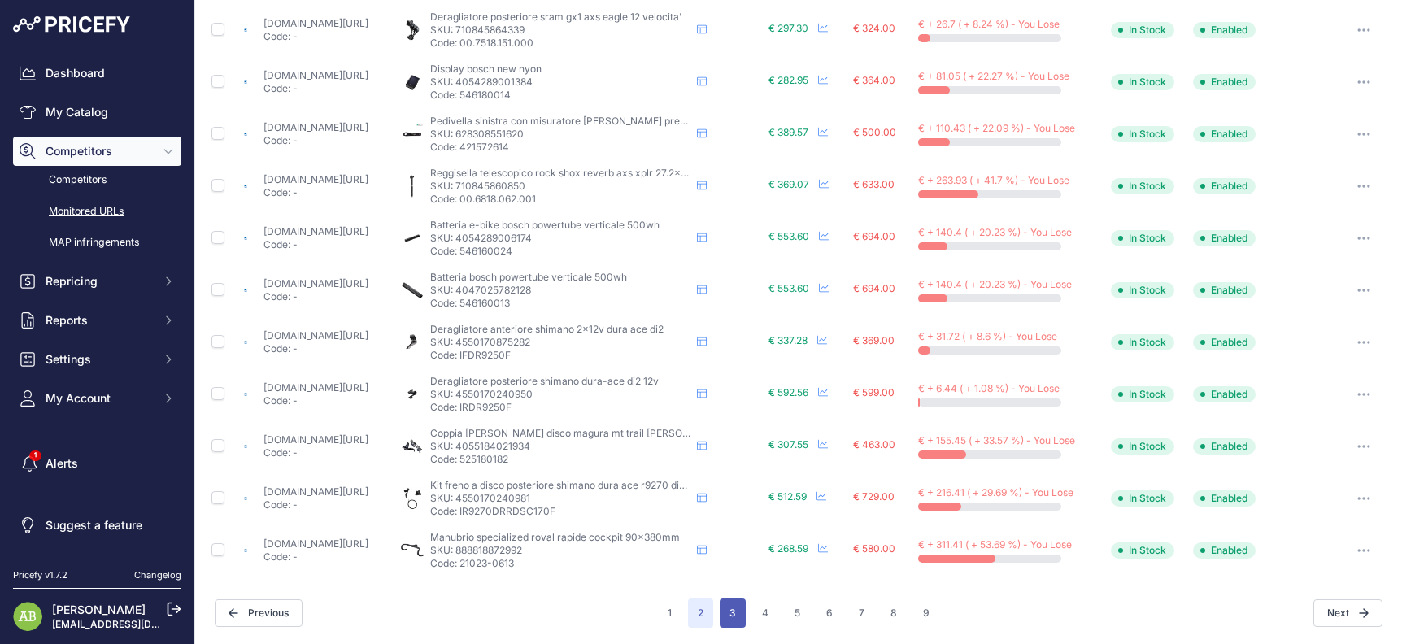
click at [723, 615] on button "3" at bounding box center [732, 612] width 26 height 29
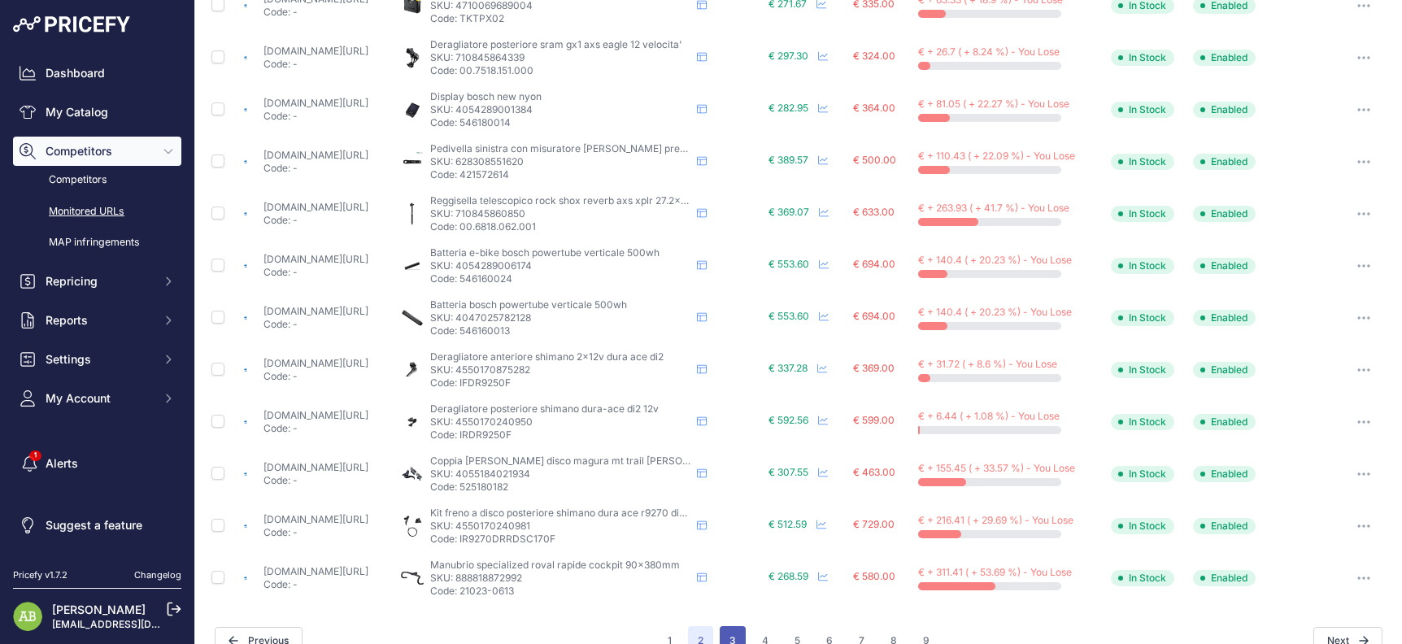
scroll to position [697, 0]
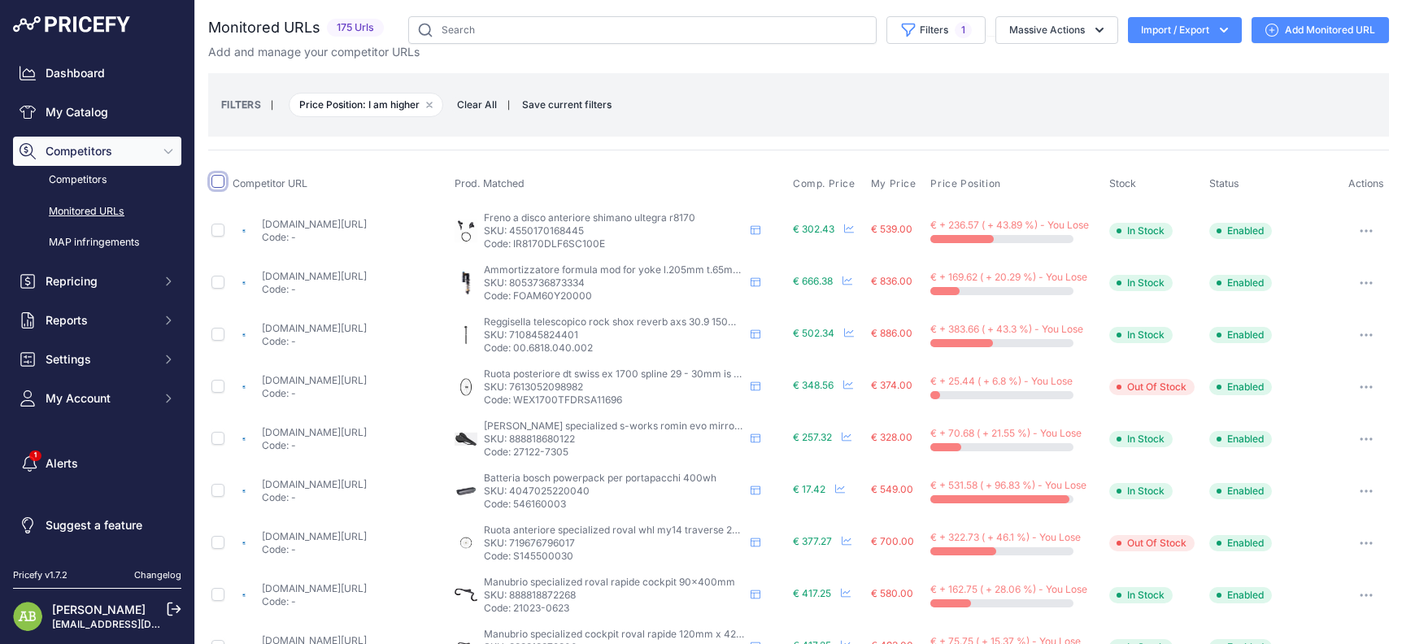
click at [219, 183] on input "checkbox" at bounding box center [217, 181] width 13 height 13
checkbox input "true"
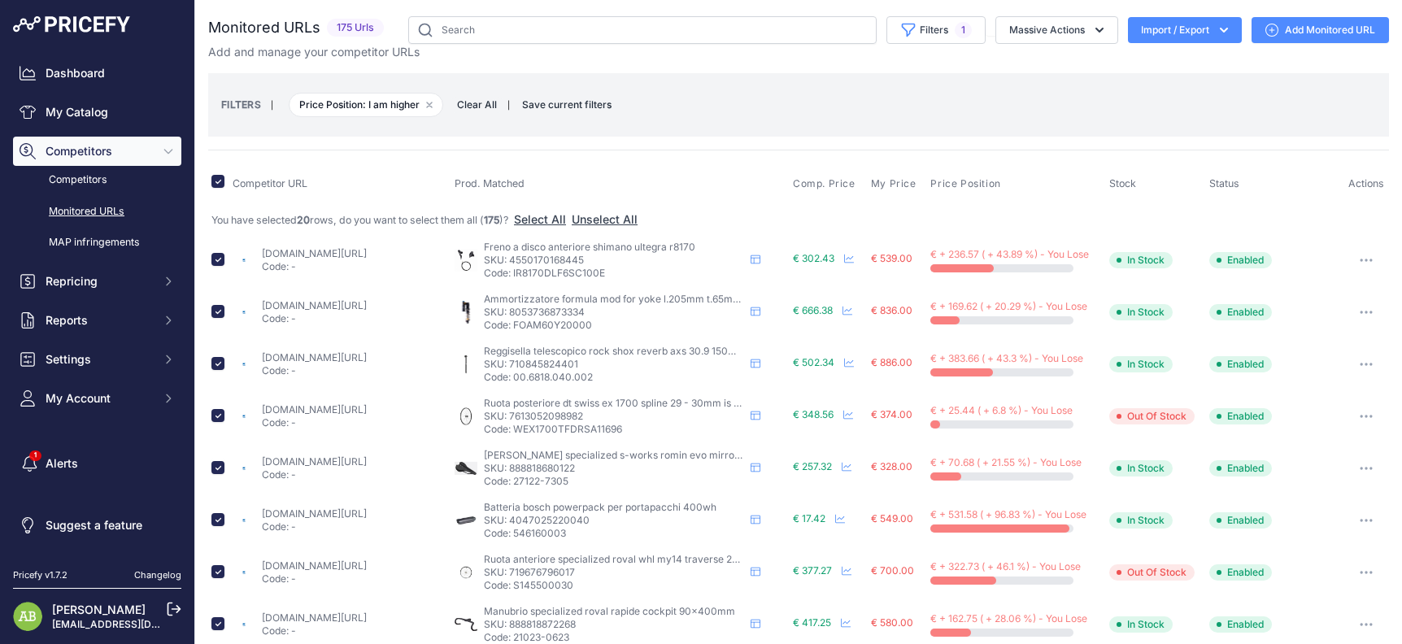
click at [491, 107] on span "Clear All" at bounding box center [477, 105] width 56 height 16
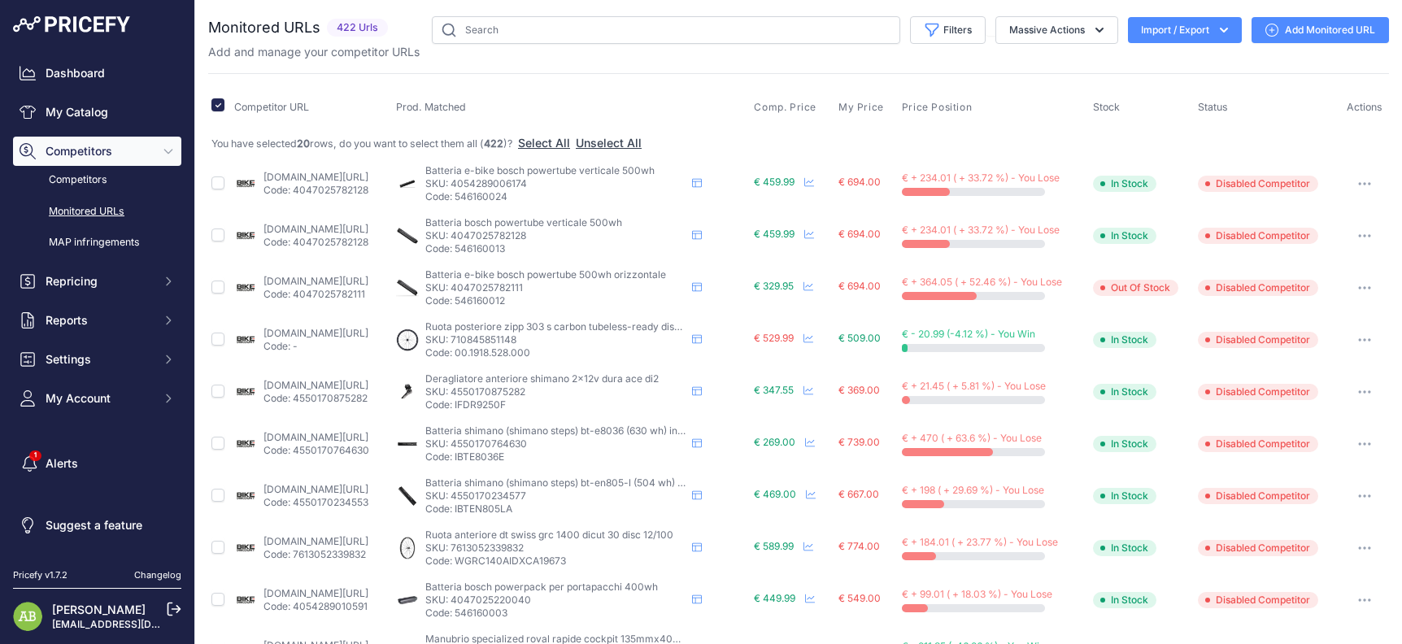
click at [1137, 29] on button "Import / Export" at bounding box center [1185, 30] width 114 height 26
click at [1151, 94] on div "Export" at bounding box center [1183, 93] width 130 height 29
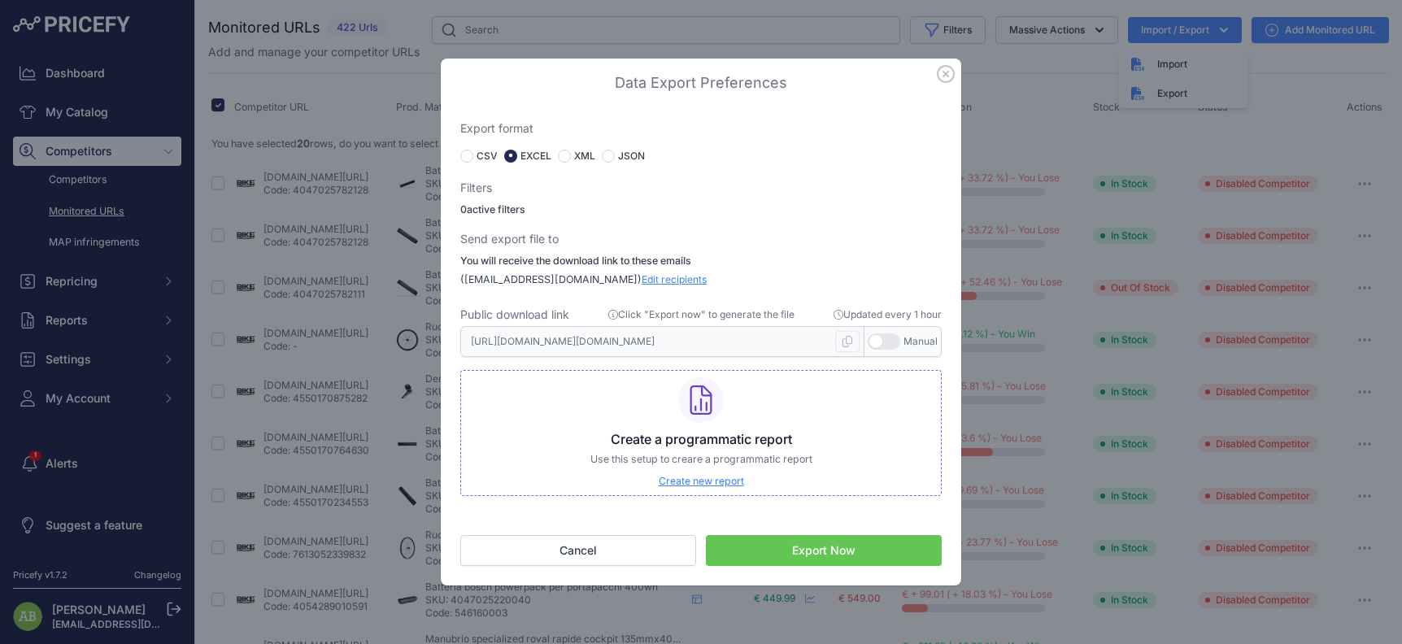
click at [811, 540] on button "Export Now" at bounding box center [824, 550] width 236 height 31
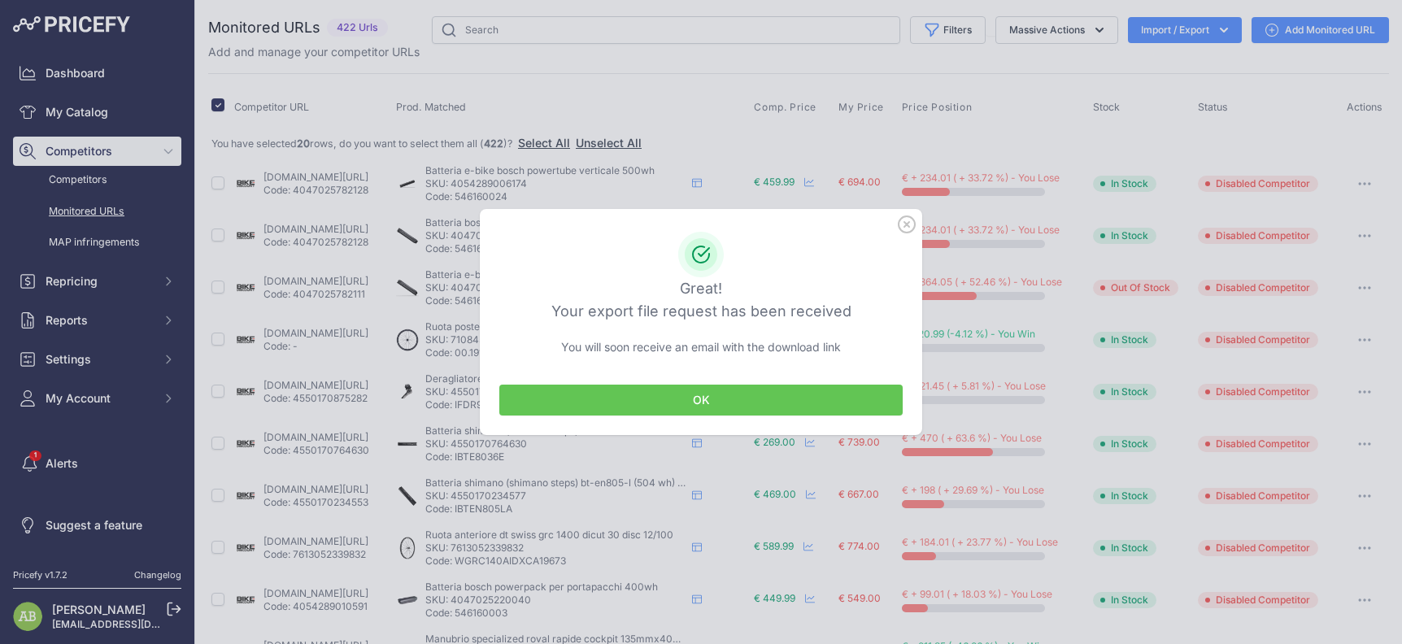
click at [696, 398] on button "OK" at bounding box center [700, 400] width 403 height 31
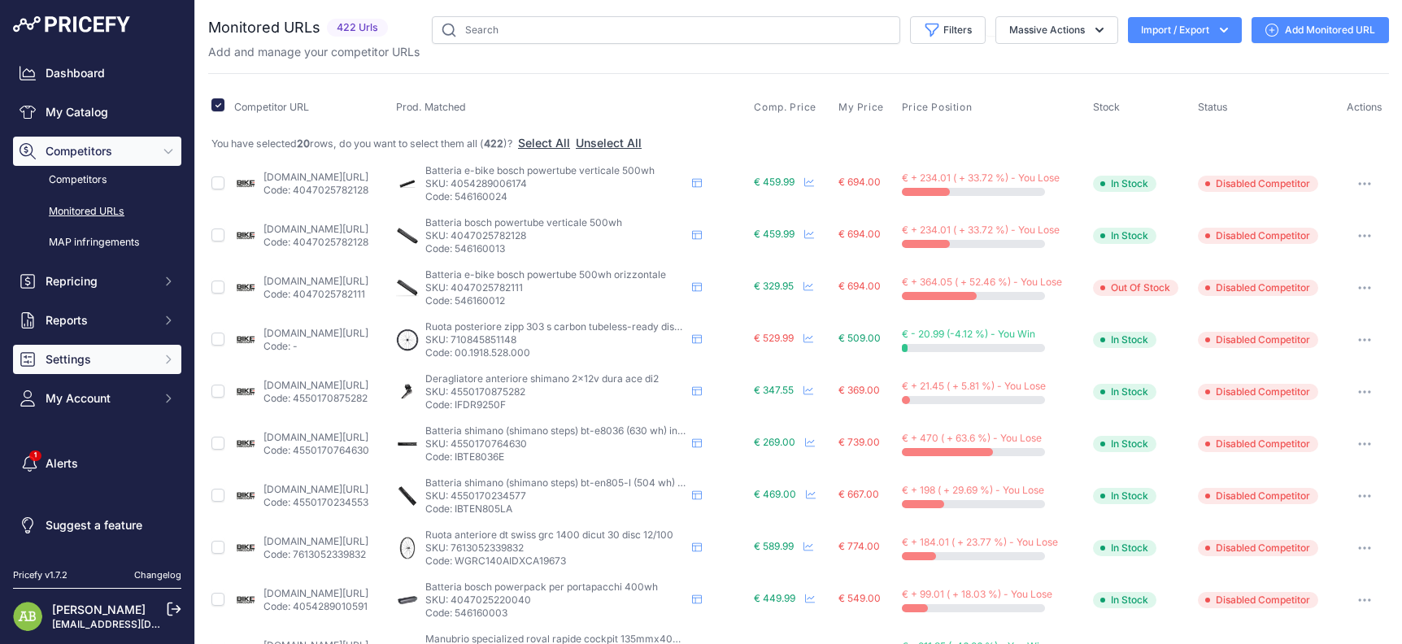
click at [60, 346] on button "Settings" at bounding box center [97, 359] width 168 height 29
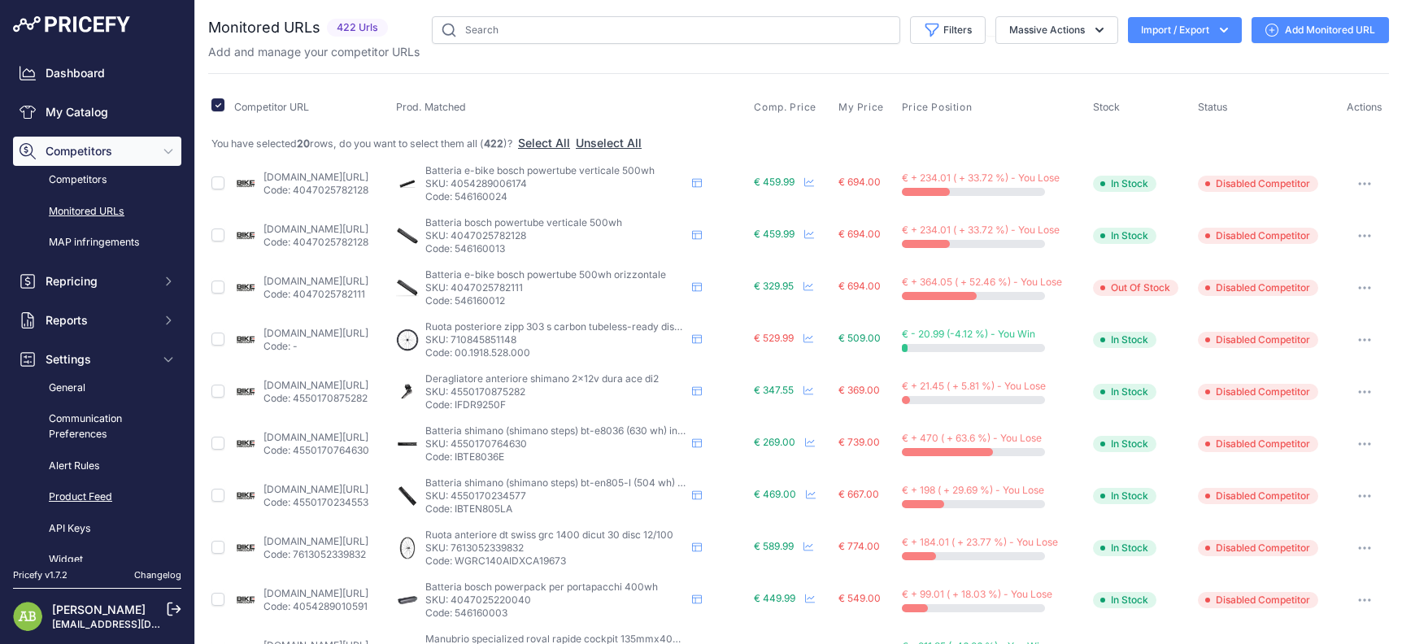
click at [81, 500] on link "Product Feed" at bounding box center [97, 497] width 168 height 28
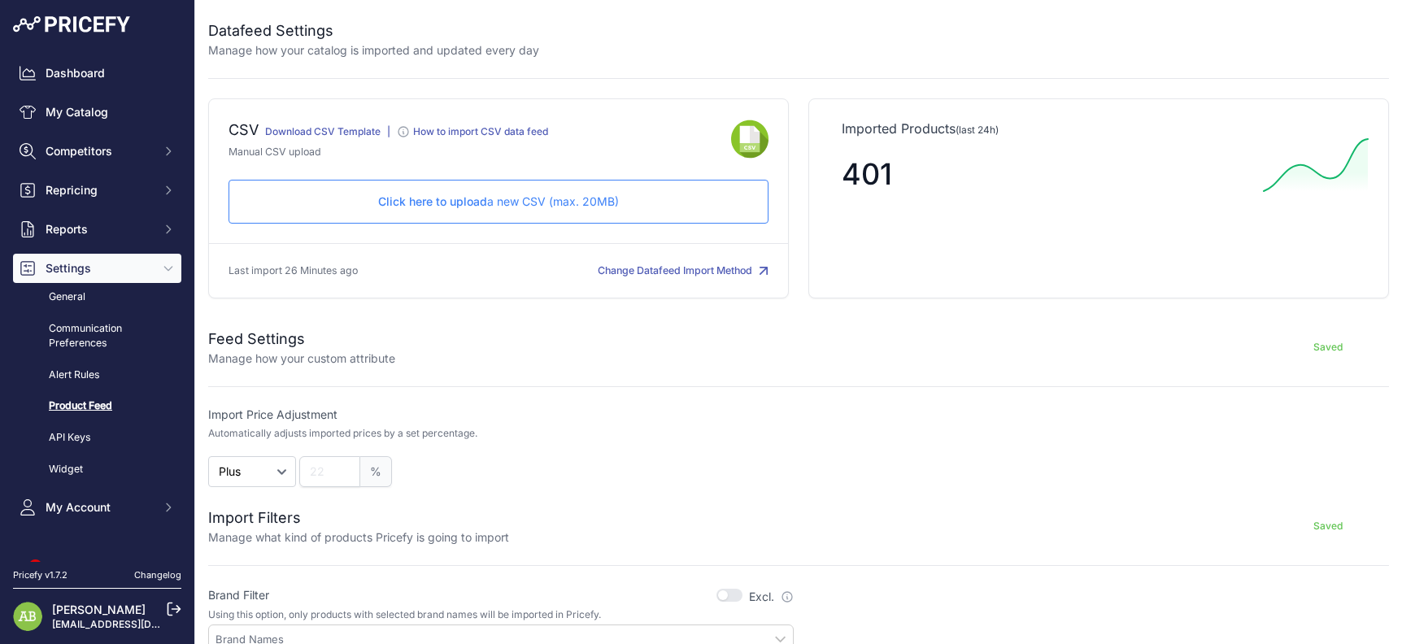
click at [445, 201] on span "Click here to upload" at bounding box center [432, 201] width 109 height 14
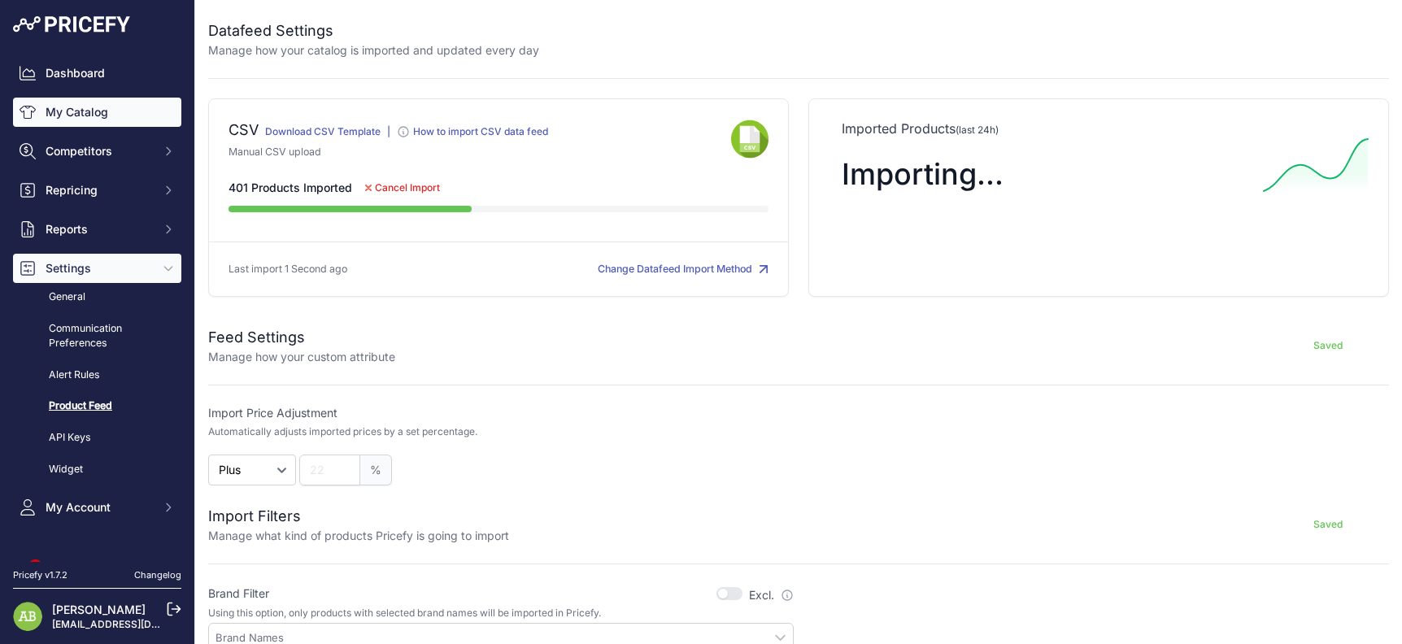
click at [90, 103] on link "My Catalog" at bounding box center [97, 112] width 168 height 29
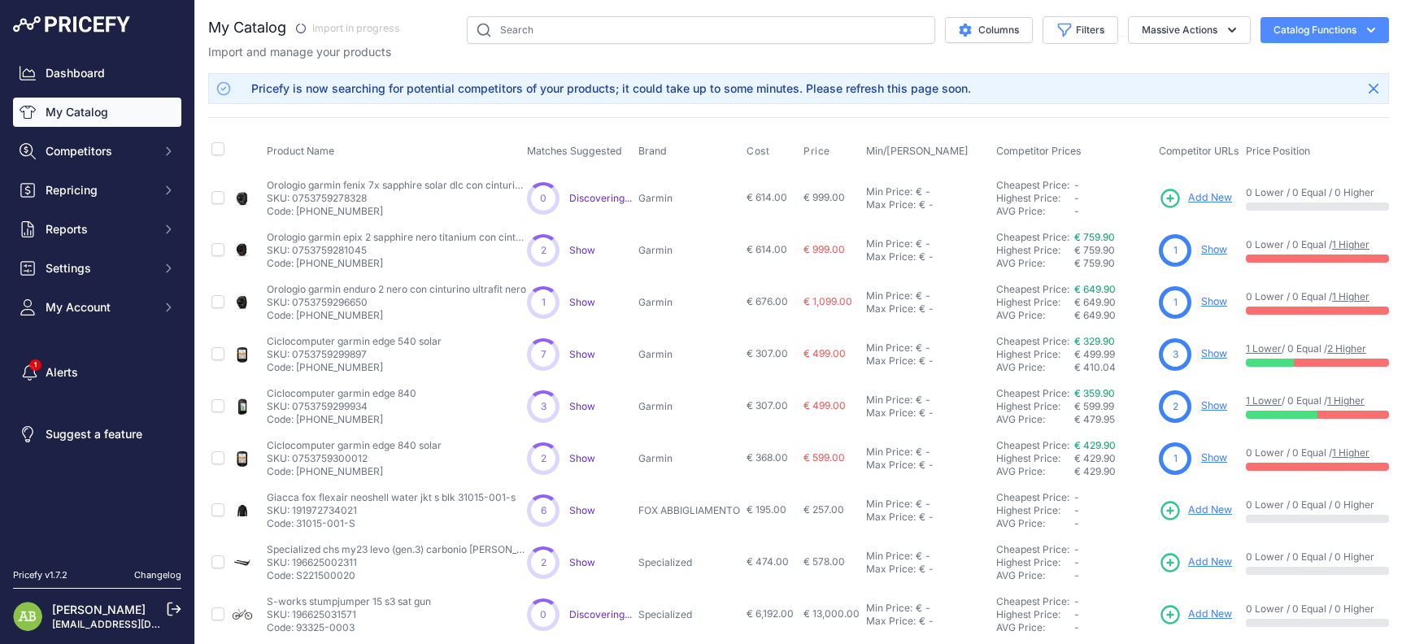
click at [121, 116] on link "My Catalog" at bounding box center [97, 112] width 168 height 29
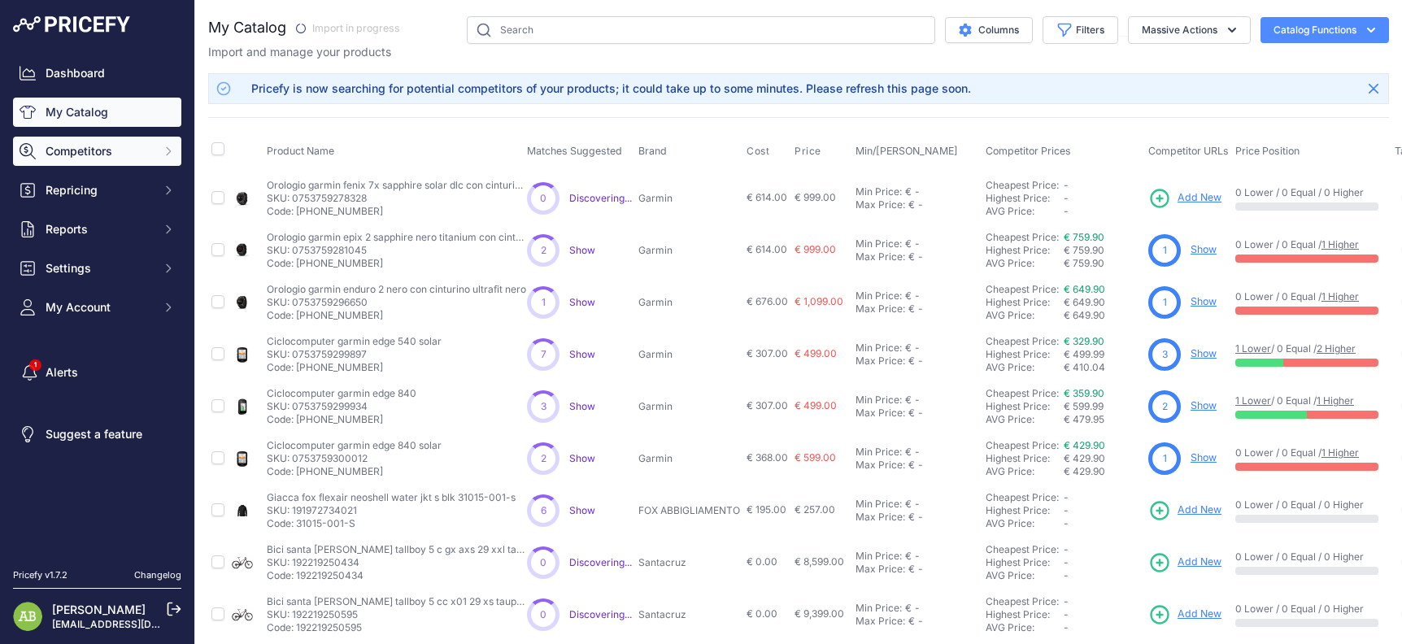
click at [104, 158] on span "Competitors" at bounding box center [99, 151] width 106 height 16
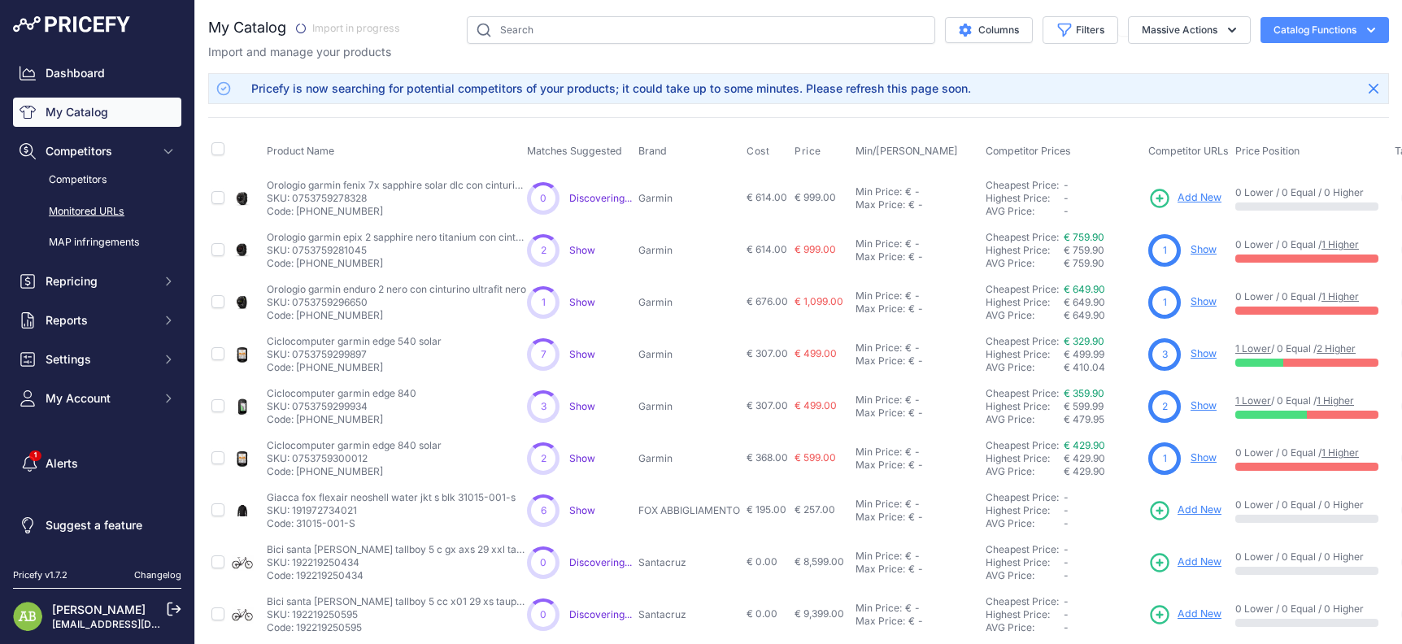
click at [97, 206] on link "Monitored URLs" at bounding box center [97, 212] width 168 height 28
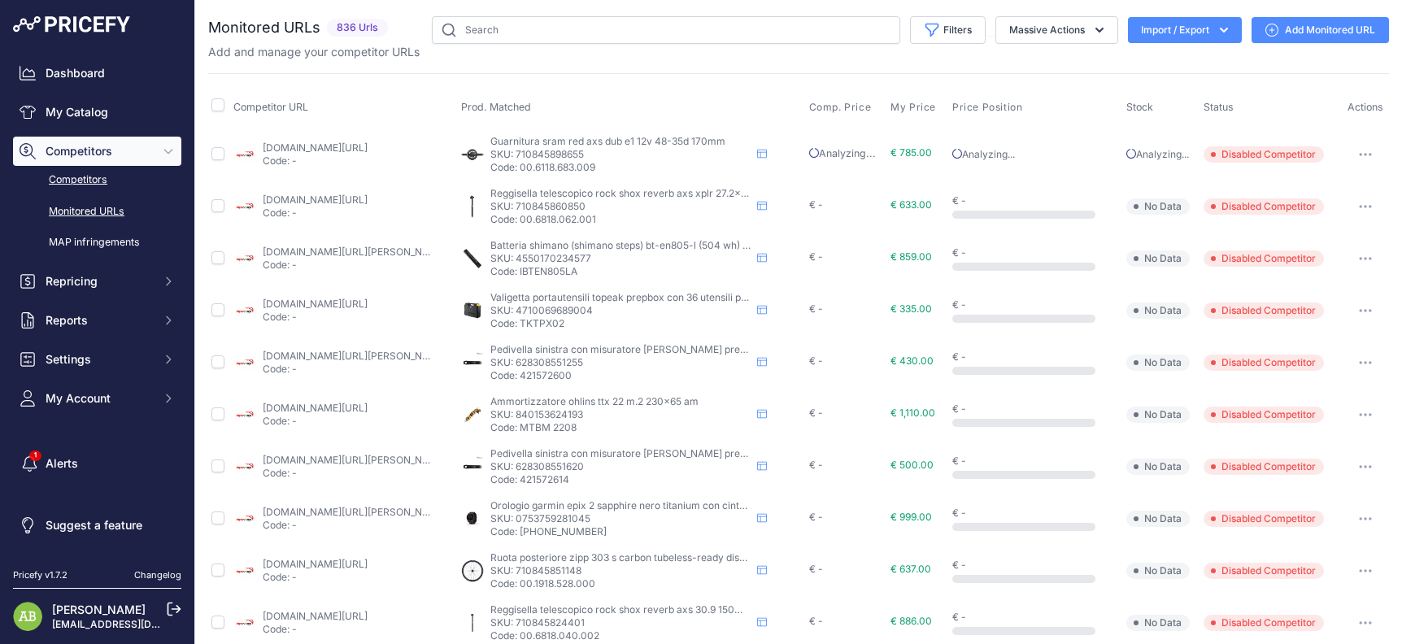
click at [63, 172] on link "Competitors" at bounding box center [97, 180] width 168 height 28
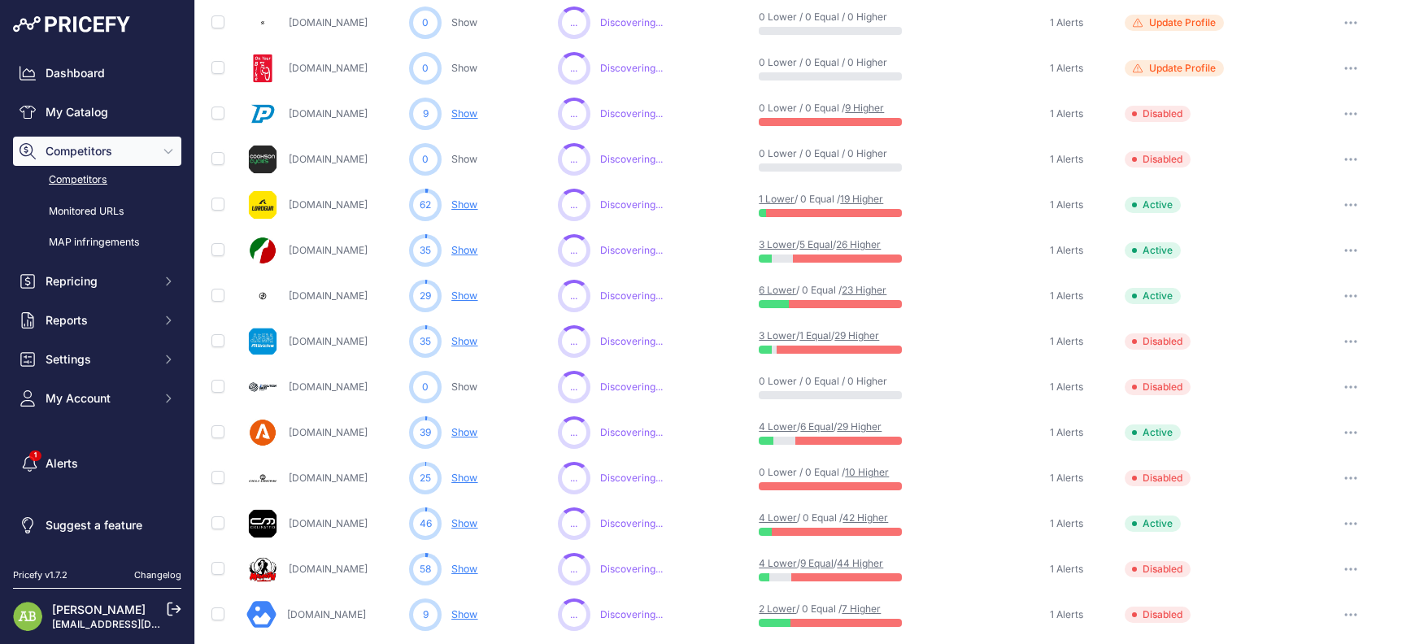
scroll to position [325, 0]
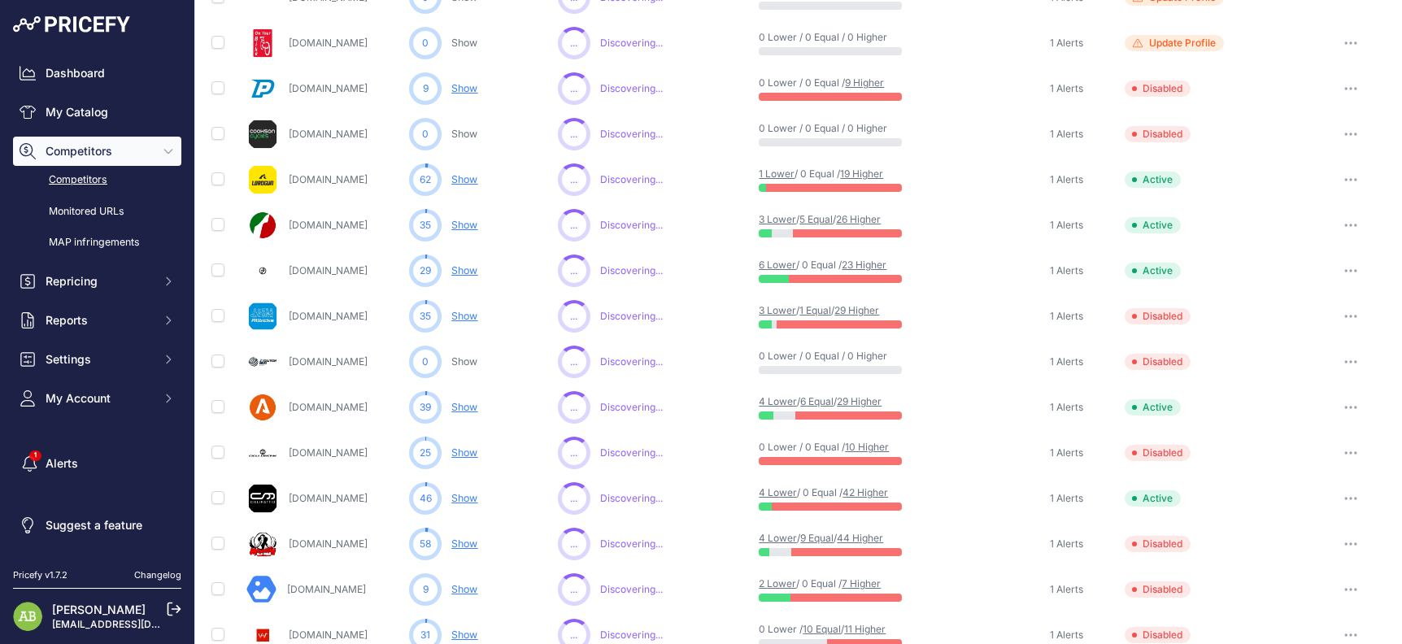
click at [1334, 319] on button "button" at bounding box center [1350, 316] width 33 height 23
click at [1296, 378] on button "Enable" at bounding box center [1318, 376] width 136 height 26
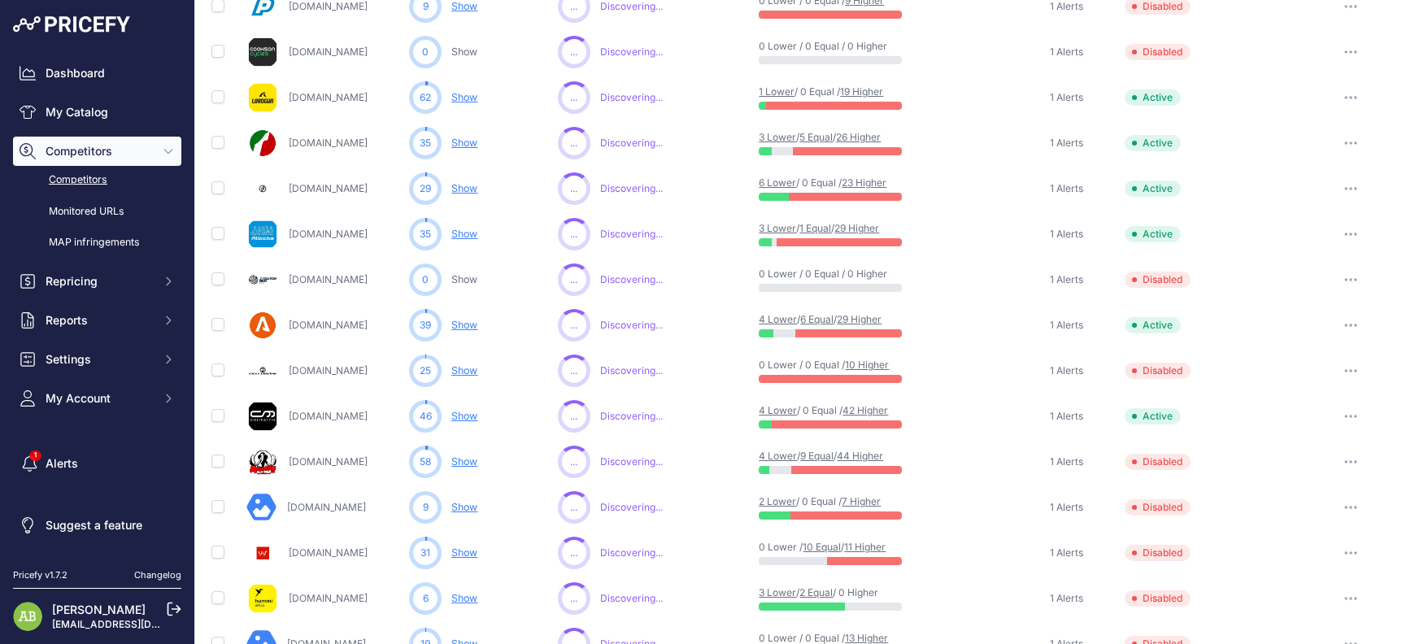
scroll to position [489, 0]
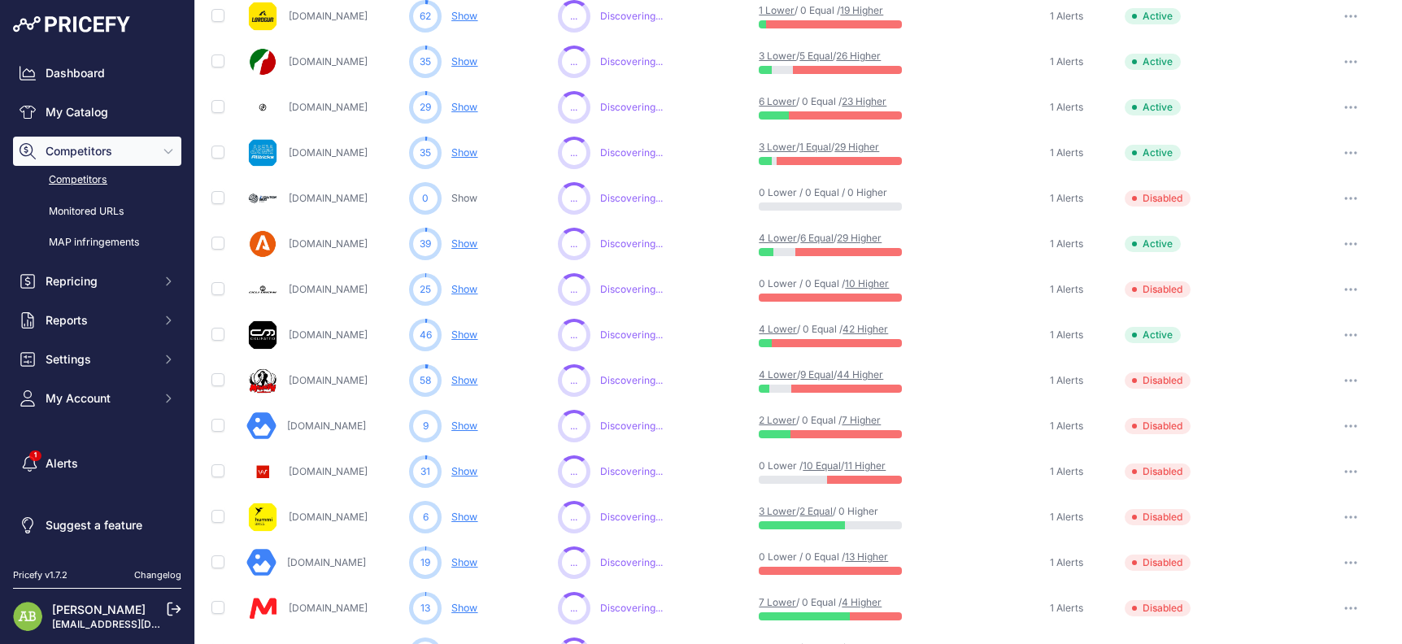
click at [1344, 380] on icon "button" at bounding box center [1350, 380] width 13 height 3
click at [1289, 450] on button "Enable" at bounding box center [1318, 441] width 136 height 26
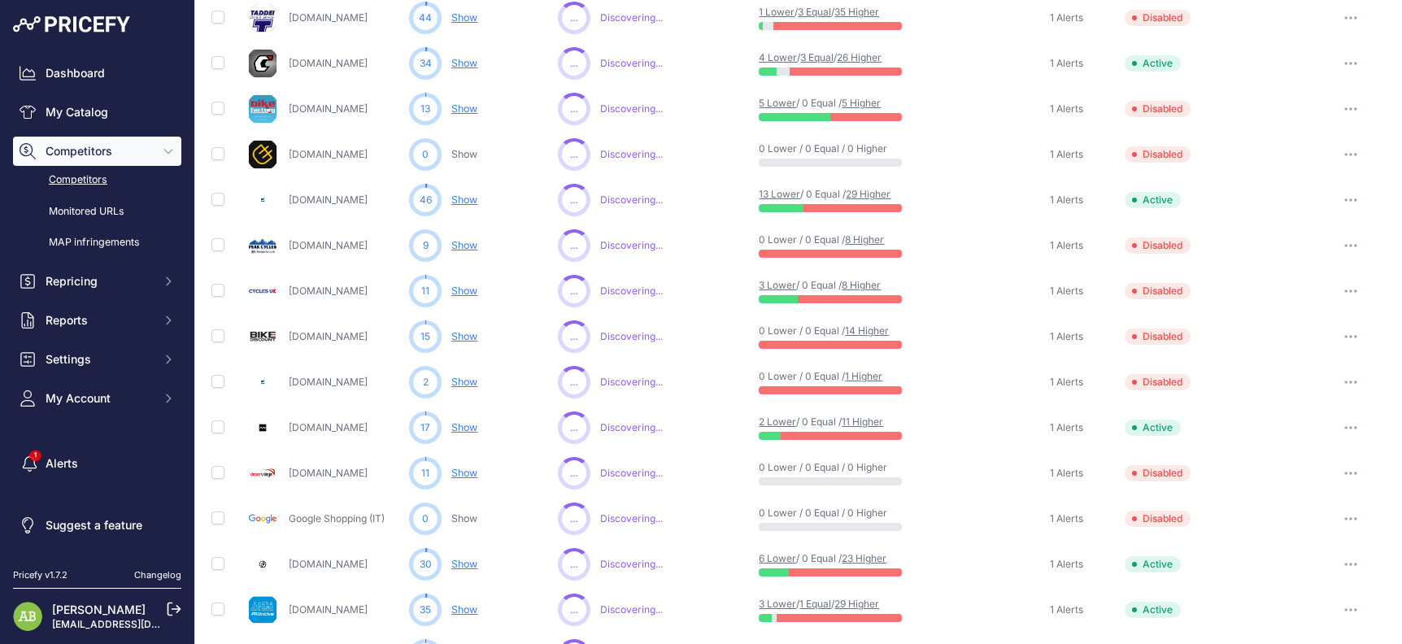
scroll to position [771, 0]
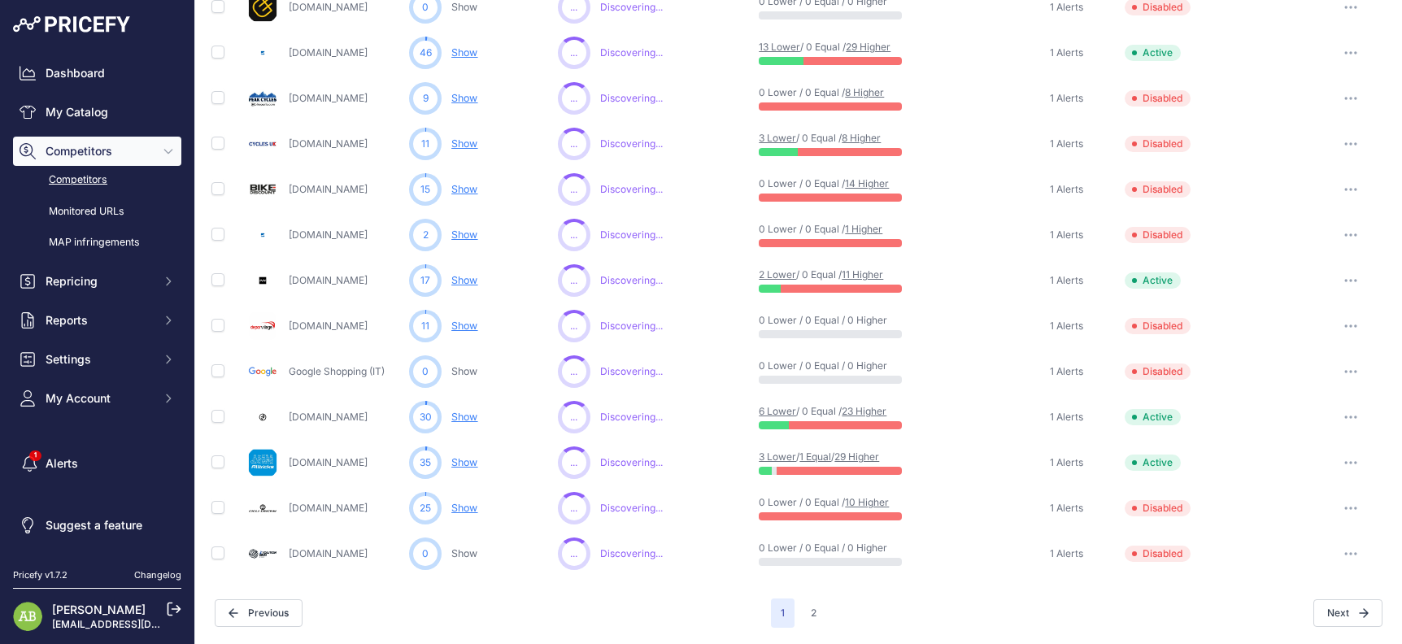
click at [1357, 508] on div at bounding box center [1350, 508] width 70 height 23
click at [1341, 506] on button "button" at bounding box center [1350, 508] width 33 height 23
click at [1294, 559] on button "Enable" at bounding box center [1318, 568] width 136 height 26
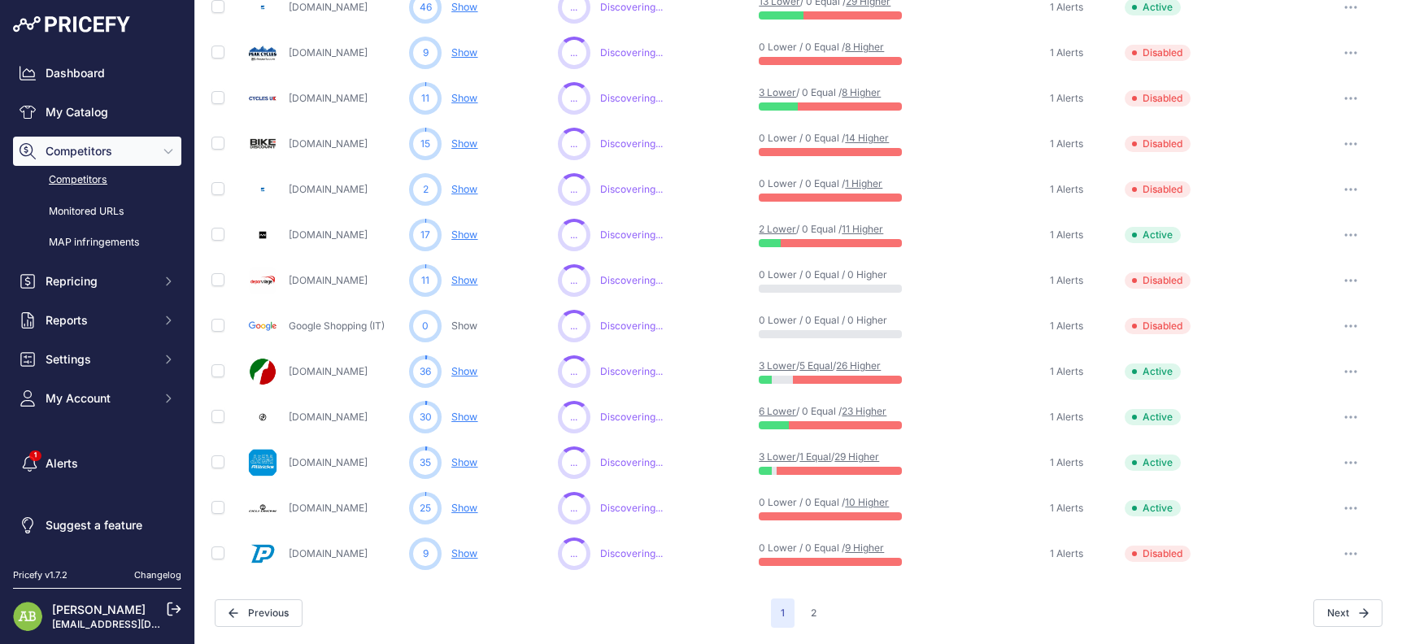
click at [1334, 280] on button "button" at bounding box center [1350, 280] width 33 height 23
click at [1267, 336] on button "Enable" at bounding box center [1318, 341] width 136 height 26
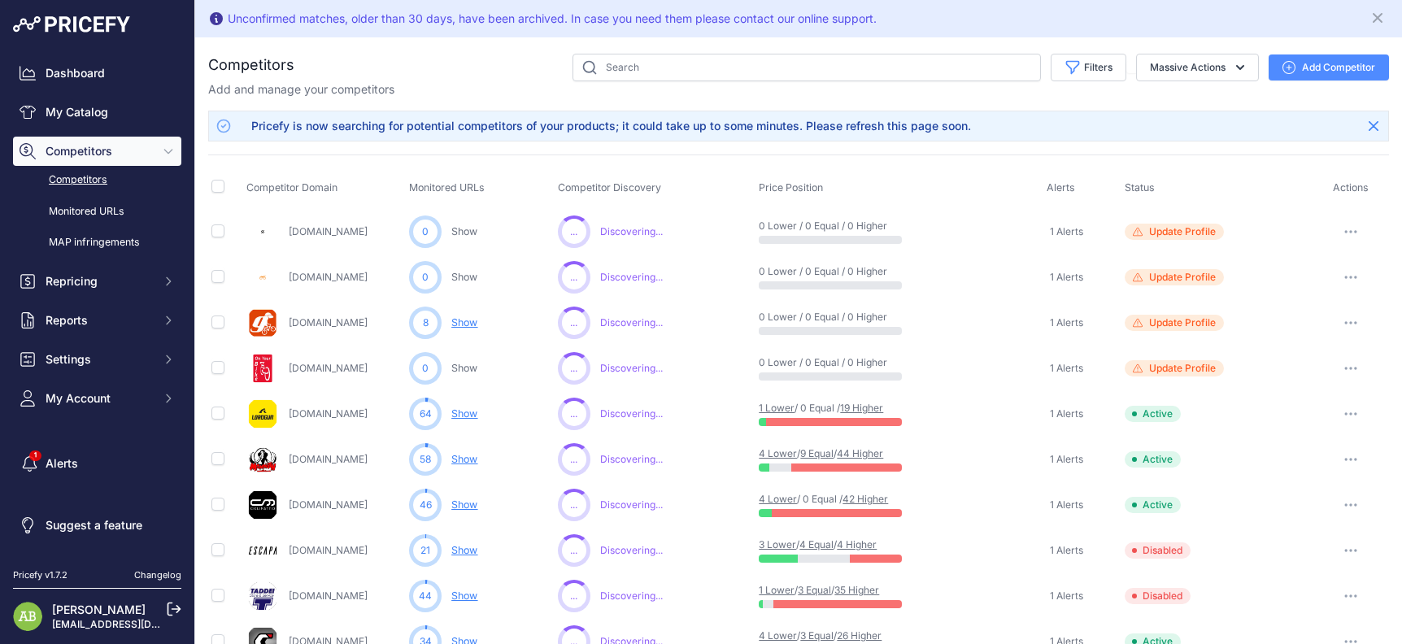
scroll to position [244, 0]
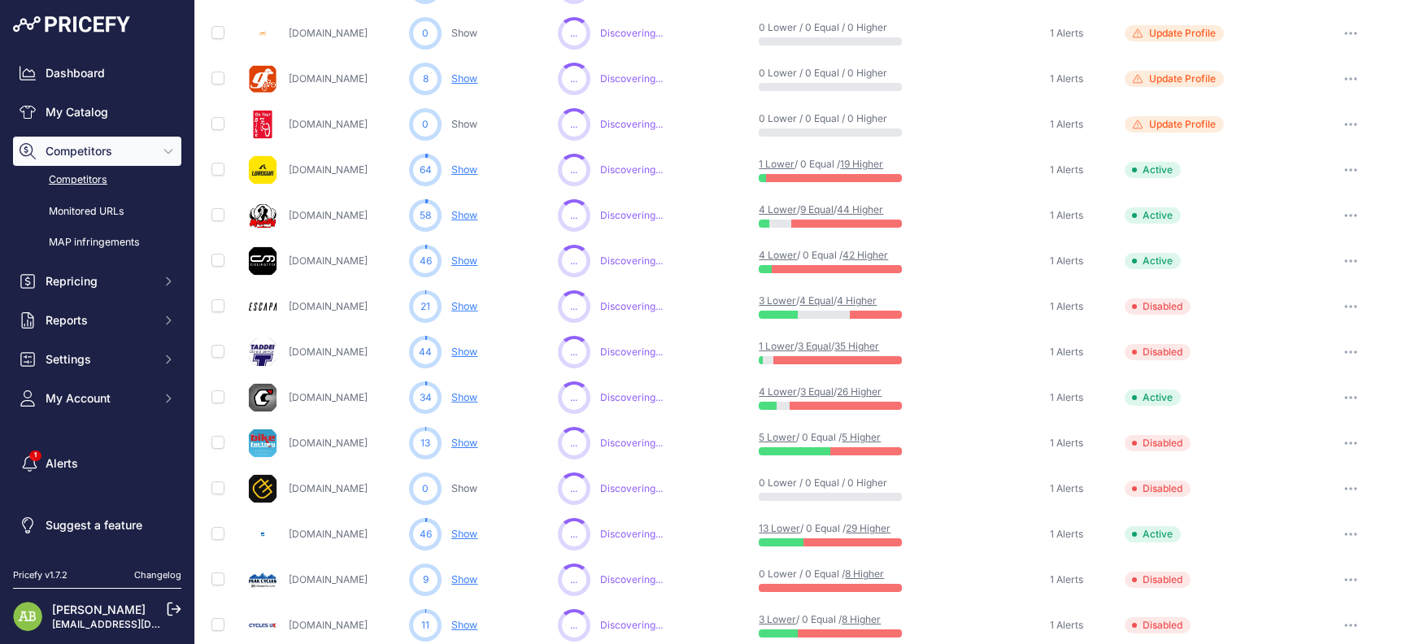
click at [1344, 353] on icon "button" at bounding box center [1350, 351] width 13 height 3
click at [1294, 414] on button "Enable" at bounding box center [1318, 412] width 136 height 26
click at [76, 210] on link "Monitored URLs" at bounding box center [97, 212] width 168 height 28
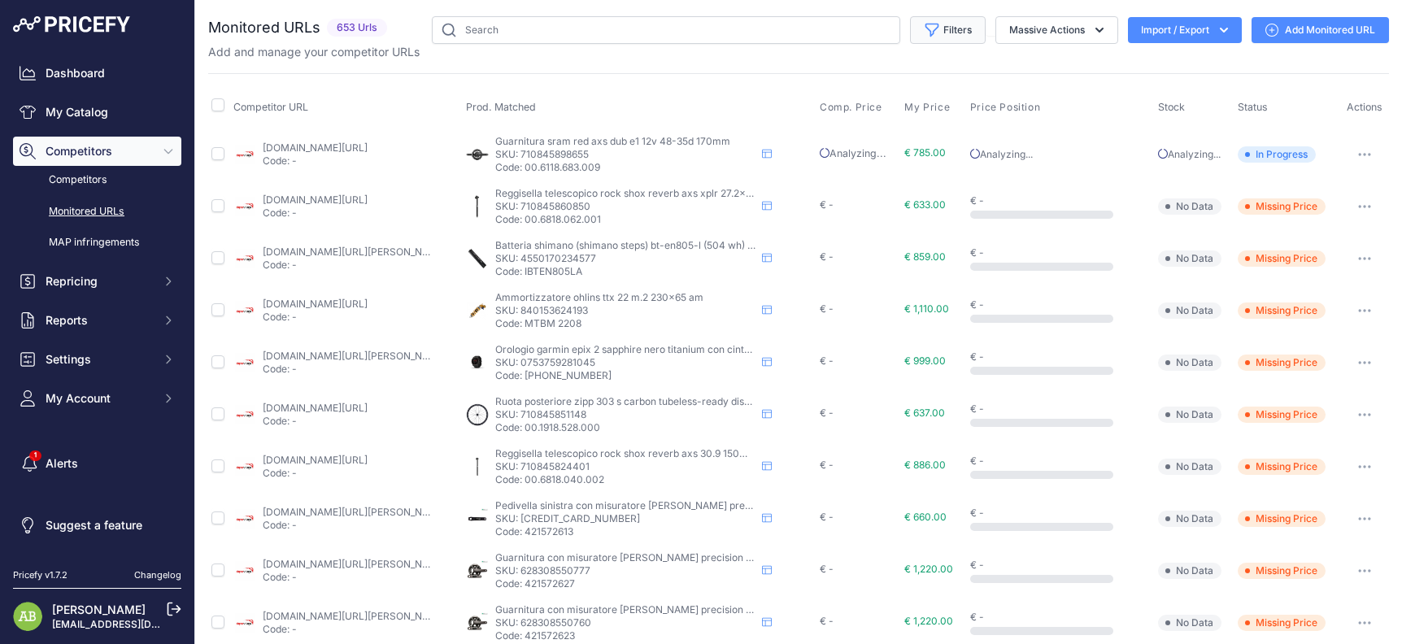
click at [941, 37] on button "Filters" at bounding box center [948, 30] width 76 height 28
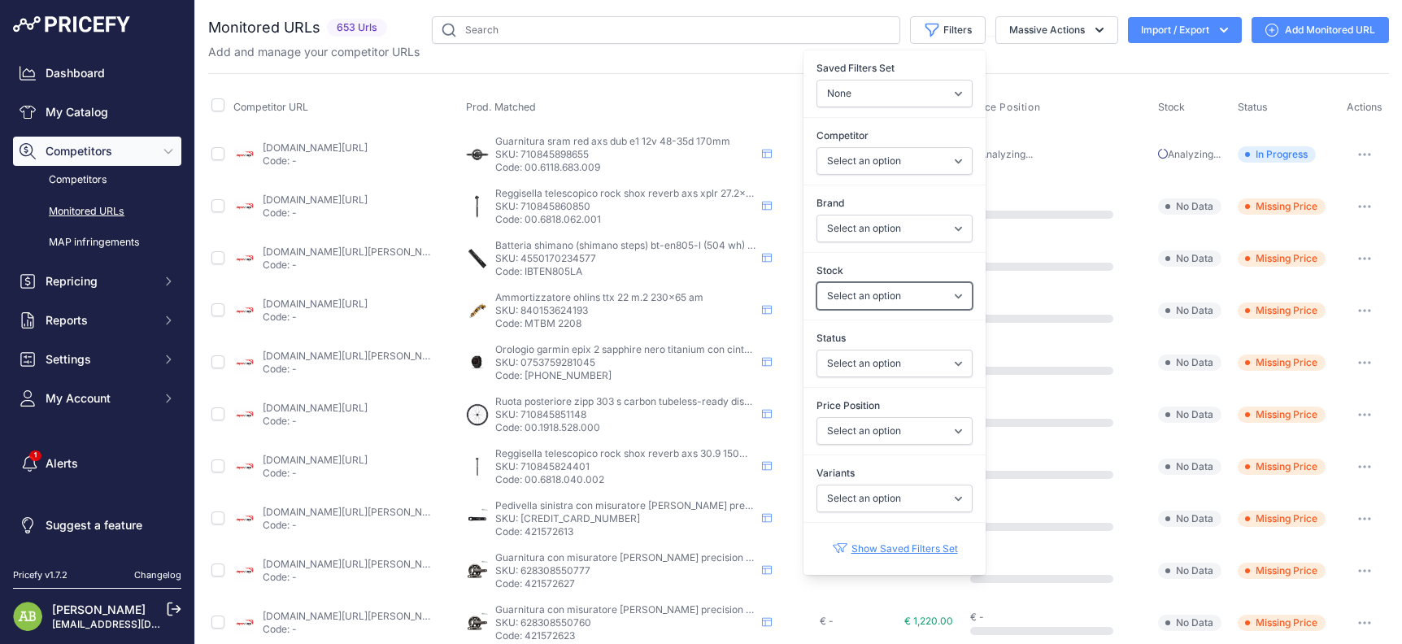
click at [874, 288] on select "Select an option In Stock Out Of Stock" at bounding box center [894, 296] width 156 height 28
click at [847, 419] on select "Select an option I am lower Same price I am higher" at bounding box center [894, 431] width 156 height 28
select select "0"
click at [816, 417] on select "Select an option I am lower Same price I am higher" at bounding box center [894, 431] width 156 height 28
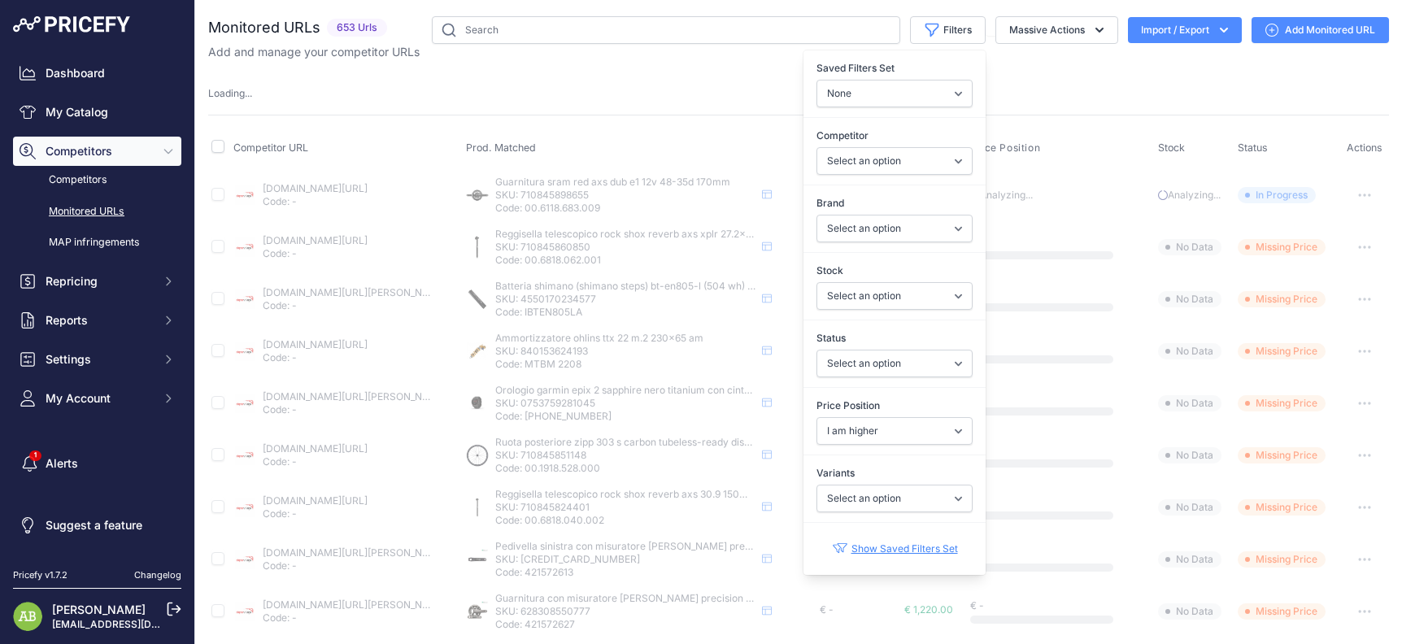
click at [665, 104] on div "Monitored URLs 653 Urls None" at bounding box center [798, 638] width 1180 height 1245
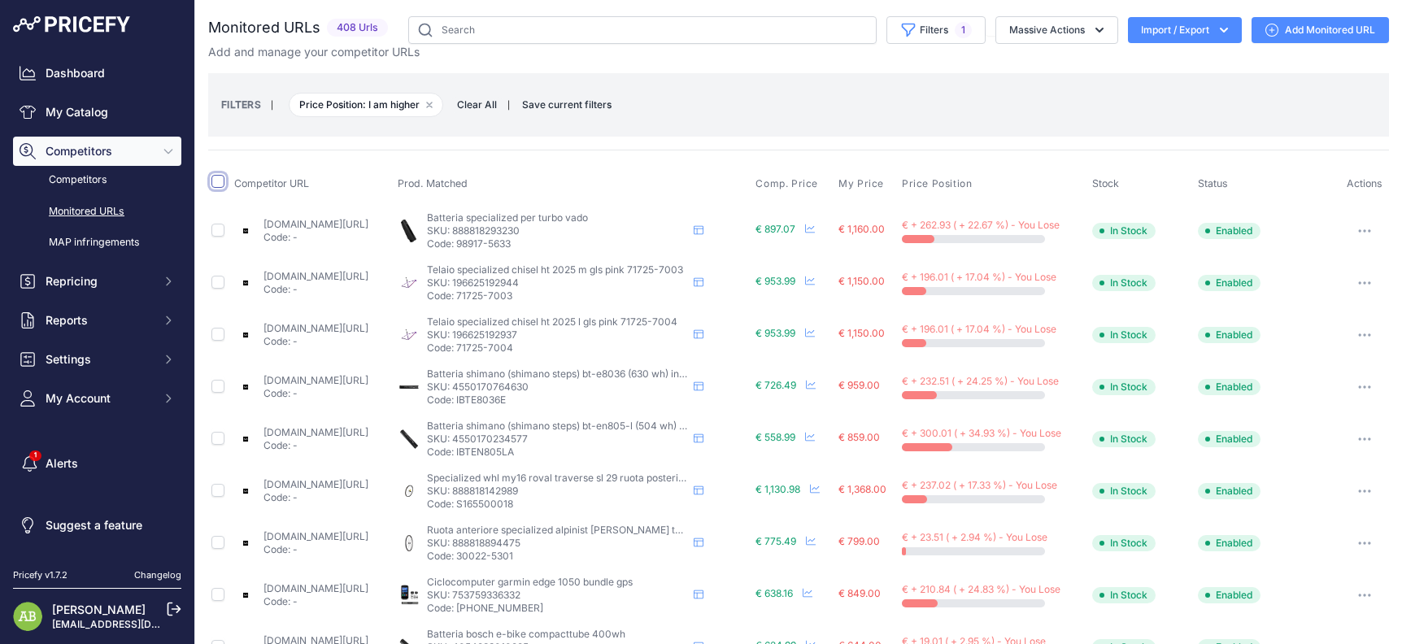
click at [222, 183] on input "checkbox" at bounding box center [217, 181] width 13 height 13
checkbox input "true"
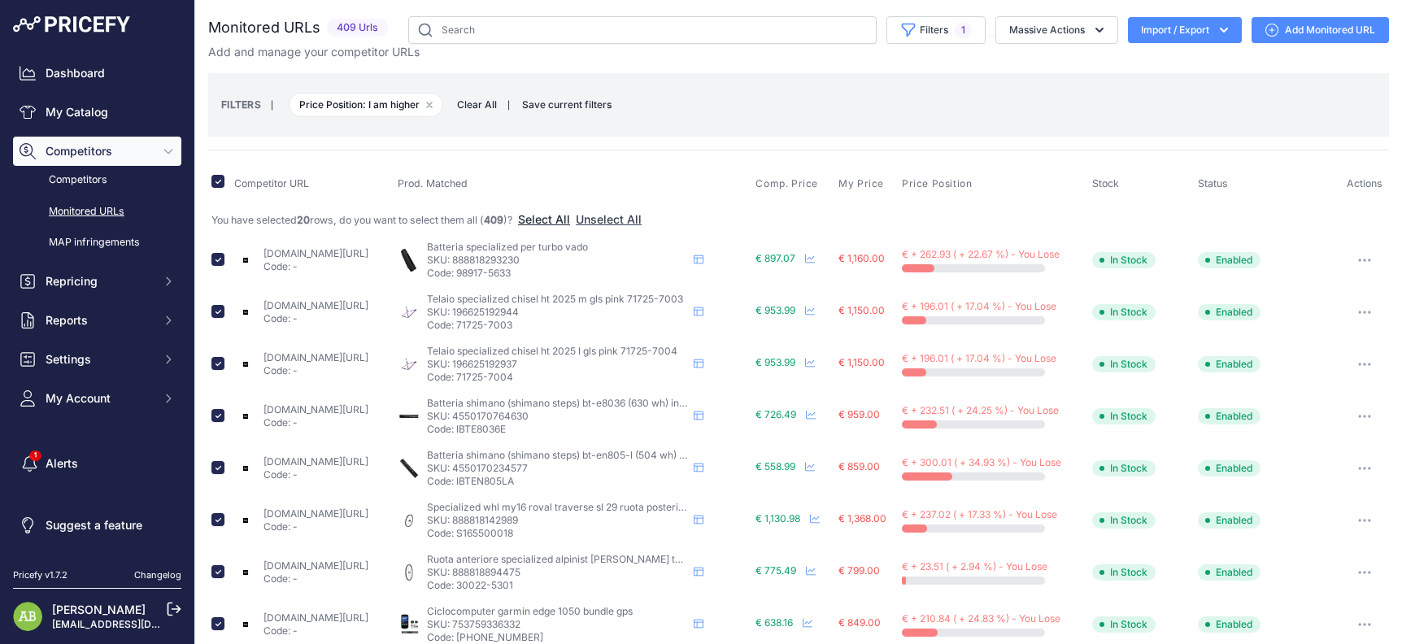
click at [540, 211] on button "Select All" at bounding box center [544, 219] width 52 height 16
click at [1166, 39] on button "Import / Export" at bounding box center [1185, 30] width 114 height 26
click at [1168, 89] on div "Export" at bounding box center [1183, 93] width 130 height 29
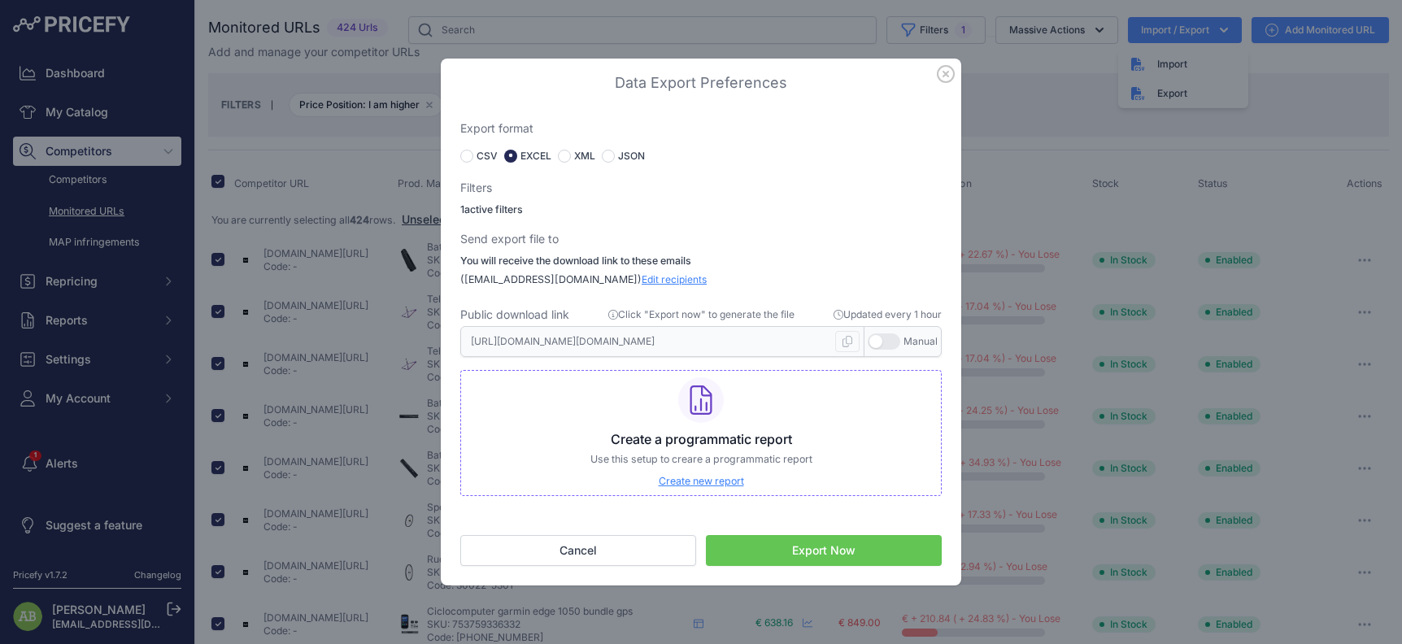
click at [810, 543] on button "Export Now" at bounding box center [824, 550] width 236 height 31
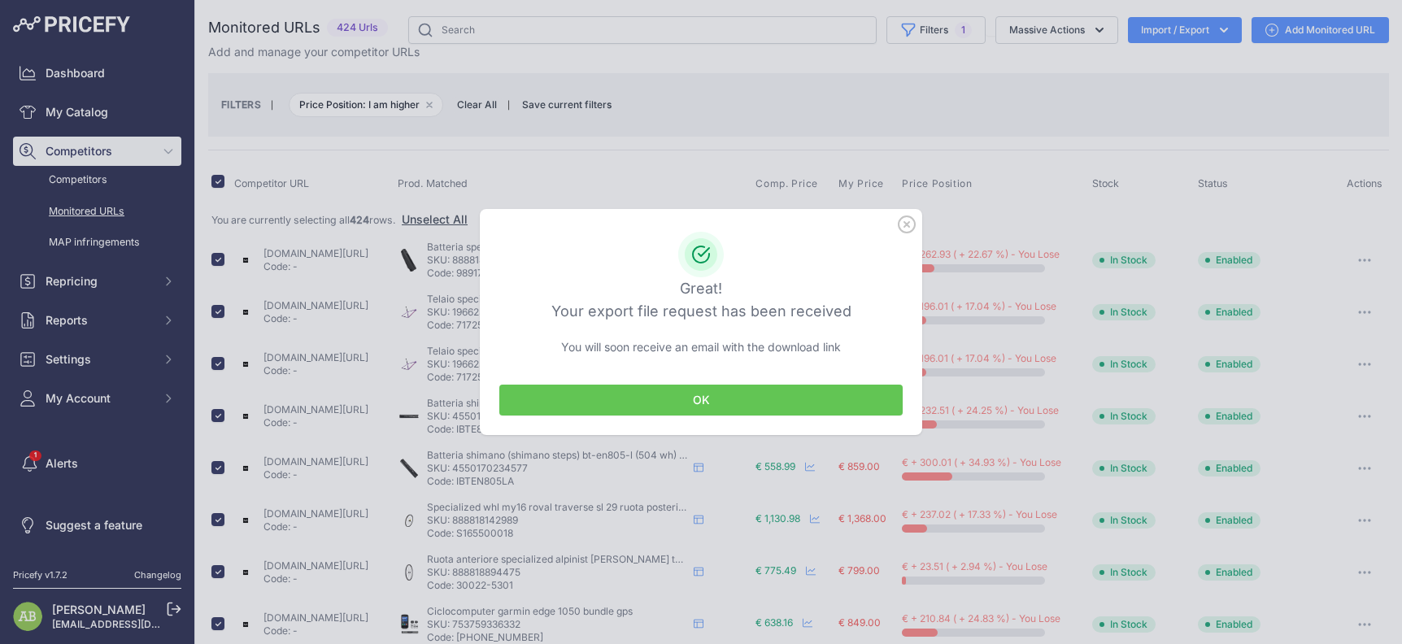
click at [712, 384] on div "OK" at bounding box center [701, 400] width 442 height 70
click at [716, 406] on button "OK" at bounding box center [700, 400] width 403 height 31
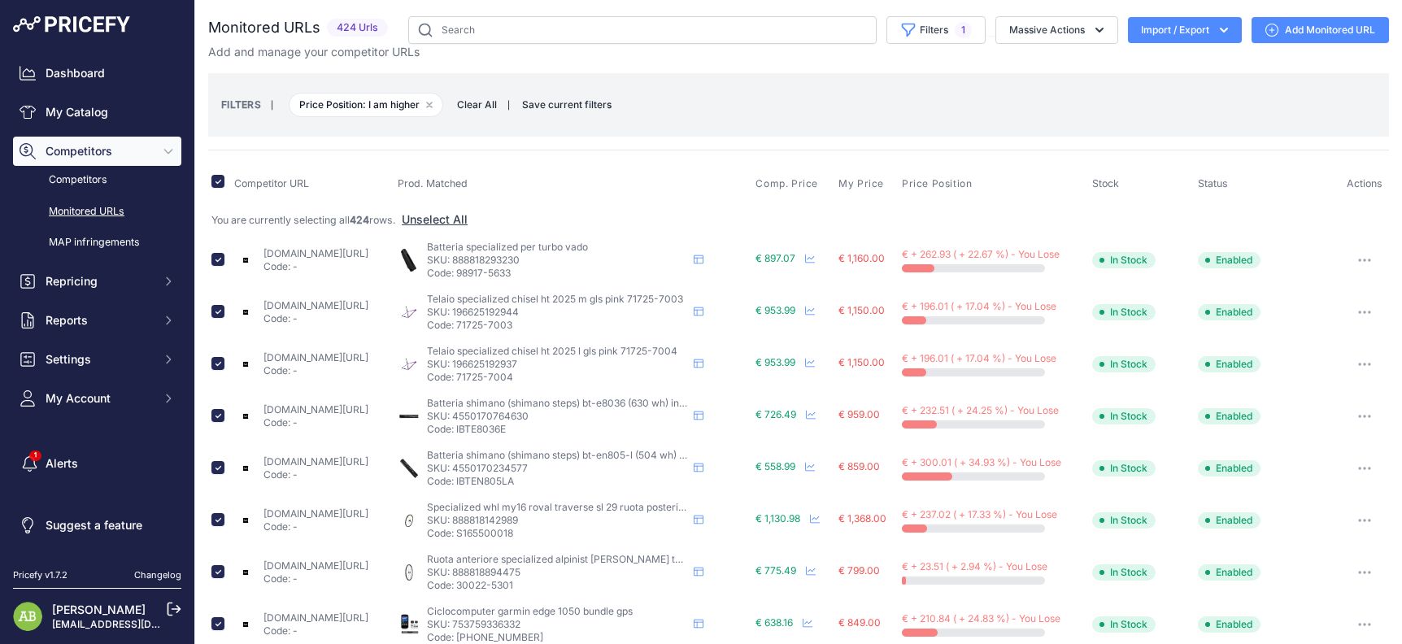
click at [95, 203] on link "Monitored URLs" at bounding box center [97, 212] width 168 height 28
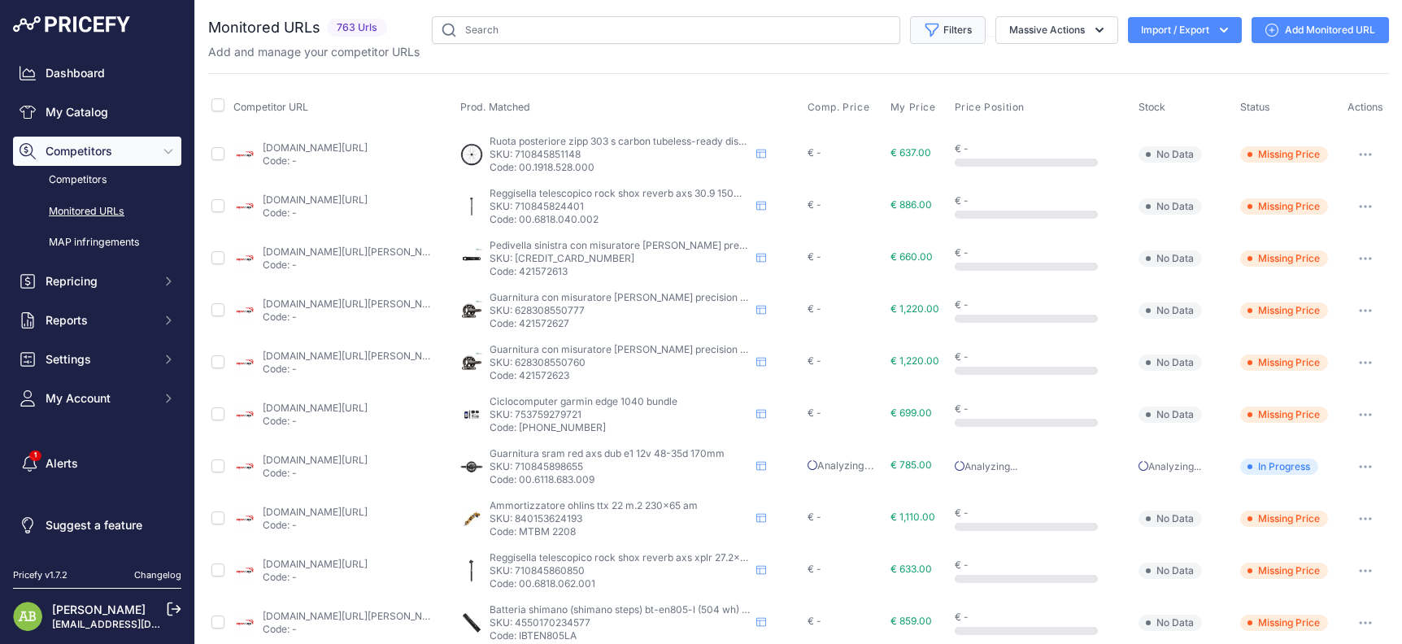
click at [932, 31] on button "Filters" at bounding box center [948, 30] width 76 height 28
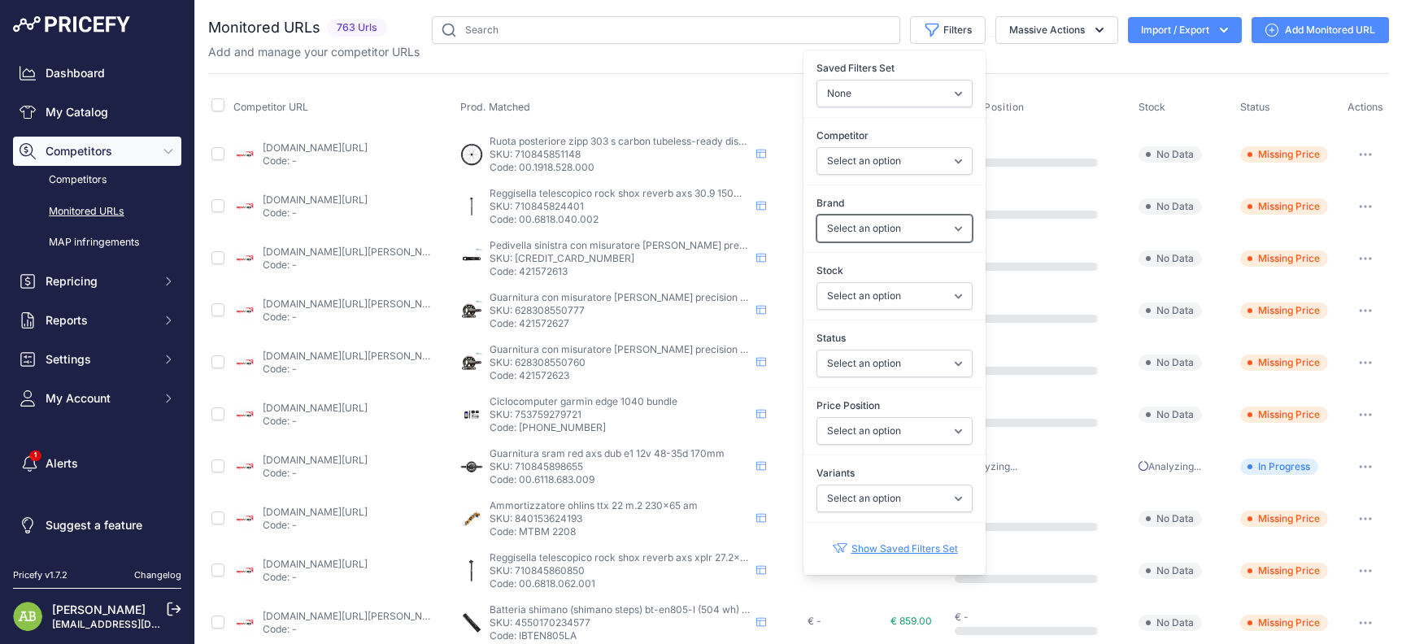
click at [857, 235] on select "Select an option 4iiii AMFLOW Bosch CANNONDALE ceramicspeed Crank Brothers DT S…" at bounding box center [894, 229] width 156 height 28
select select "ORBEA"
click at [816, 215] on select "Select an option 4iiii AMFLOW Bosch CANNONDALE ceramicspeed Crank Brothers DT S…" at bounding box center [894, 229] width 156 height 28
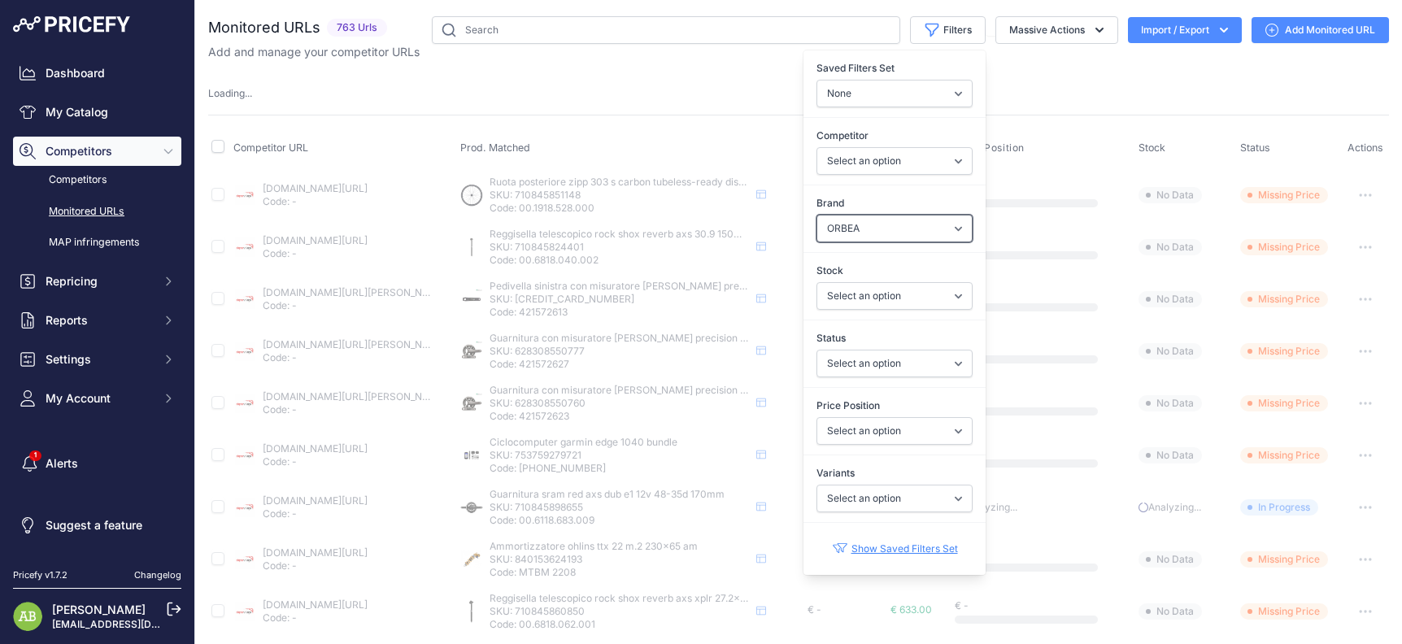
select select
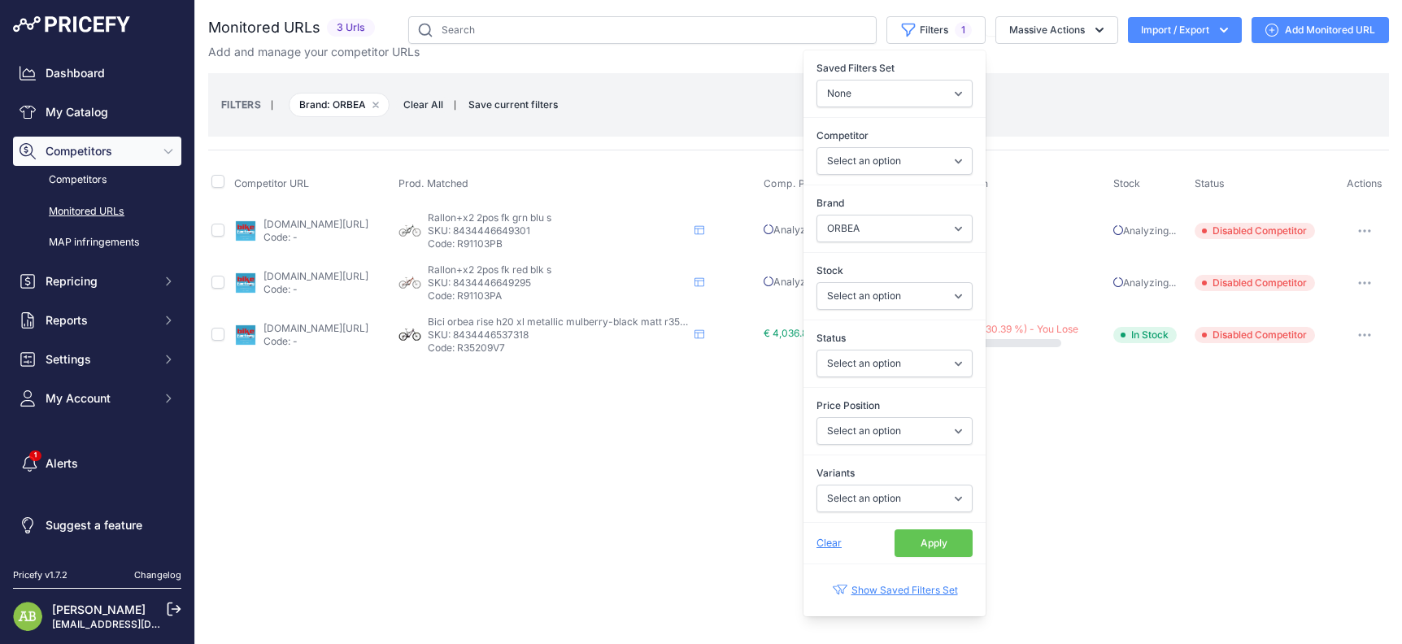
click at [532, 457] on div "Close You are not connected to the internet." at bounding box center [798, 322] width 1206 height 644
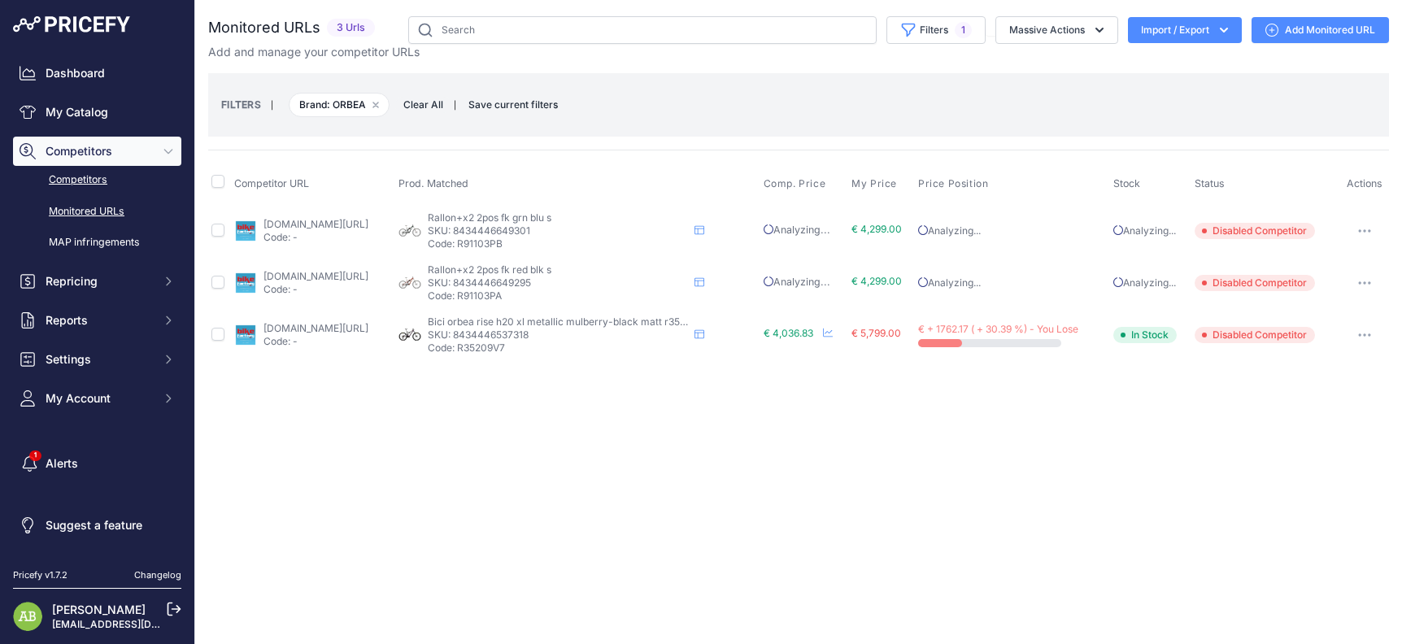
click at [84, 193] on link "Competitors" at bounding box center [97, 180] width 168 height 28
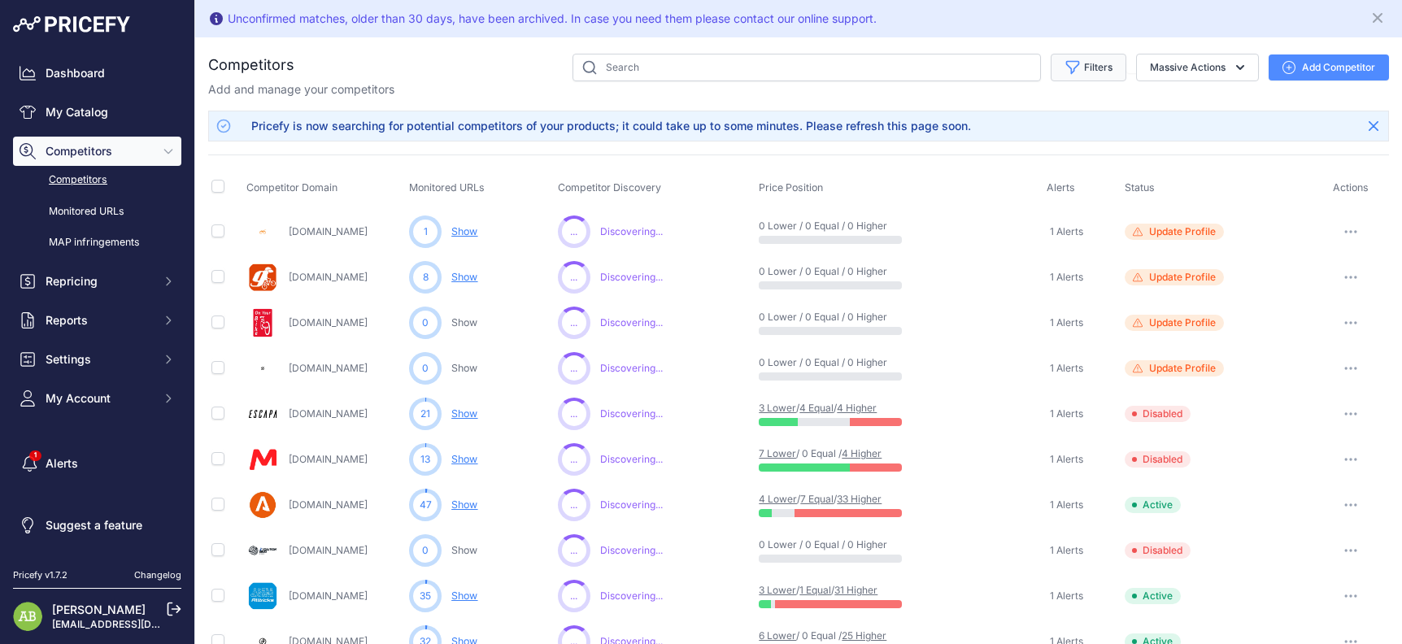
click at [1092, 60] on button "Filters" at bounding box center [1088, 68] width 76 height 28
click at [1022, 138] on select "Select an option Active Disabled Update Profile Pending Approval Hidden Archived" at bounding box center [1035, 131] width 156 height 28
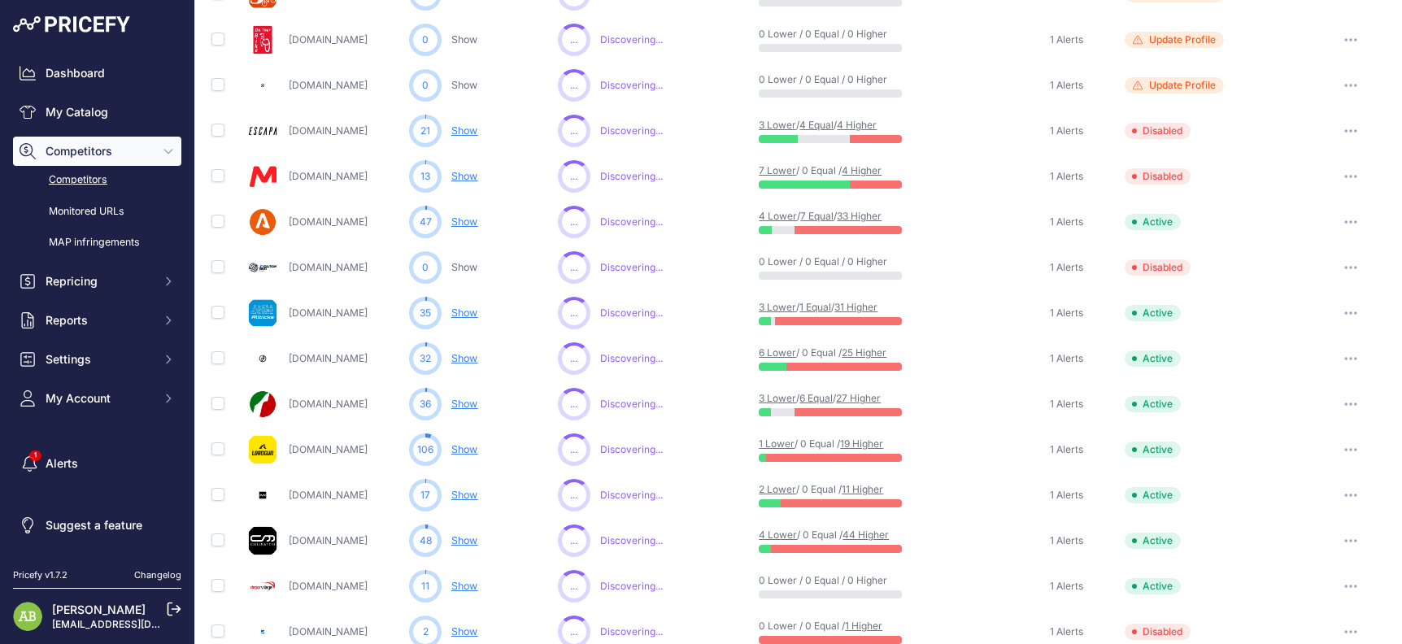
scroll to position [202, 0]
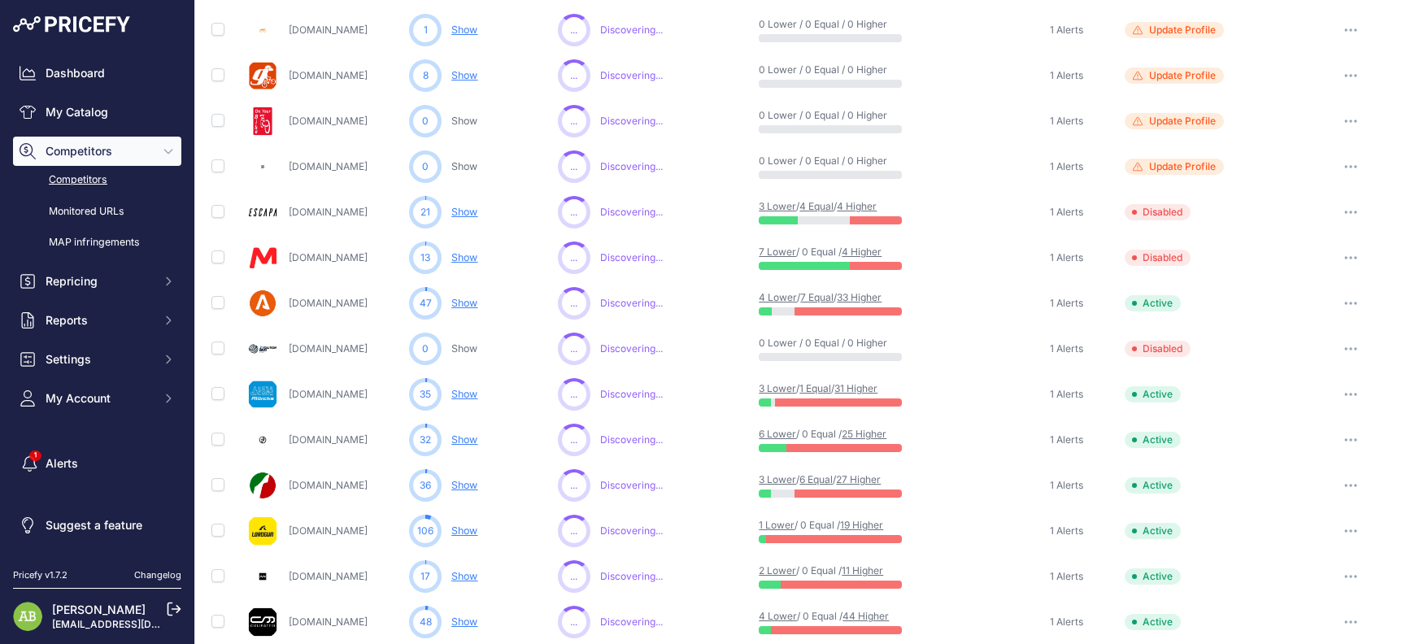
click at [1355, 258] on div at bounding box center [1350, 257] width 70 height 23
click at [1344, 259] on icon "button" at bounding box center [1350, 257] width 13 height 3
click at [1290, 315] on button "Enable" at bounding box center [1318, 318] width 136 height 26
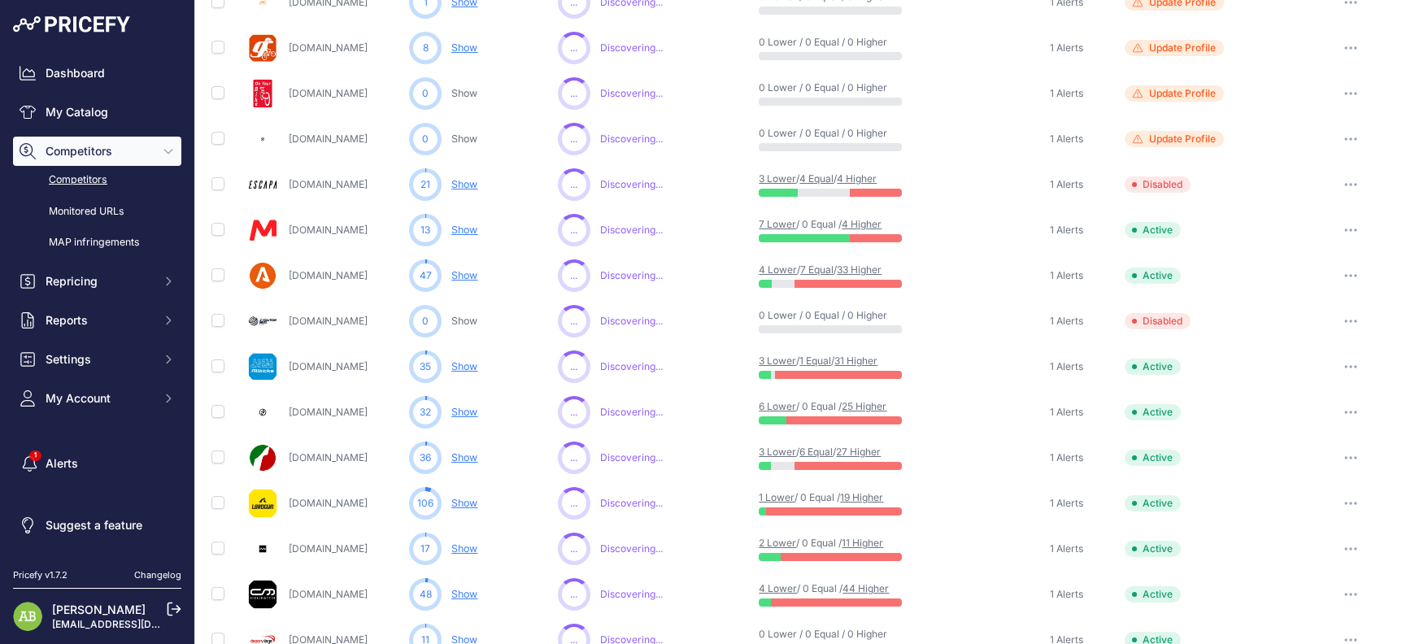
scroll to position [0, 0]
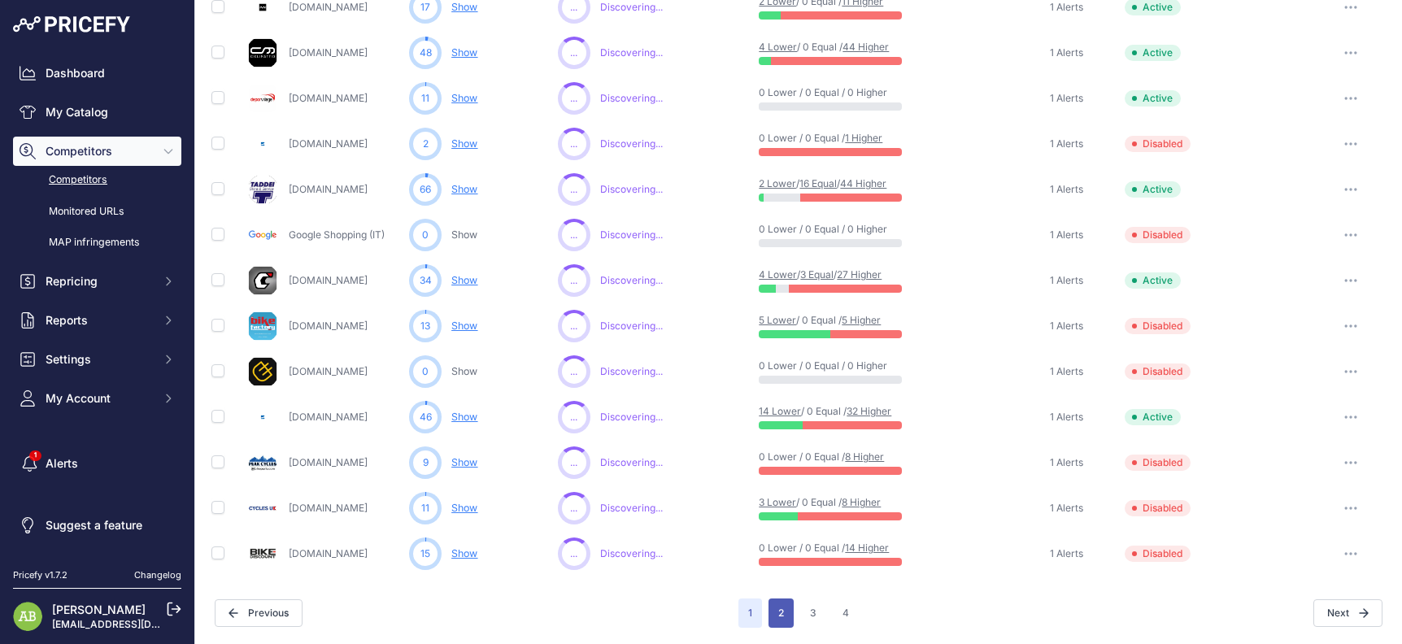
click at [782, 610] on button "2" at bounding box center [780, 612] width 25 height 29
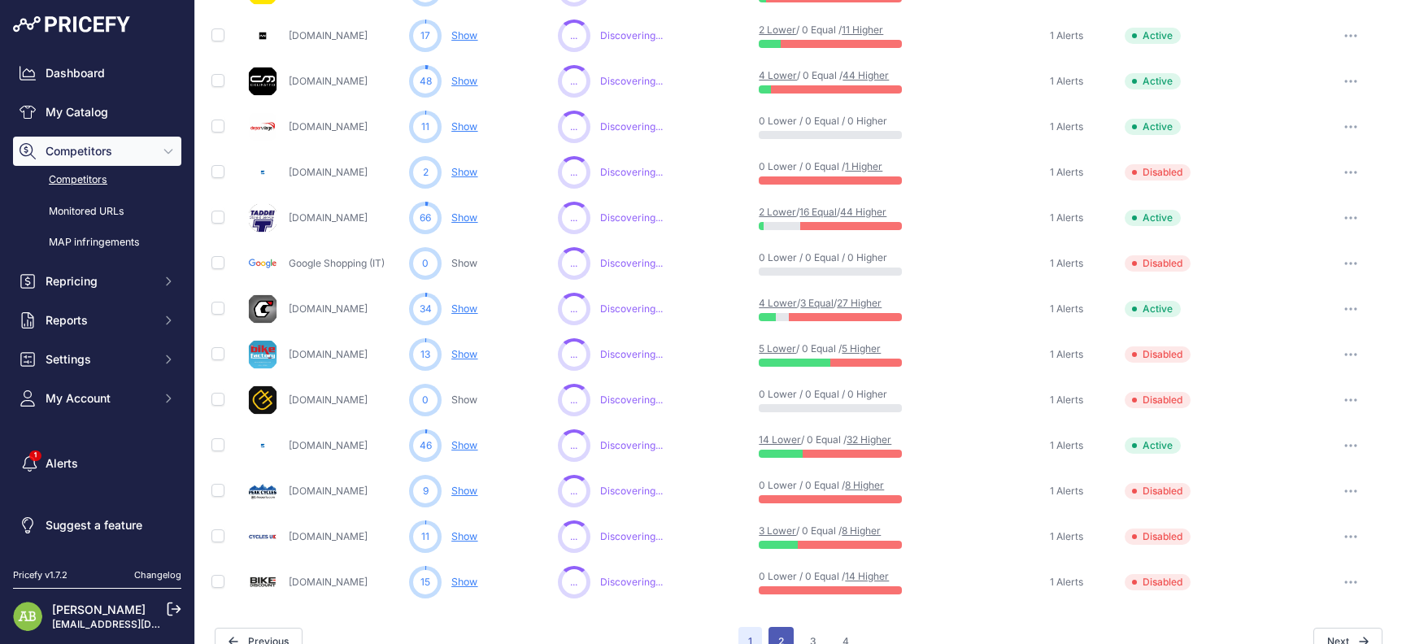
scroll to position [799, 0]
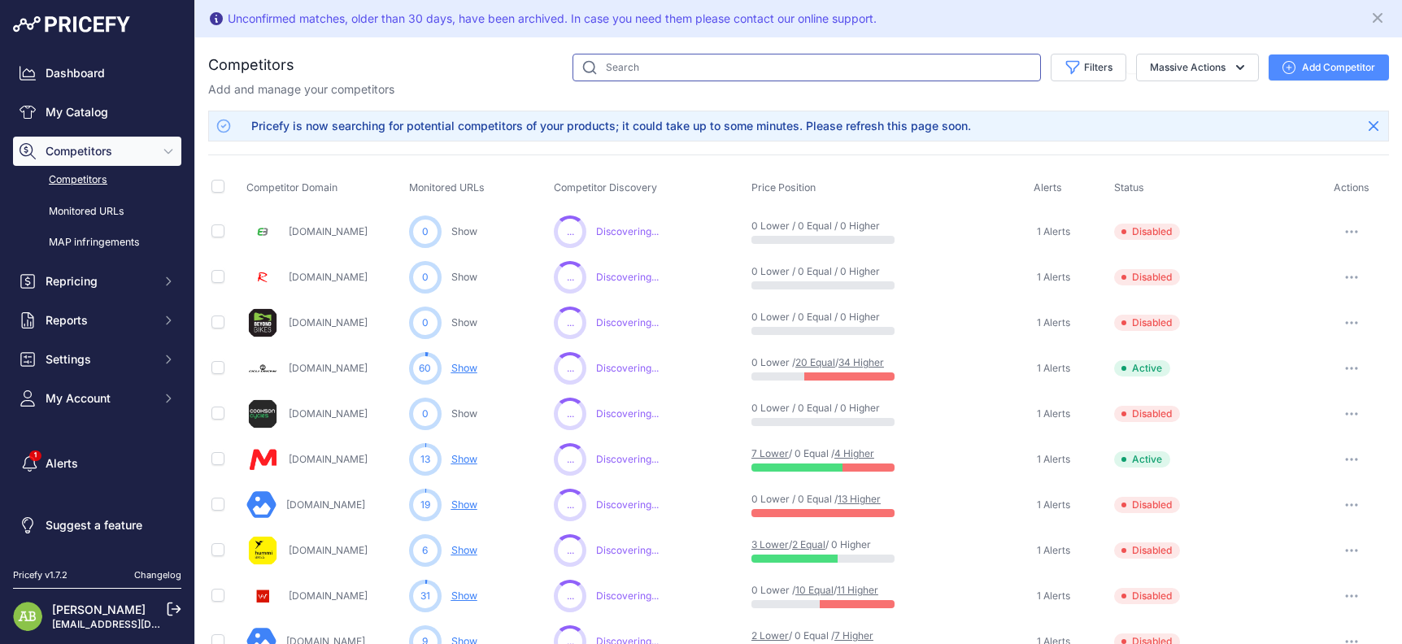
click at [620, 60] on input "text" at bounding box center [806, 68] width 468 height 28
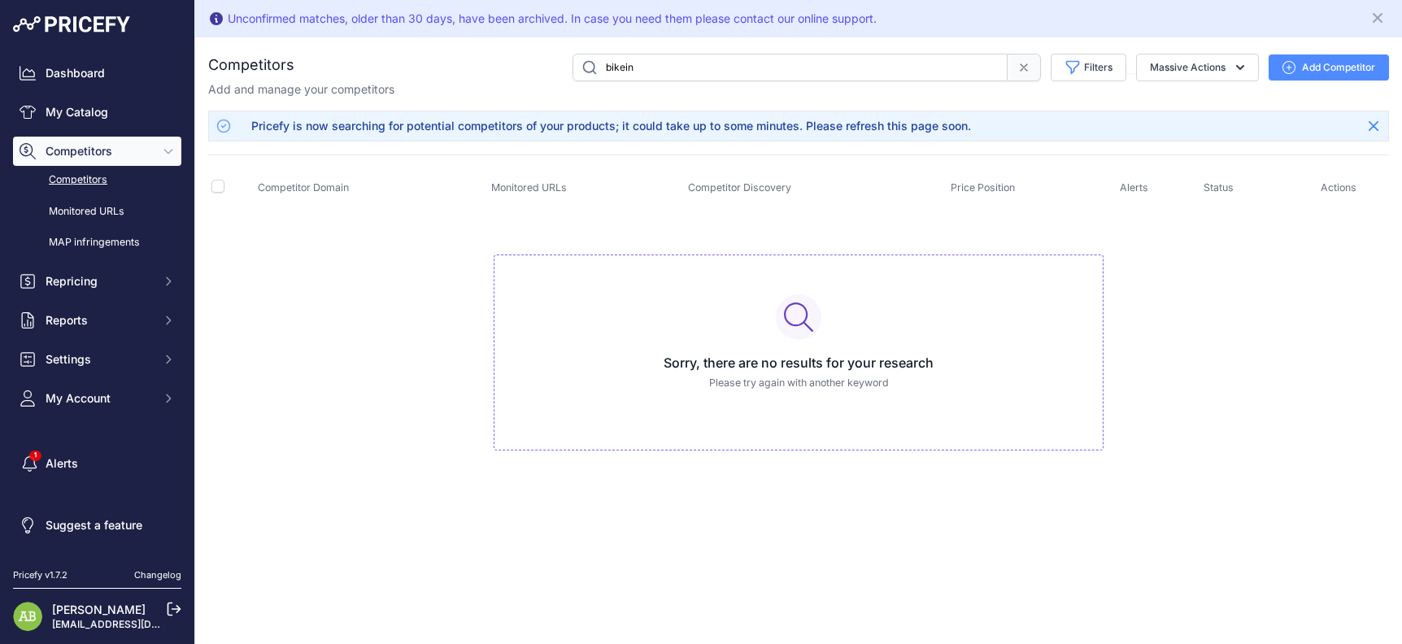
click at [685, 73] on input "bikein" at bounding box center [789, 68] width 435 height 28
click at [623, 68] on input "bikeinn" at bounding box center [789, 68] width 435 height 28
type input "canyon"
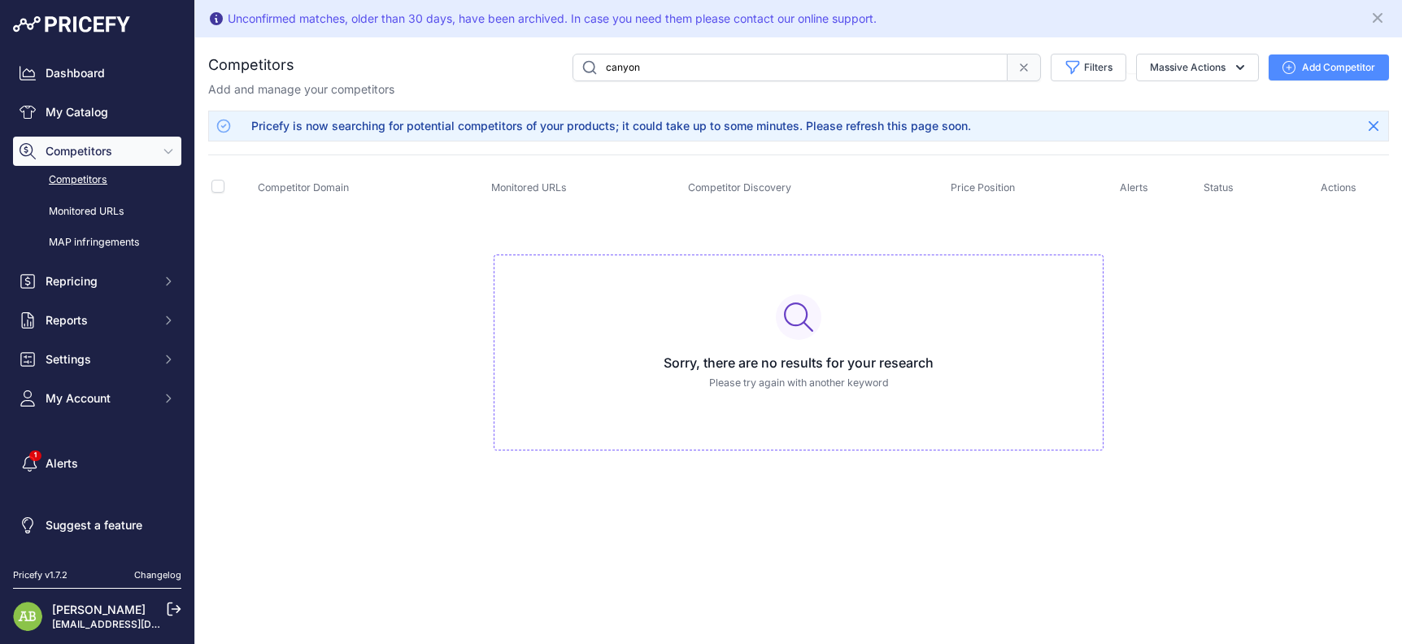
click at [623, 68] on input "canyon" at bounding box center [789, 68] width 435 height 28
click at [1020, 69] on icon at bounding box center [1023, 67] width 7 height 7
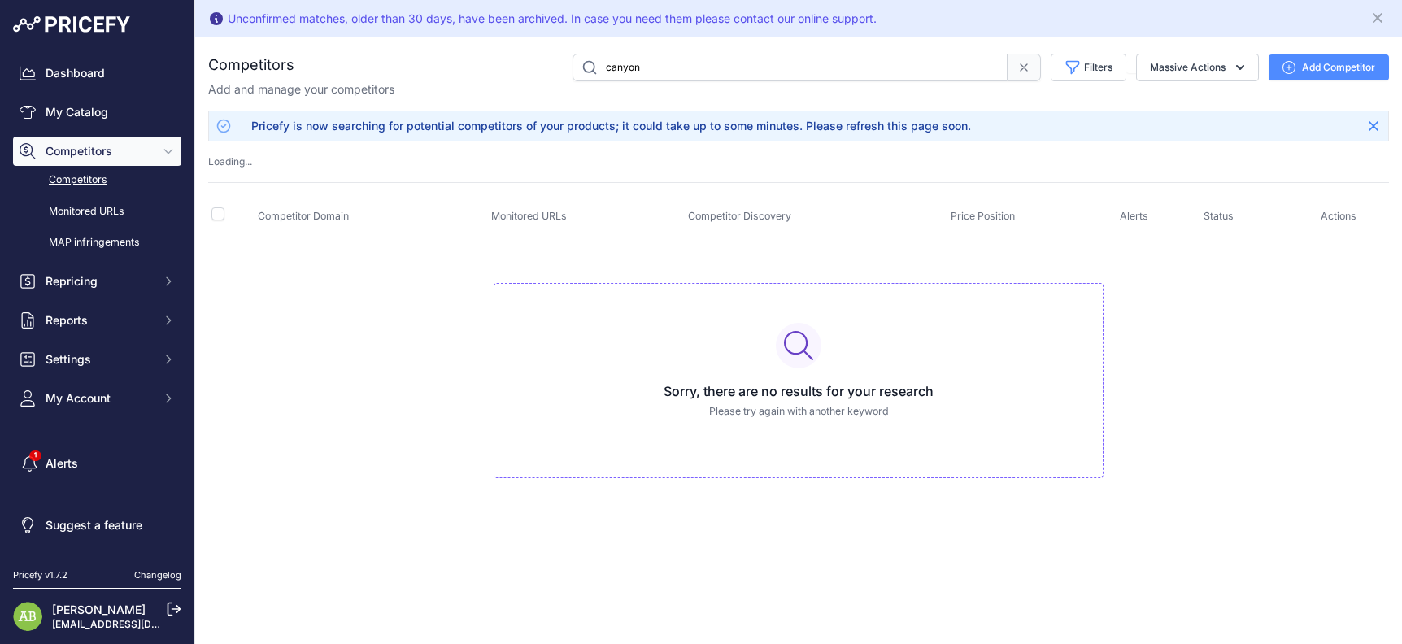
click at [69, 176] on link "Competitors" at bounding box center [97, 180] width 168 height 28
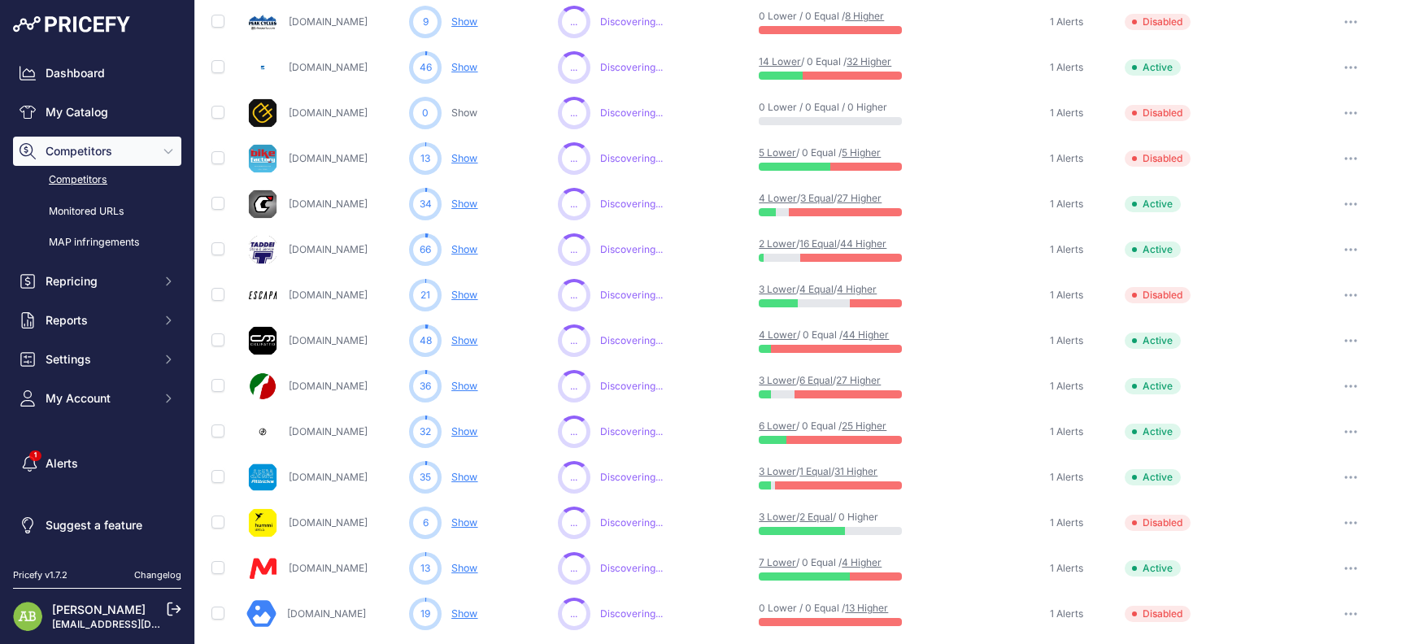
scroll to position [771, 0]
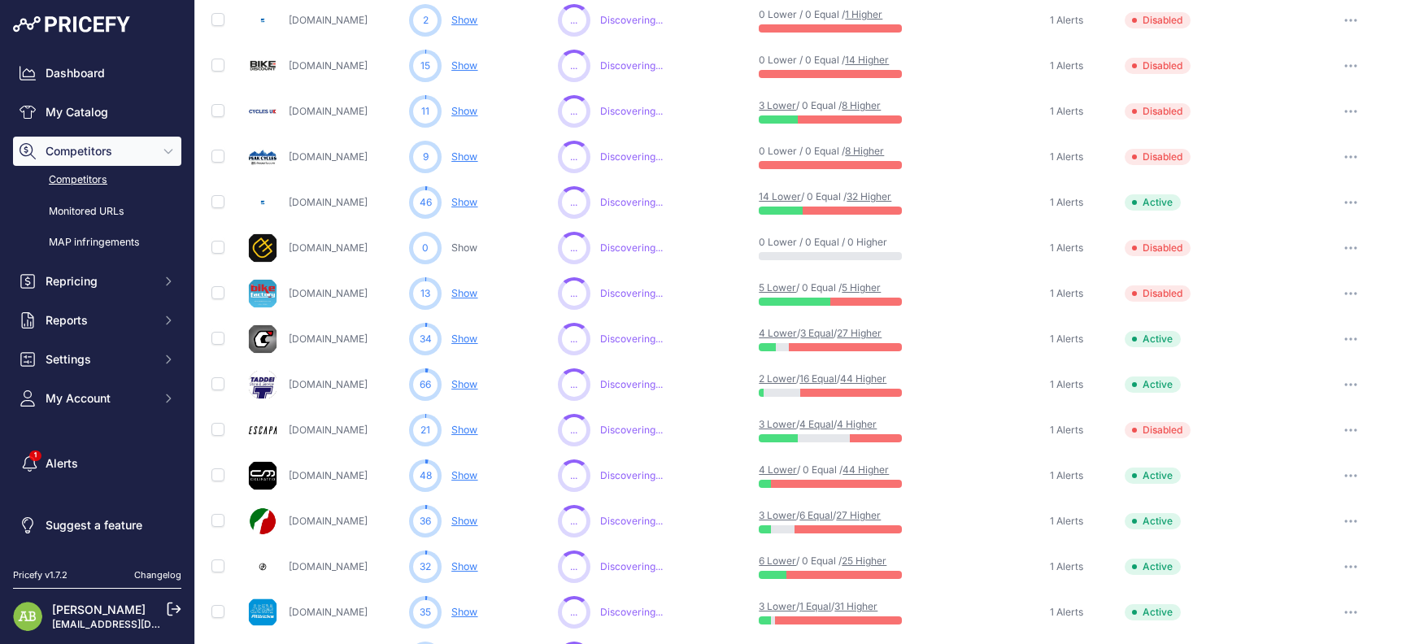
scroll to position [771, 0]
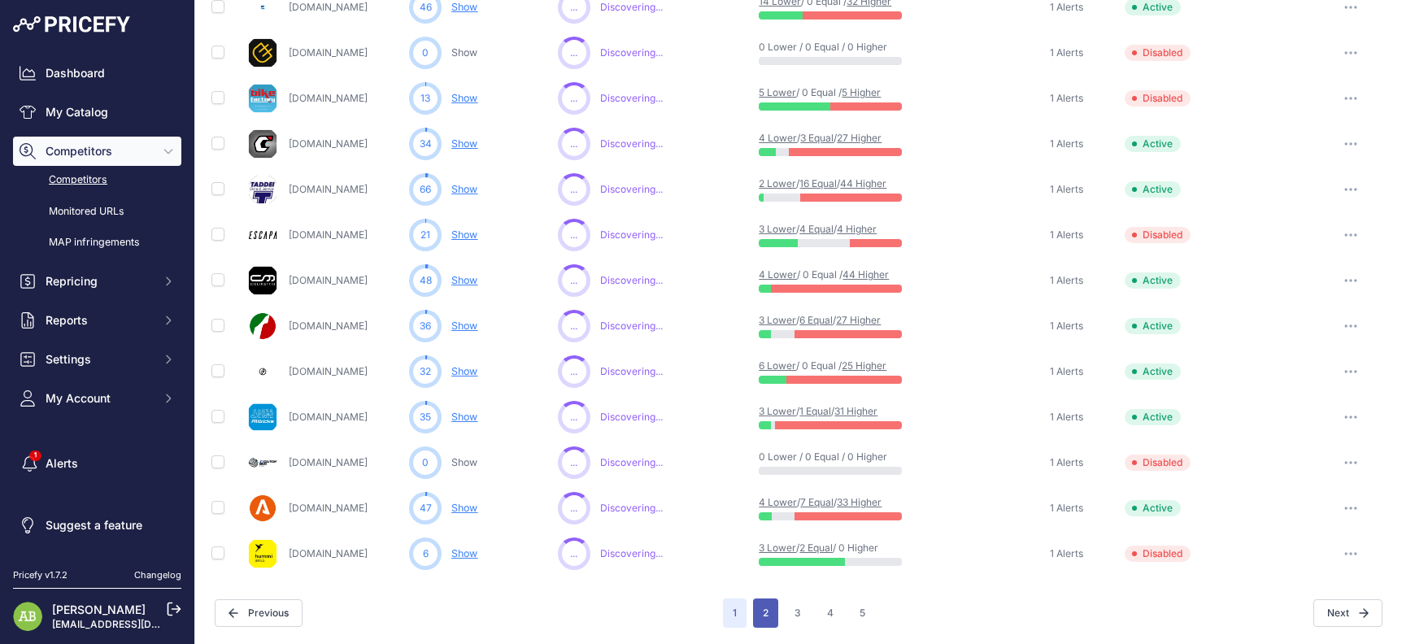
click at [756, 612] on button "2" at bounding box center [765, 612] width 25 height 29
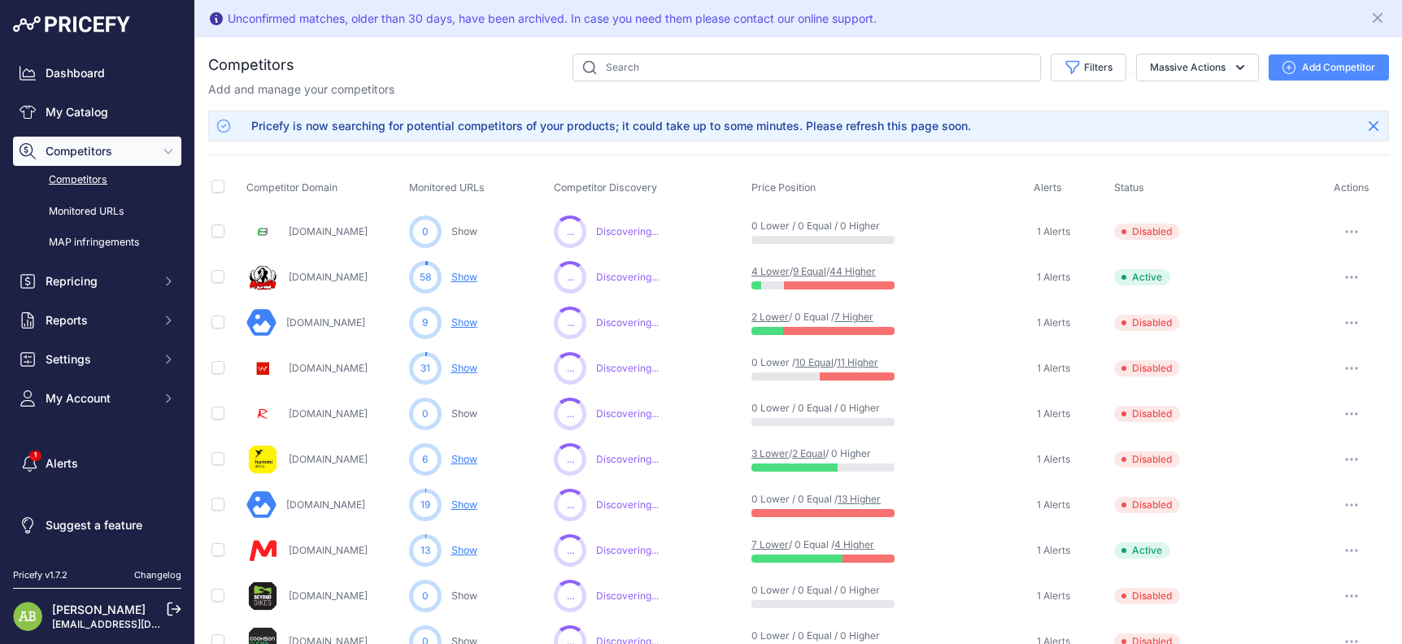
click at [1335, 367] on button "button" at bounding box center [1351, 368] width 33 height 23
click at [1289, 425] on button "Enable" at bounding box center [1318, 428] width 136 height 26
click at [1341, 510] on button "button" at bounding box center [1351, 504] width 33 height 23
click at [1299, 567] on button "Enable" at bounding box center [1318, 565] width 136 height 26
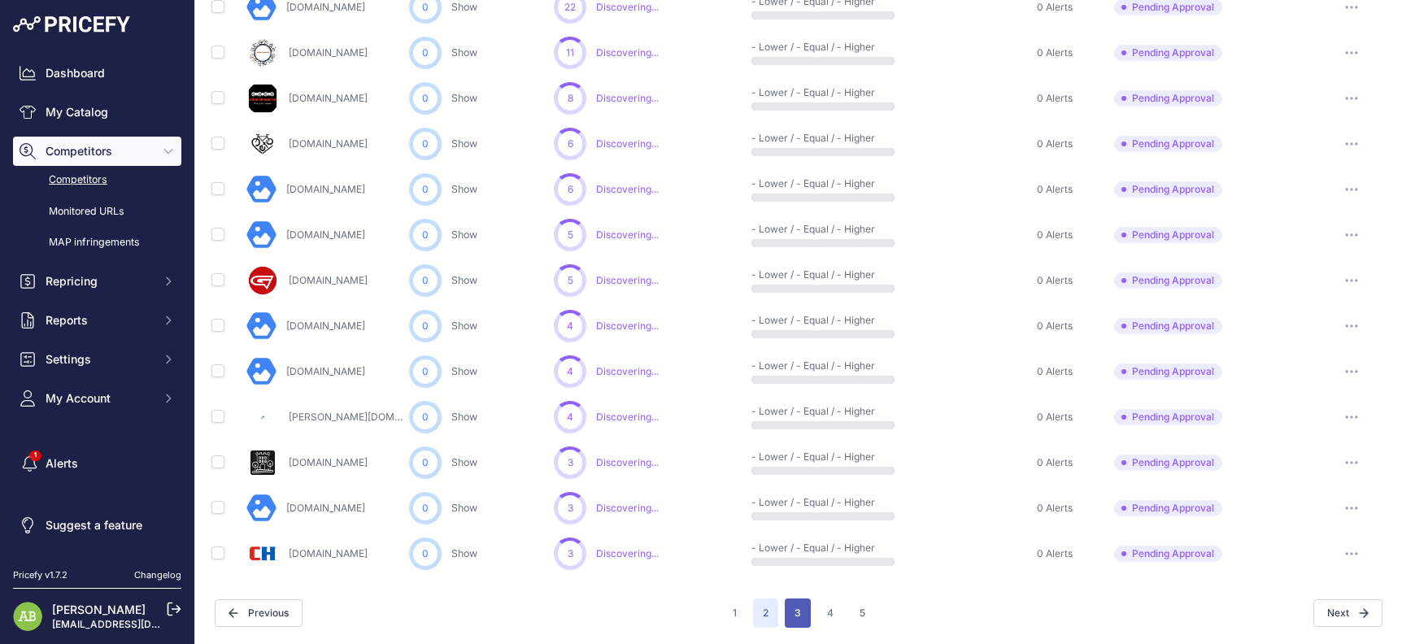
click at [785, 615] on button "3" at bounding box center [798, 612] width 26 height 29
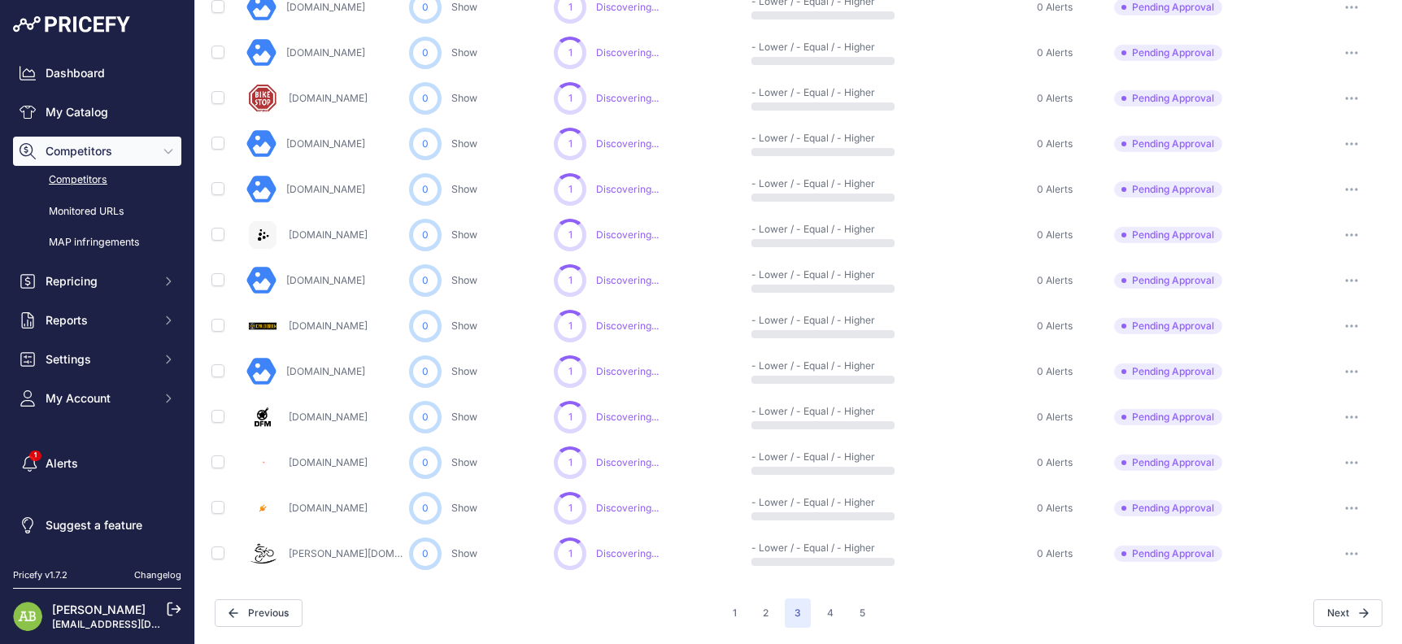
scroll to position [771, 0]
click at [817, 608] on button "4" at bounding box center [830, 612] width 26 height 29
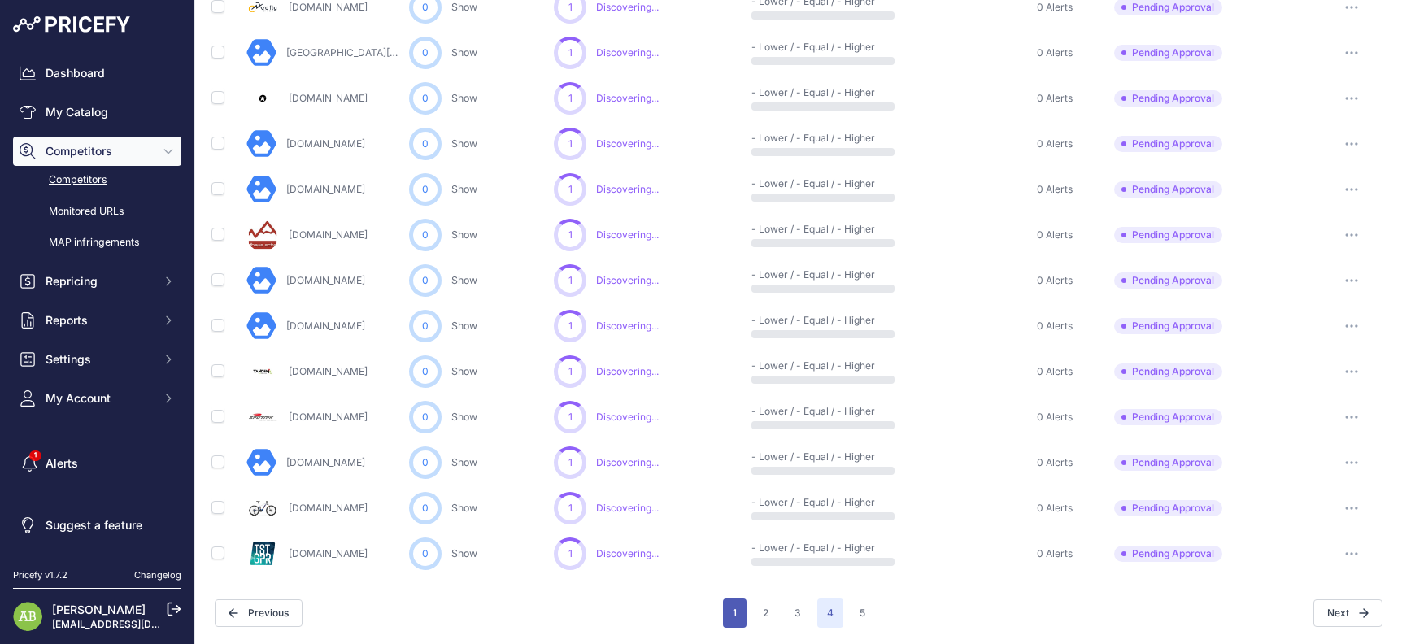
click at [736, 604] on button "1" at bounding box center [735, 612] width 24 height 29
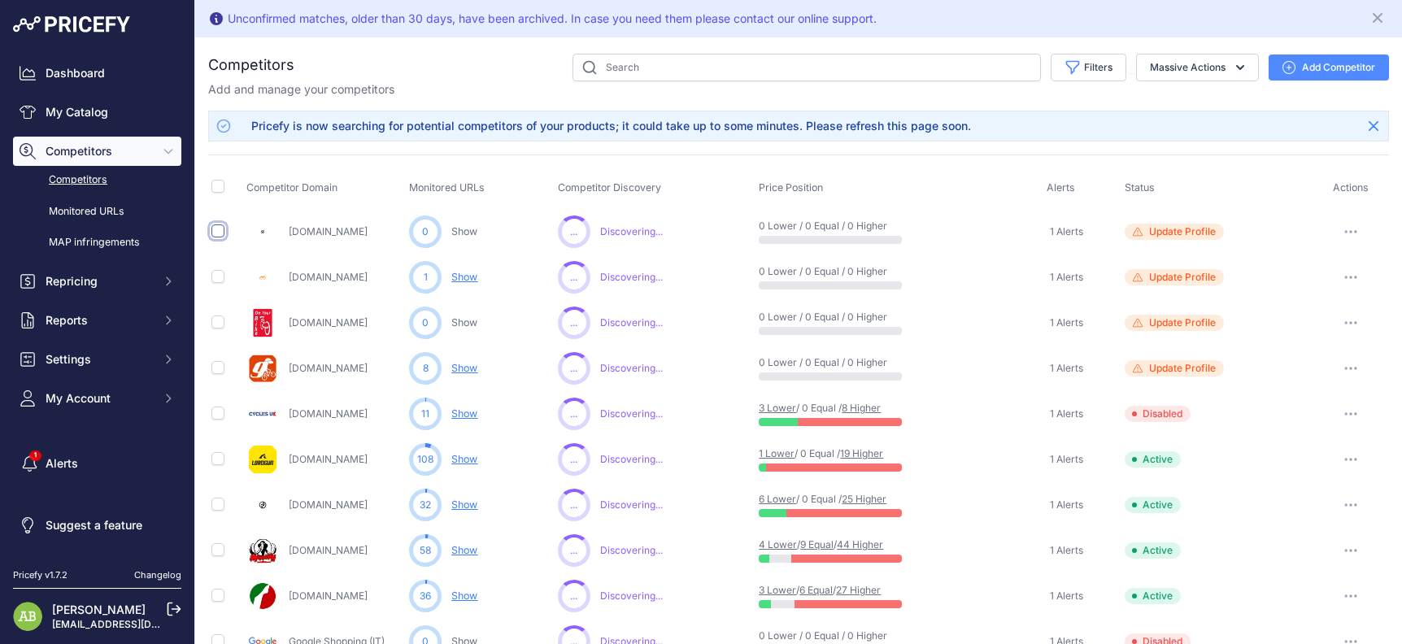
click at [220, 224] on input "checkbox" at bounding box center [217, 230] width 13 height 13
checkbox input "true"
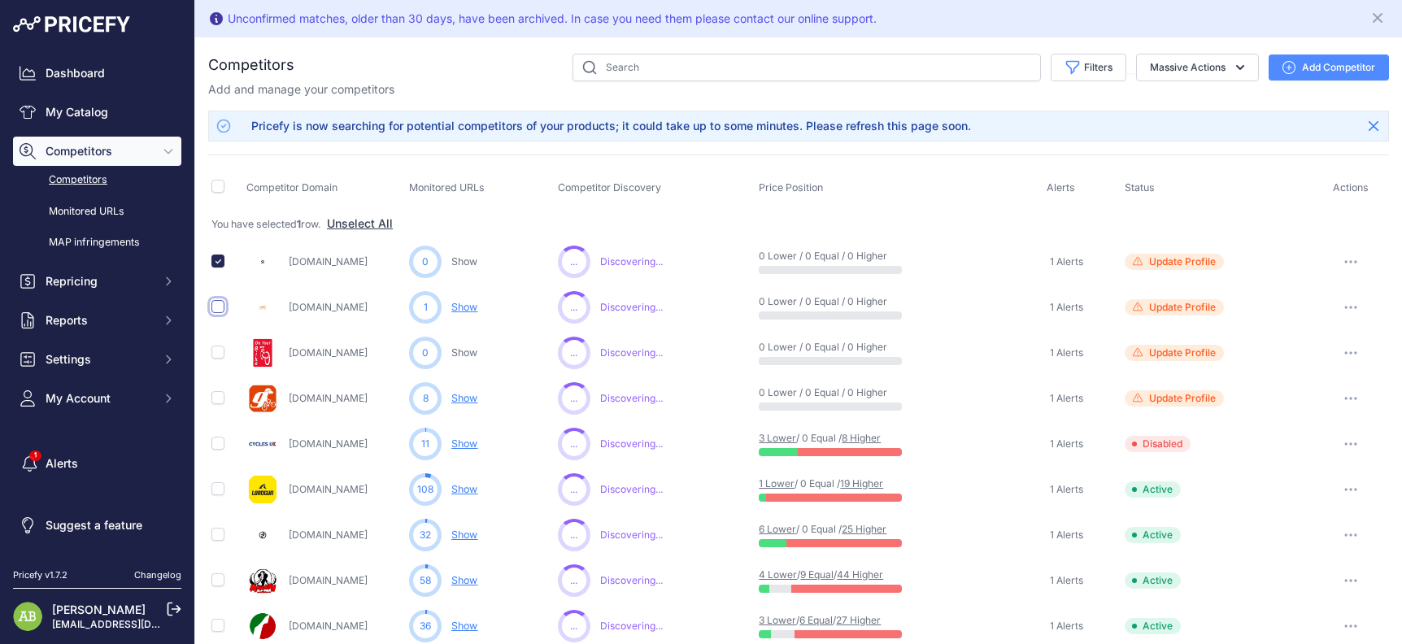
click at [217, 306] on input "checkbox" at bounding box center [217, 306] width 13 height 13
checkbox input "true"
click at [217, 385] on td at bounding box center [225, 399] width 35 height 46
click at [1150, 67] on button "Massive Actions" at bounding box center [1197, 68] width 123 height 28
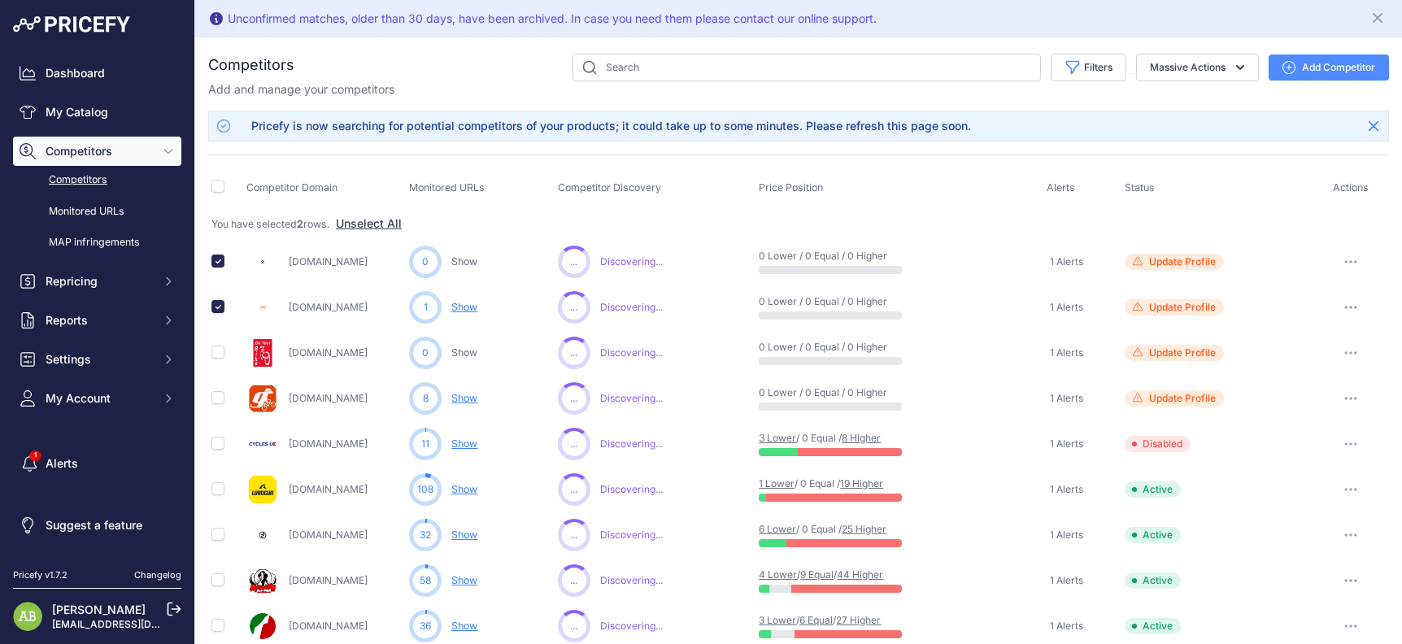
click at [1341, 266] on button "button" at bounding box center [1350, 261] width 33 height 23
click at [1289, 328] on button "Disable" at bounding box center [1318, 322] width 136 height 26
click at [408, 225] on div "You have selected 2 rows. Unselect All" at bounding box center [798, 223] width 1174 height 17
click at [402, 225] on button "Unselect All" at bounding box center [369, 223] width 66 height 16
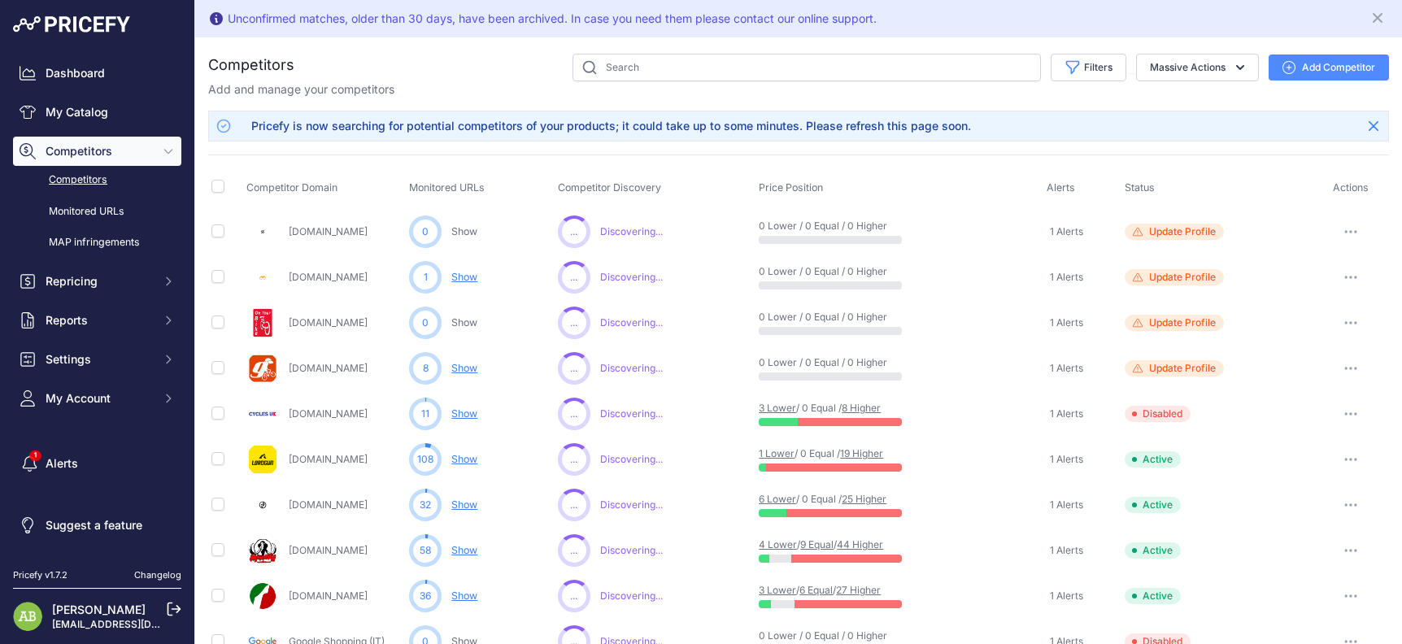
click at [1337, 228] on button "button" at bounding box center [1350, 231] width 33 height 23
click at [1302, 319] on button "Delete" at bounding box center [1318, 318] width 136 height 26
click at [1368, 128] on icon "Close" at bounding box center [1373, 126] width 10 height 10
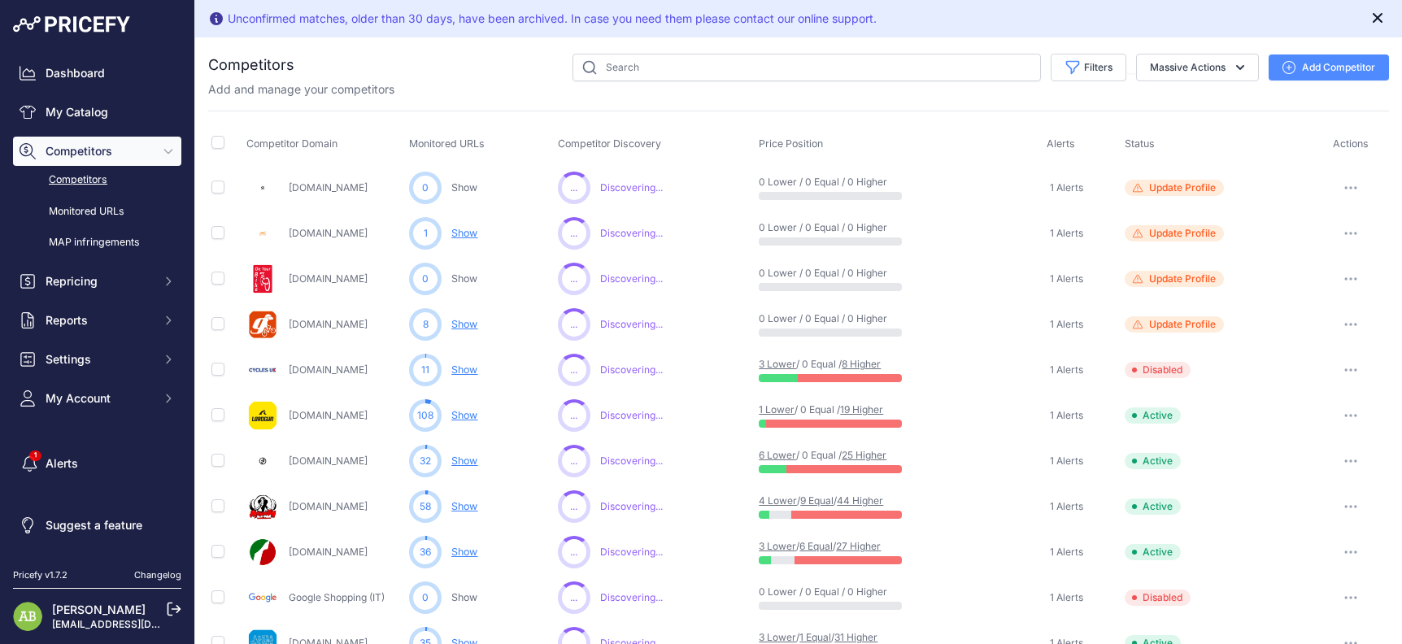
click at [1369, 17] on icon "Close" at bounding box center [1377, 18] width 16 height 16
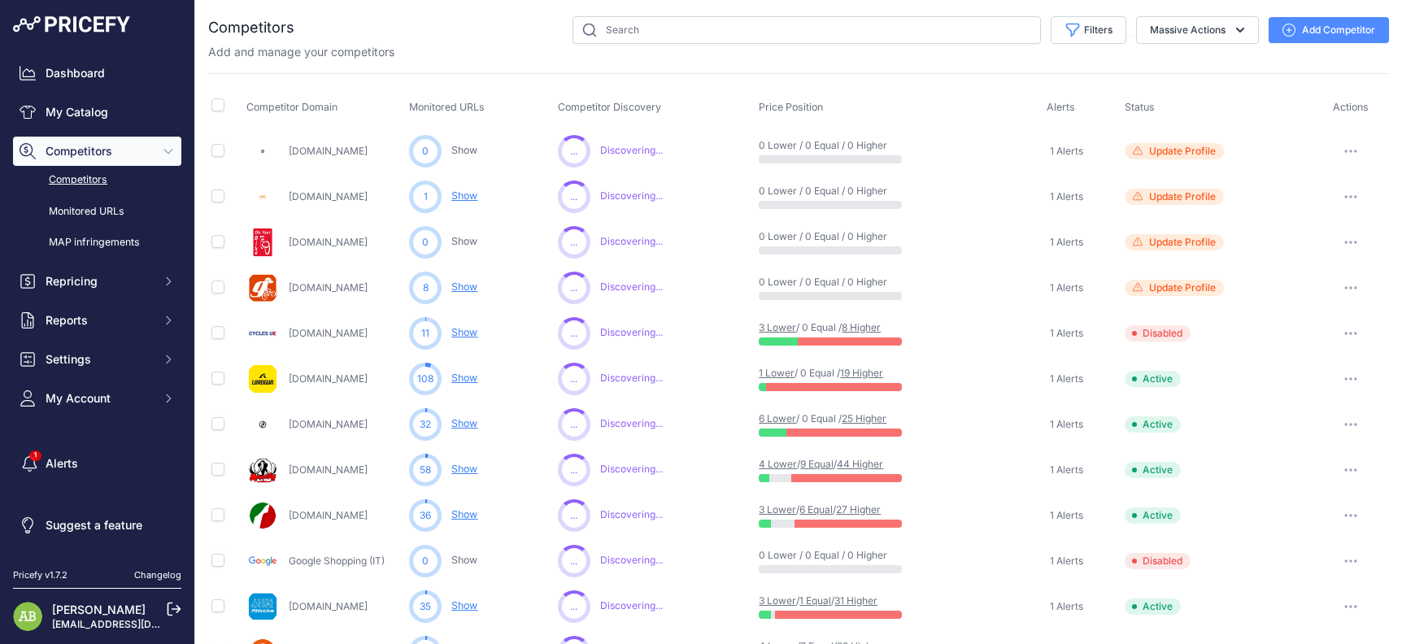
click at [1341, 153] on button "button" at bounding box center [1350, 151] width 33 height 23
click at [1281, 241] on button "Delete" at bounding box center [1318, 237] width 136 height 26
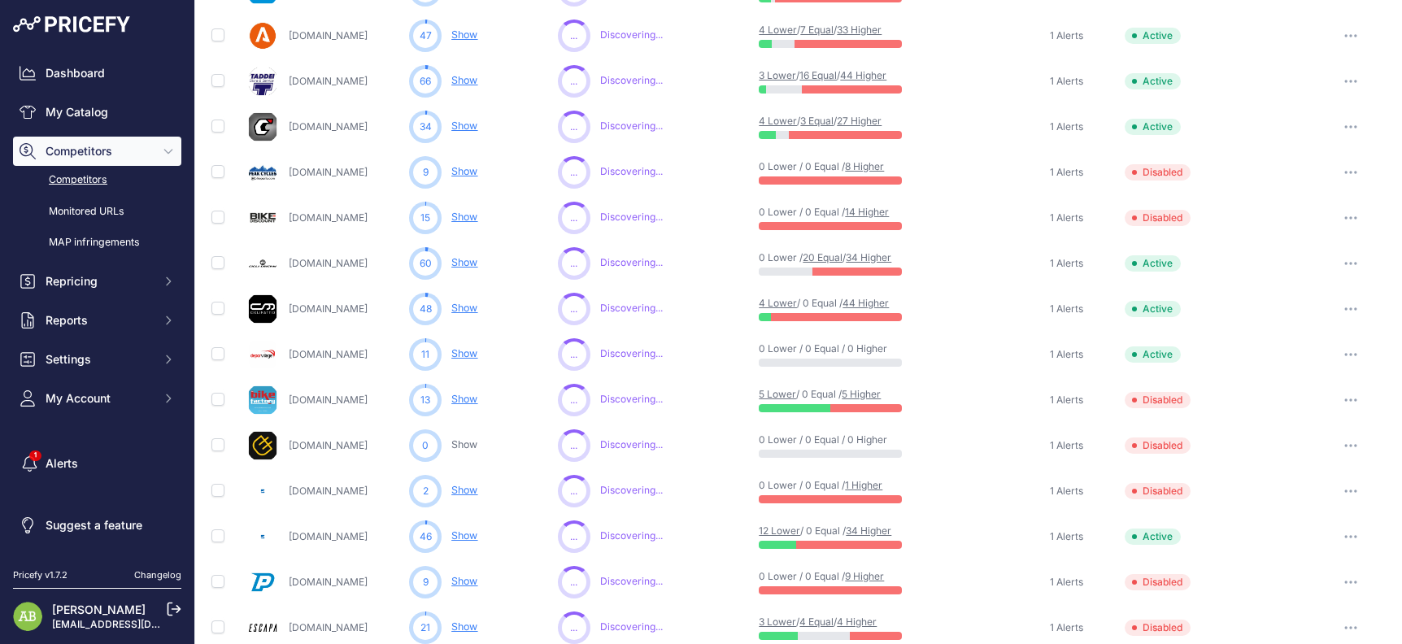
scroll to position [690, 0]
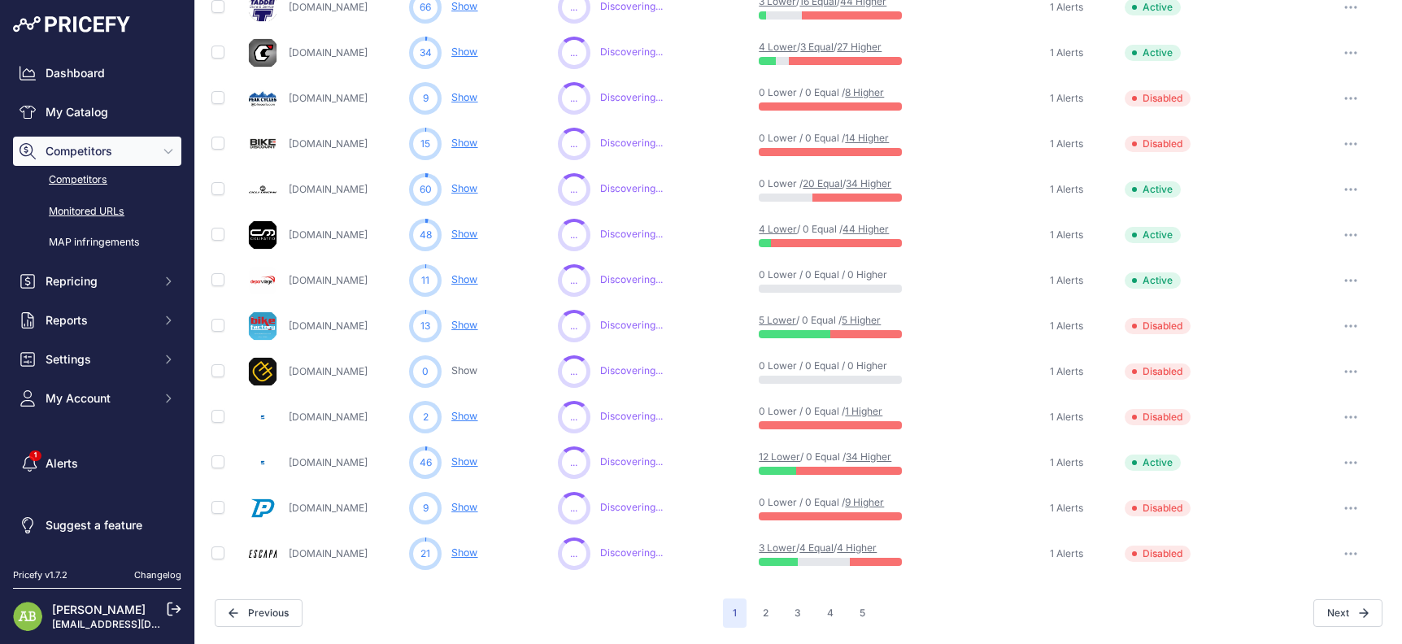
click at [120, 206] on link "Monitored URLs" at bounding box center [97, 212] width 168 height 28
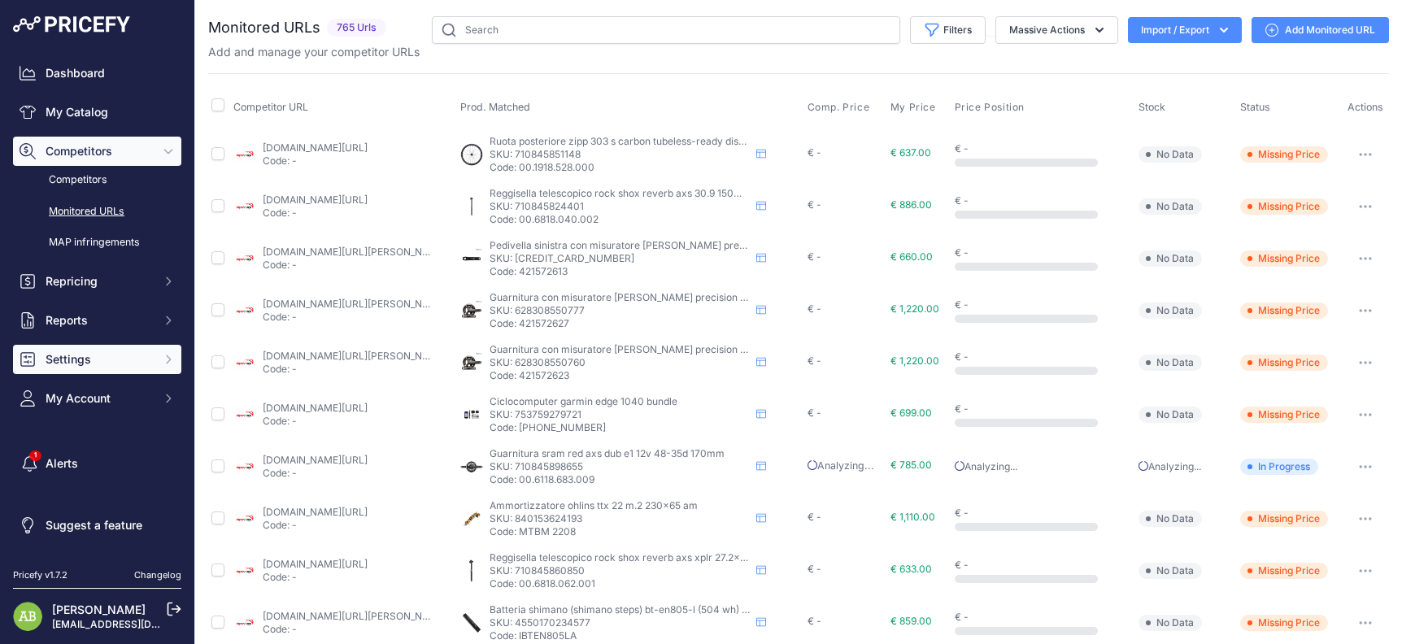
click at [101, 357] on span "Settings" at bounding box center [99, 359] width 106 height 16
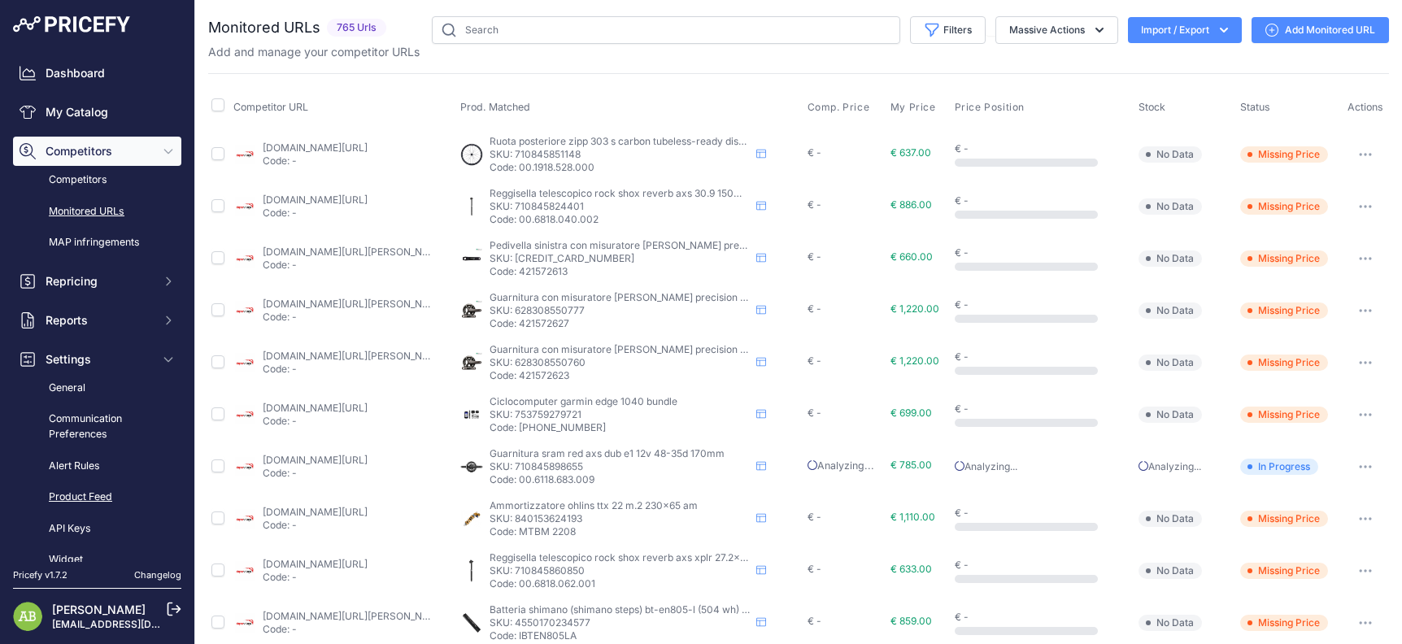
click at [84, 502] on link "Product Feed" at bounding box center [97, 497] width 168 height 28
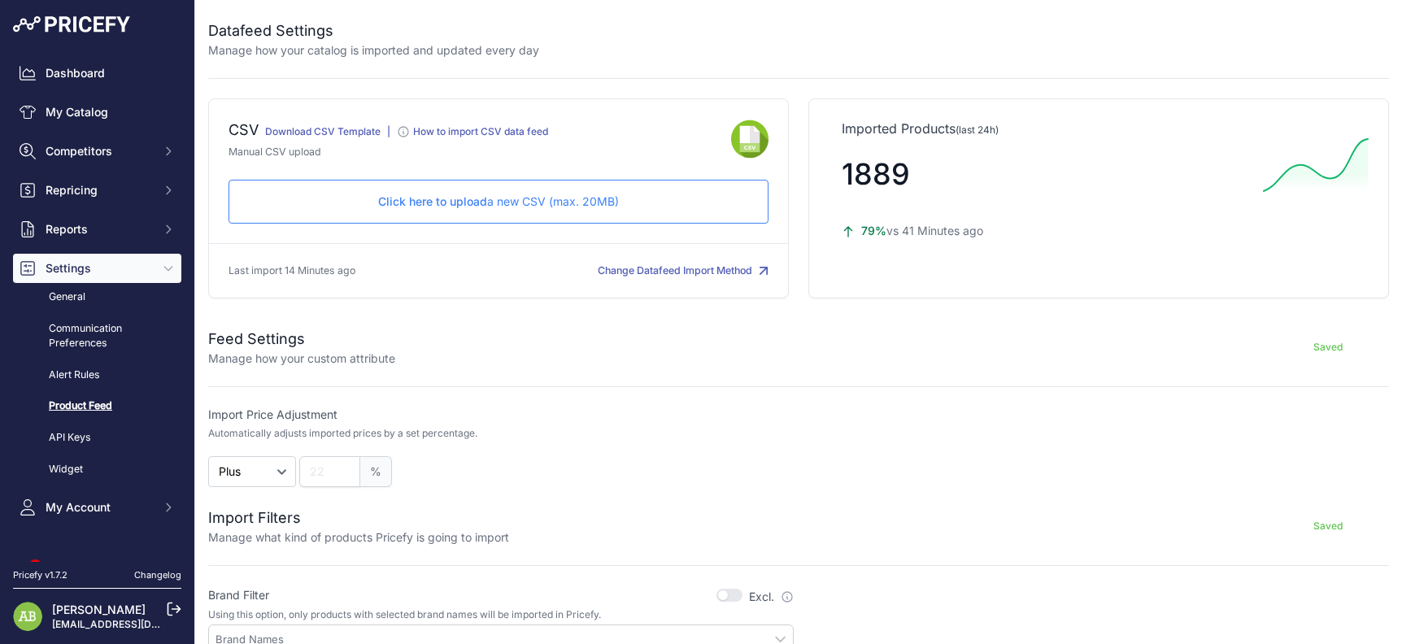
click at [436, 195] on span "Click here to upload" at bounding box center [432, 201] width 109 height 14
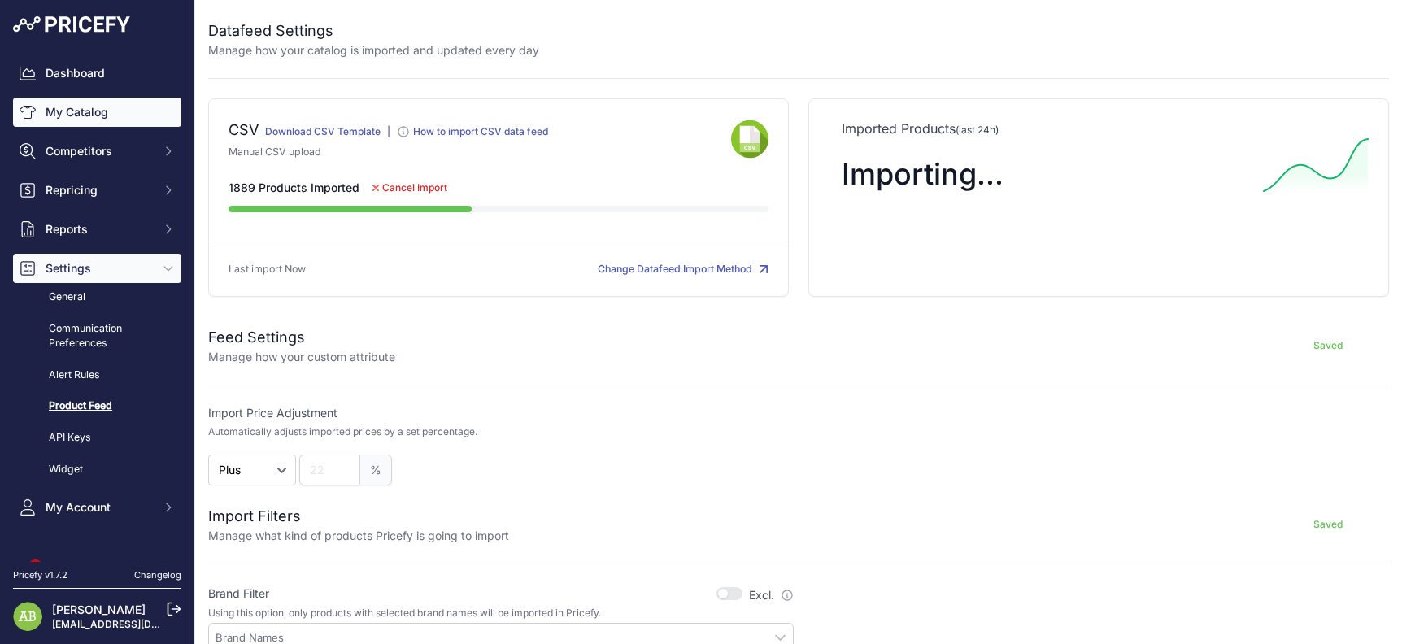
click at [91, 111] on link "My Catalog" at bounding box center [97, 112] width 168 height 29
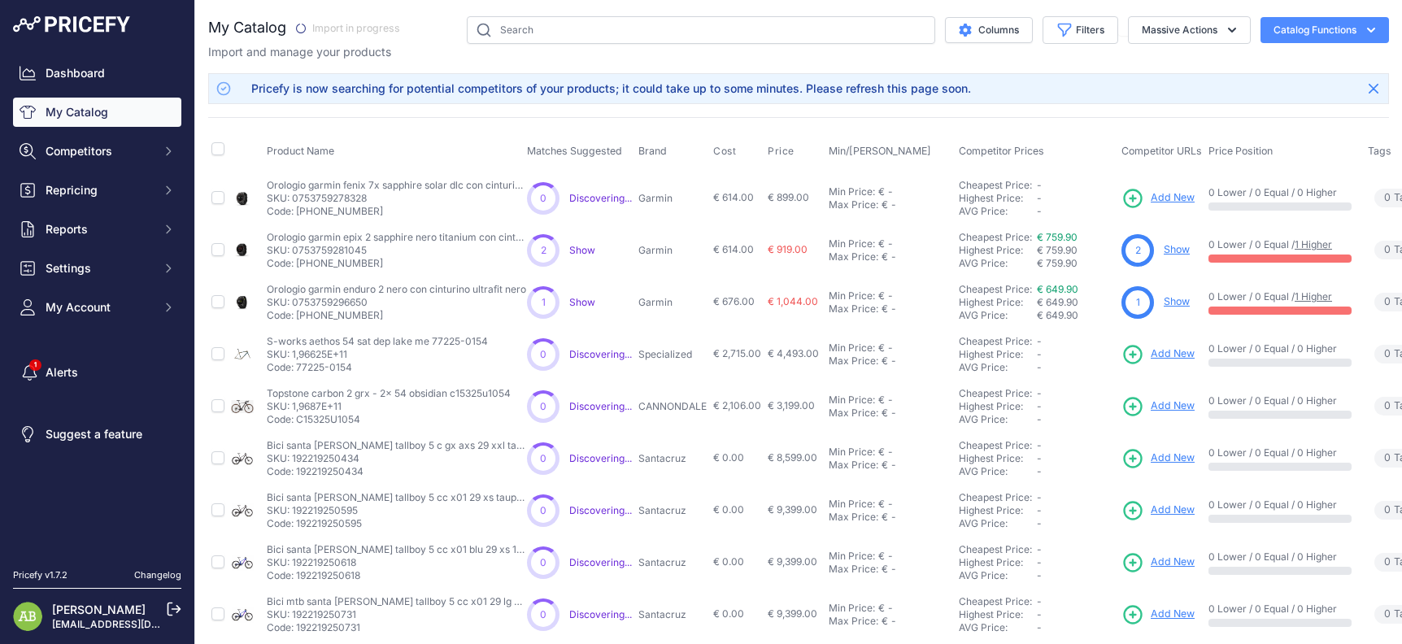
click at [89, 128] on div "Dashboard My Catalog Competitors Competitors Monitored URLs MAP infringements R…" at bounding box center [97, 190] width 168 height 263
click at [78, 119] on link "My Catalog" at bounding box center [97, 112] width 168 height 29
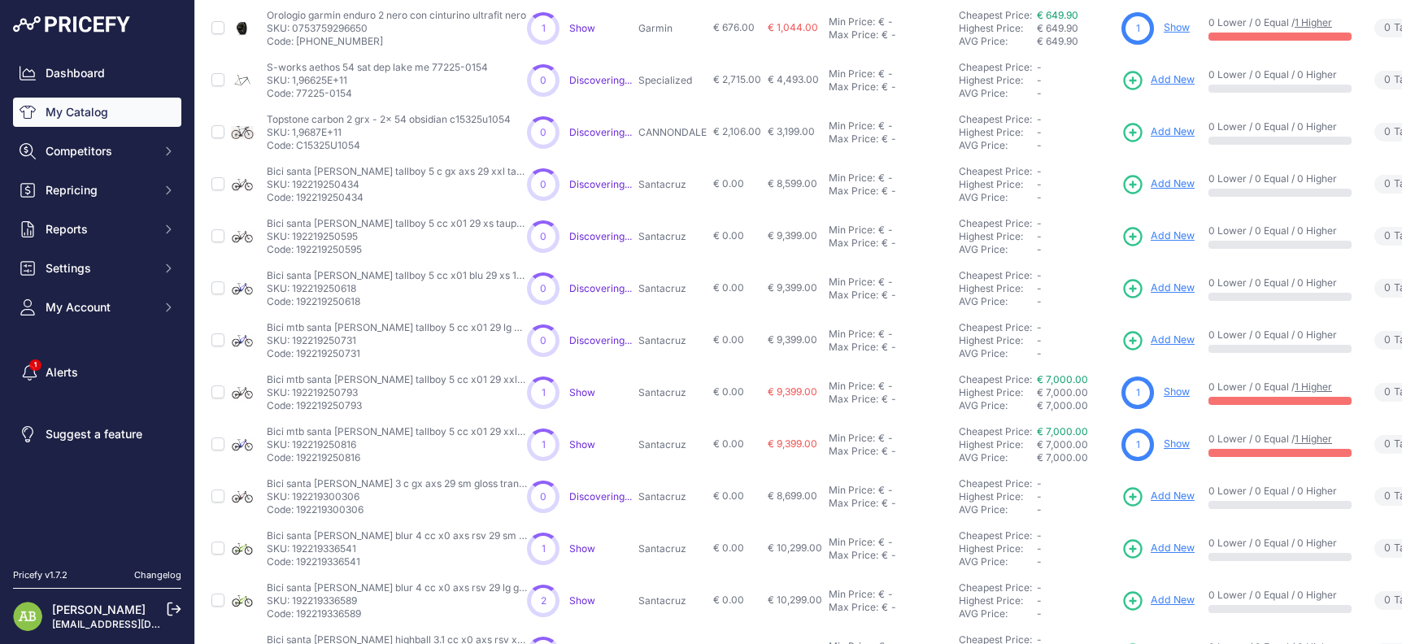
scroll to position [389, 0]
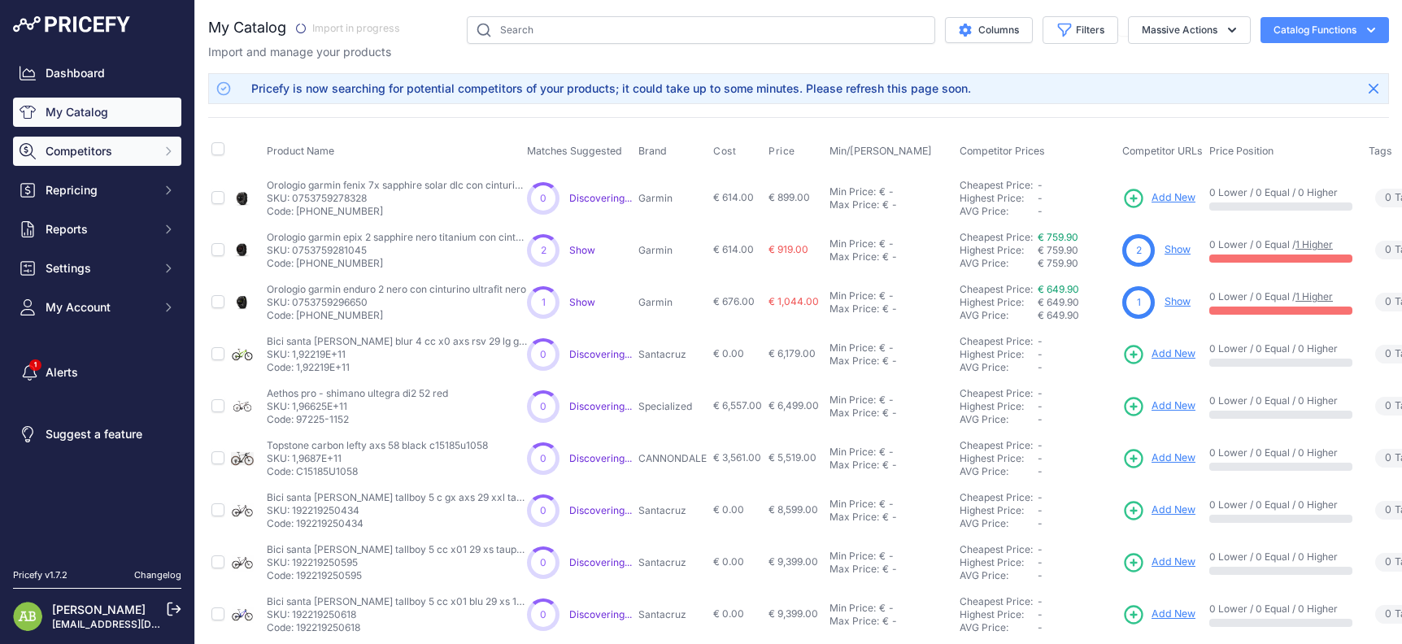
click at [83, 163] on button "Competitors" at bounding box center [97, 151] width 168 height 29
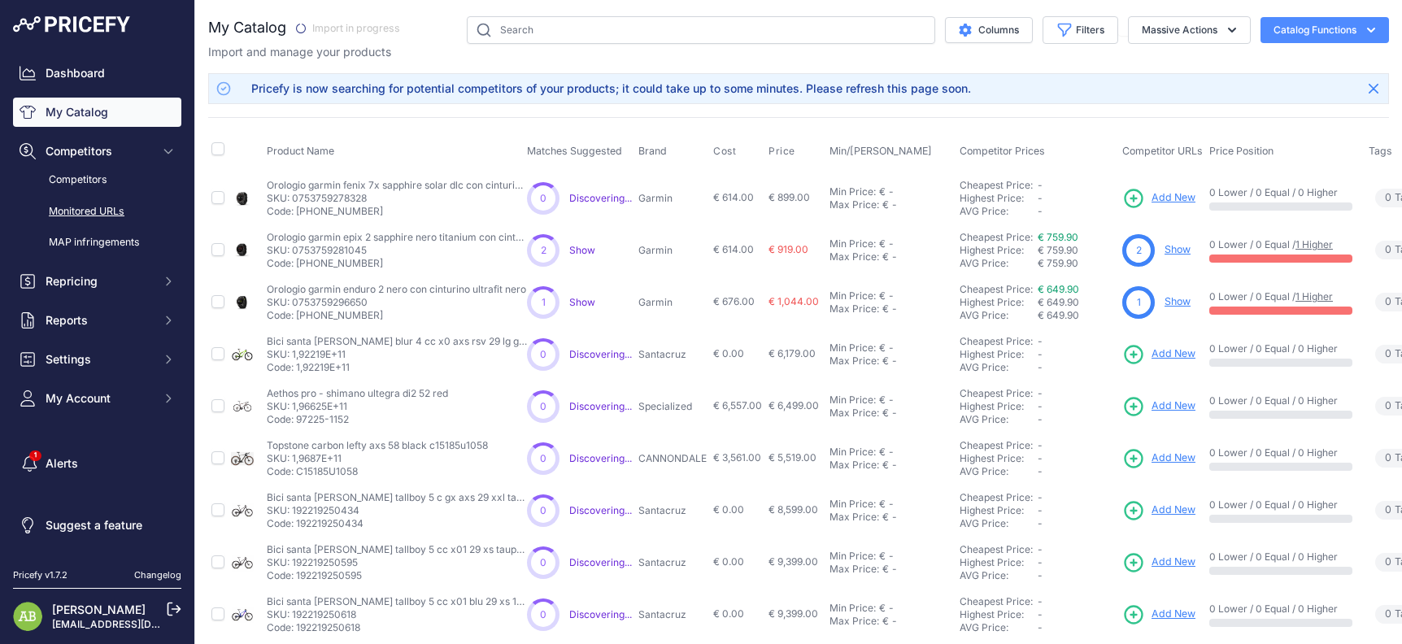
click at [89, 202] on link "Monitored URLs" at bounding box center [97, 212] width 168 height 28
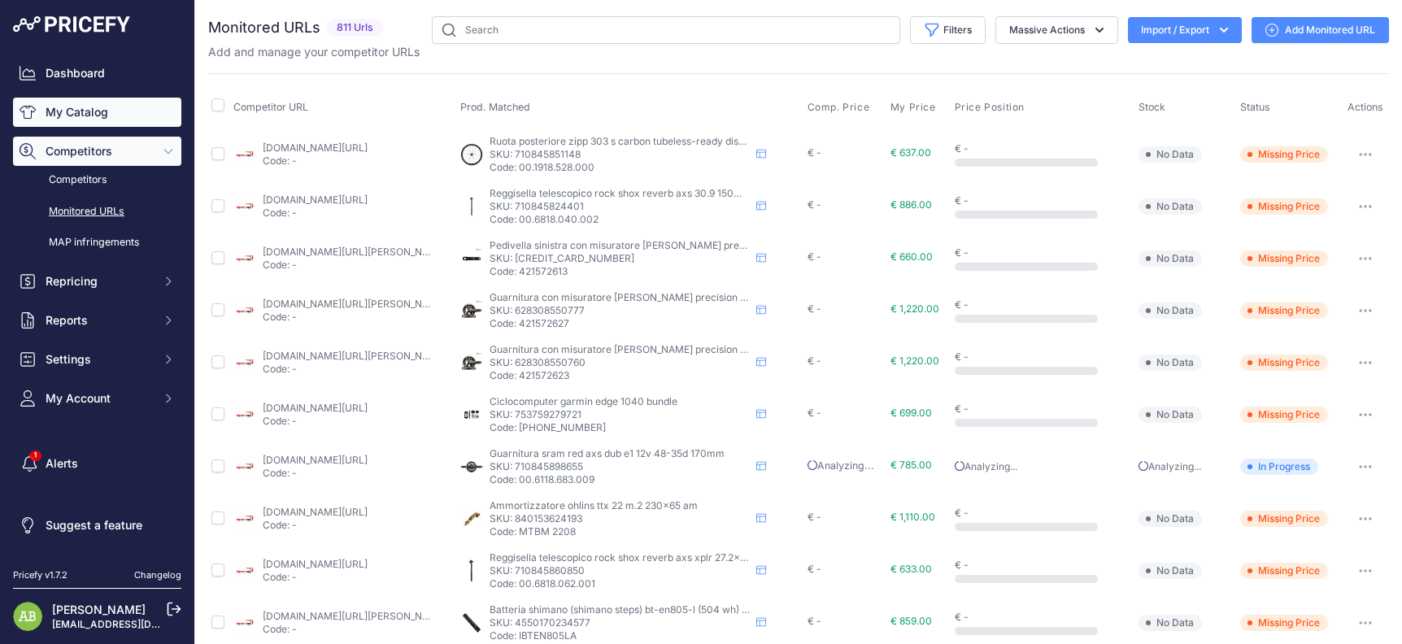
click at [97, 120] on link "My Catalog" at bounding box center [97, 112] width 168 height 29
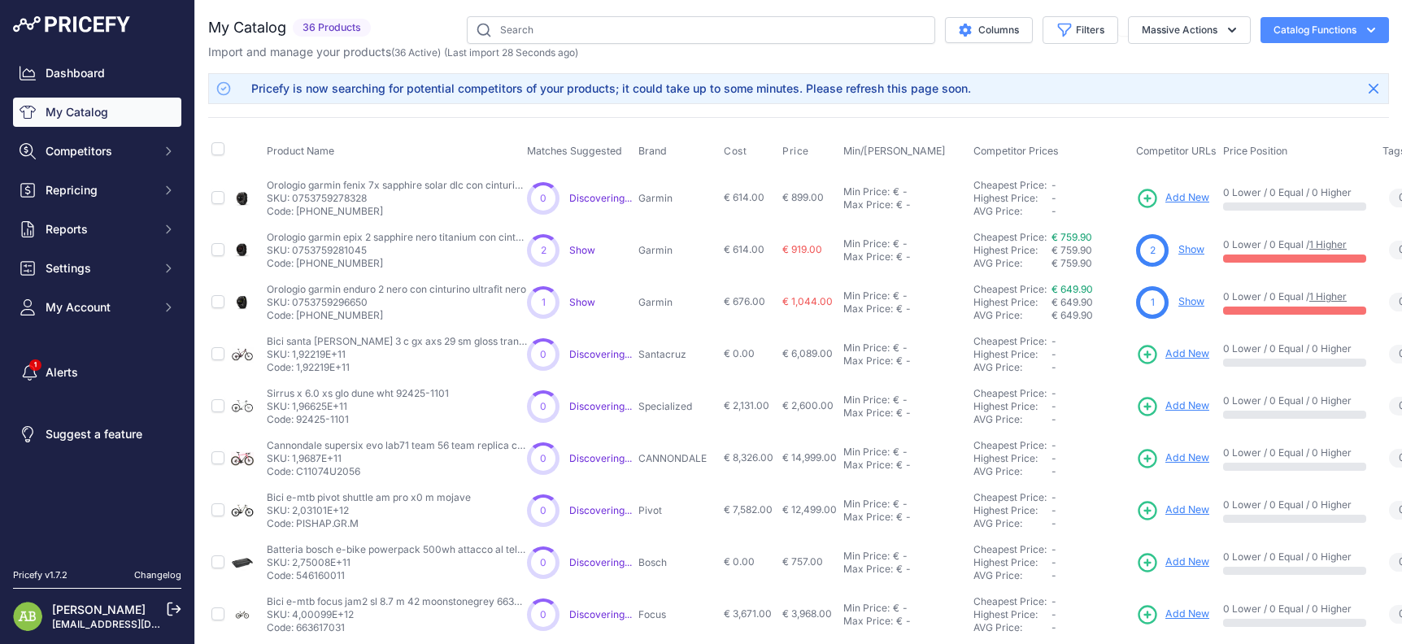
click at [88, 172] on div "Dashboard My Catalog Competitors Competitors Monitored URLs MAP infringements R…" at bounding box center [97, 190] width 168 height 263
click at [89, 163] on button "Competitors" at bounding box center [97, 151] width 168 height 29
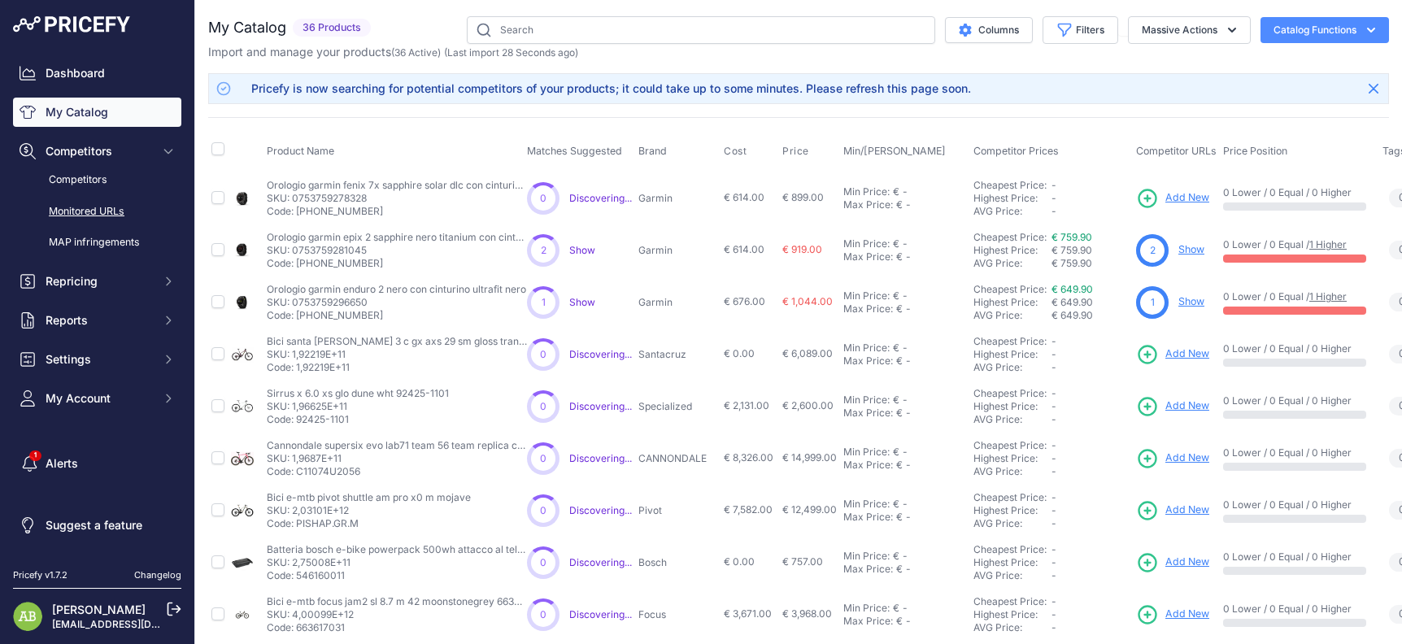
click at [94, 213] on link "Monitored URLs" at bounding box center [97, 212] width 168 height 28
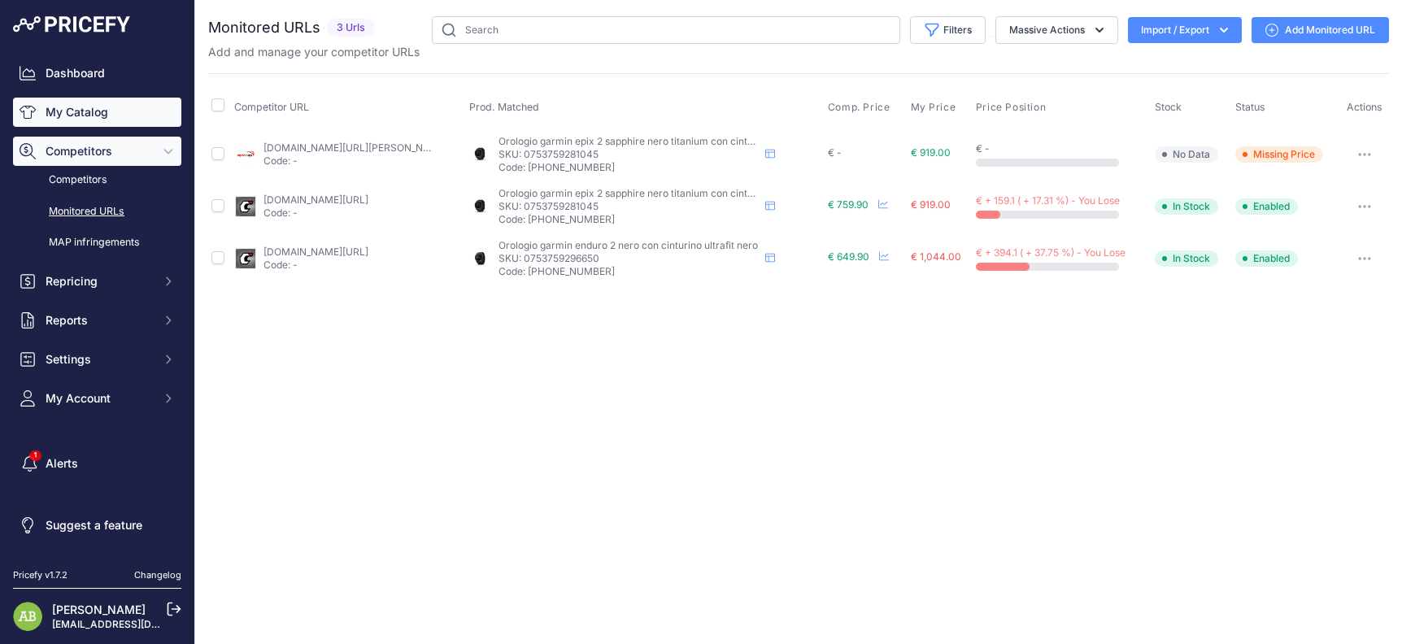
click at [115, 106] on link "My Catalog" at bounding box center [97, 112] width 168 height 29
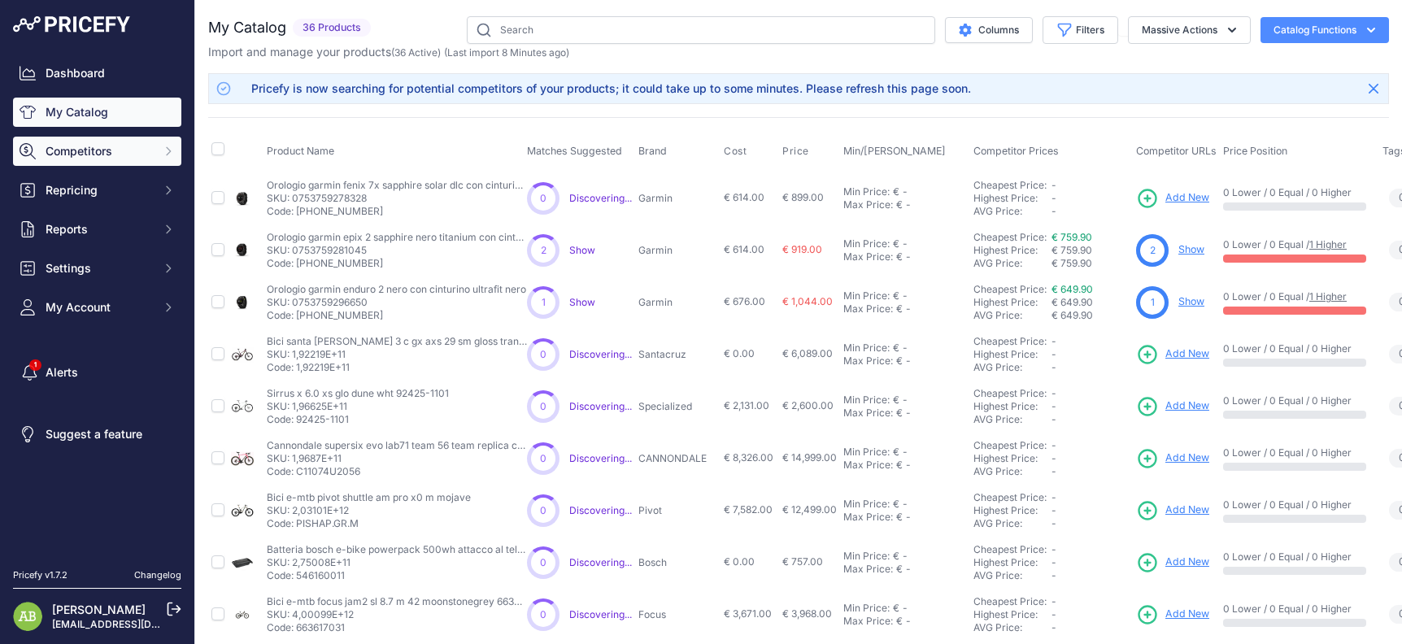
click at [99, 155] on span "Competitors" at bounding box center [99, 151] width 106 height 16
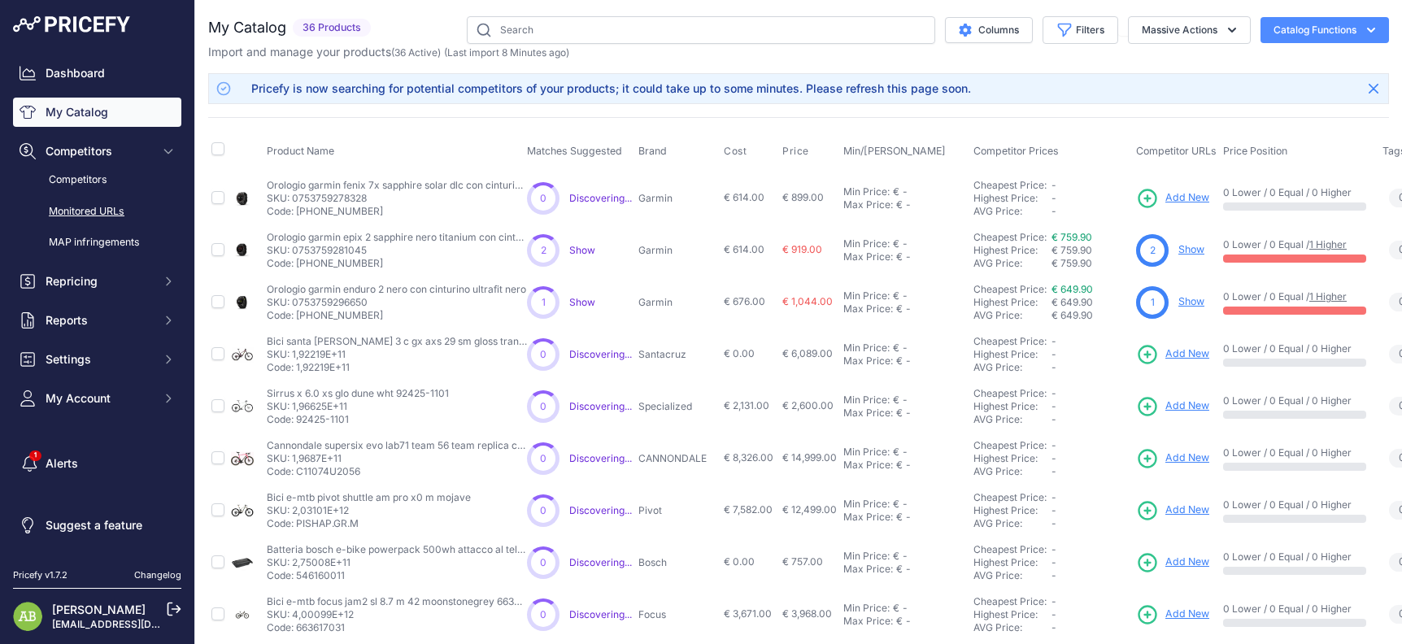
click at [106, 198] on link "Monitored URLs" at bounding box center [97, 212] width 168 height 28
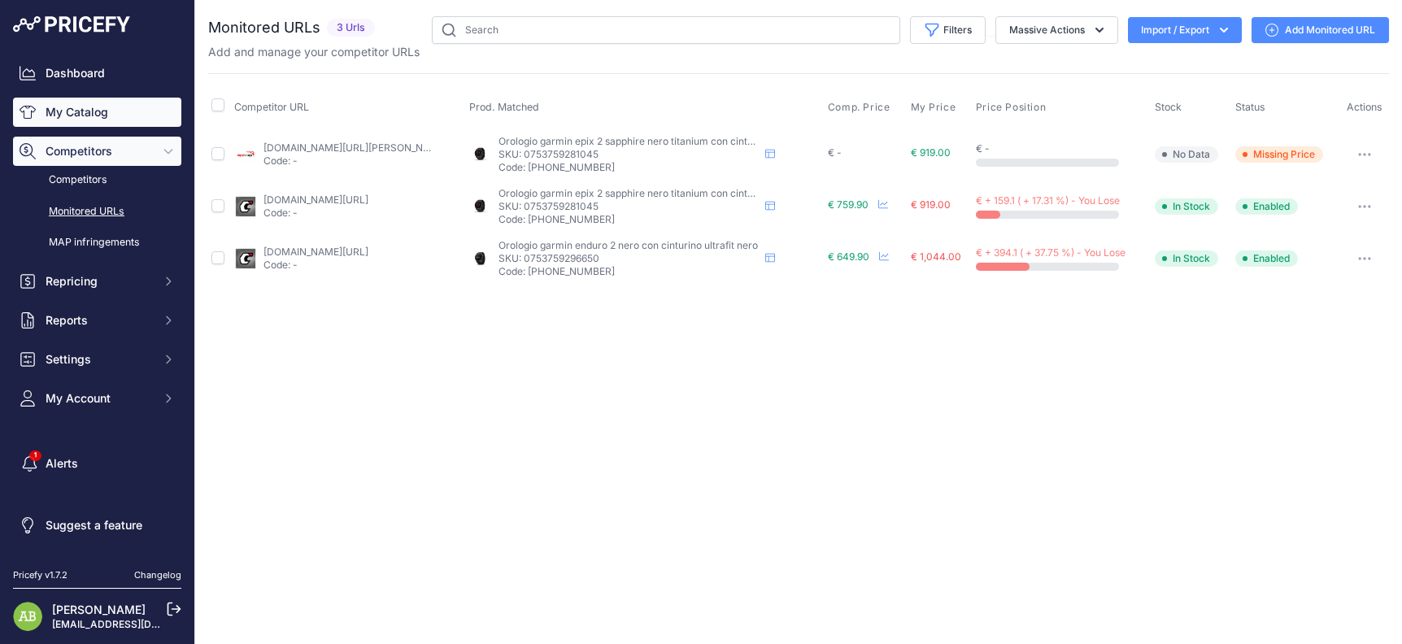
click at [77, 116] on link "My Catalog" at bounding box center [97, 112] width 168 height 29
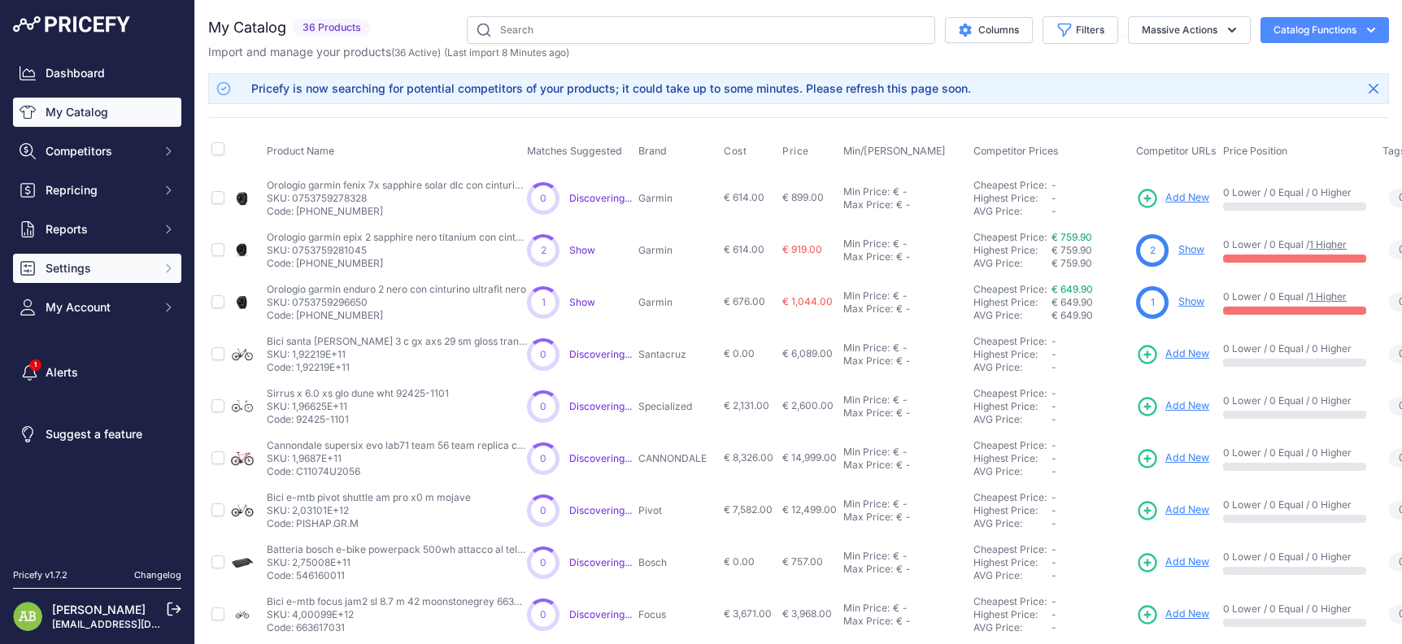
click at [59, 263] on span "Settings" at bounding box center [99, 268] width 106 height 16
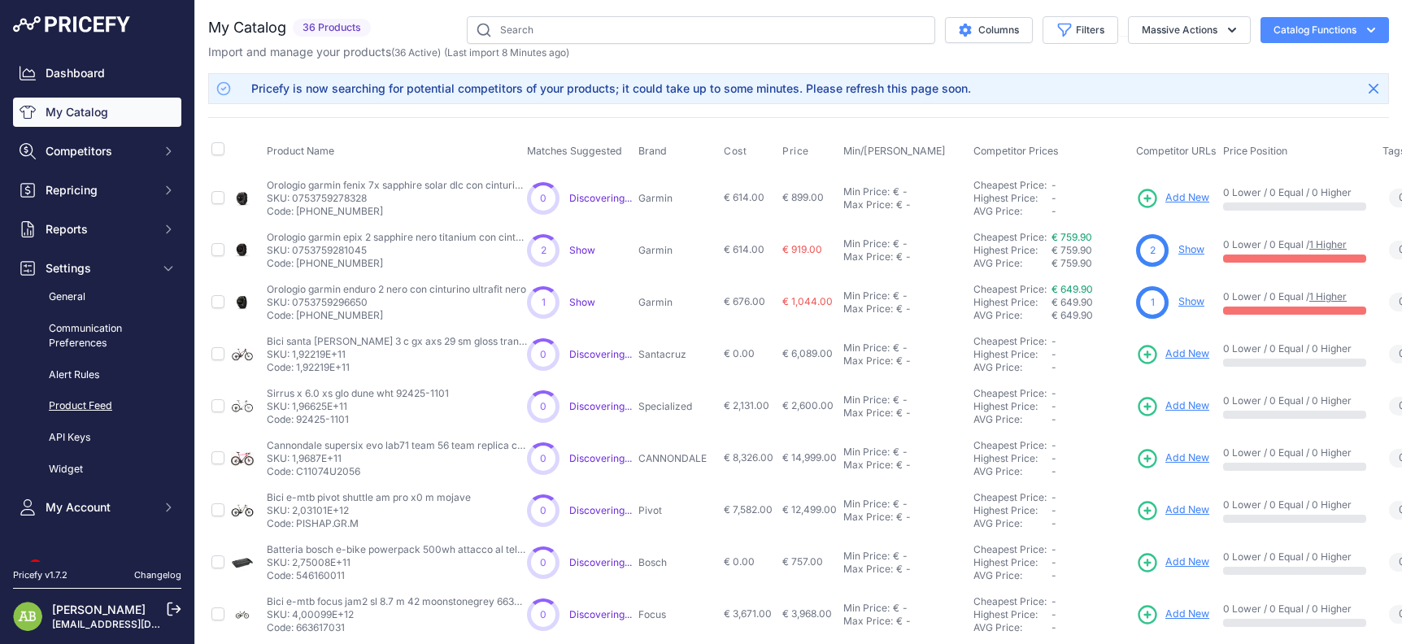
click at [83, 399] on link "Product Feed" at bounding box center [97, 406] width 168 height 28
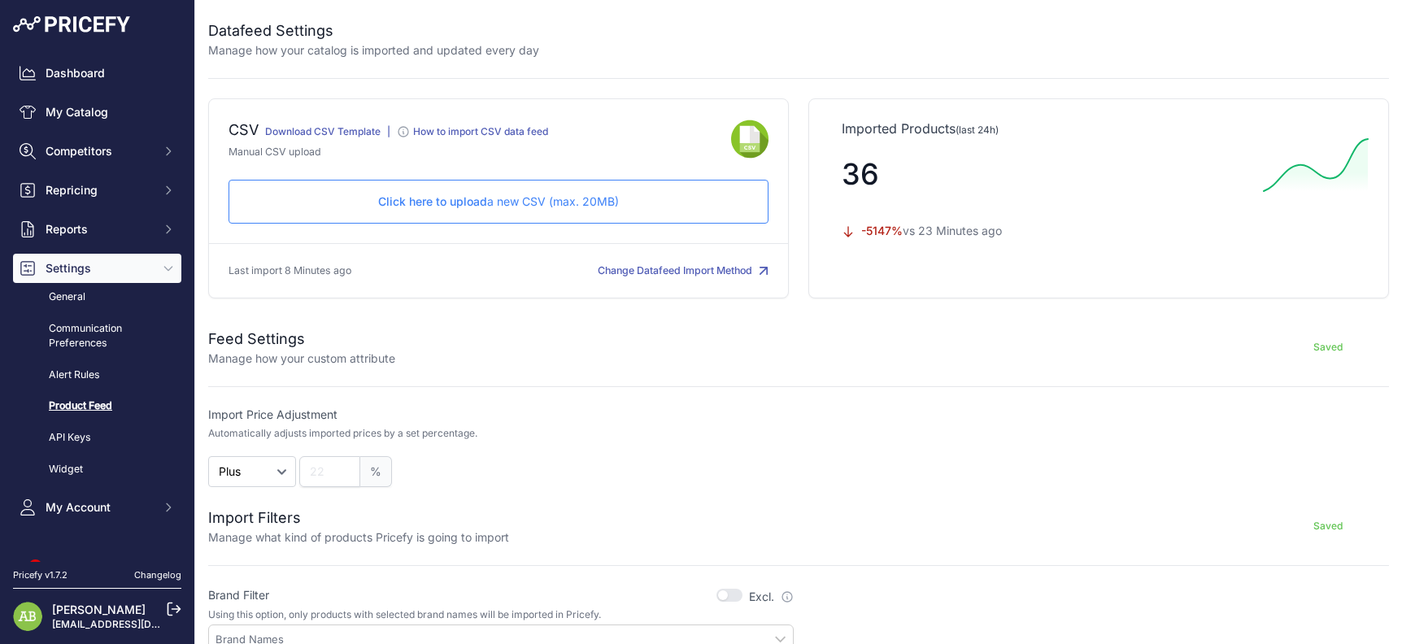
click at [470, 214] on div "Click here to upload a new CSV (max. 20MB) Check and upload in progress..." at bounding box center [498, 202] width 540 height 44
click at [301, 244] on div "CSV Download CSV Template |" at bounding box center [498, 198] width 580 height 200
click at [113, 119] on link "My Catalog" at bounding box center [97, 112] width 168 height 29
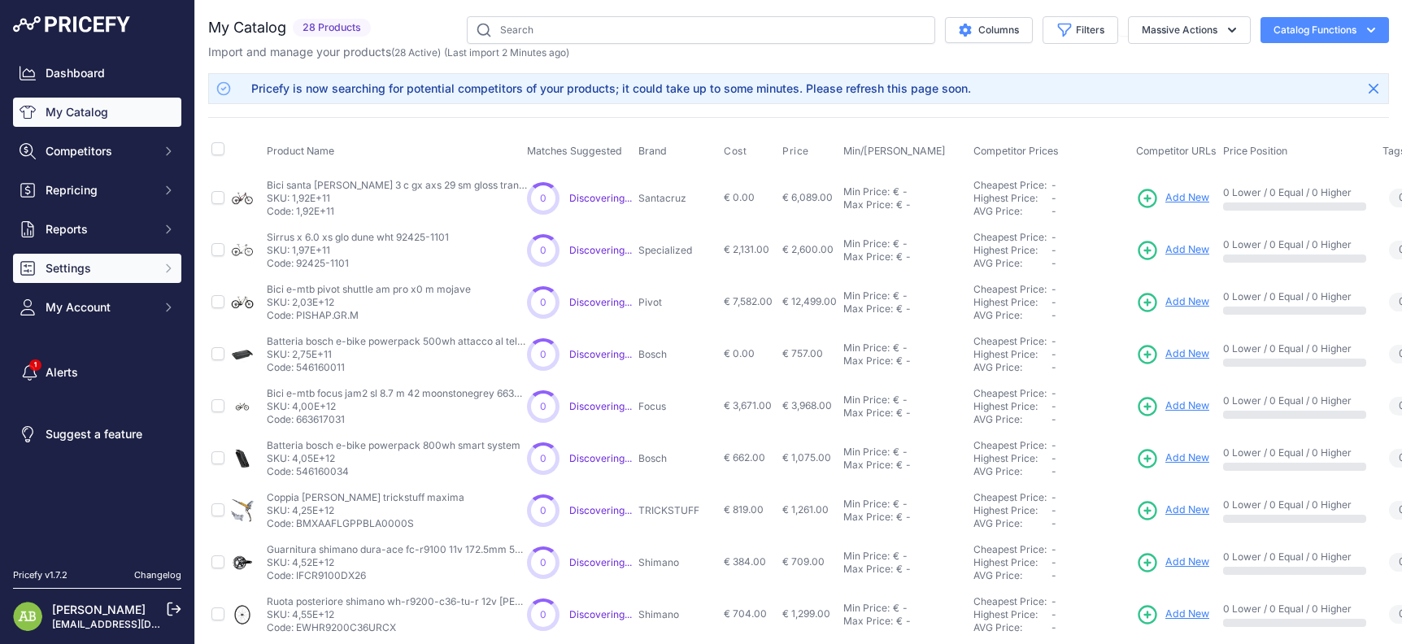
click at [94, 257] on button "Settings" at bounding box center [97, 268] width 168 height 29
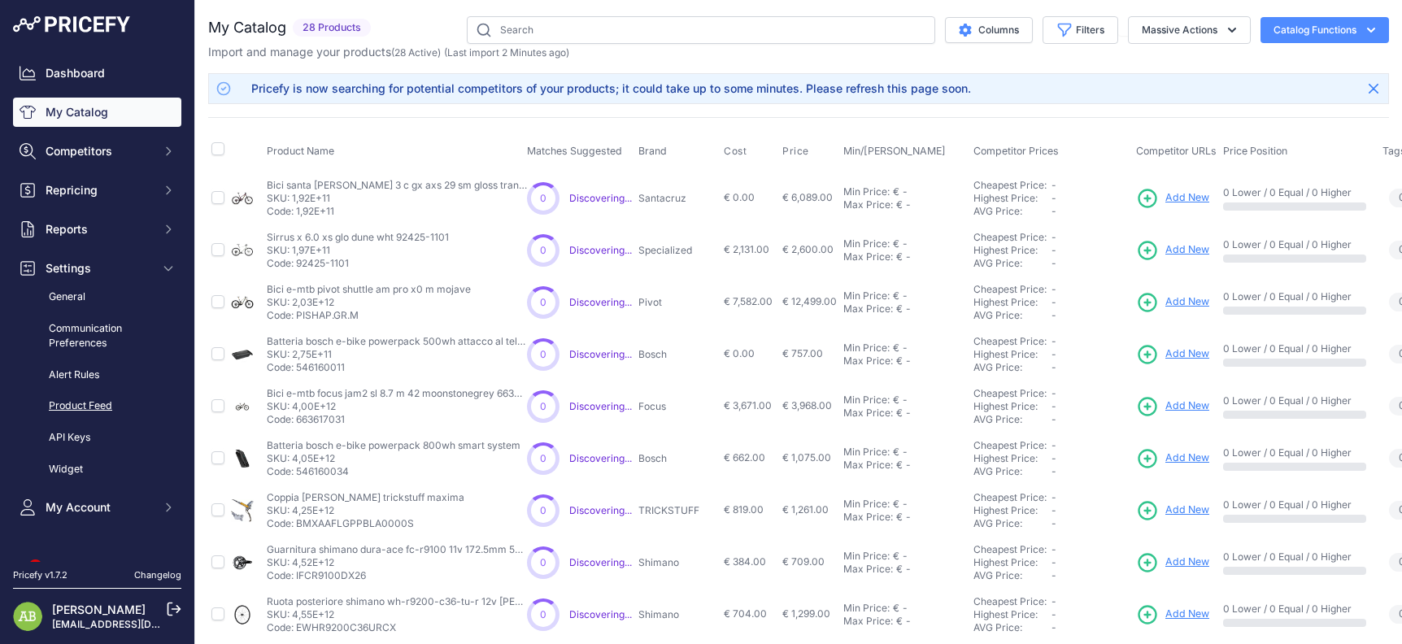
click at [93, 397] on link "Product Feed" at bounding box center [97, 406] width 168 height 28
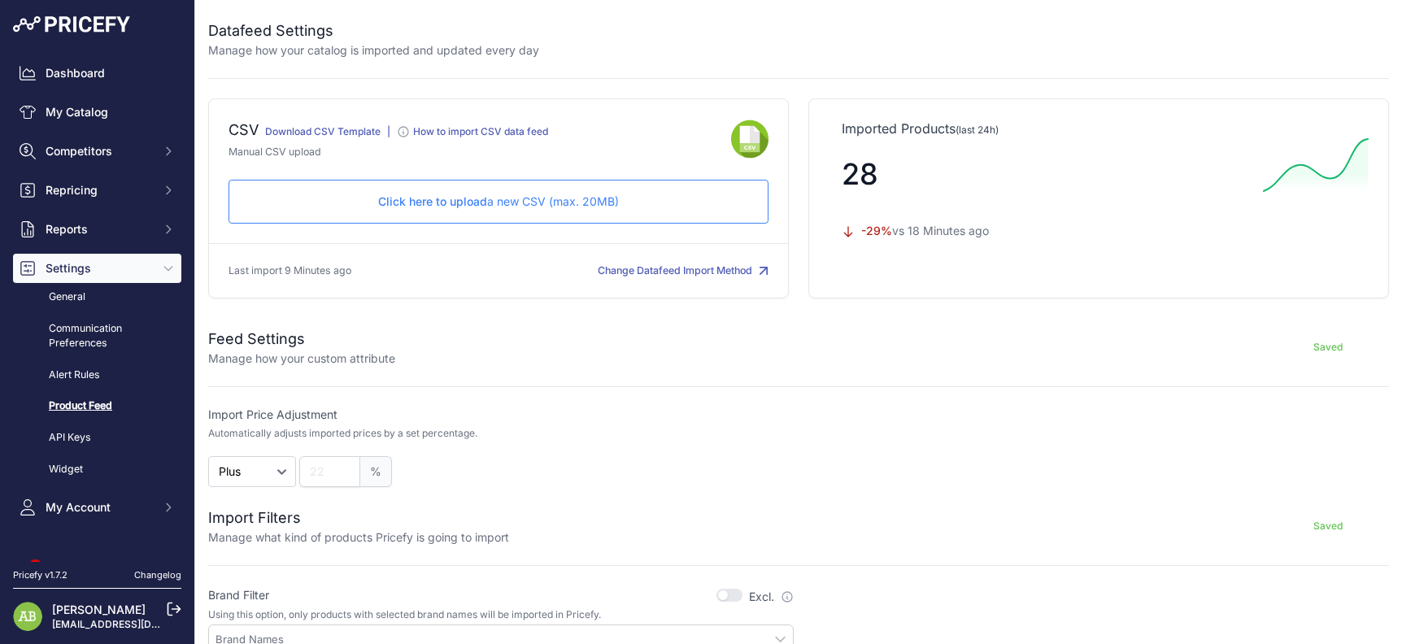
click at [454, 193] on p "Click here to upload a new CSV (max. 20MB)" at bounding box center [498, 201] width 512 height 16
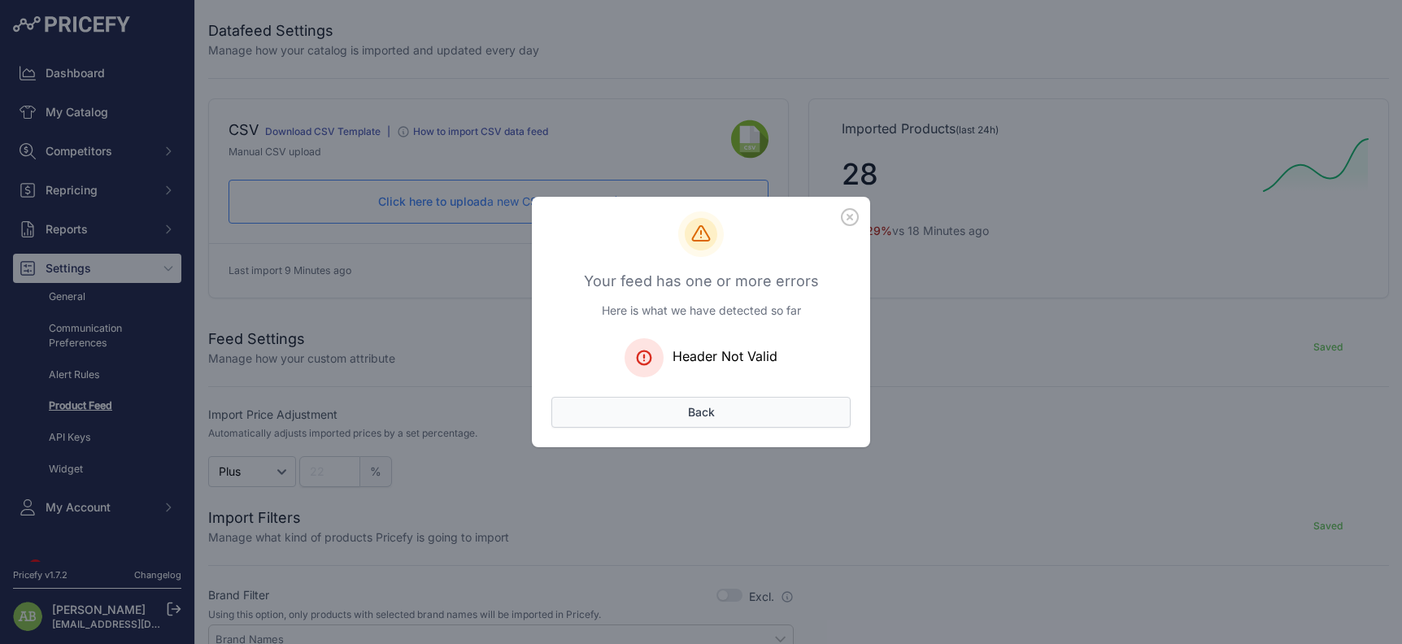
click at [688, 415] on button "Back" at bounding box center [700, 412] width 299 height 31
click at [844, 220] on icon "button" at bounding box center [850, 217] width 18 height 18
drag, startPoint x: 1321, startPoint y: 253, endPoint x: 1310, endPoint y: 253, distance: 10.6
click at [1321, 253] on div "Your feed has one or more errors Here is what we have detected so far Header No…" at bounding box center [701, 322] width 1402 height 644
click at [850, 216] on icon "button" at bounding box center [849, 217] width 16 height 16
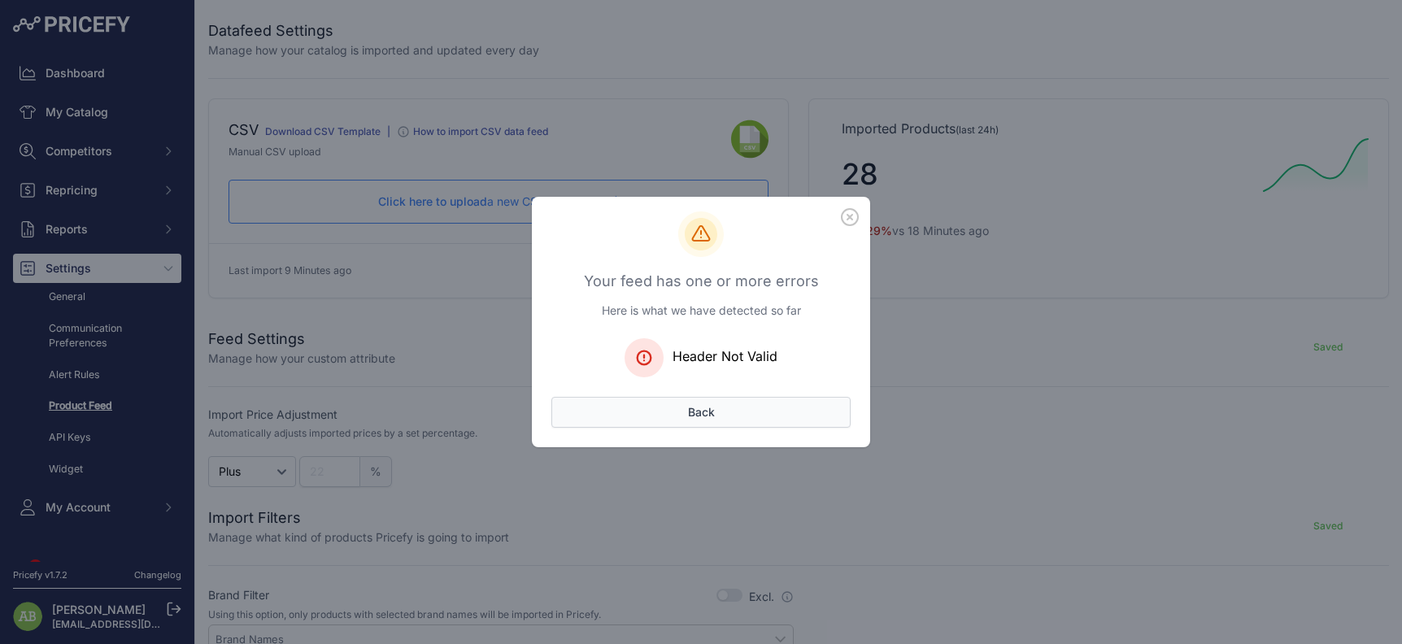
click at [718, 419] on button "Back" at bounding box center [700, 412] width 299 height 31
click at [686, 398] on button "Back" at bounding box center [700, 412] width 299 height 31
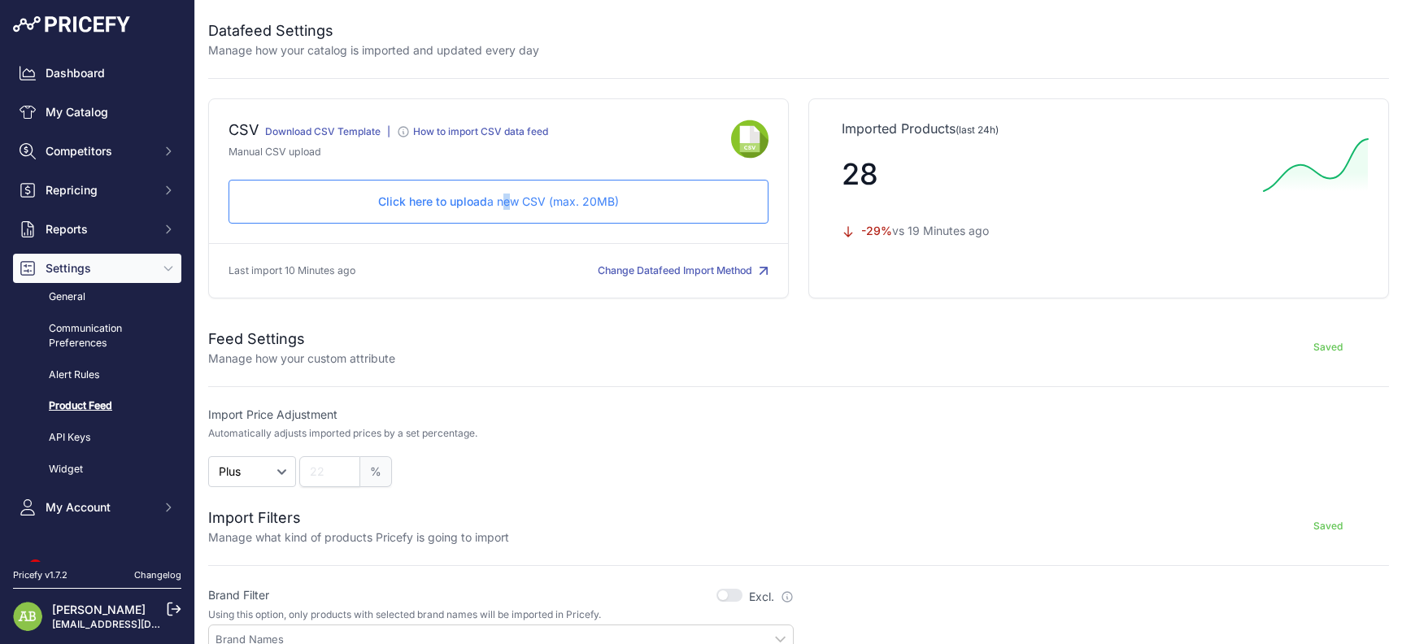
click at [492, 217] on div "Click here to upload a new CSV (max. 20MB) Check and upload in progress..." at bounding box center [498, 202] width 540 height 44
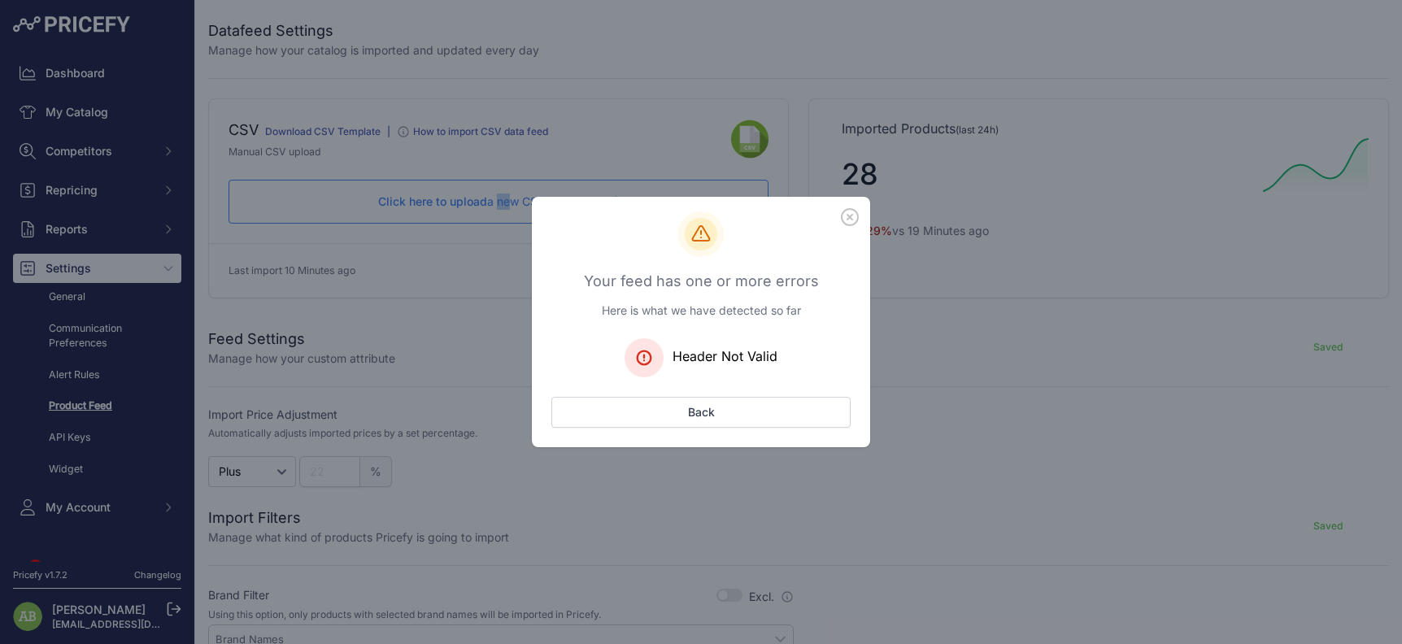
click at [1326, 212] on div "Your feed has one or more errors Here is what we have detected so far Header No…" at bounding box center [701, 322] width 1402 height 644
click at [853, 217] on icon "button" at bounding box center [850, 217] width 18 height 18
click at [700, 416] on button "Back" at bounding box center [700, 412] width 299 height 31
click at [120, 245] on div "Your feed has one or more errors Here is what we have detected so far Header No…" at bounding box center [701, 322] width 1402 height 644
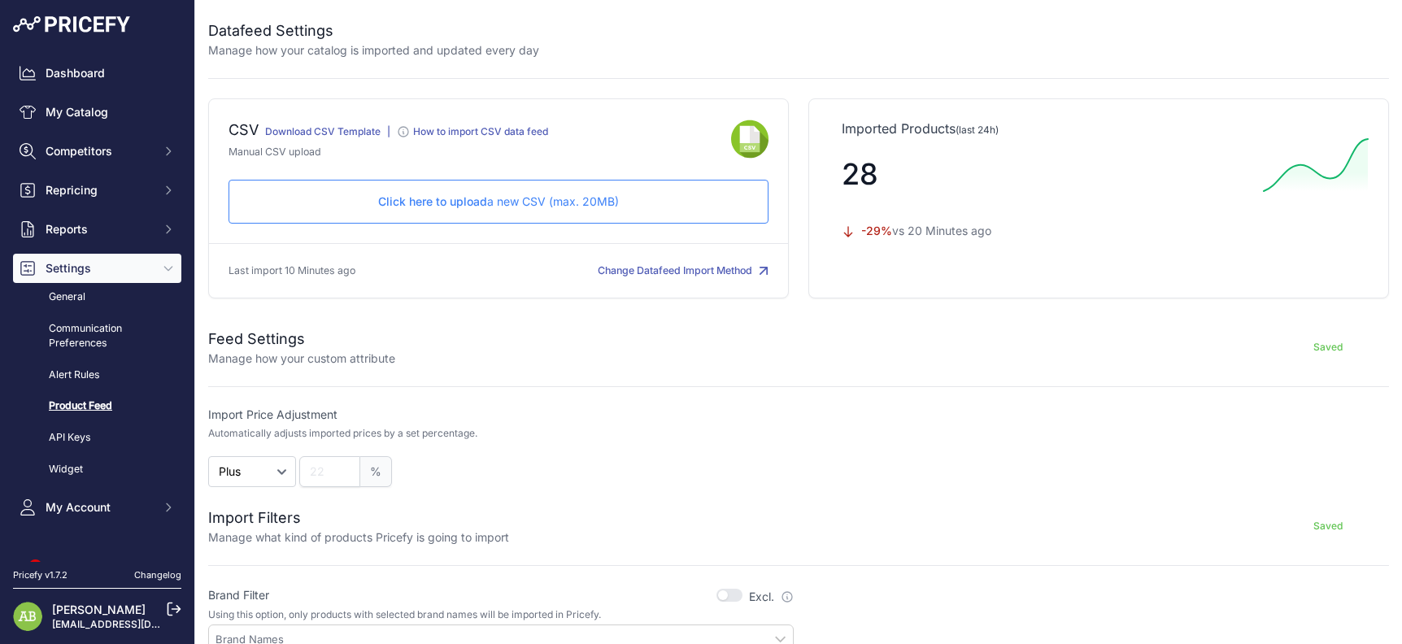
click at [540, 198] on p "Click here to upload a new CSV (max. 20MB)" at bounding box center [498, 201] width 512 height 16
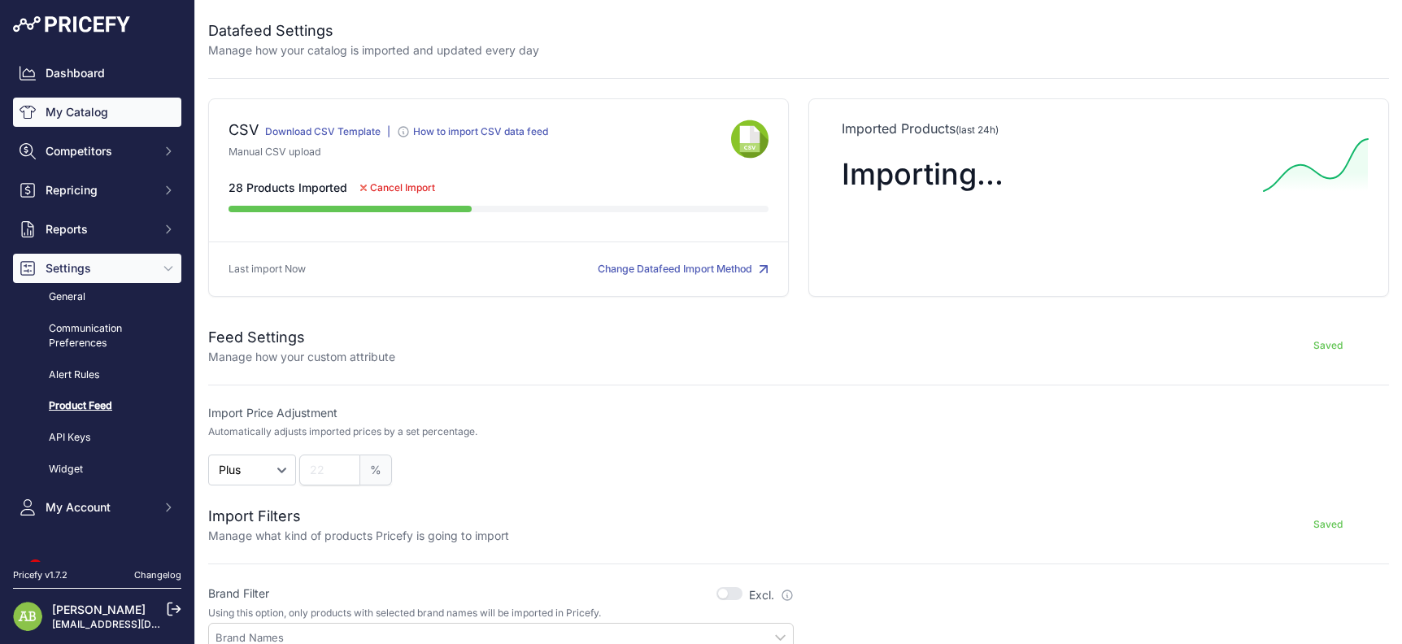
click at [53, 115] on link "My Catalog" at bounding box center [97, 112] width 168 height 29
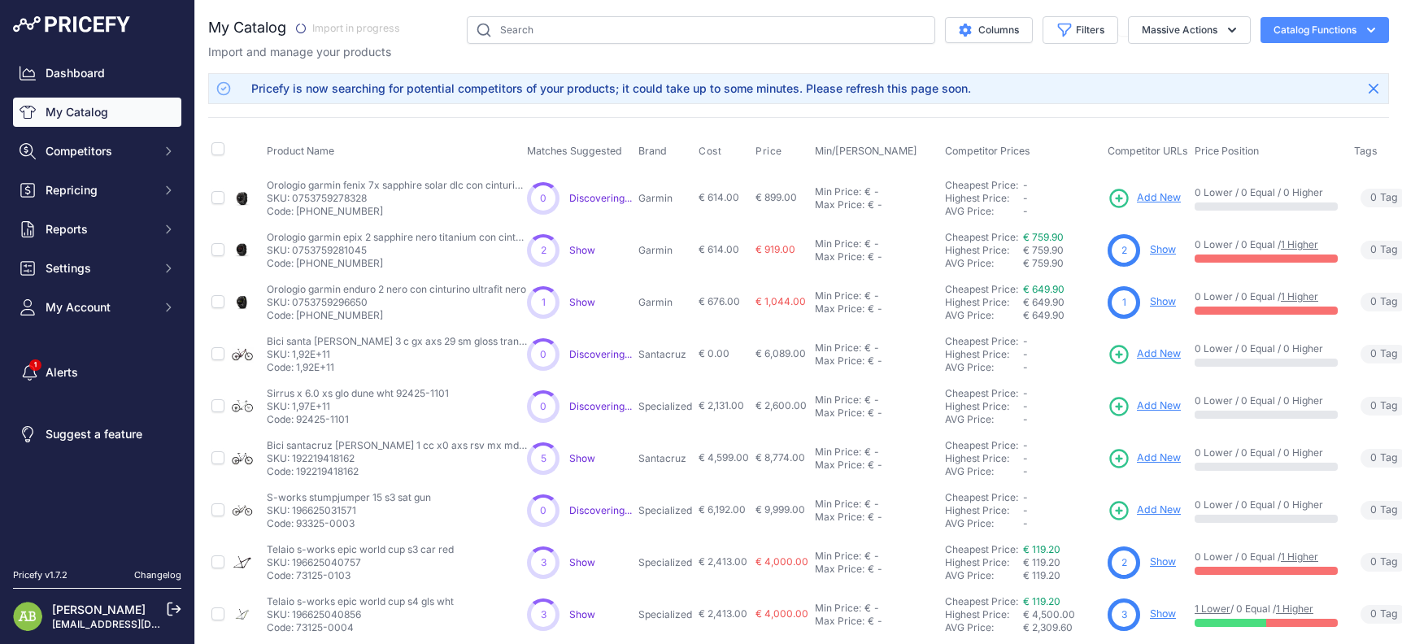
click at [85, 115] on link "My Catalog" at bounding box center [97, 112] width 168 height 29
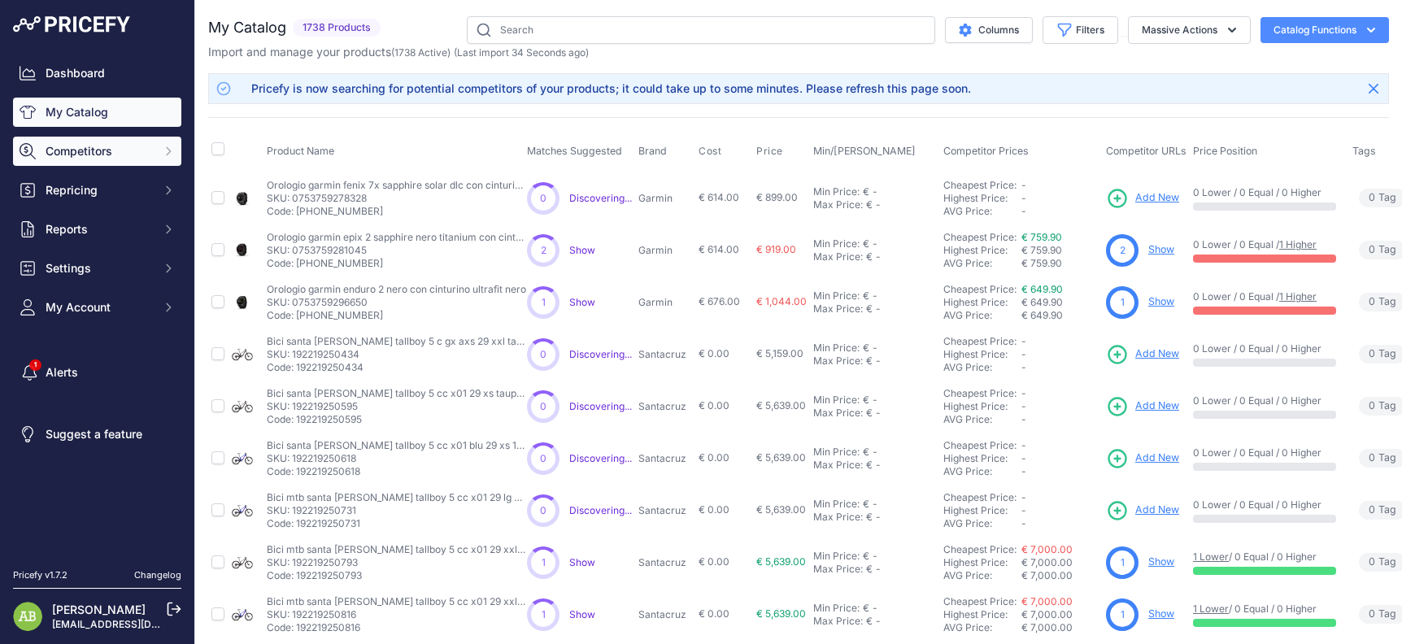
click at [156, 141] on button "Competitors" at bounding box center [97, 151] width 168 height 29
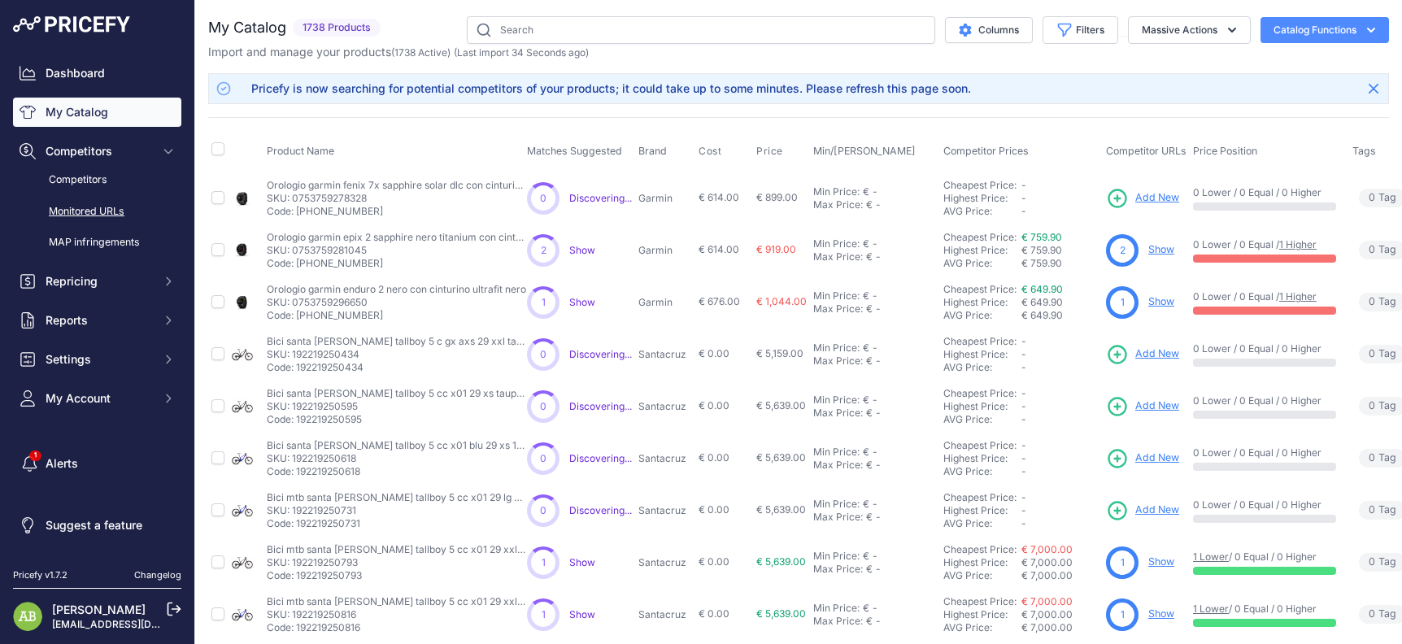
click at [118, 201] on link "Monitored URLs" at bounding box center [97, 212] width 168 height 28
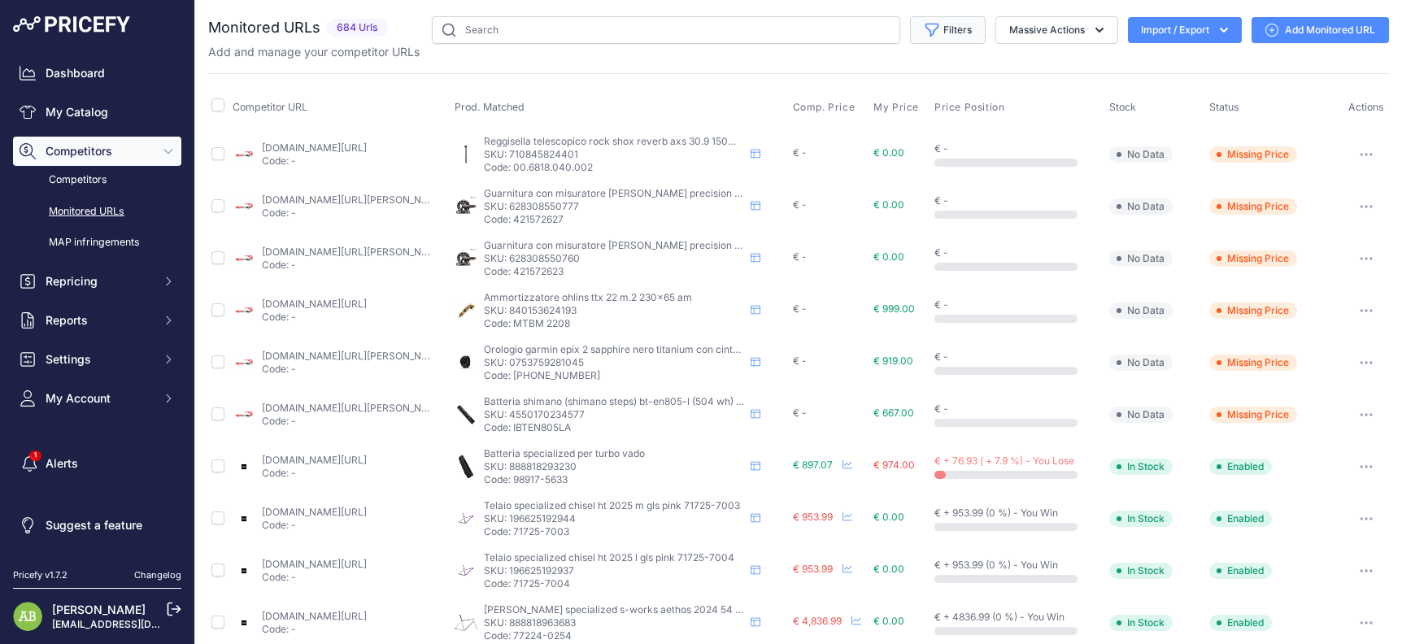
click at [944, 33] on button "Filters" at bounding box center [948, 30] width 76 height 28
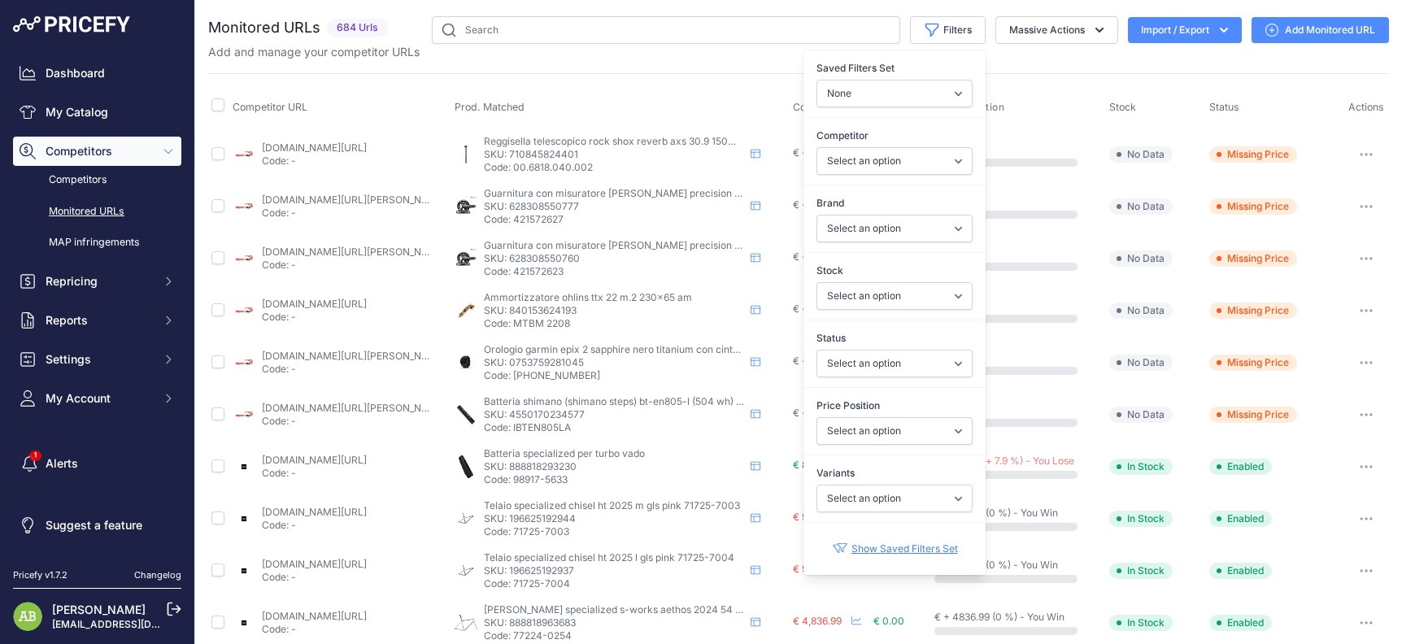
click at [880, 416] on div "Price Position Select an option I am lower Same price I am higher" at bounding box center [894, 421] width 182 height 60
click at [882, 430] on select "Select an option I am lower Same price I am higher" at bounding box center [894, 431] width 156 height 28
select select "0"
click at [816, 417] on select "Select an option I am lower Same price I am higher" at bounding box center [894, 431] width 156 height 28
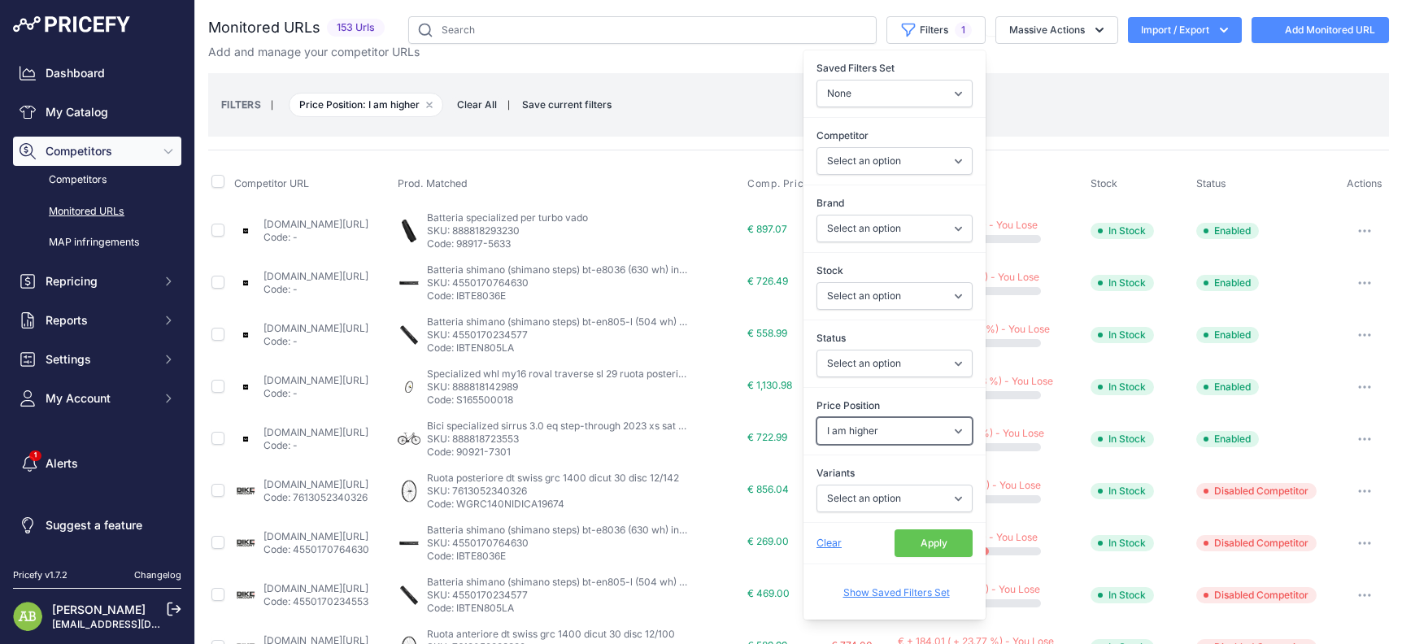
select select
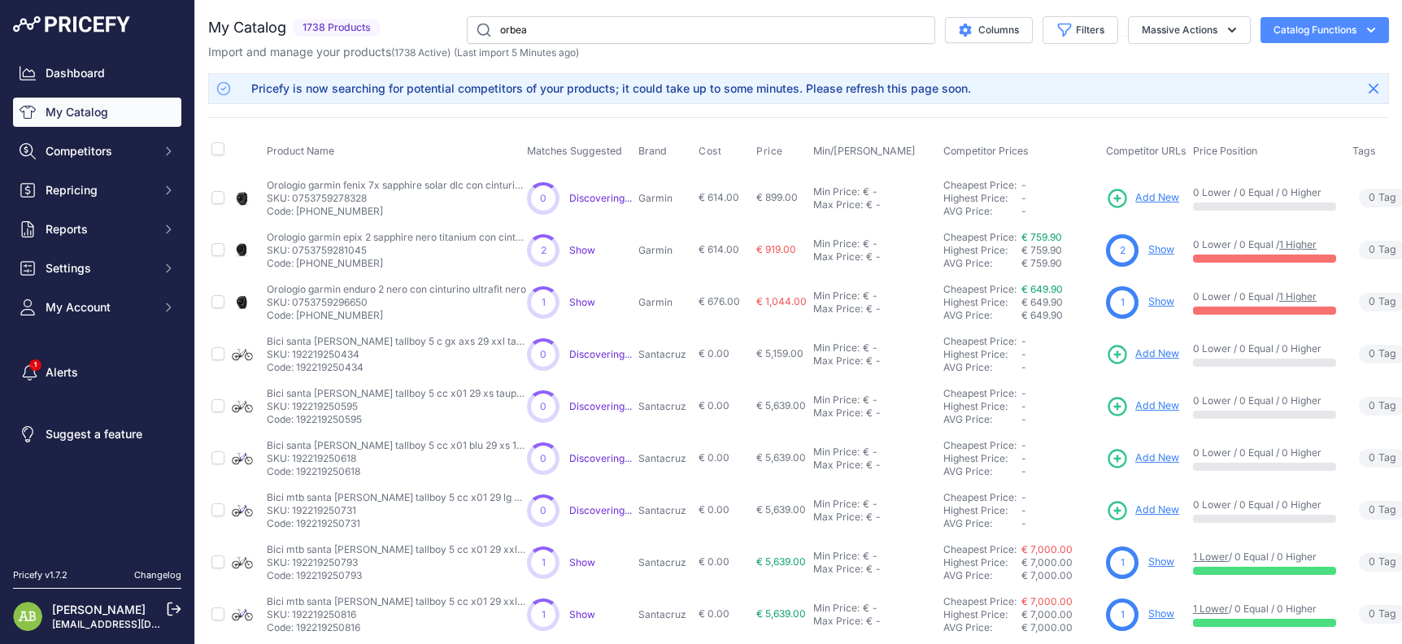
type input "orbea"
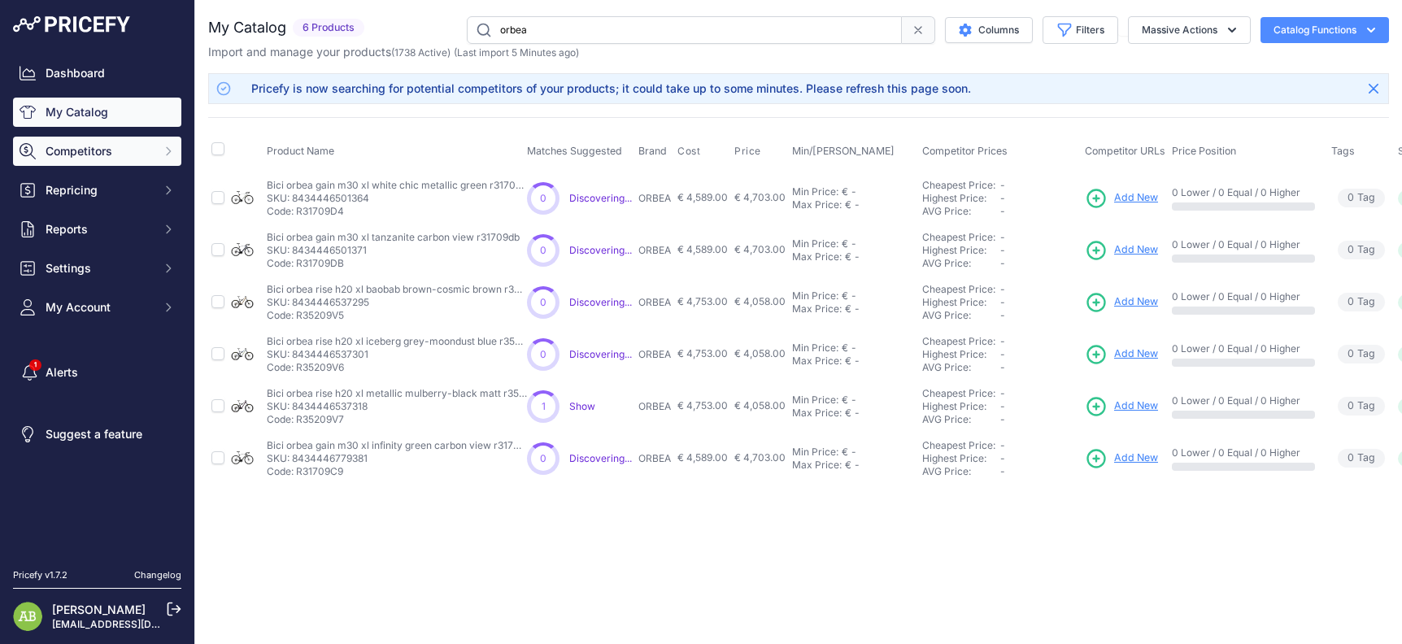
click at [101, 154] on span "Competitors" at bounding box center [99, 151] width 106 height 16
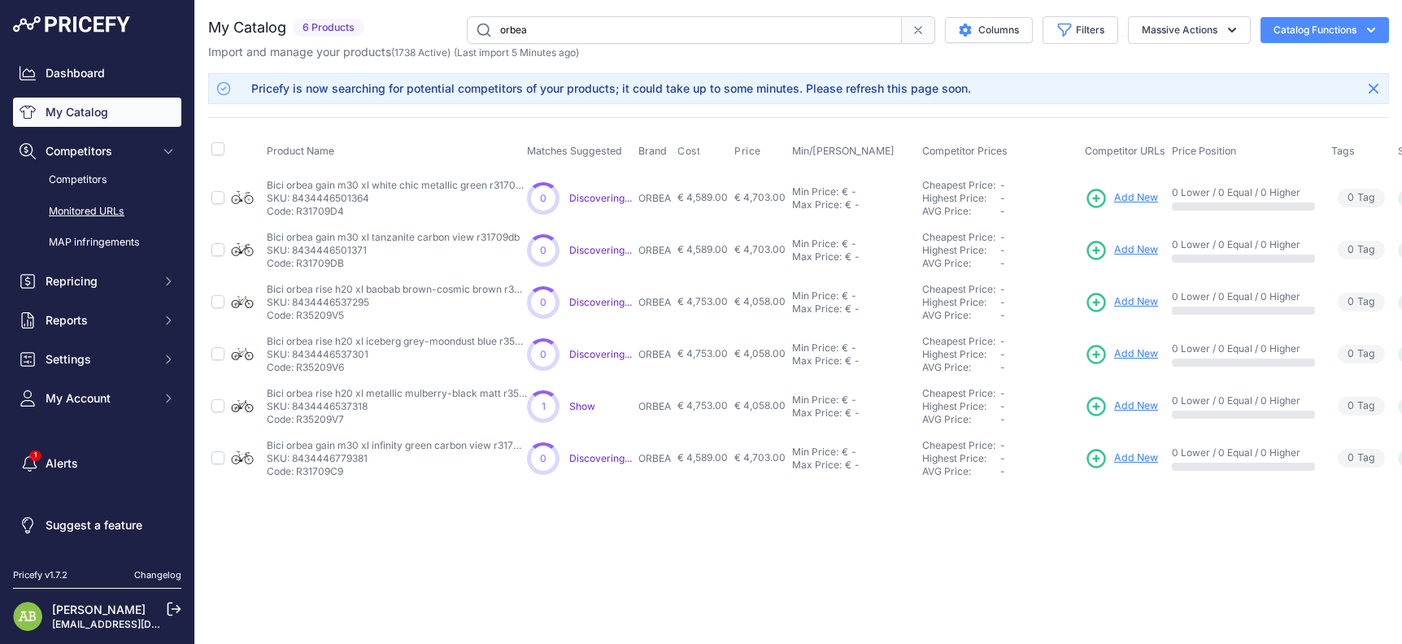
click at [77, 214] on link "Monitored URLs" at bounding box center [97, 212] width 168 height 28
click at [64, 180] on link "Competitors" at bounding box center [97, 180] width 168 height 28
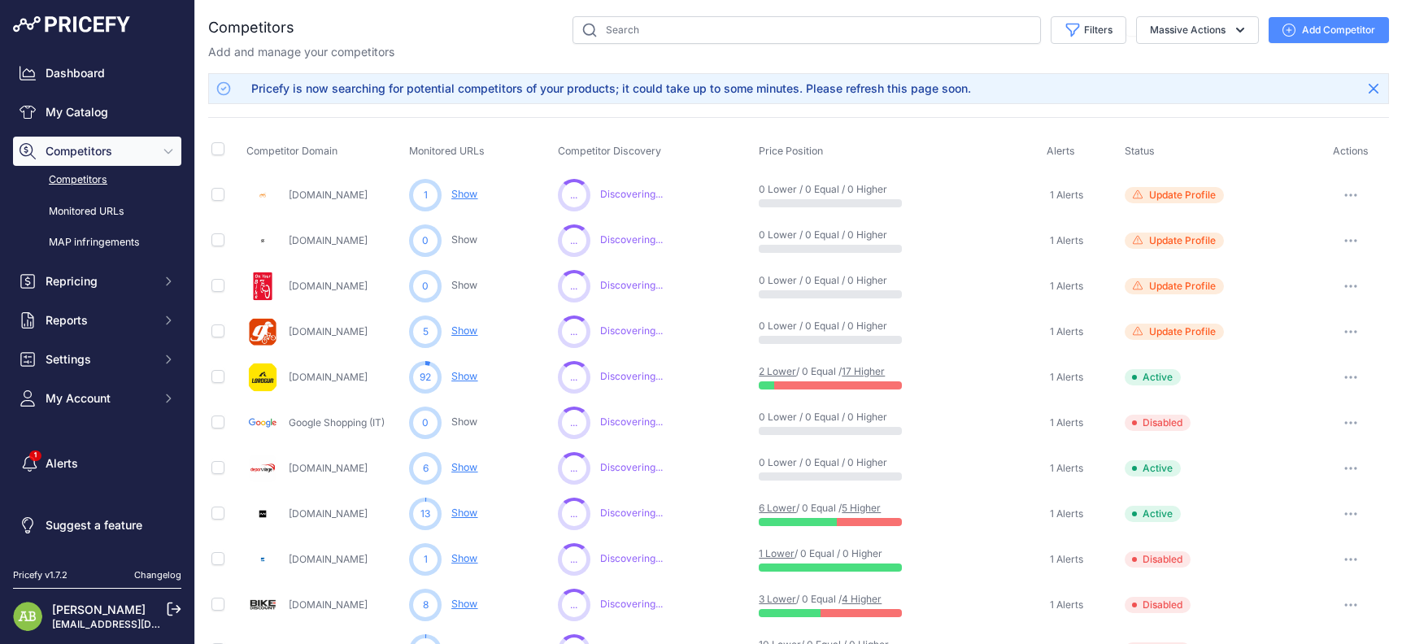
scroll to position [325, 0]
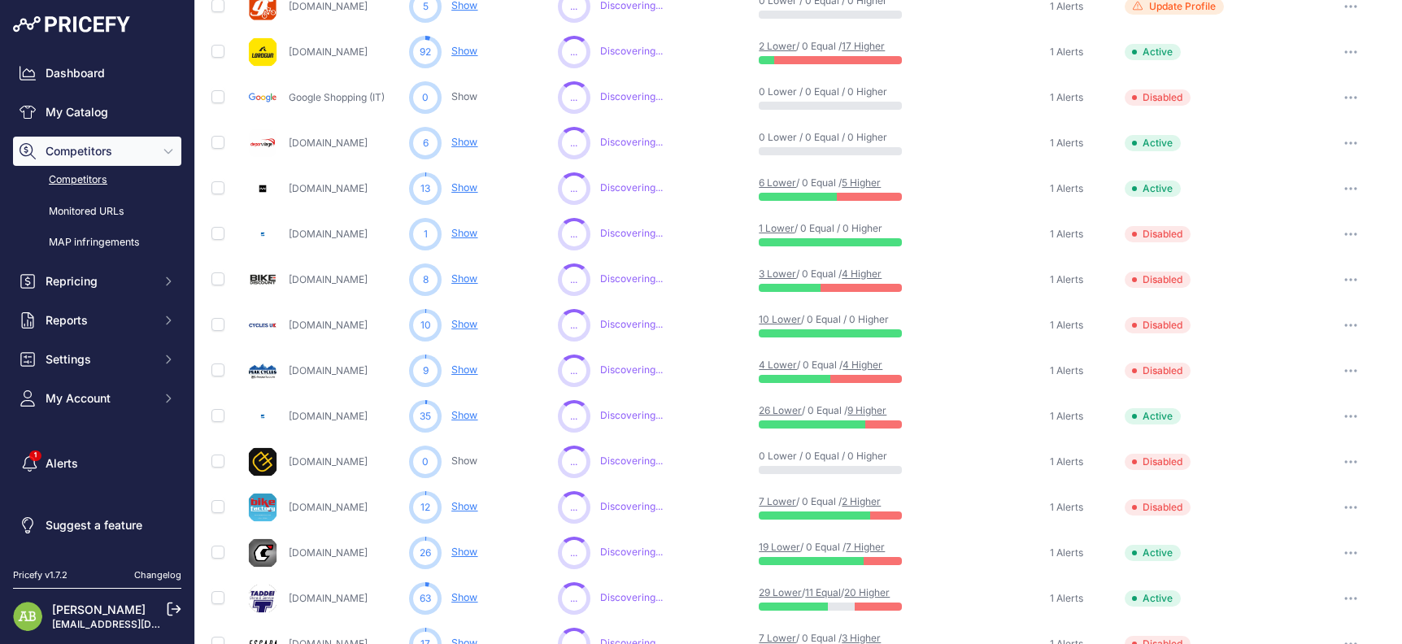
click at [1334, 278] on button "button" at bounding box center [1350, 279] width 33 height 23
click at [1287, 328] on button "Enable" at bounding box center [1318, 340] width 136 height 26
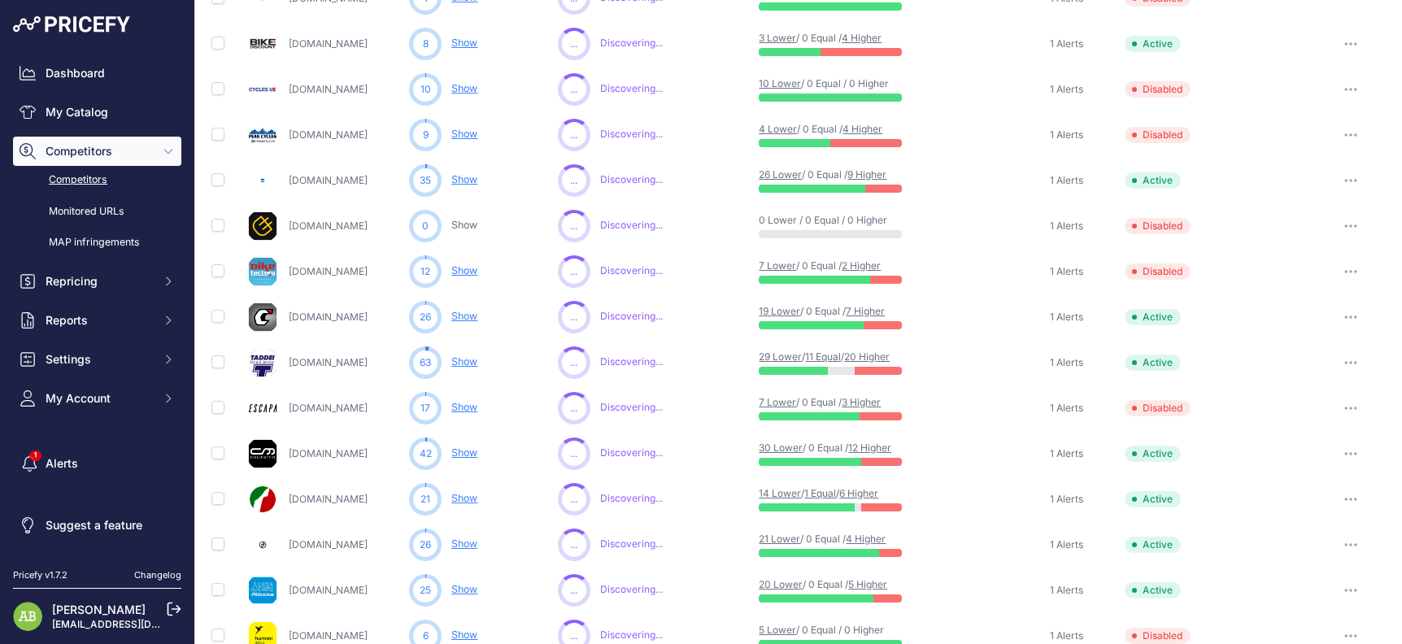
scroll to position [568, 0]
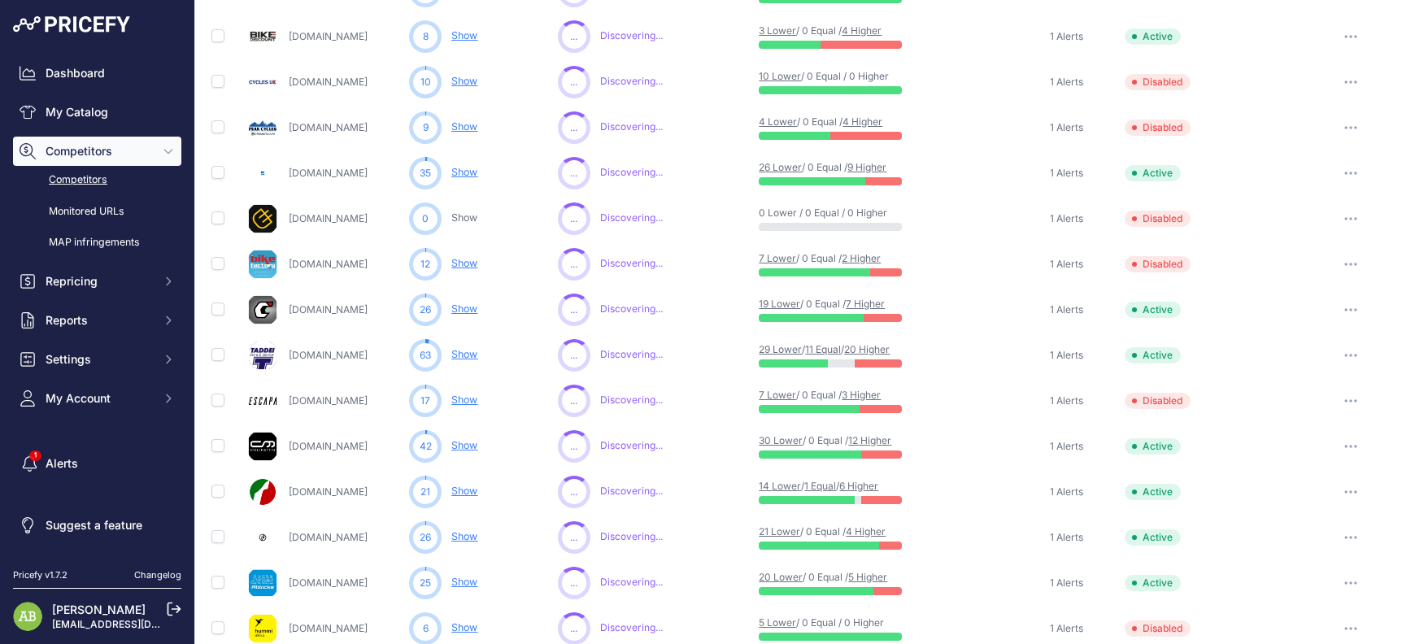
click at [1338, 404] on button "button" at bounding box center [1350, 400] width 33 height 23
click at [1302, 460] on button "Enable" at bounding box center [1318, 461] width 136 height 26
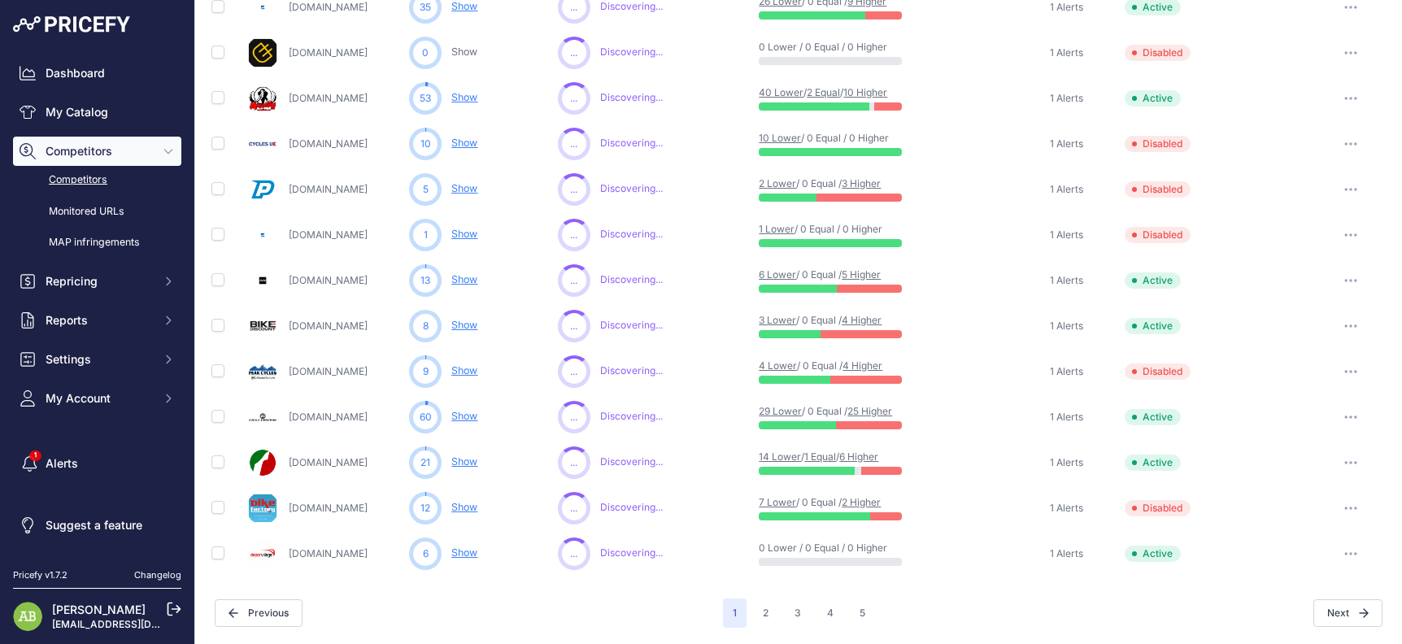
scroll to position [730, 0]
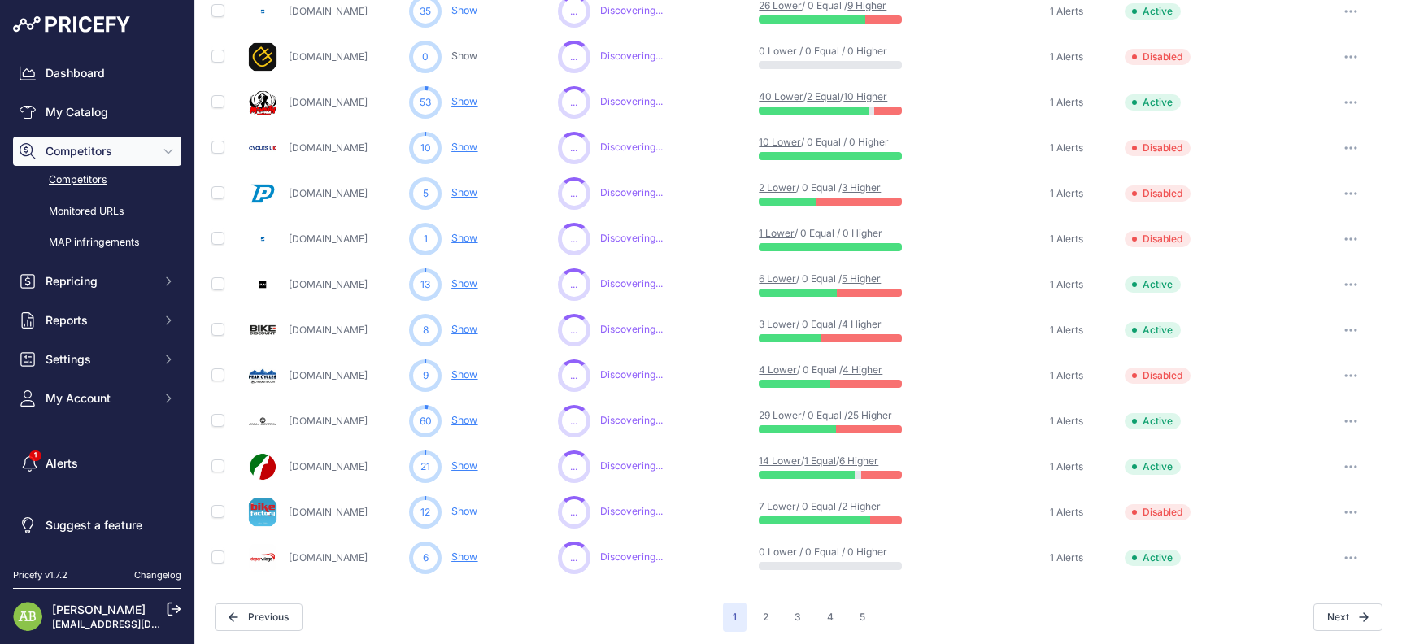
click at [1335, 188] on button "button" at bounding box center [1350, 193] width 33 height 23
click at [1308, 252] on button "Enable" at bounding box center [1318, 254] width 136 height 26
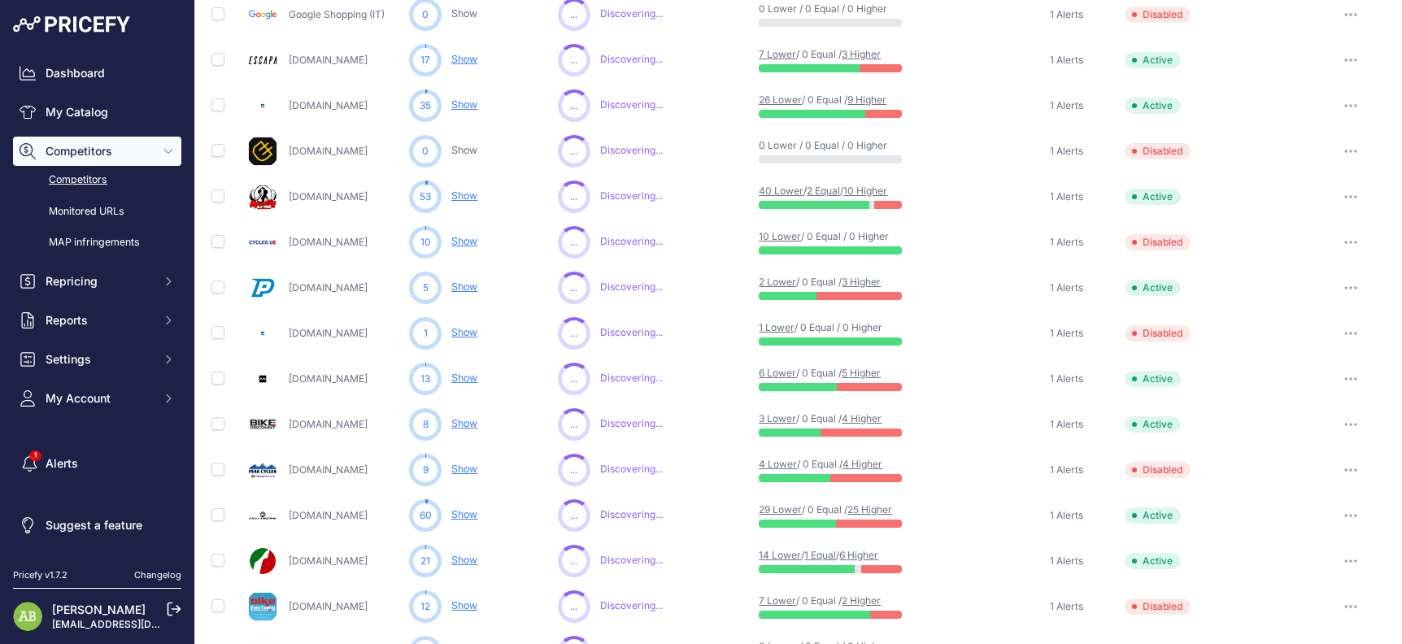
scroll to position [650, 0]
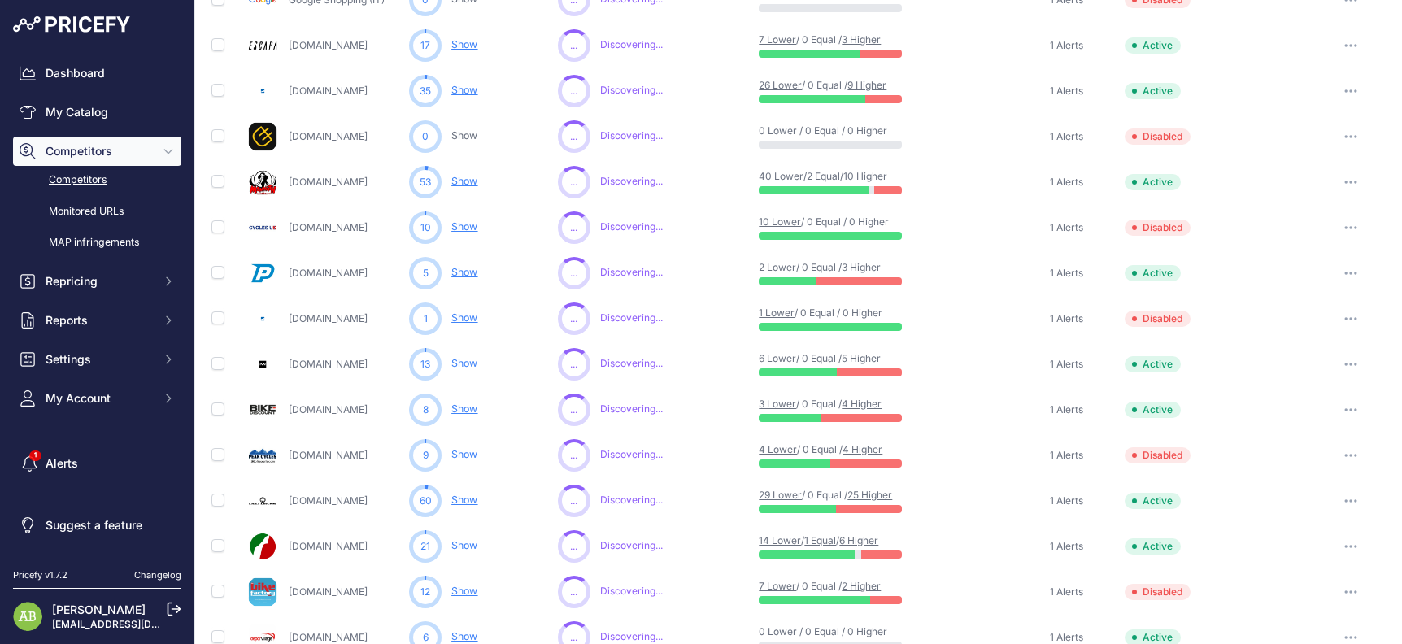
click at [1353, 313] on button "button" at bounding box center [1350, 318] width 33 height 23
click at [1252, 381] on button "Enable" at bounding box center [1318, 379] width 136 height 26
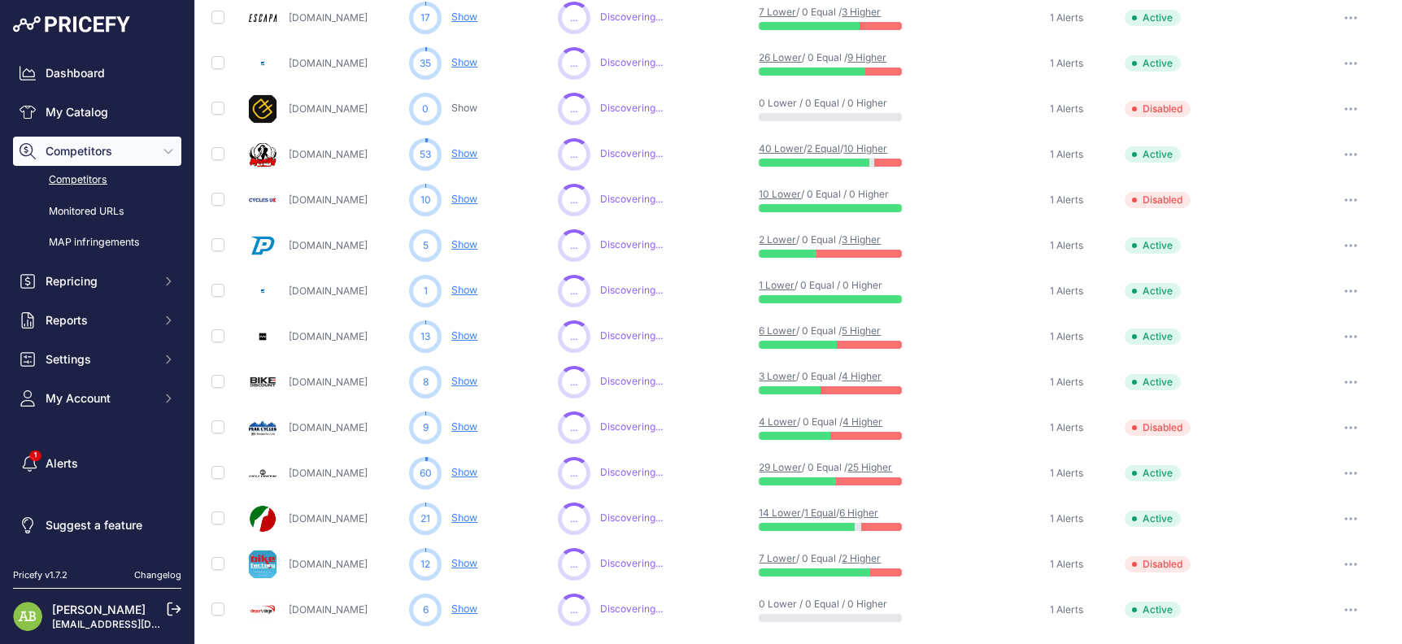
scroll to position [733, 0]
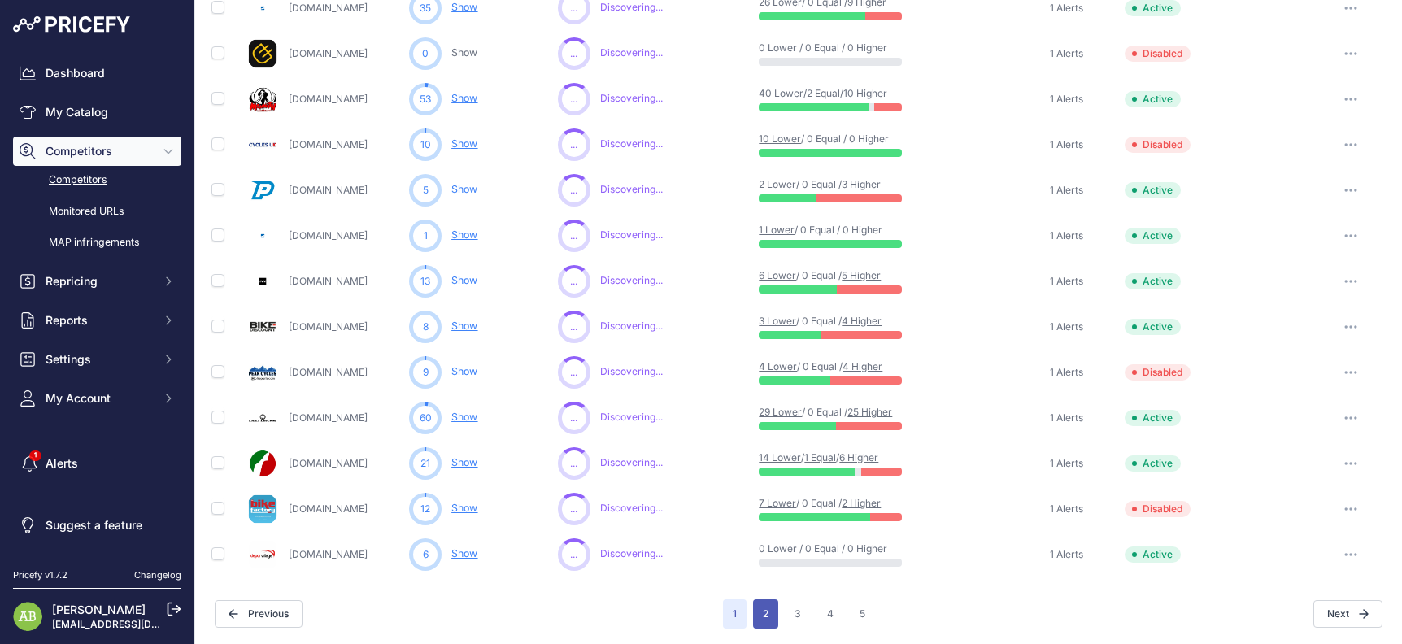
click at [757, 607] on button "2" at bounding box center [765, 613] width 25 height 29
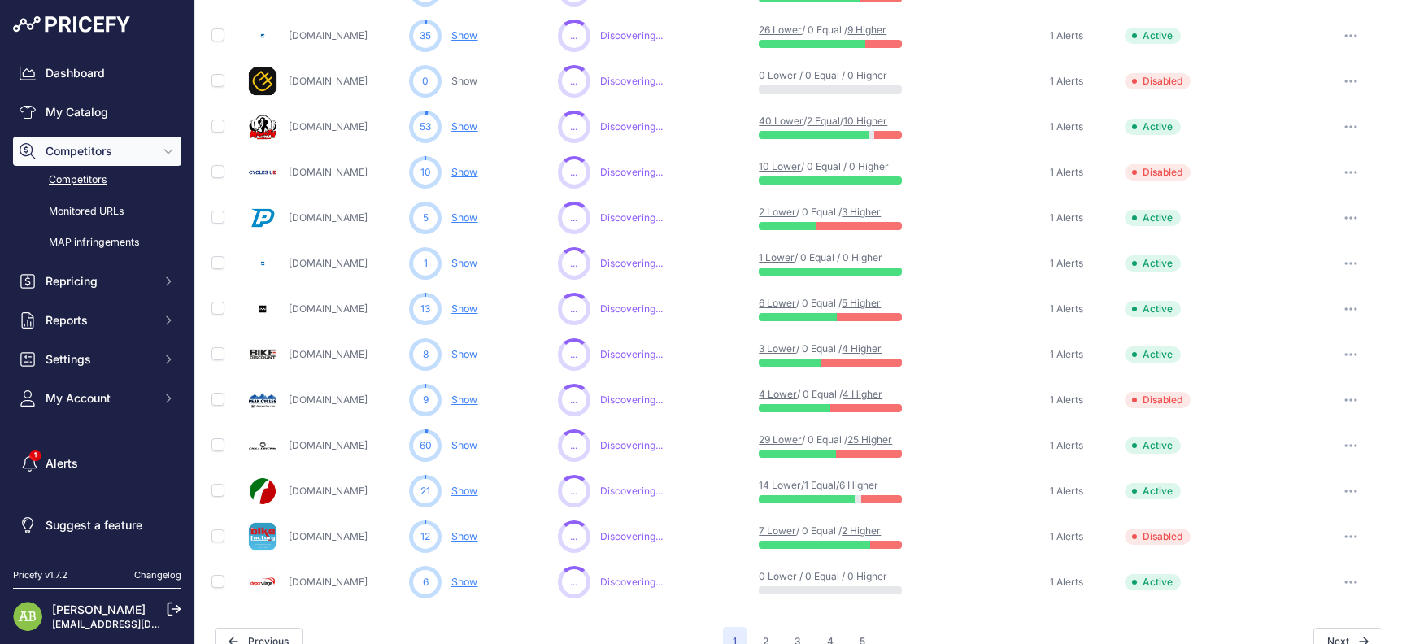
scroll to position [761, 0]
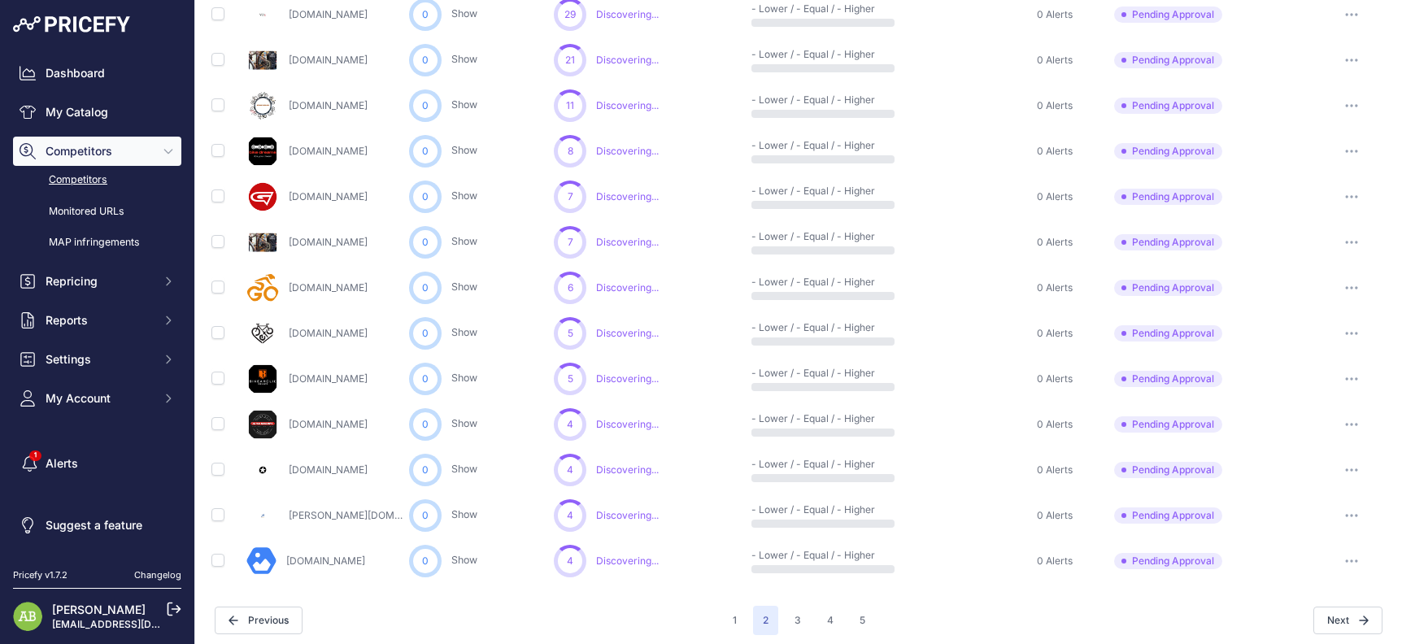
scroll to position [734, 0]
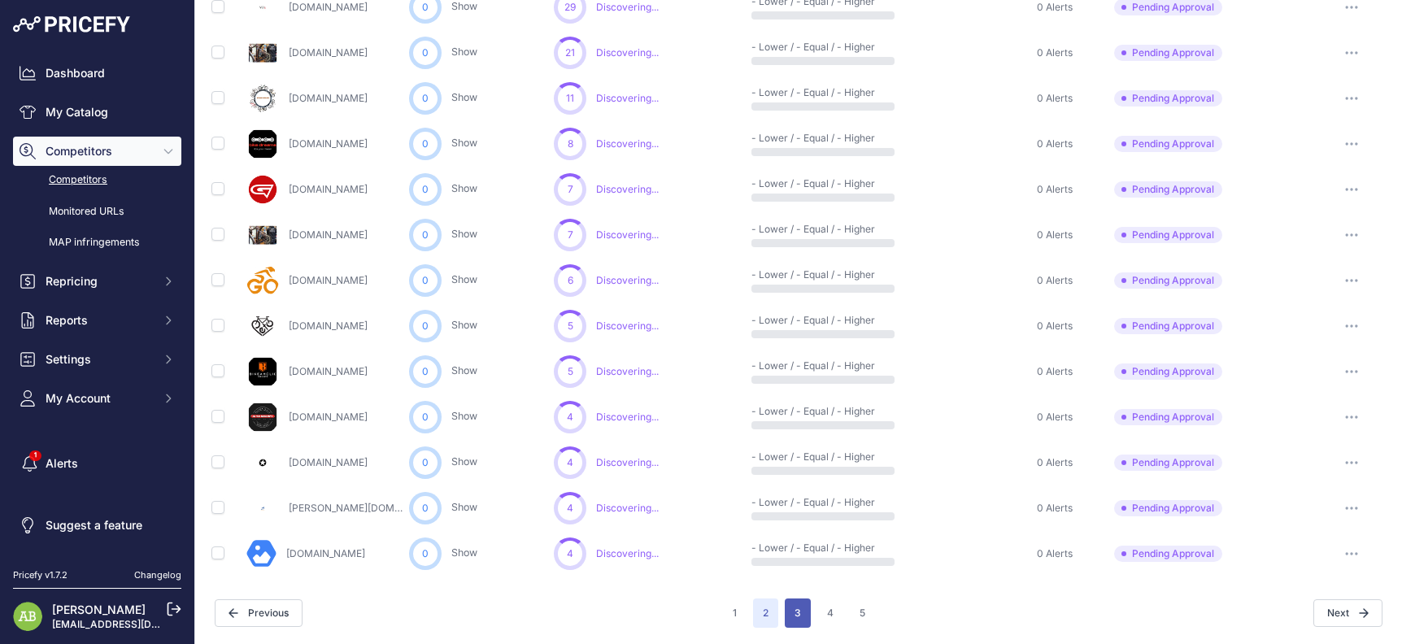
click at [799, 624] on button "3" at bounding box center [798, 612] width 26 height 29
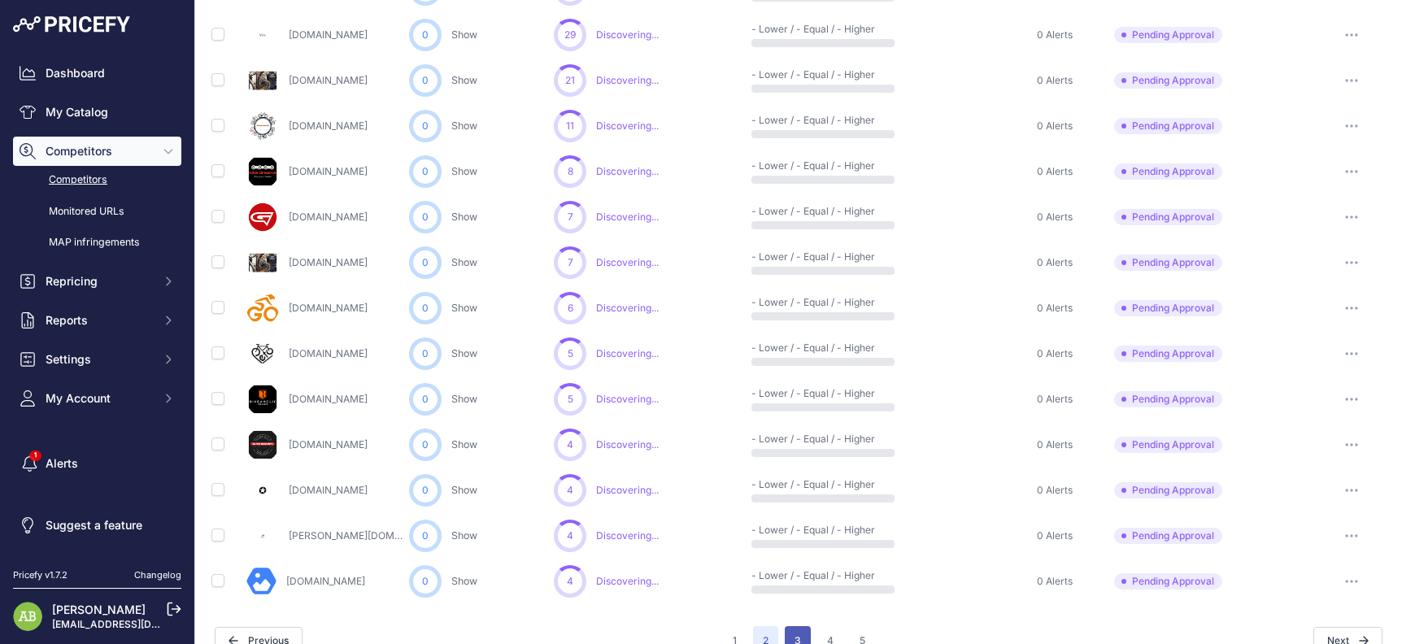
scroll to position [762, 0]
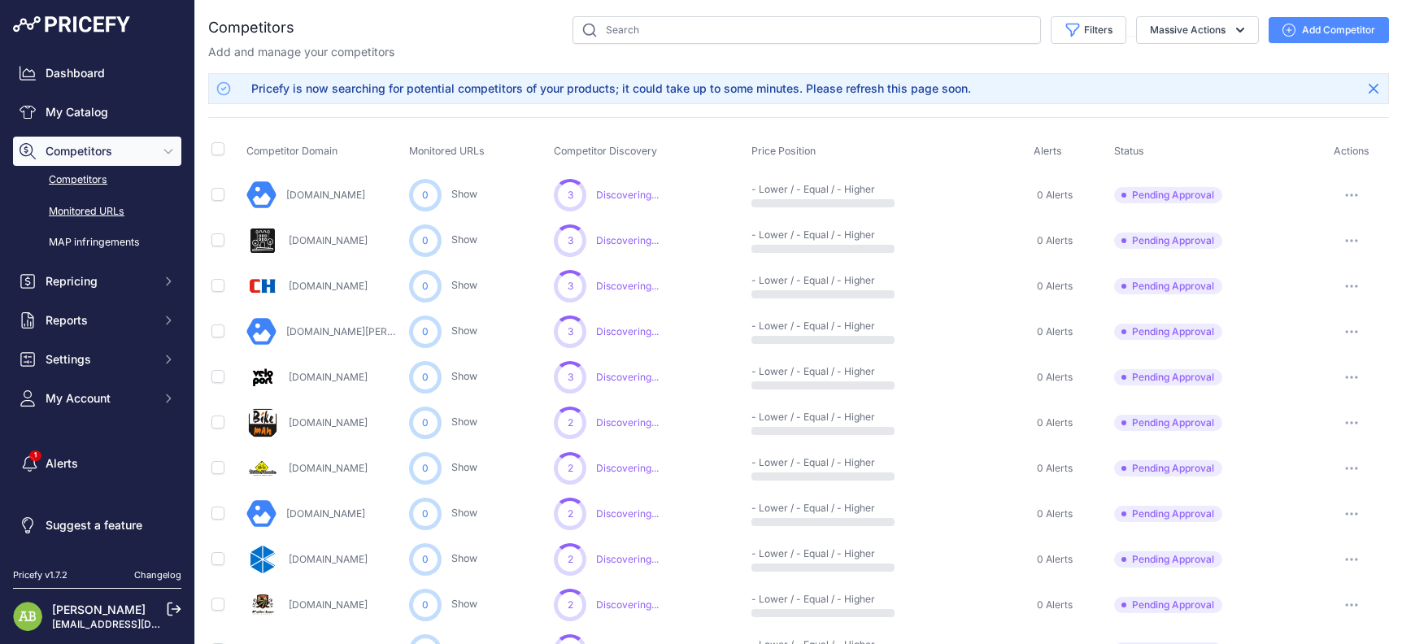
click at [71, 213] on link "Monitored URLs" at bounding box center [97, 212] width 168 height 28
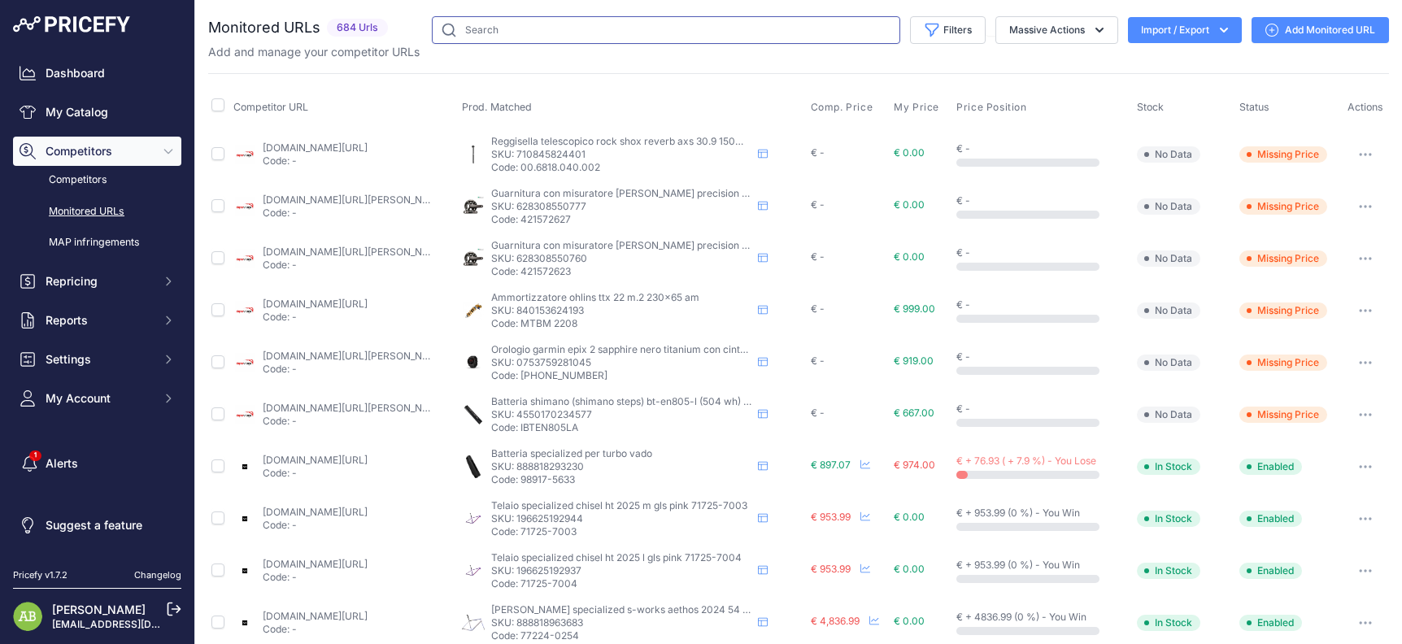
click at [468, 40] on input "text" at bounding box center [666, 30] width 468 height 28
type input "orbea"
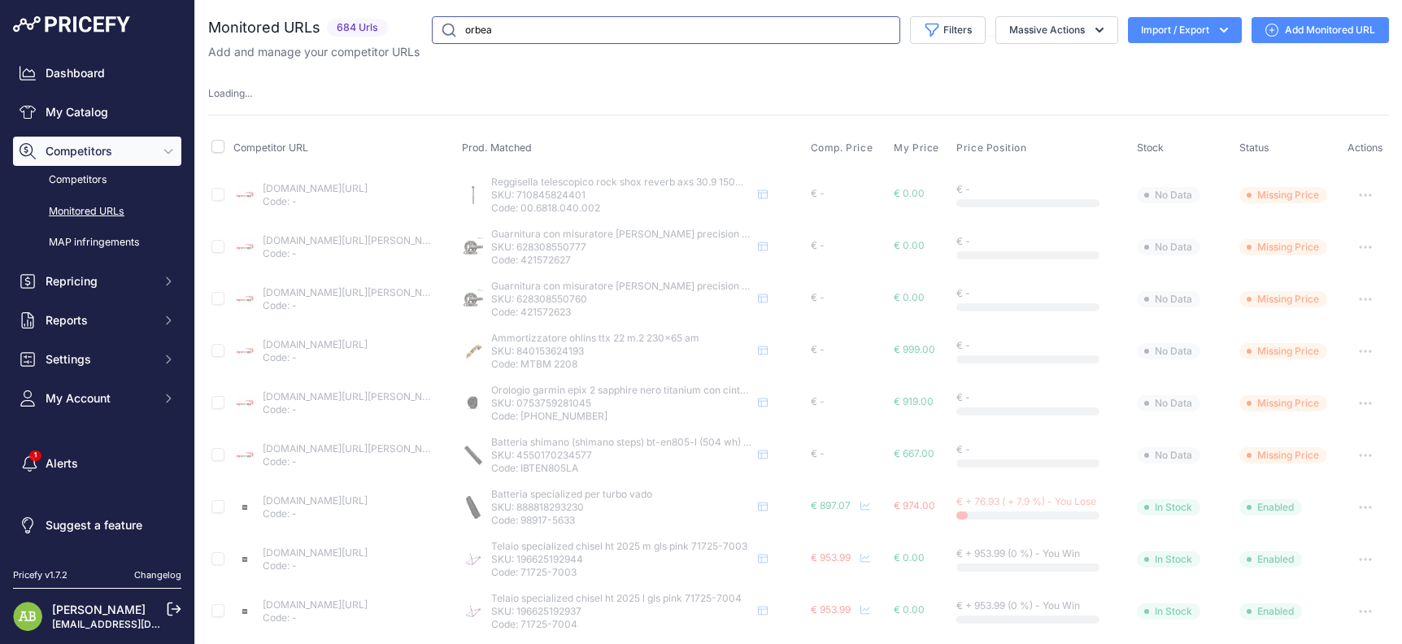
select select
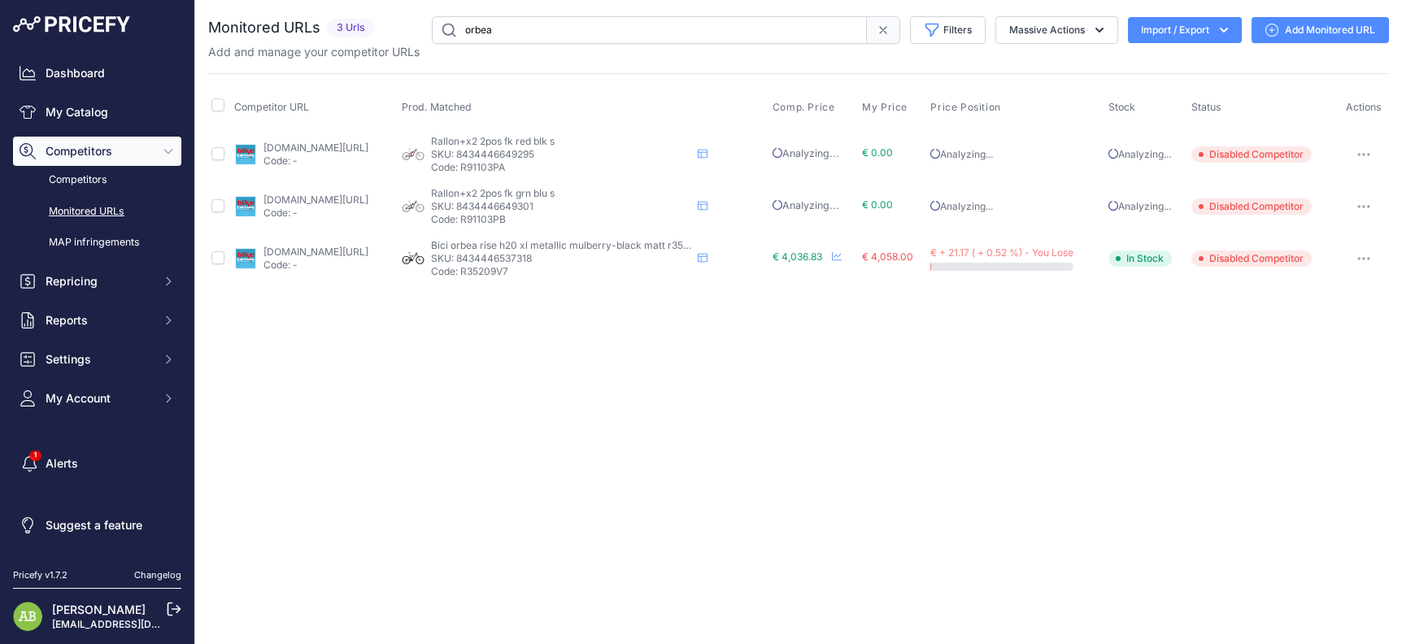
click at [493, 43] on input "orbea" at bounding box center [649, 30] width 435 height 28
type input "ì"
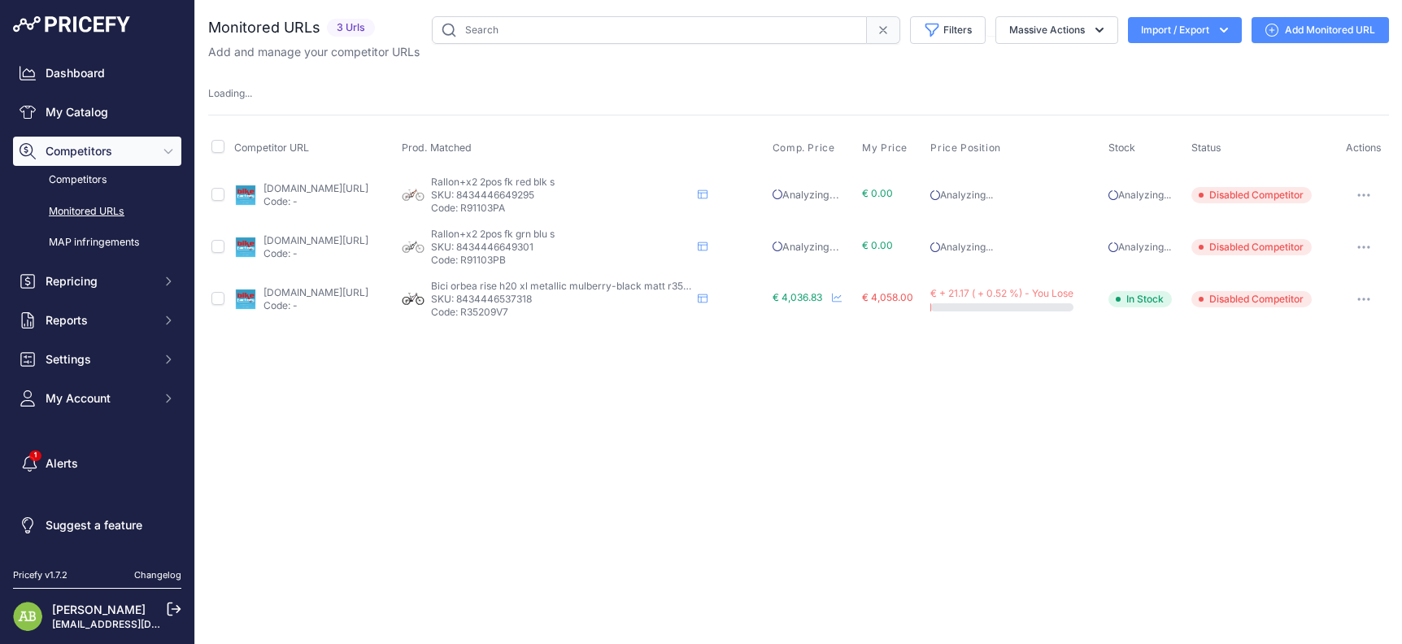
click at [637, 61] on div "Monitored URLs 3 Urls" at bounding box center [798, 170] width 1180 height 309
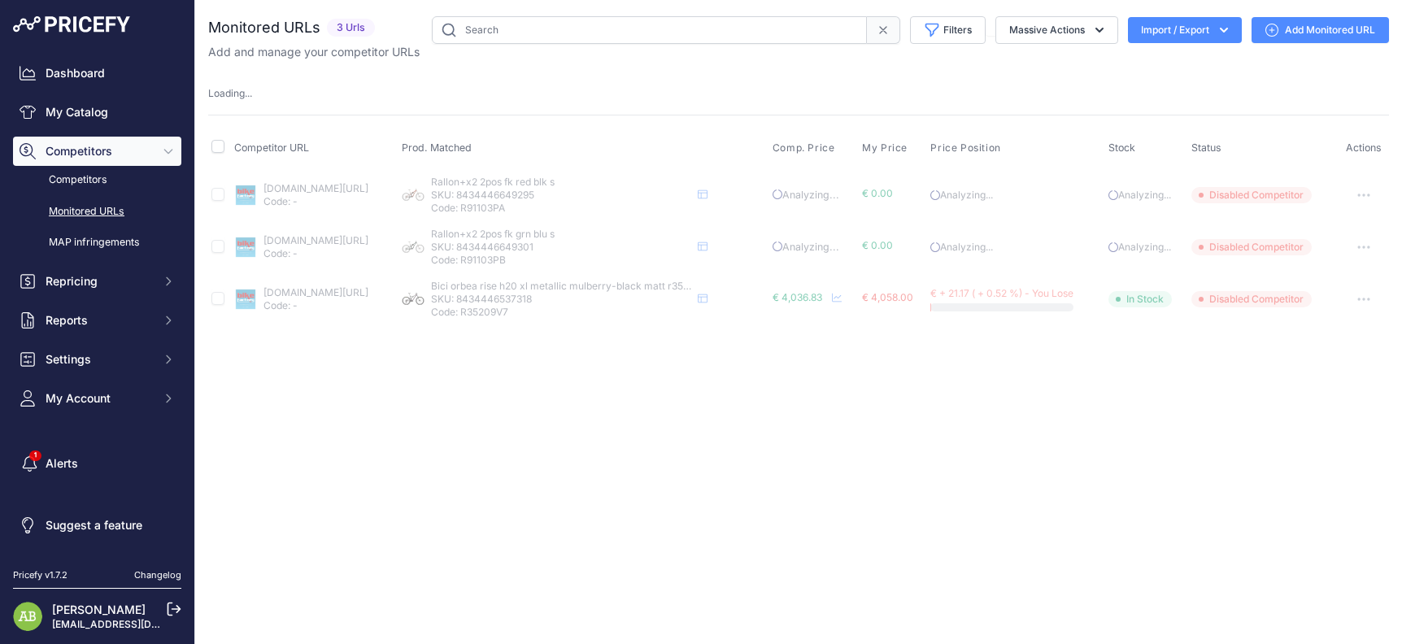
click at [966, 47] on div "Add and manage your competitor URLs" at bounding box center [798, 52] width 1180 height 16
click at [958, 42] on button "Filters" at bounding box center [948, 30] width 76 height 28
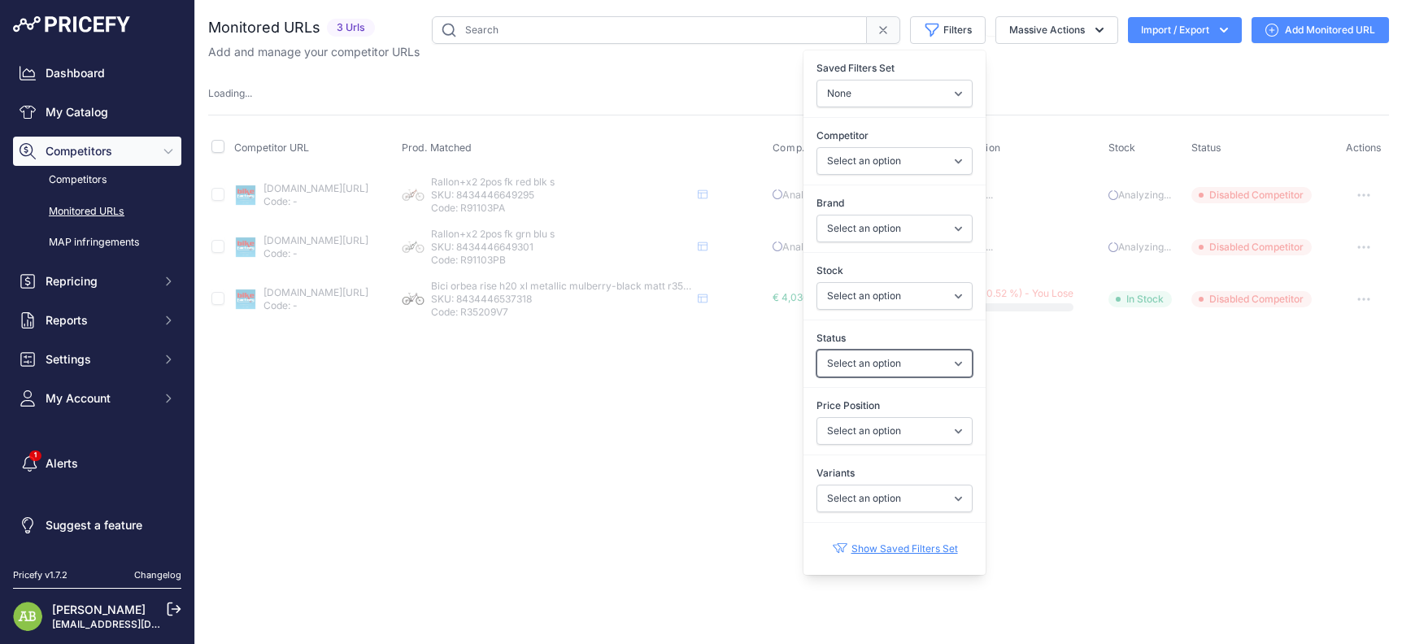
click at [884, 352] on select "Select an option Enabled Disabled In progress Scraping Failed Not Found Missing…" at bounding box center [894, 364] width 156 height 28
drag, startPoint x: 894, startPoint y: 361, endPoint x: 877, endPoint y: 432, distance: 72.8
click at [894, 361] on select "Select an option Enabled Disabled In progress Scraping Failed Not Found Missing…" at bounding box center [894, 364] width 156 height 28
click at [891, 441] on select "Select an option I am lower Same price I am higher" at bounding box center [894, 431] width 156 height 28
click at [880, 434] on select "Select an option I am lower Same price I am higher" at bounding box center [894, 431] width 156 height 28
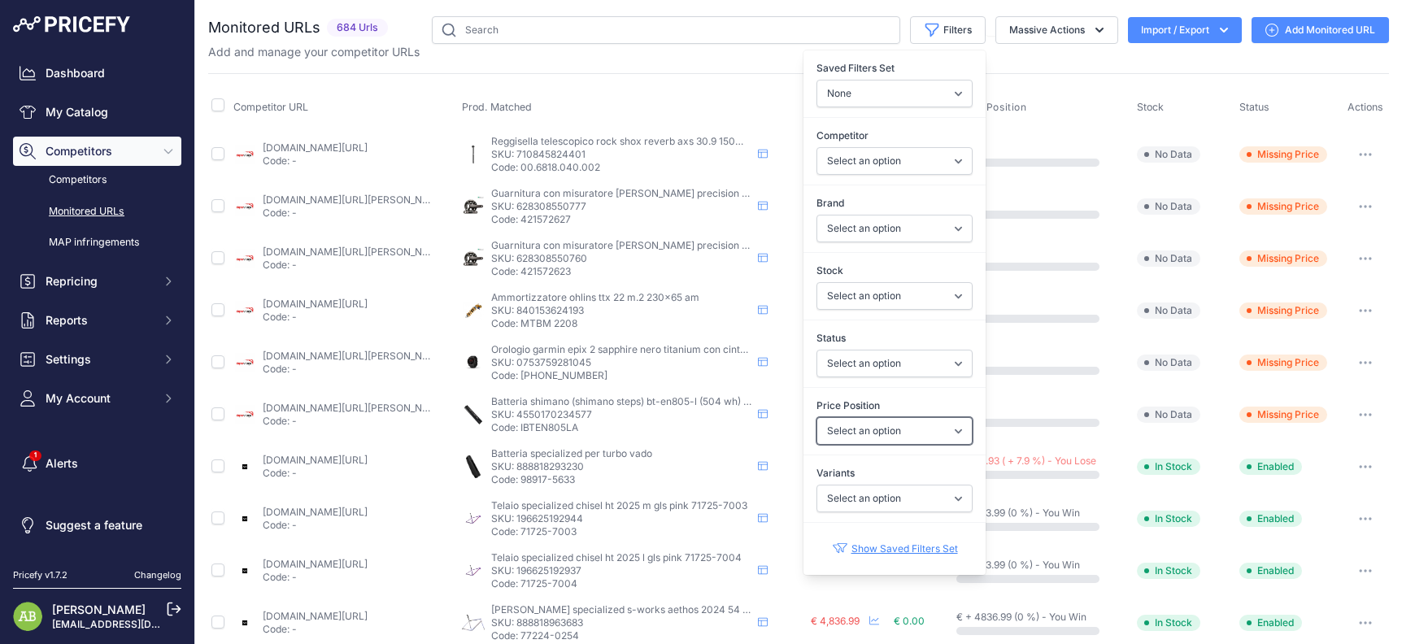
click at [877, 432] on select "Select an option I am lower Same price I am higher" at bounding box center [894, 431] width 156 height 28
select select "0"
click at [816, 417] on select "Select an option I am lower Same price I am higher" at bounding box center [894, 431] width 156 height 28
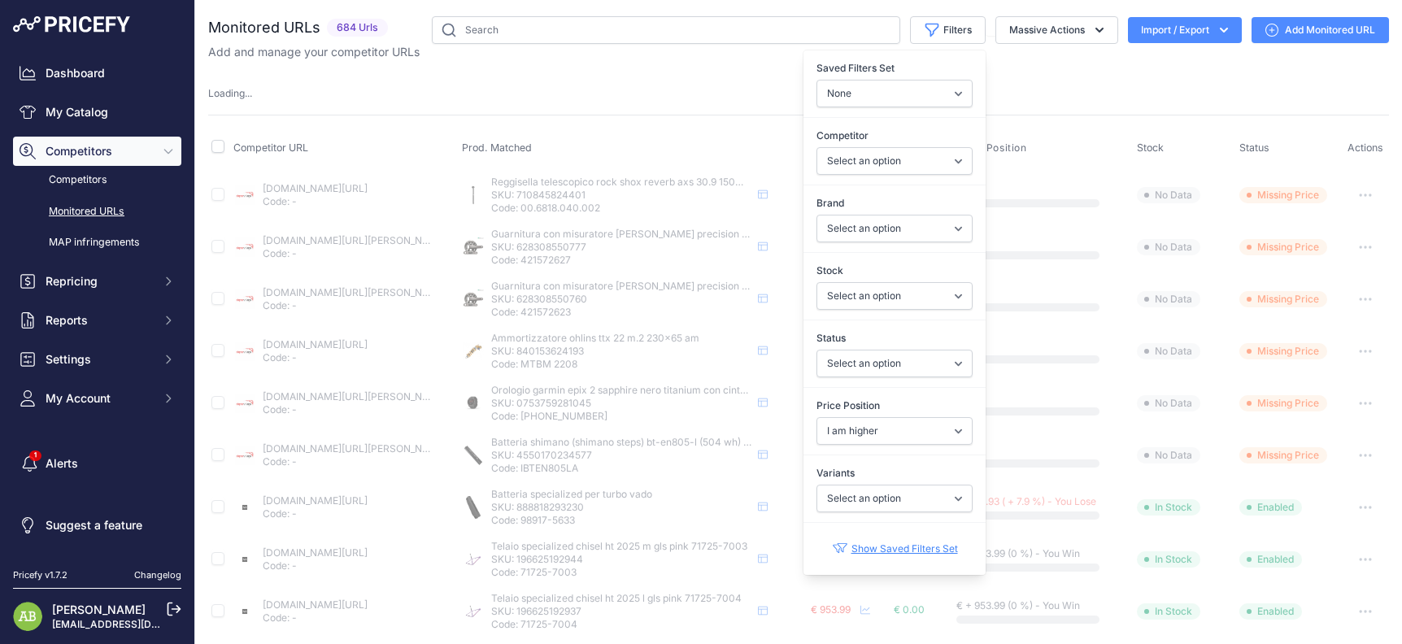
click at [886, 447] on div "Price Position Select an option I am lower Same price I am higher" at bounding box center [894, 421] width 182 height 60
click at [877, 441] on select "Select an option I am lower Same price I am higher" at bounding box center [894, 431] width 156 height 28
click at [608, 63] on div "Monitored URLs 684 Urls None" at bounding box center [798, 638] width 1180 height 1245
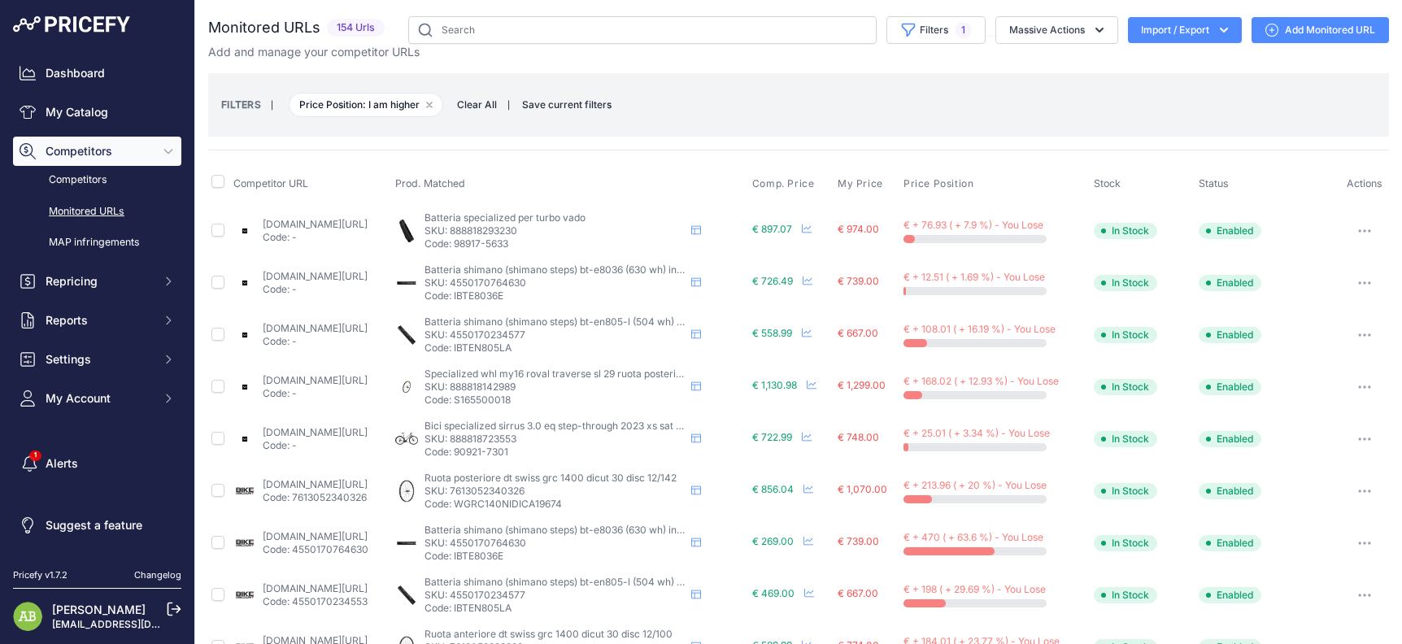
click at [1183, 46] on div "Add and manage your competitor URLs" at bounding box center [798, 52] width 1180 height 16
click at [1171, 35] on button "Import / Export" at bounding box center [1185, 30] width 114 height 26
click at [1179, 93] on div "Export" at bounding box center [1183, 93] width 130 height 29
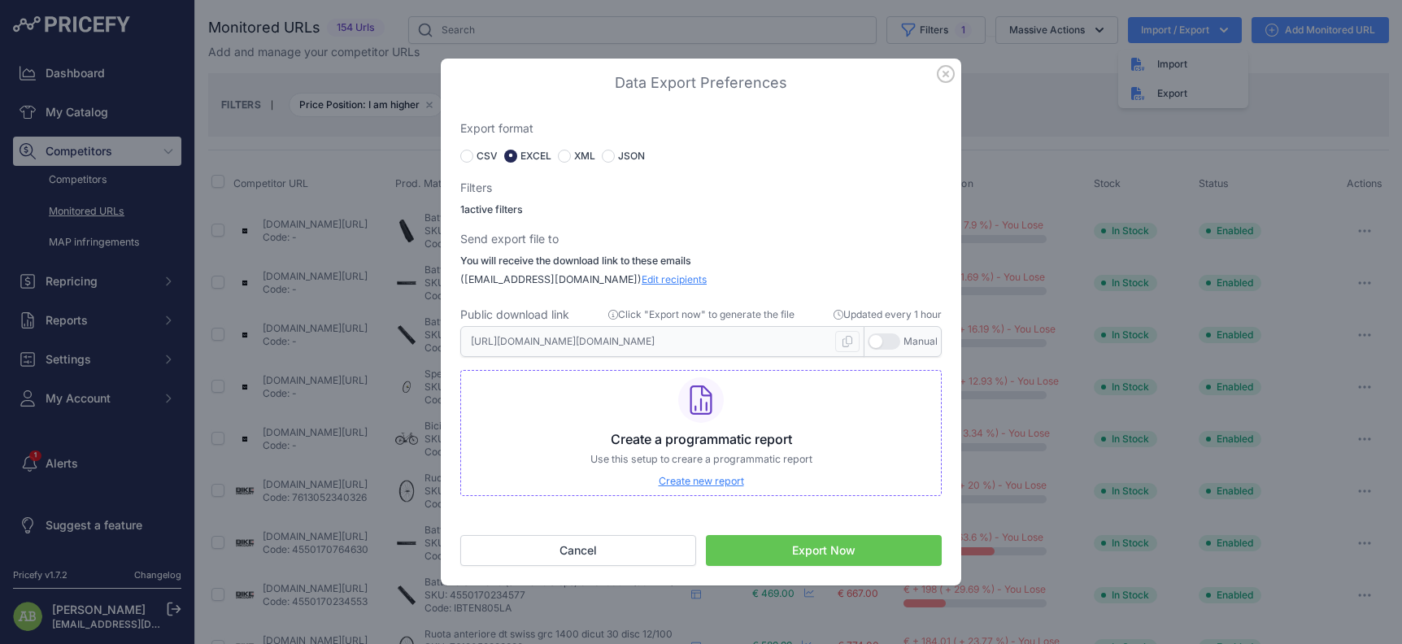
click at [802, 560] on button "Export Now" at bounding box center [824, 550] width 236 height 31
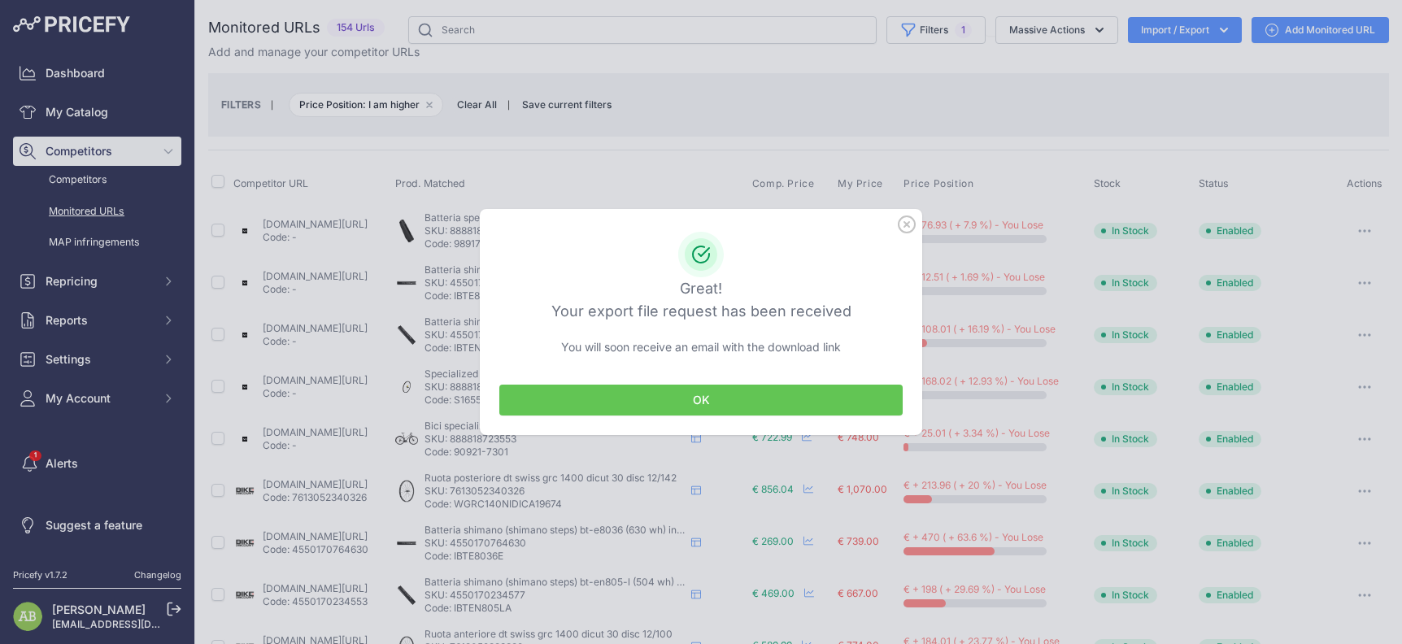
click at [777, 383] on div "OK" at bounding box center [701, 400] width 442 height 70
click at [773, 388] on button "OK" at bounding box center [700, 400] width 403 height 31
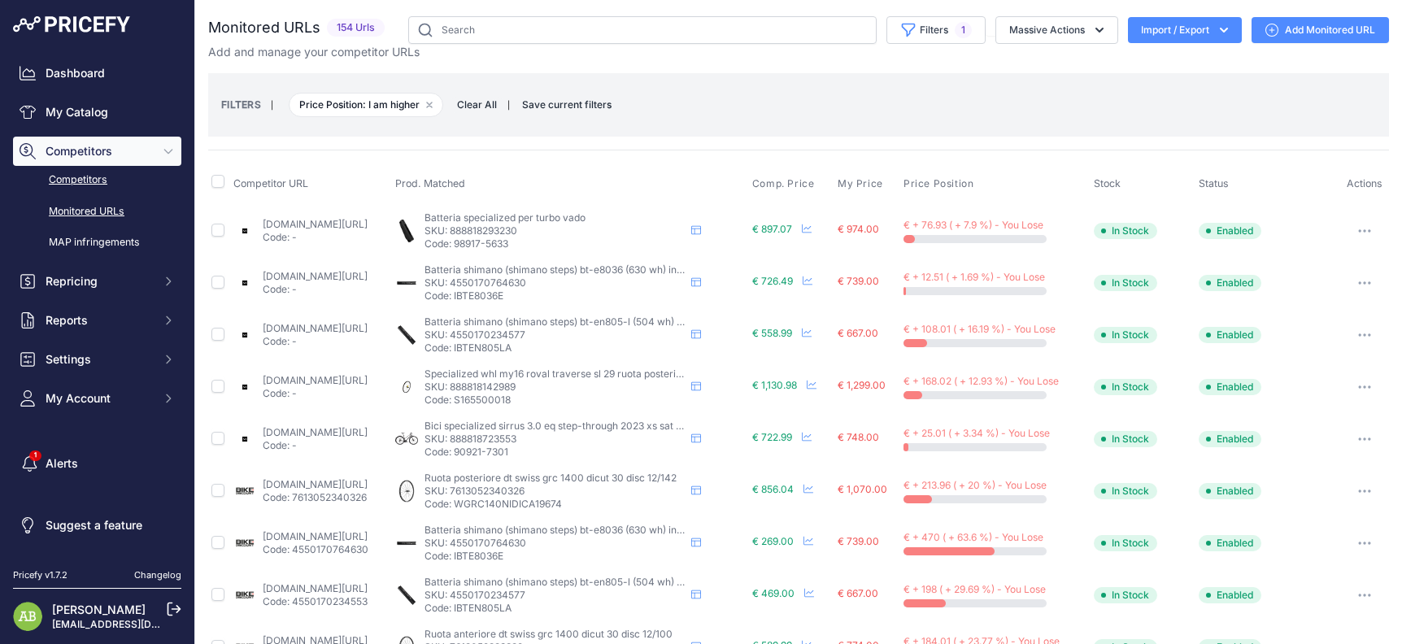
click at [94, 179] on link "Competitors" at bounding box center [97, 180] width 168 height 28
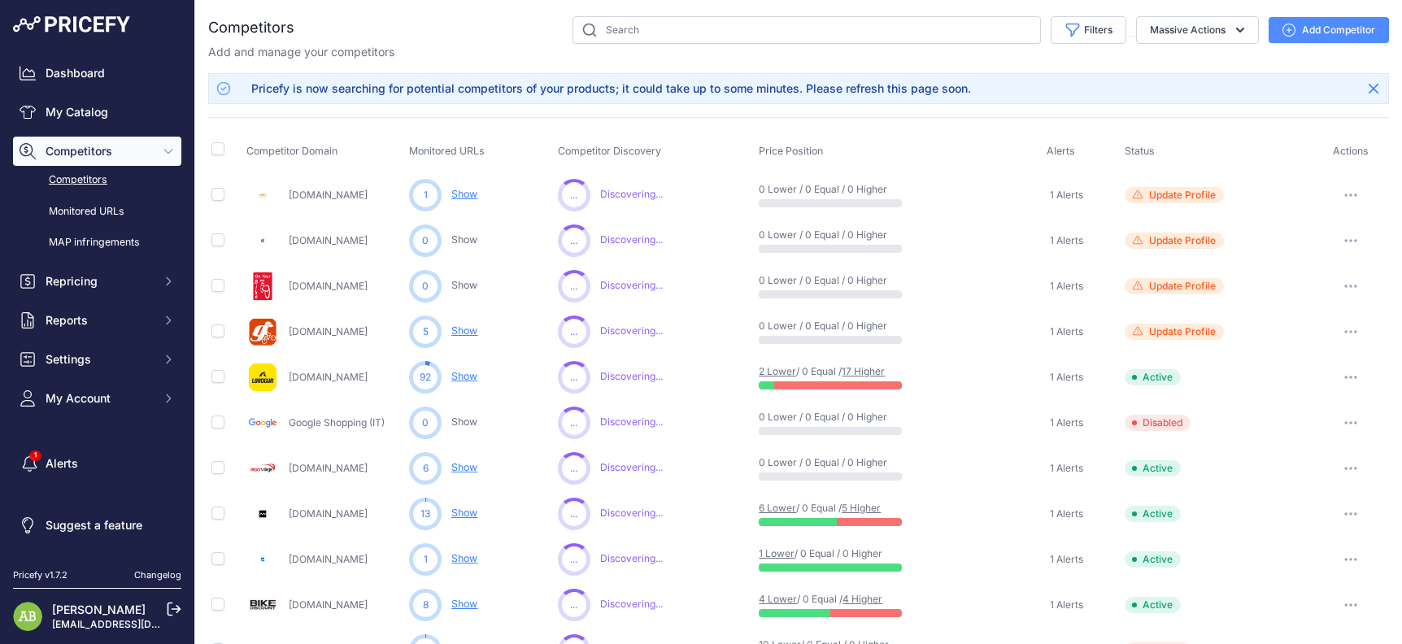
click at [95, 220] on link "Monitored URLs" at bounding box center [97, 212] width 168 height 28
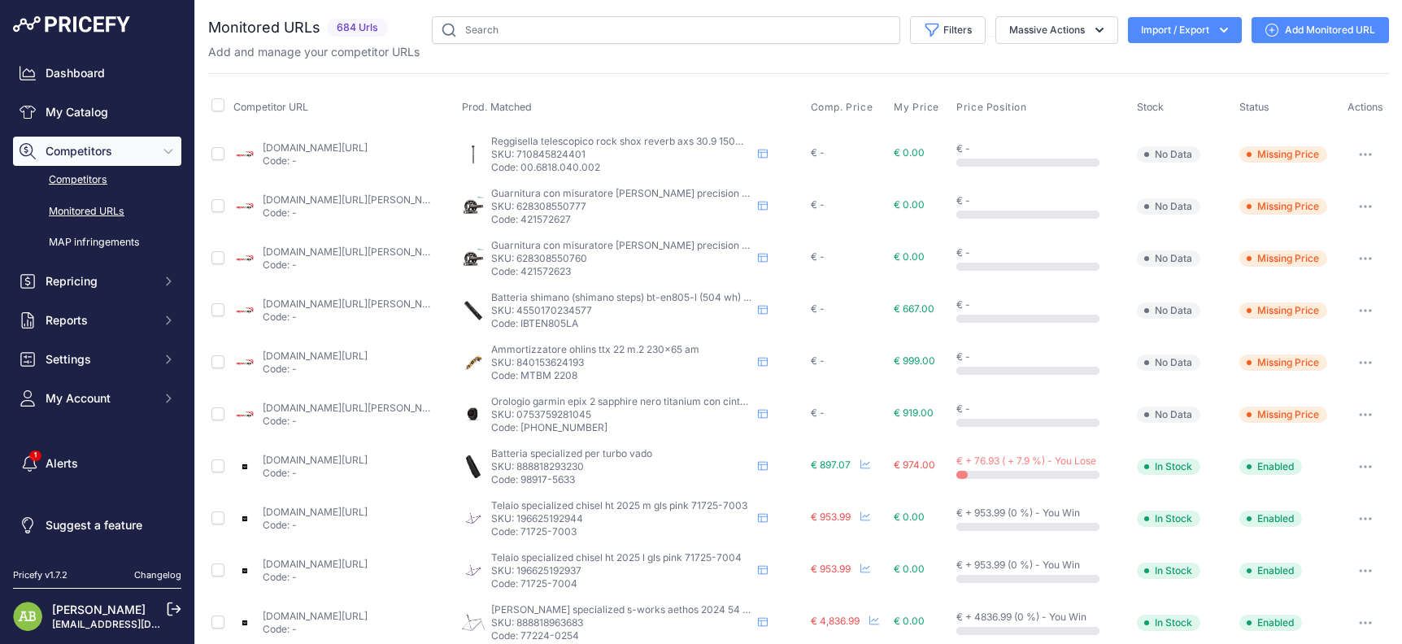
click at [65, 191] on link "Competitors" at bounding box center [97, 180] width 168 height 28
